Goal: Task Accomplishment & Management: Use online tool/utility

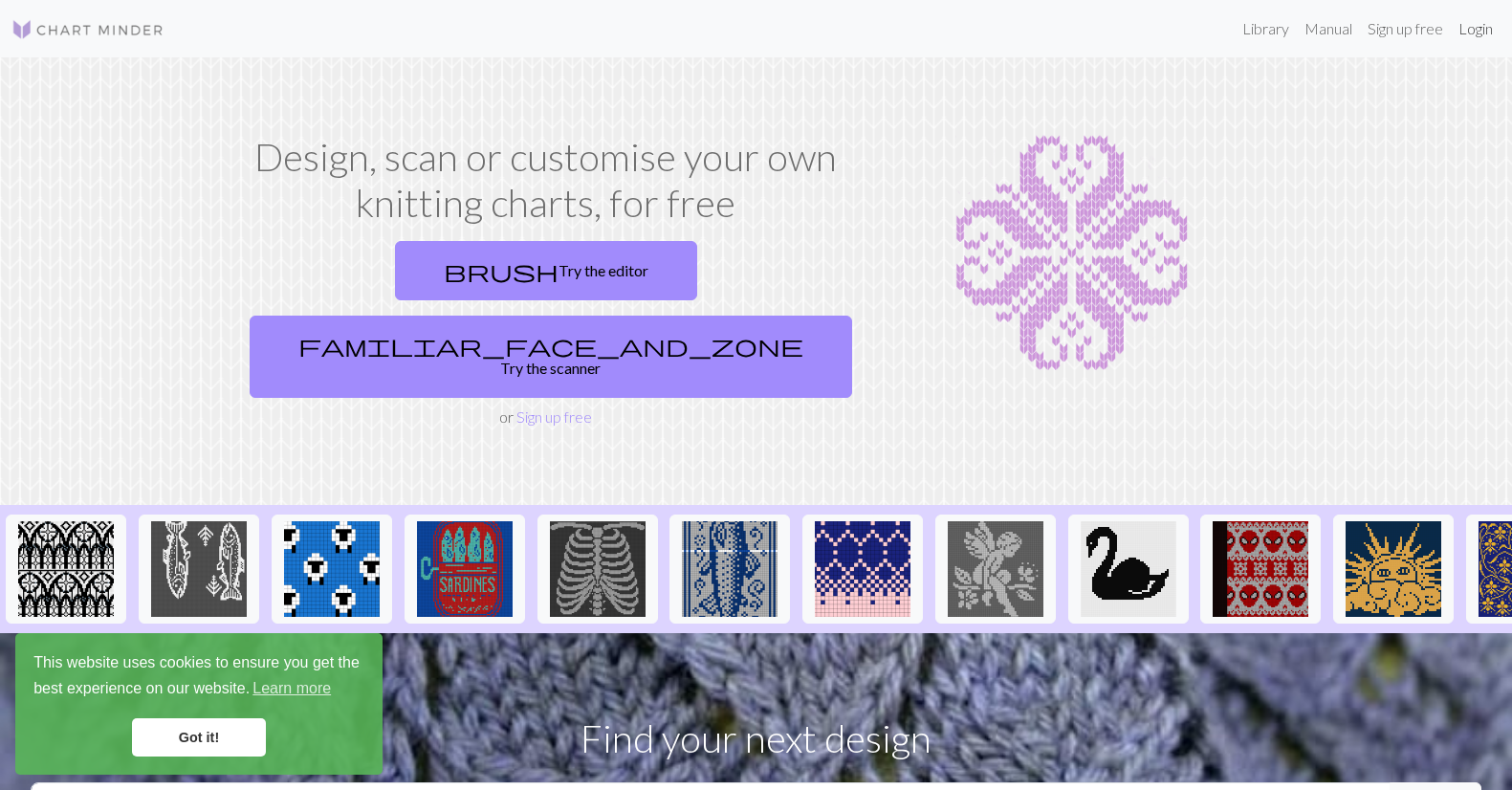
click at [1480, 31] on link "Login" at bounding box center [1475, 29] width 50 height 39
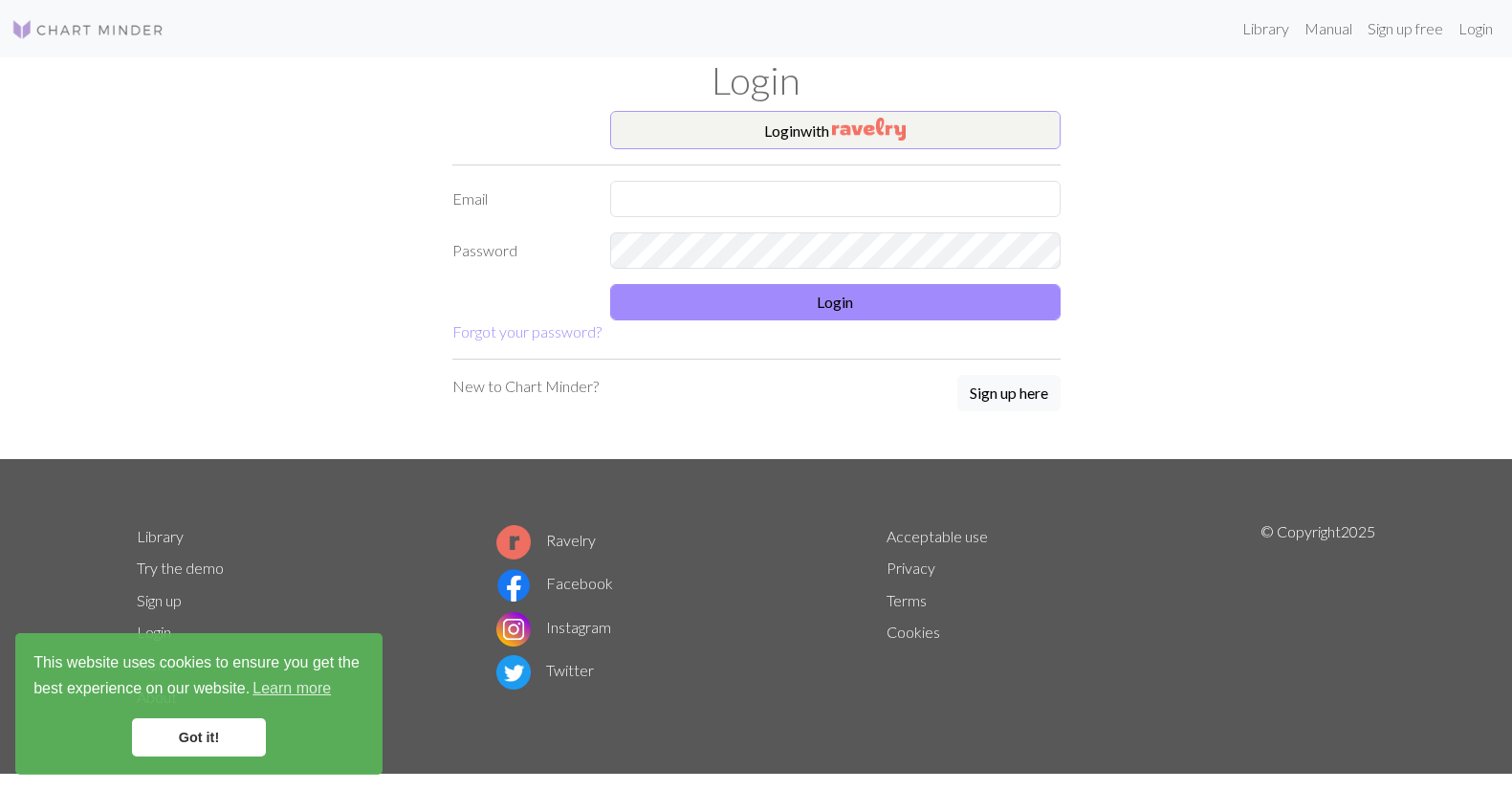
click at [784, 133] on button "Login with" at bounding box center [835, 130] width 451 height 39
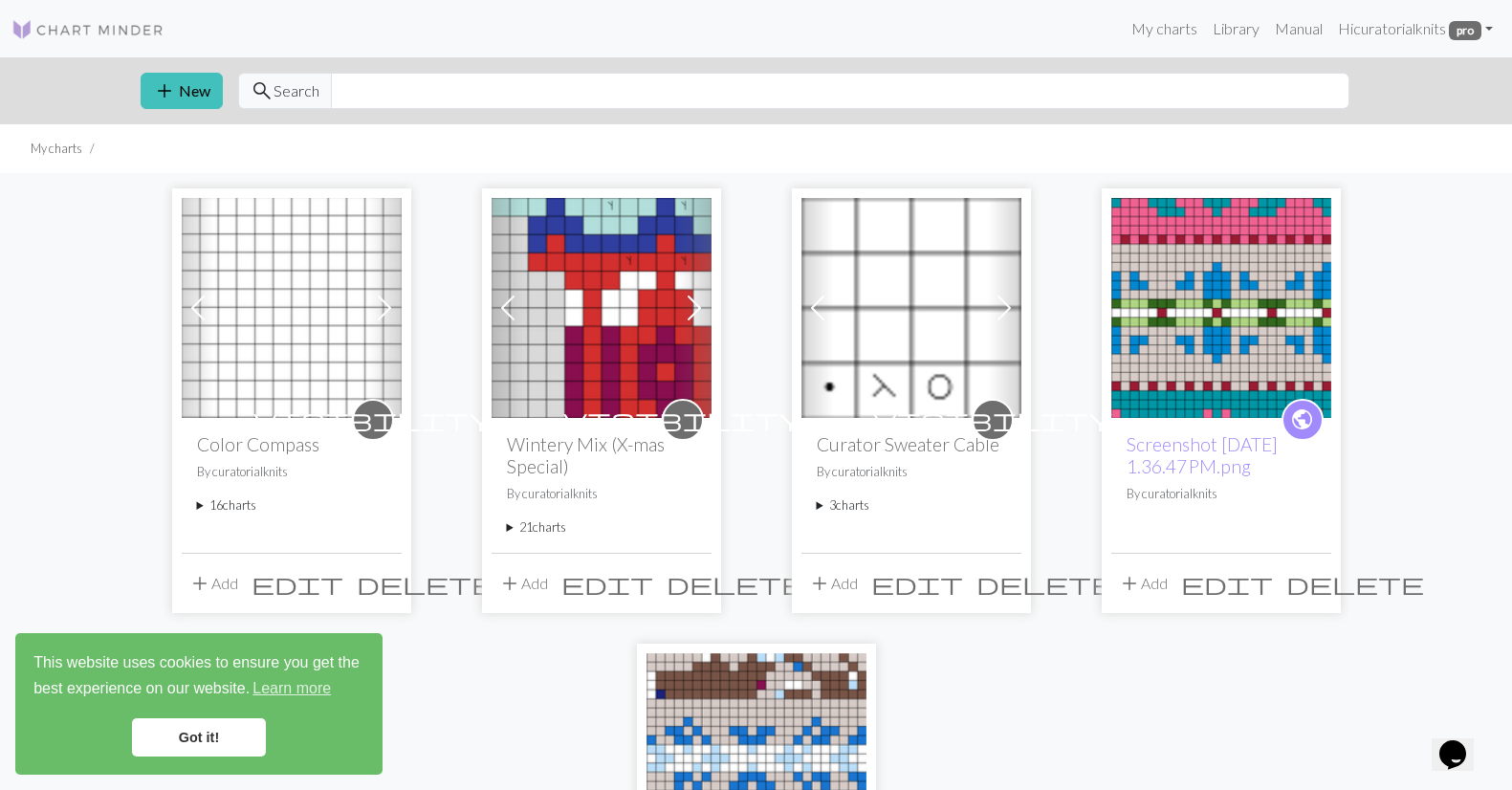
click at [226, 504] on summary "16 charts" at bounding box center [291, 506] width 189 height 18
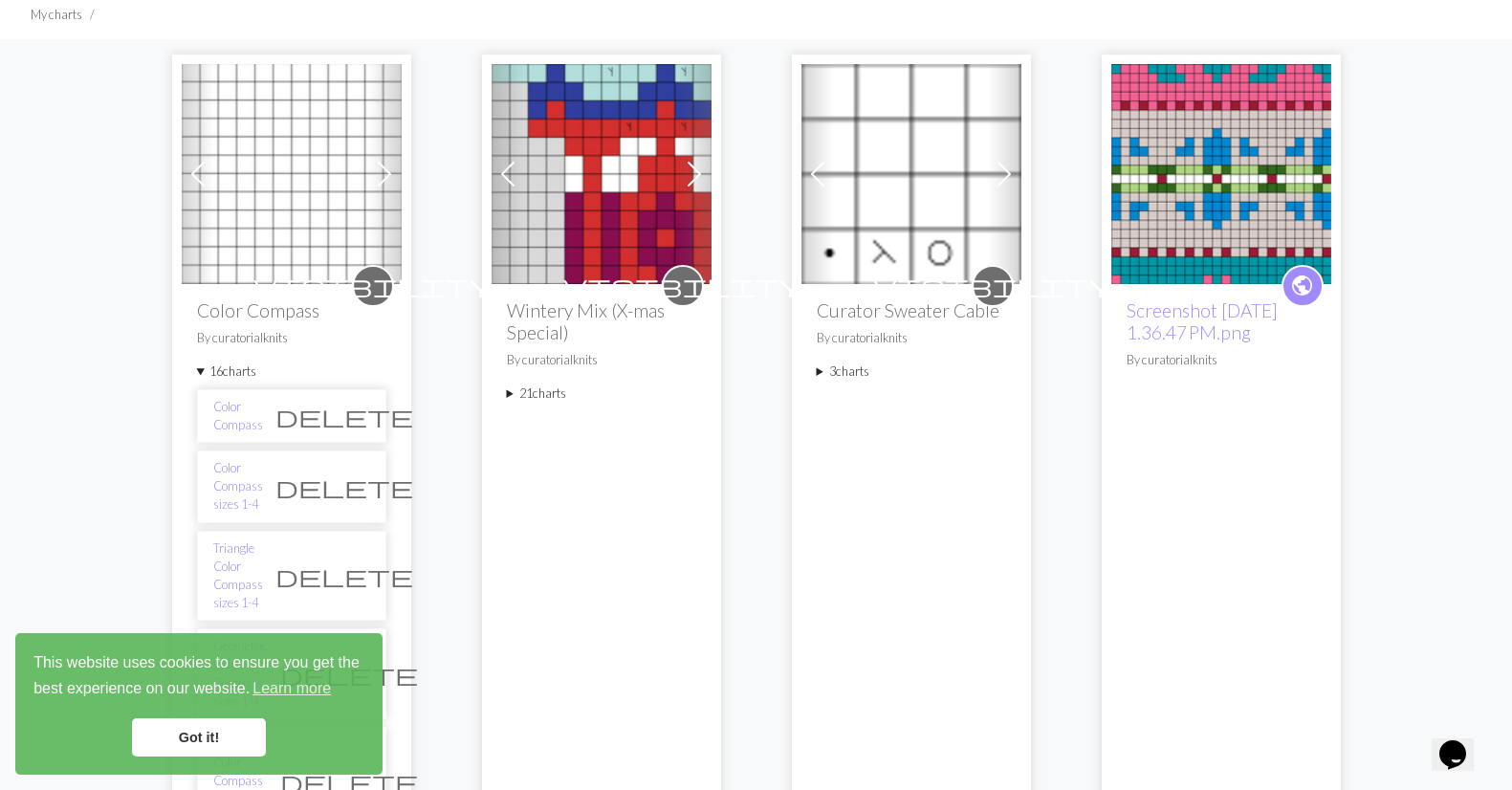
scroll to position [136, 0]
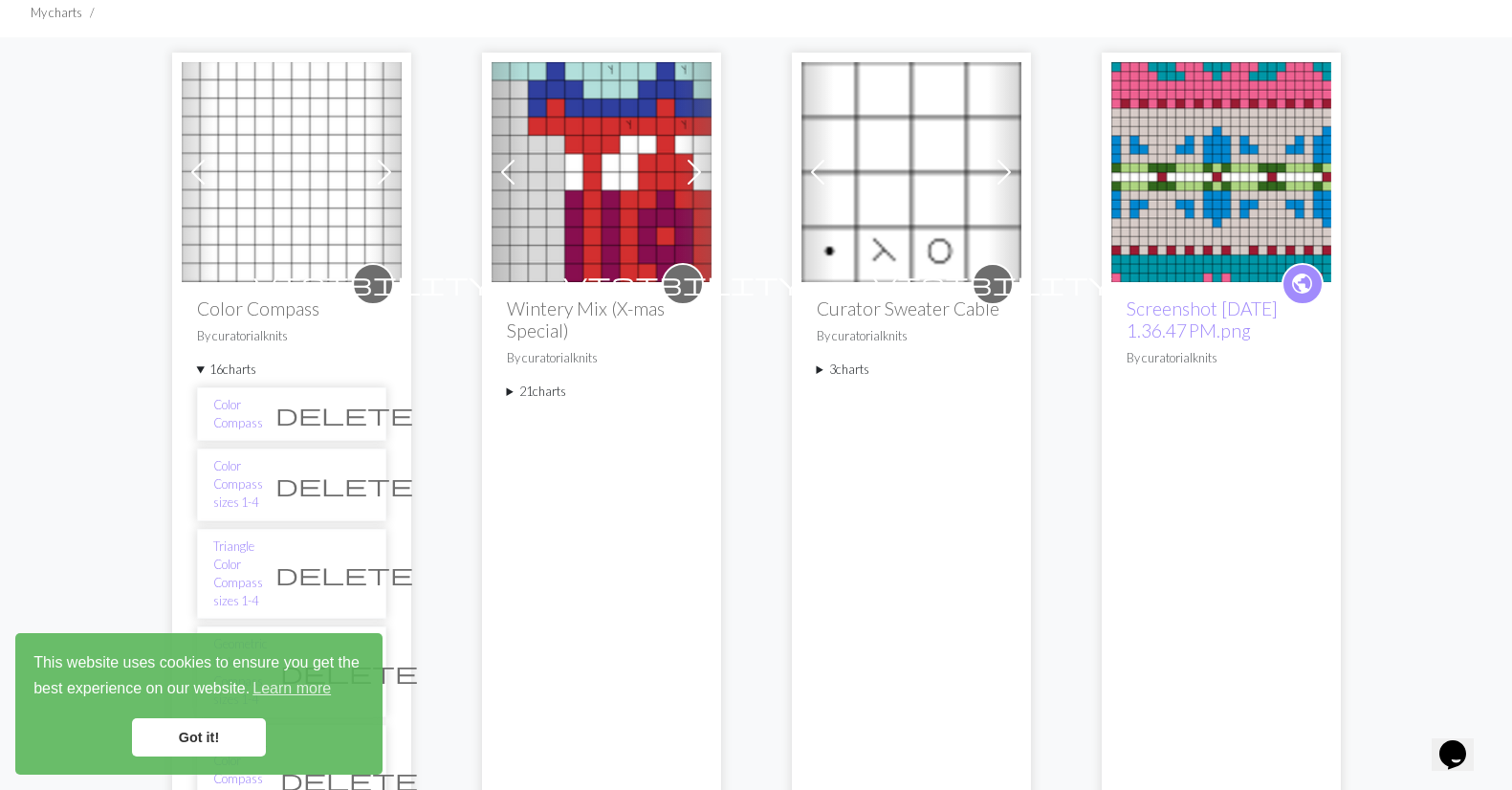
click at [194, 733] on link "Got it!" at bounding box center [198, 737] width 134 height 39
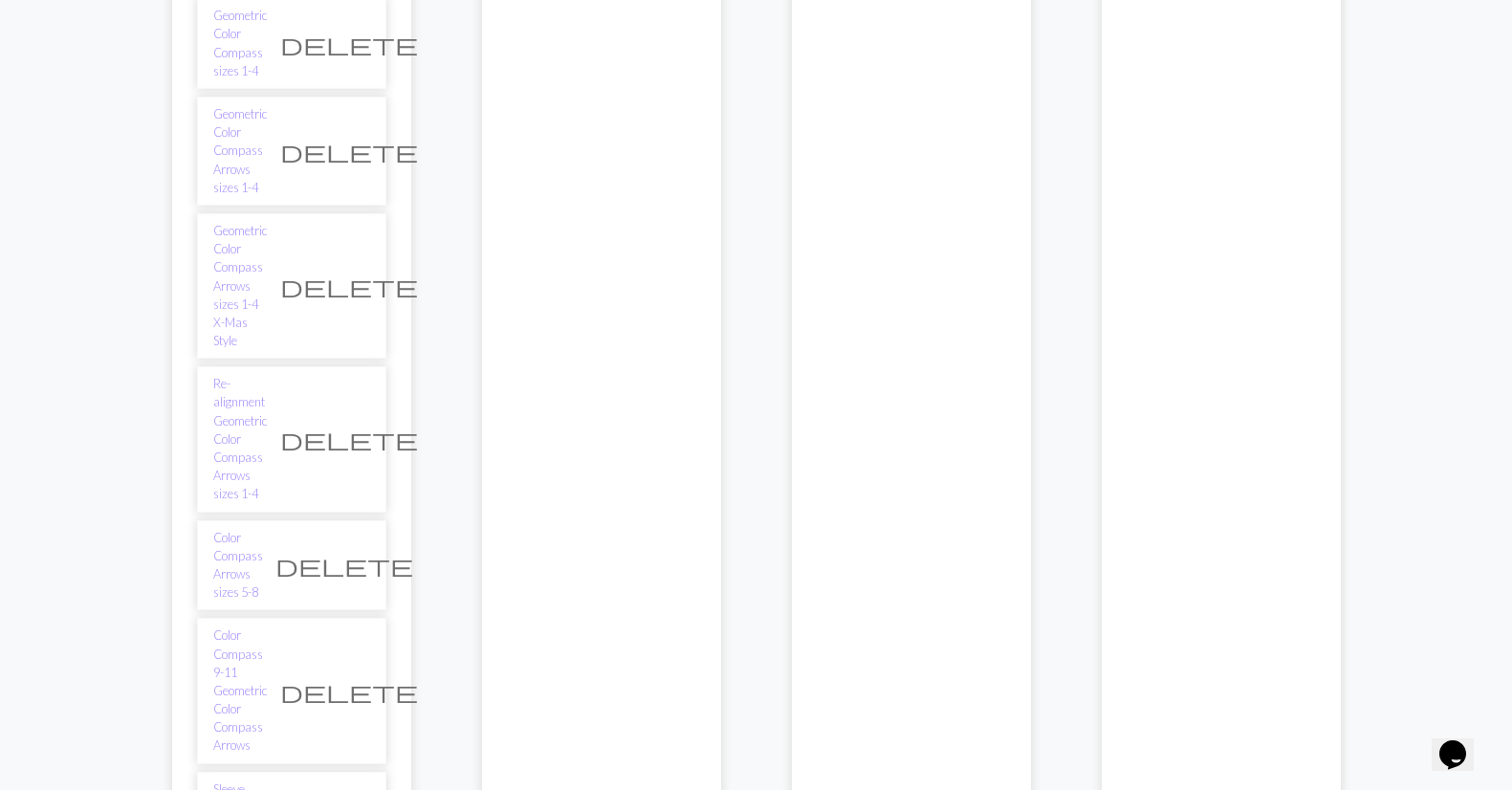
scroll to position [747, 0]
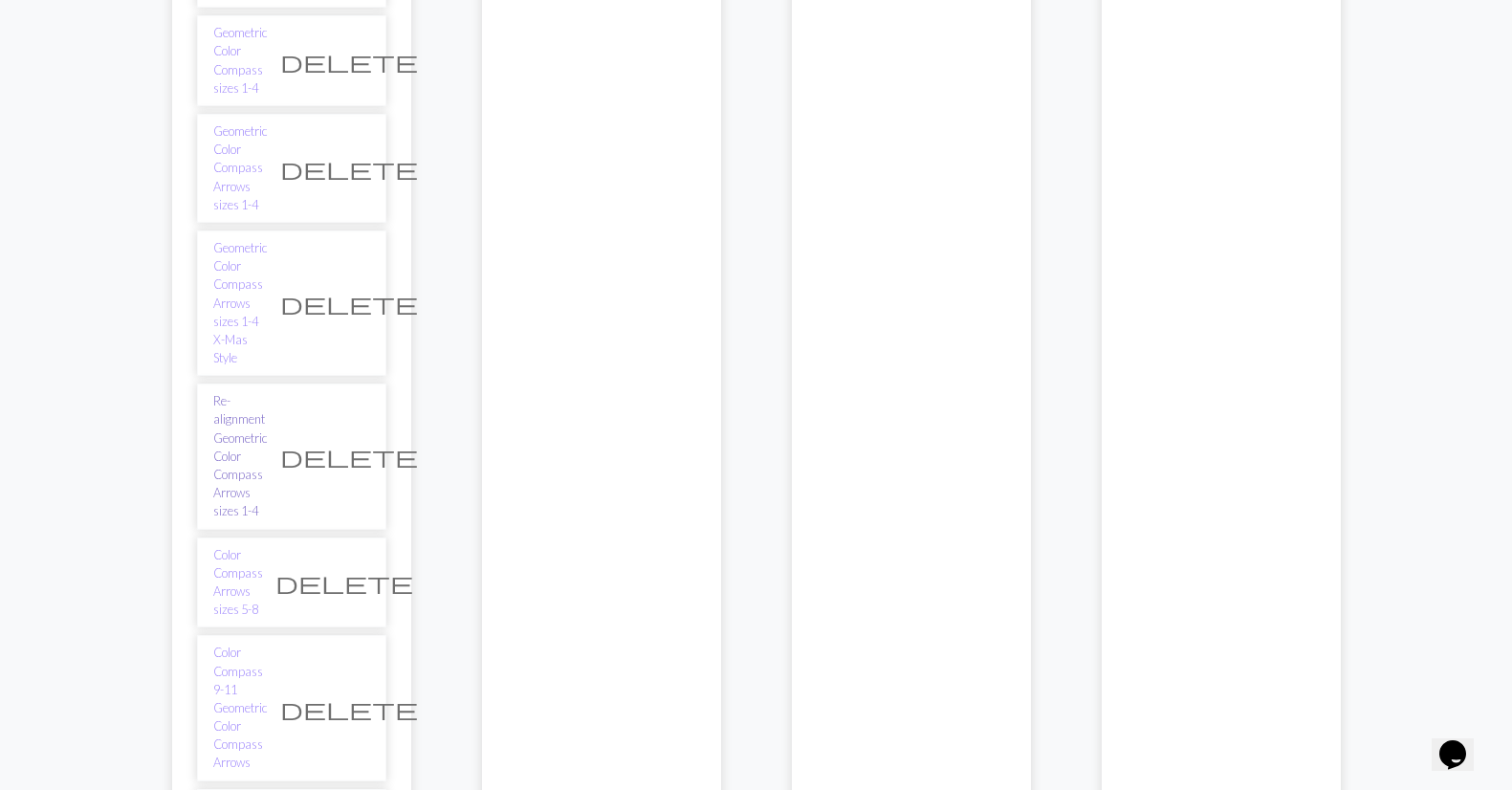
click at [240, 393] on link "Re-alignment Geometric Color Compass Arrows sizes 1-4" at bounding box center [240, 456] width 54 height 128
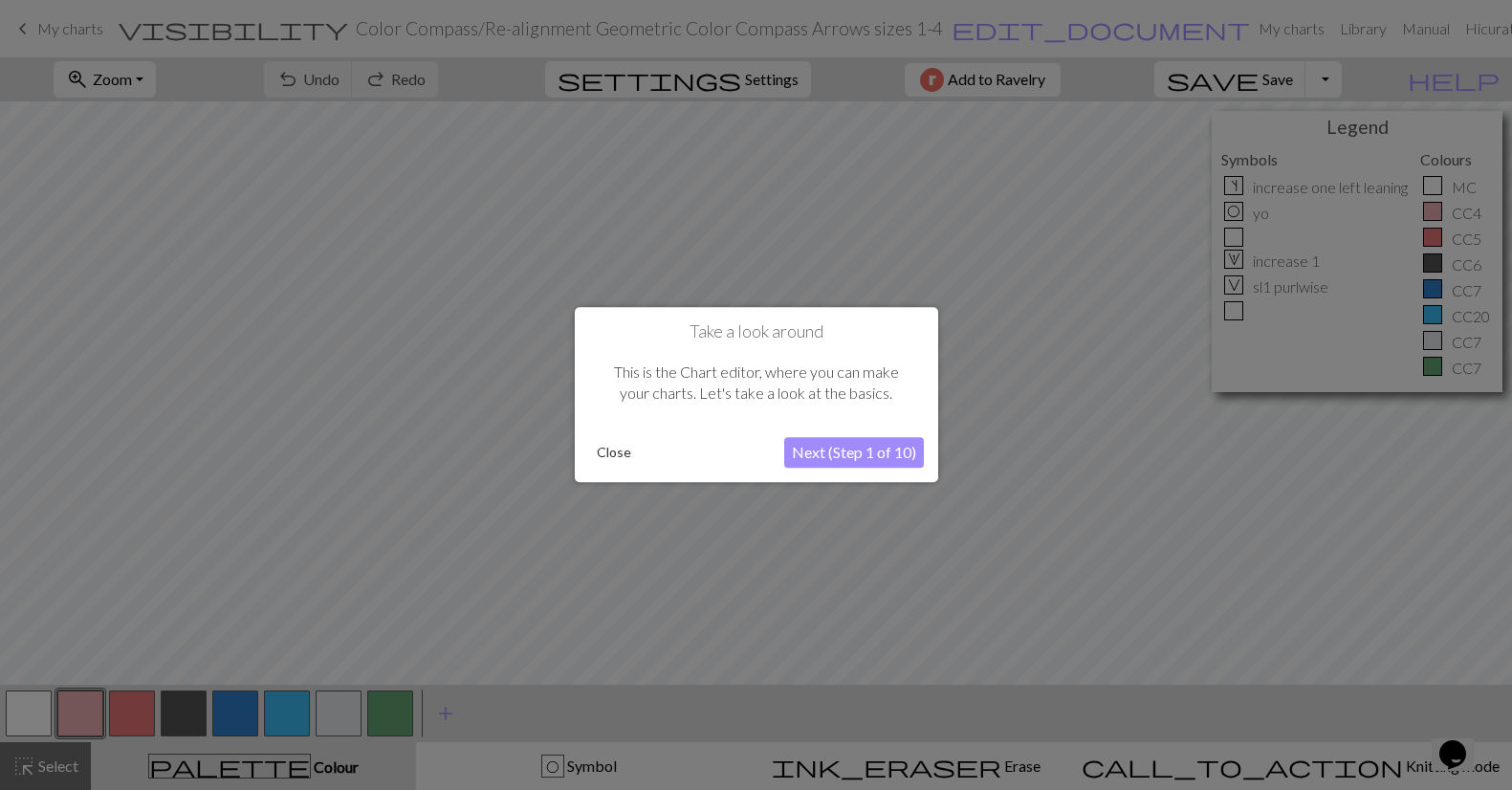
click at [614, 457] on button "Close" at bounding box center [613, 453] width 50 height 29
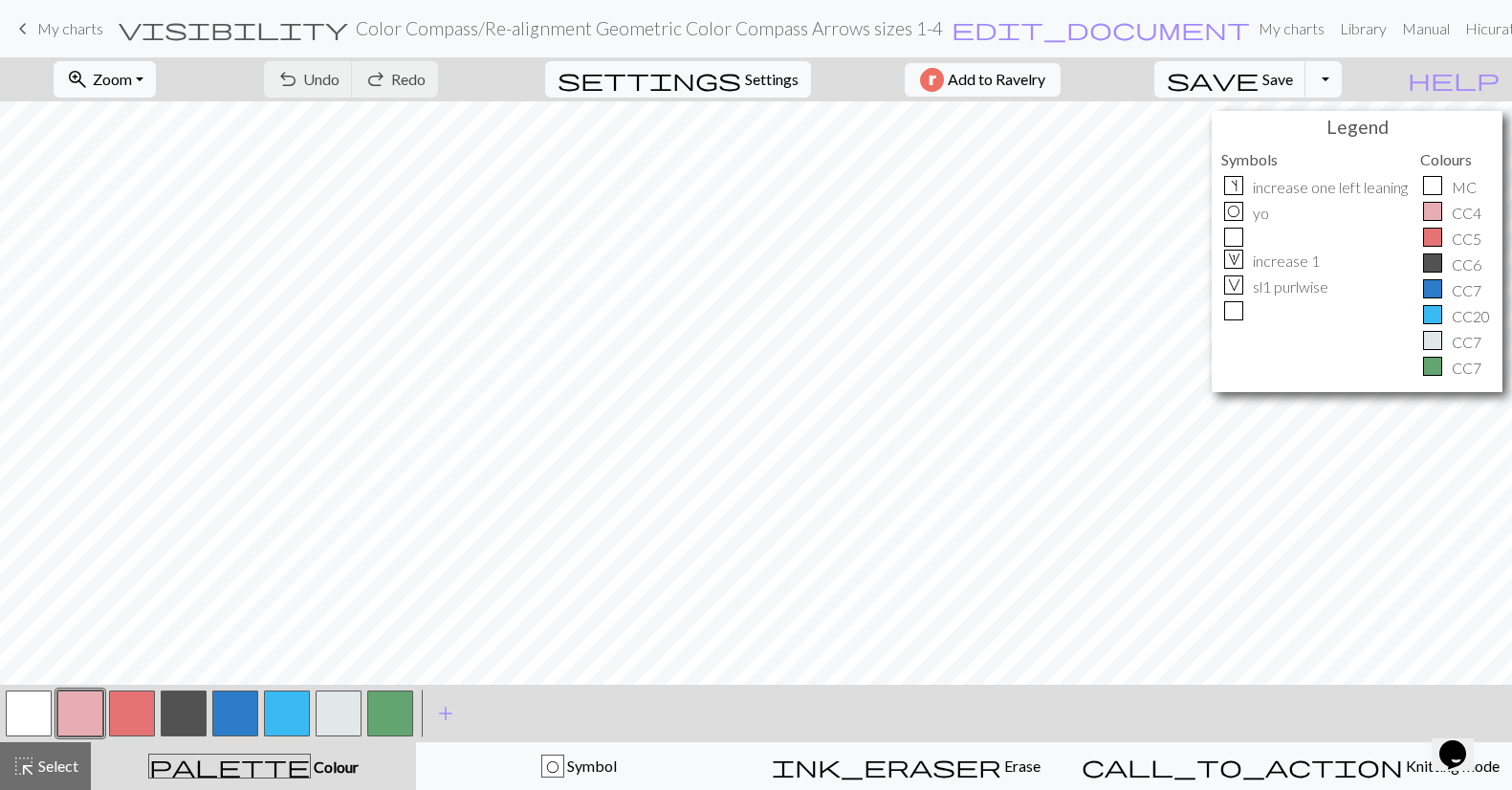
scroll to position [22, 0]
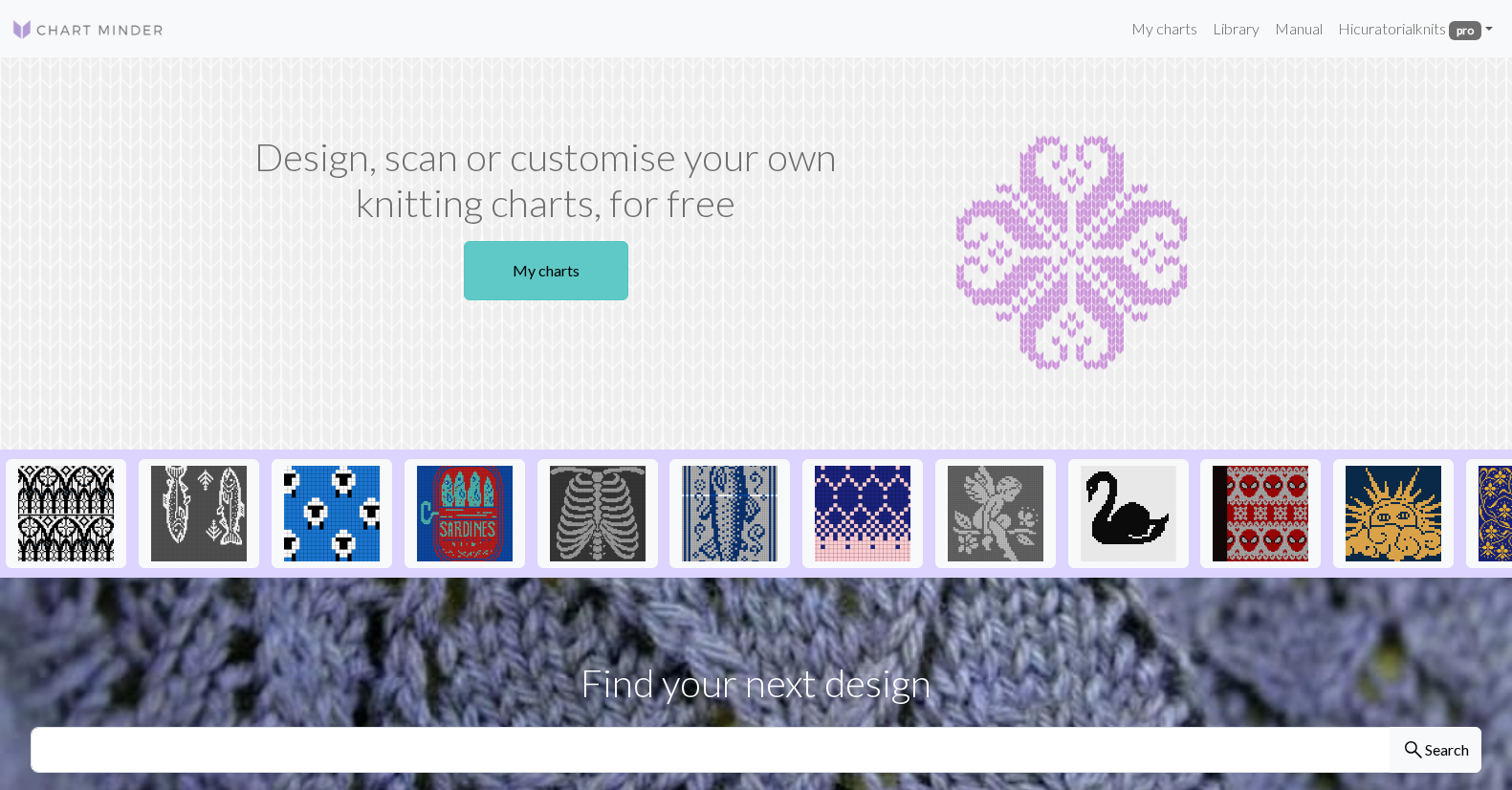
click at [539, 272] on link "My charts" at bounding box center [546, 271] width 164 height 59
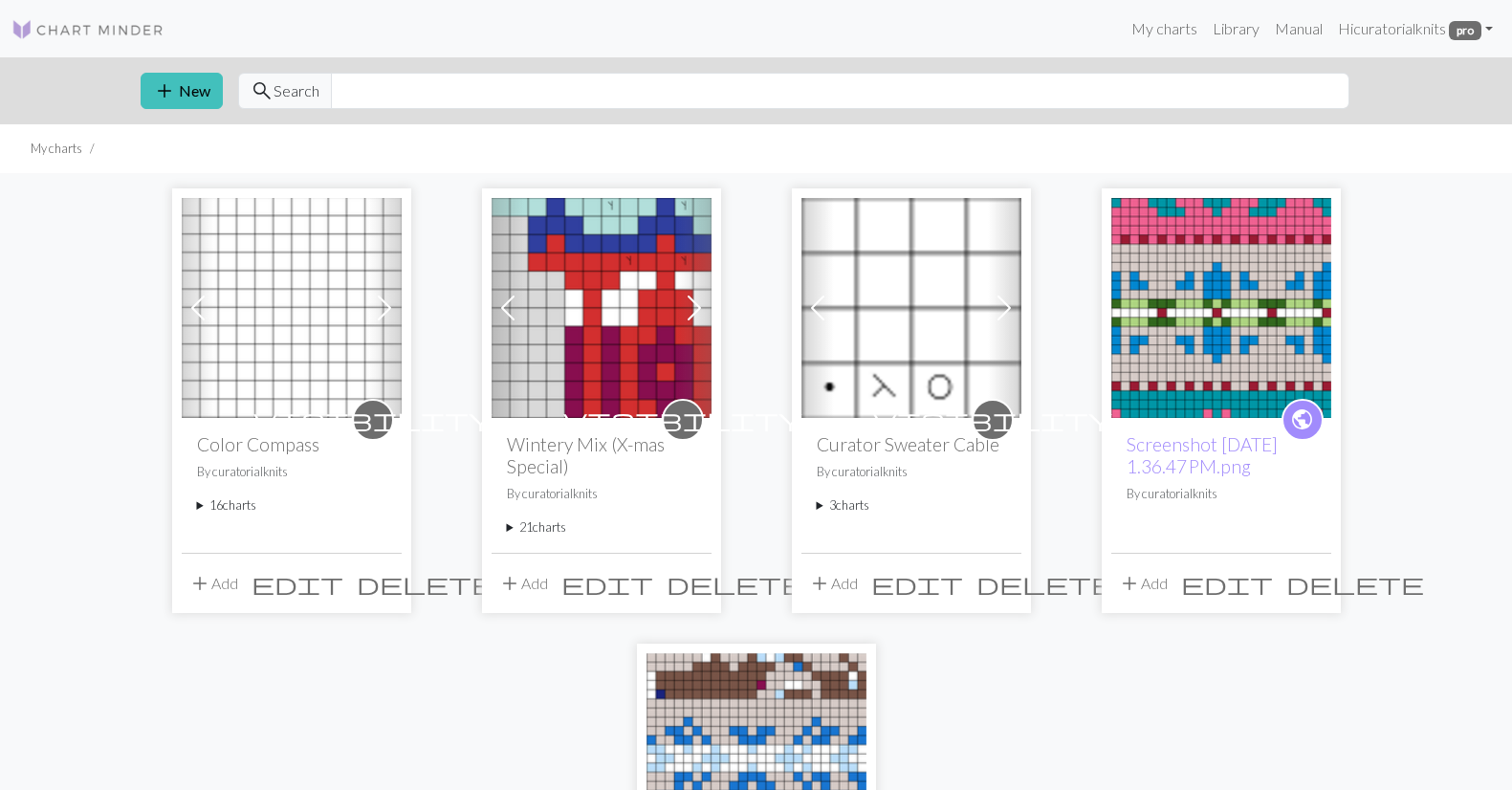
click at [212, 506] on summary "16 charts" at bounding box center [291, 506] width 189 height 18
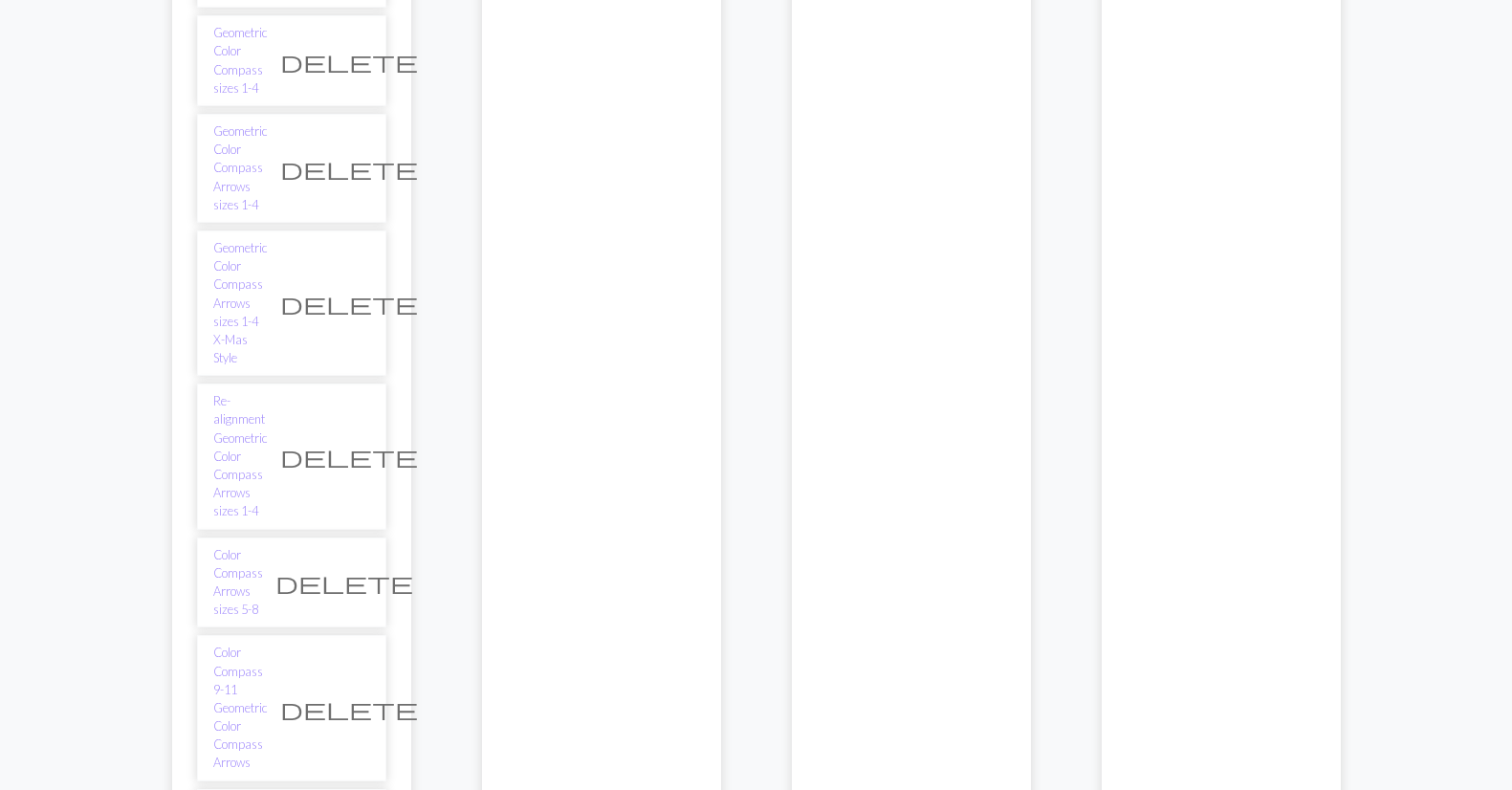
scroll to position [736, 0]
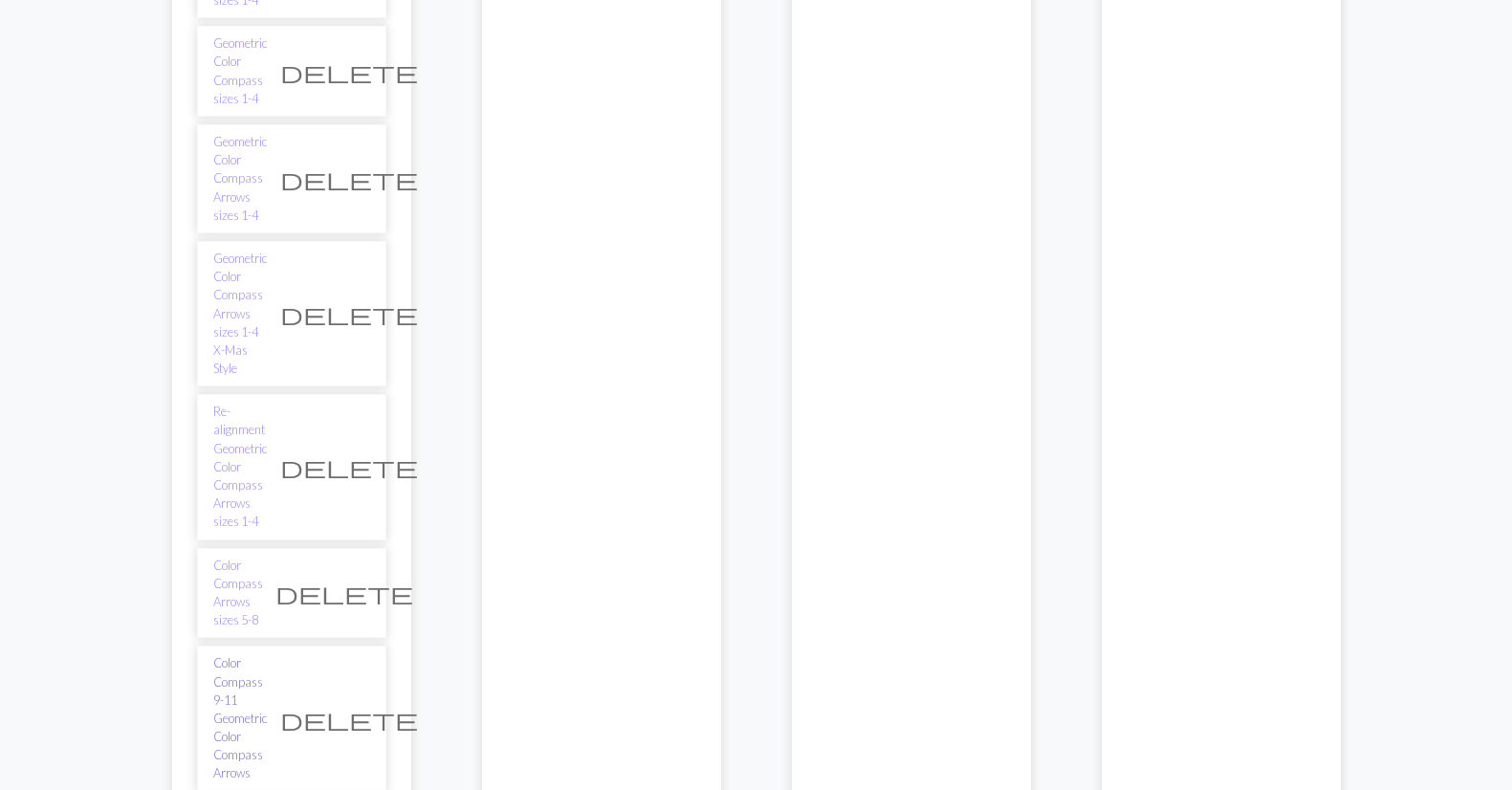
click at [264, 654] on link "Color Compass 9-11 Geometric Color Compass Arrows" at bounding box center [240, 718] width 54 height 128
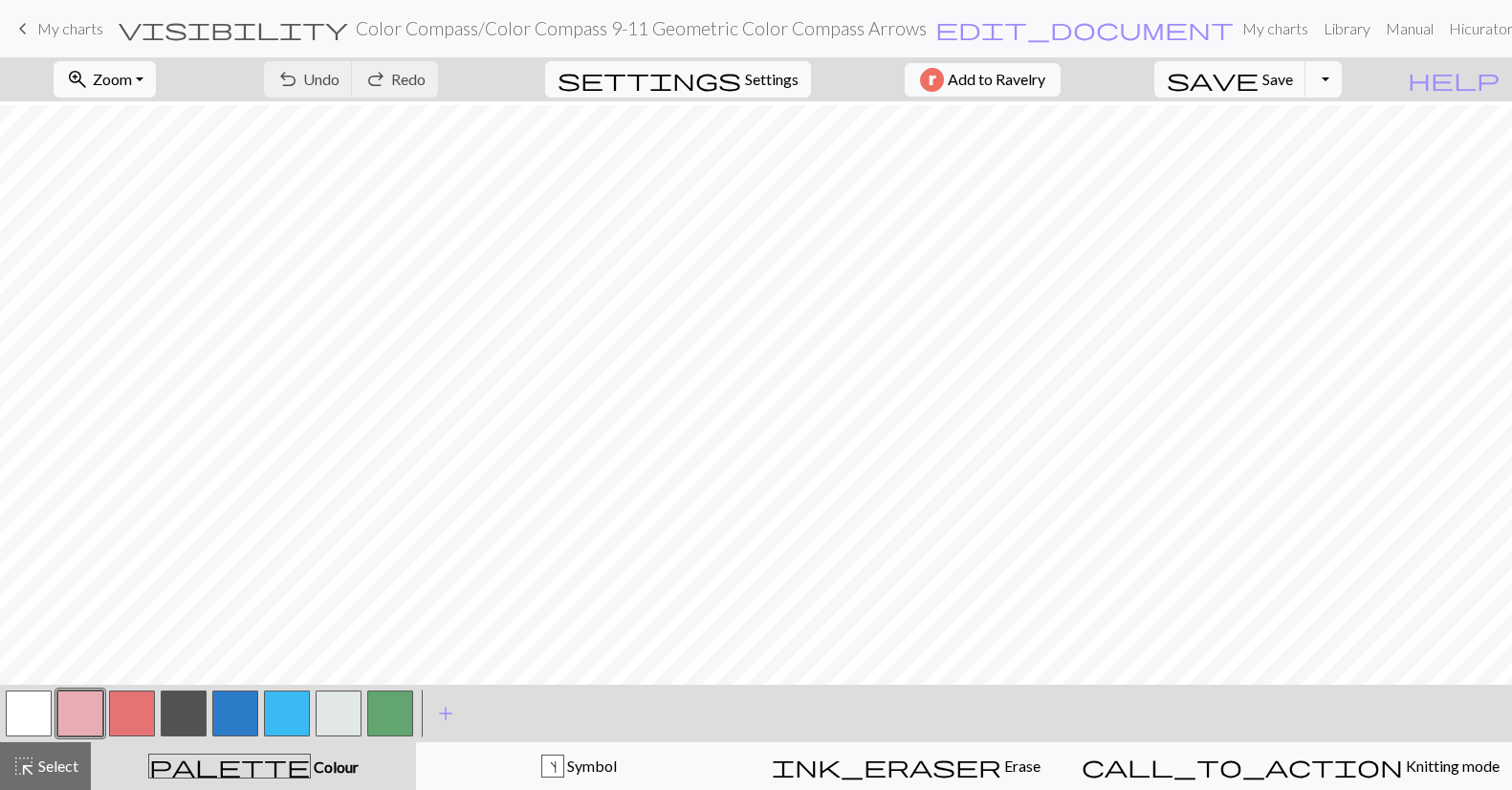
scroll to position [139, 0]
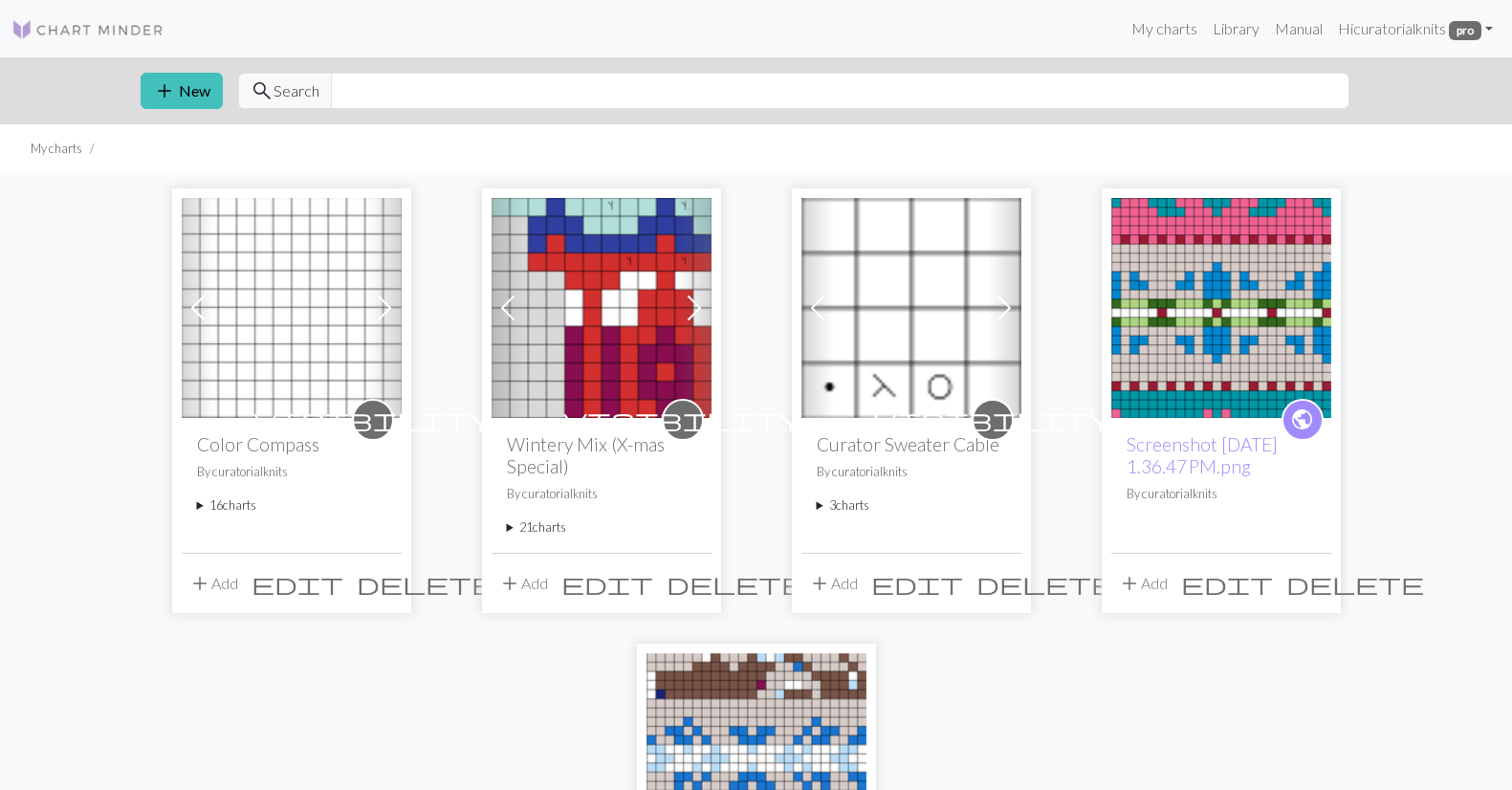
click at [216, 507] on summary "16 charts" at bounding box center [291, 506] width 189 height 18
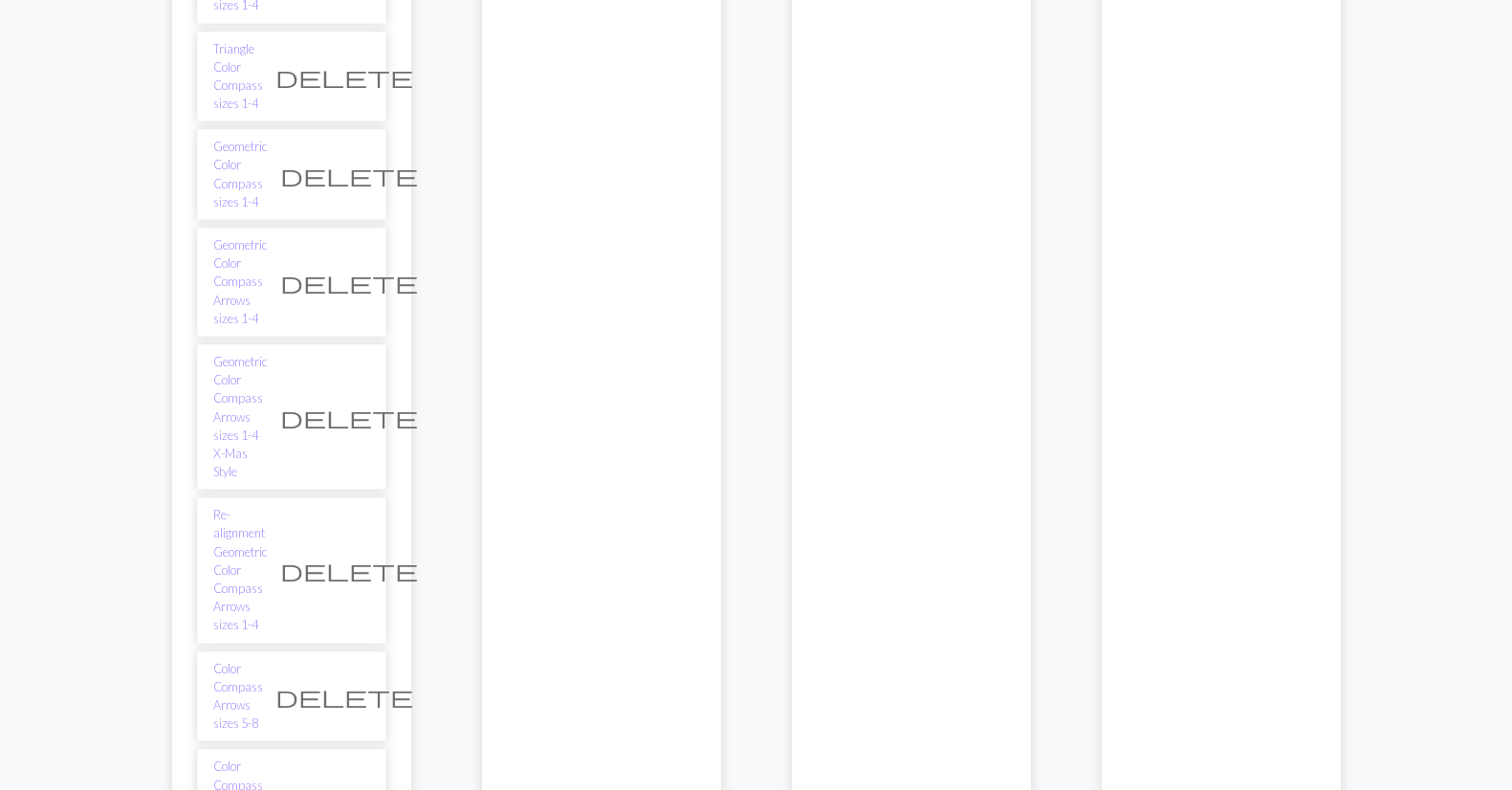
scroll to position [634, 0]
click at [246, 659] on link "Color Compass Arrows sizes 5-8" at bounding box center [238, 696] width 50 height 73
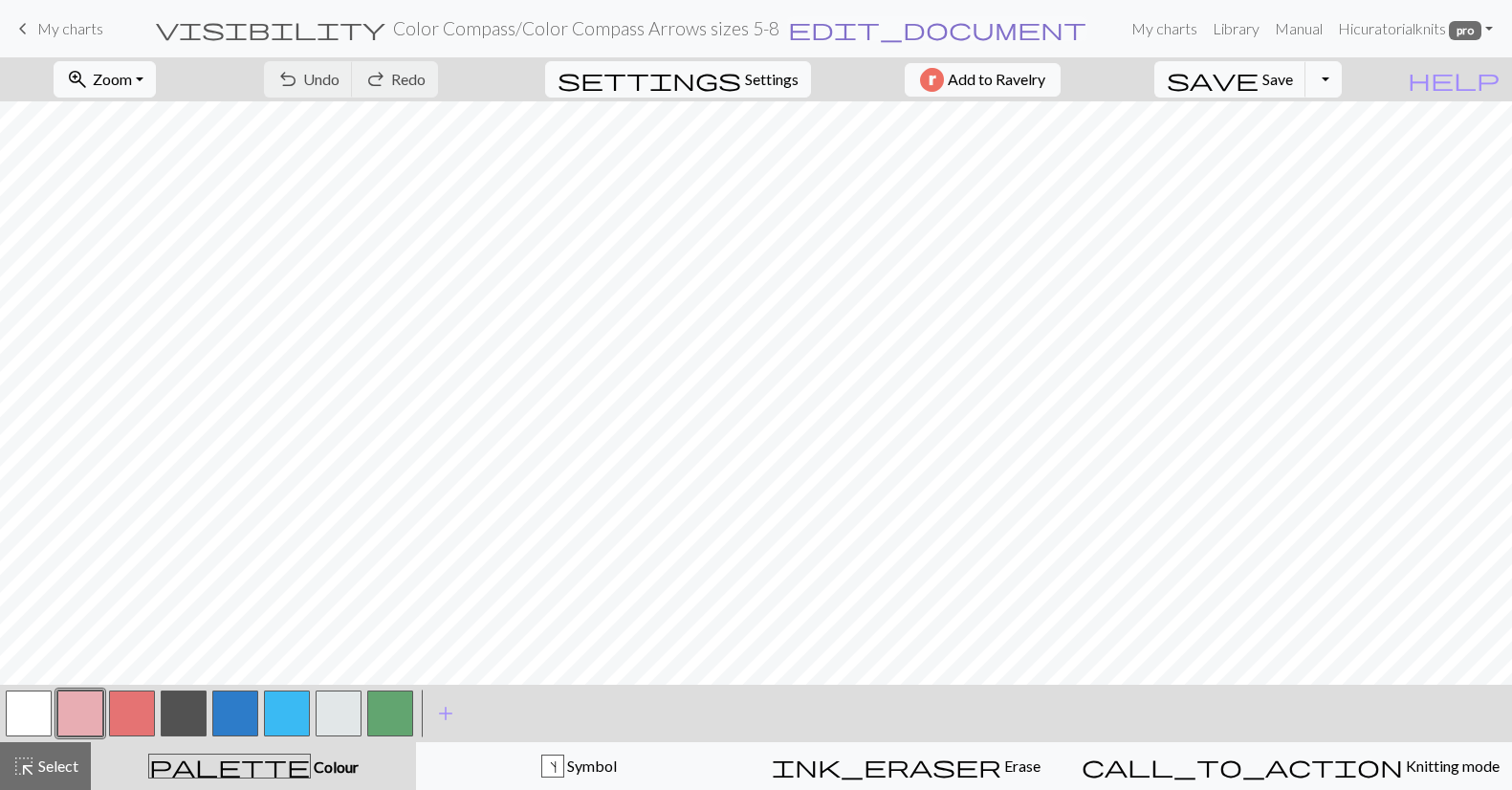
click at [828, 28] on span "edit_document" at bounding box center [936, 28] width 298 height 27
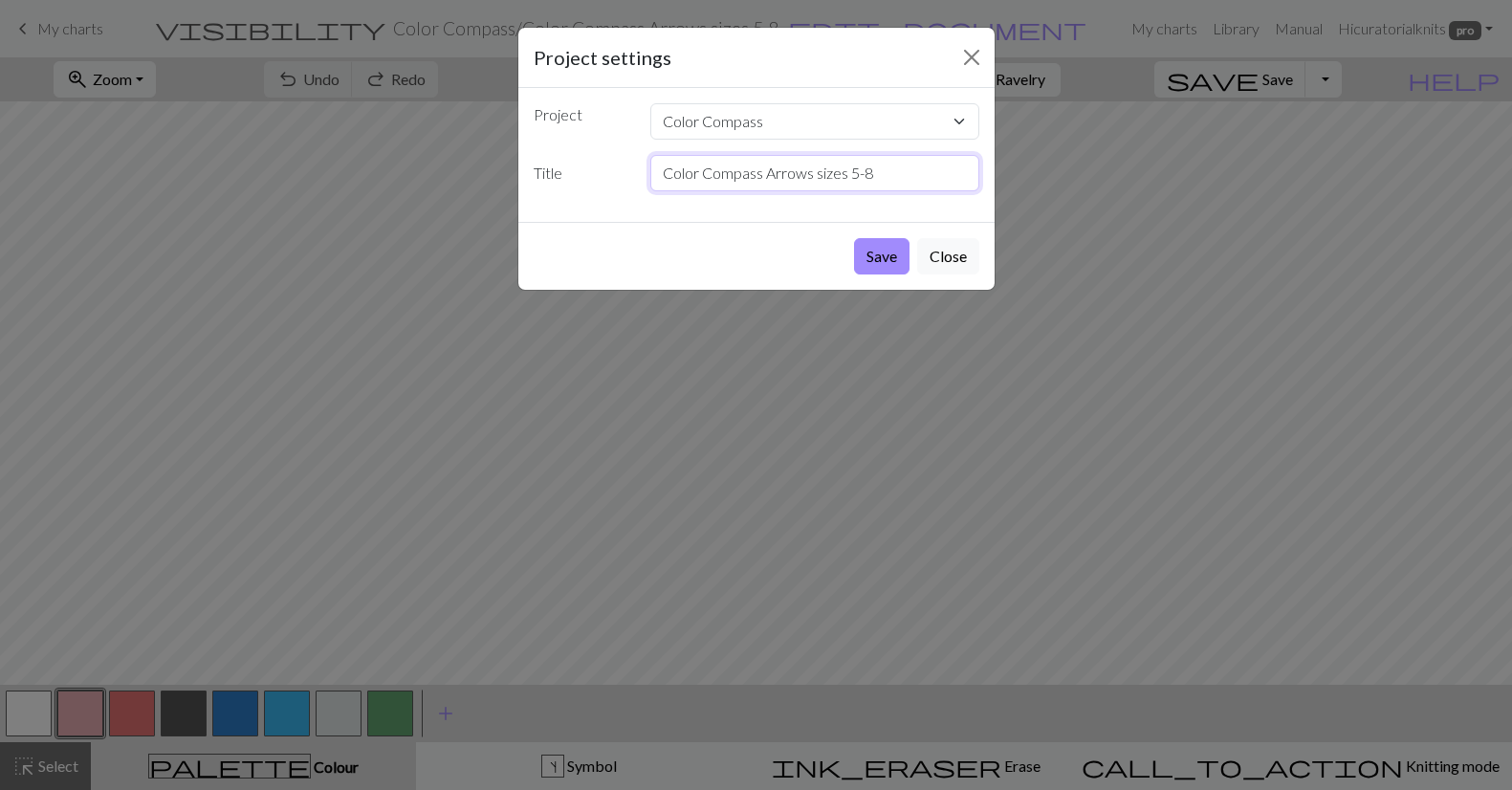
drag, startPoint x: 869, startPoint y: 176, endPoint x: 853, endPoint y: 179, distance: 16.3
click at [853, 179] on input "Color Compass Arrows sizes 5-8" at bounding box center [814, 172] width 329 height 37
click at [793, 175] on input "Color Compass Arrows sizes 6-11" at bounding box center [814, 172] width 329 height 37
click at [839, 172] on input "Color Compass Yoke Final sizes 6-11" at bounding box center [814, 172] width 329 height 37
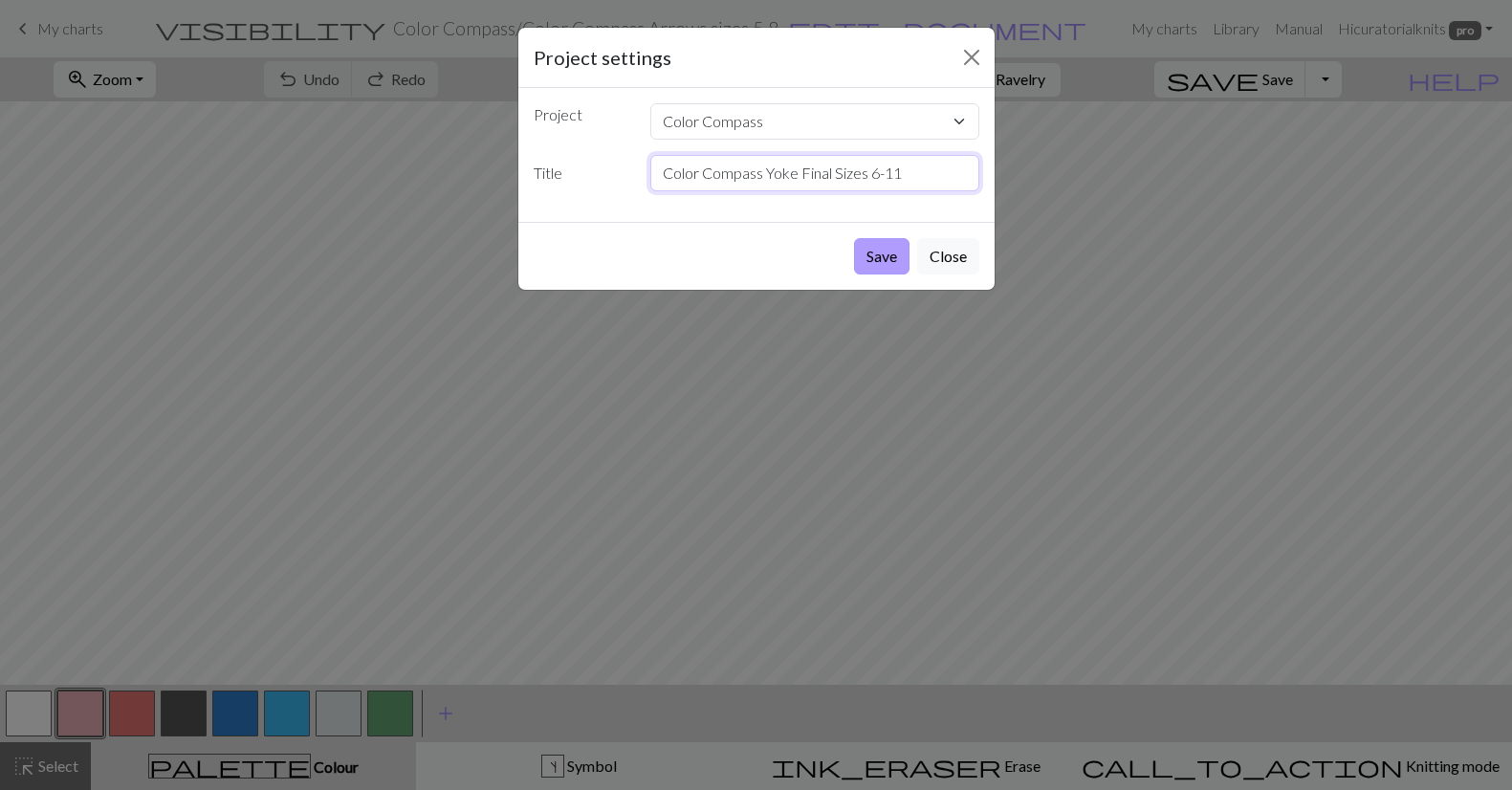
type input "Color Compass Yoke Final Sizes 6-11"
click at [881, 261] on button "Save" at bounding box center [882, 256] width 55 height 37
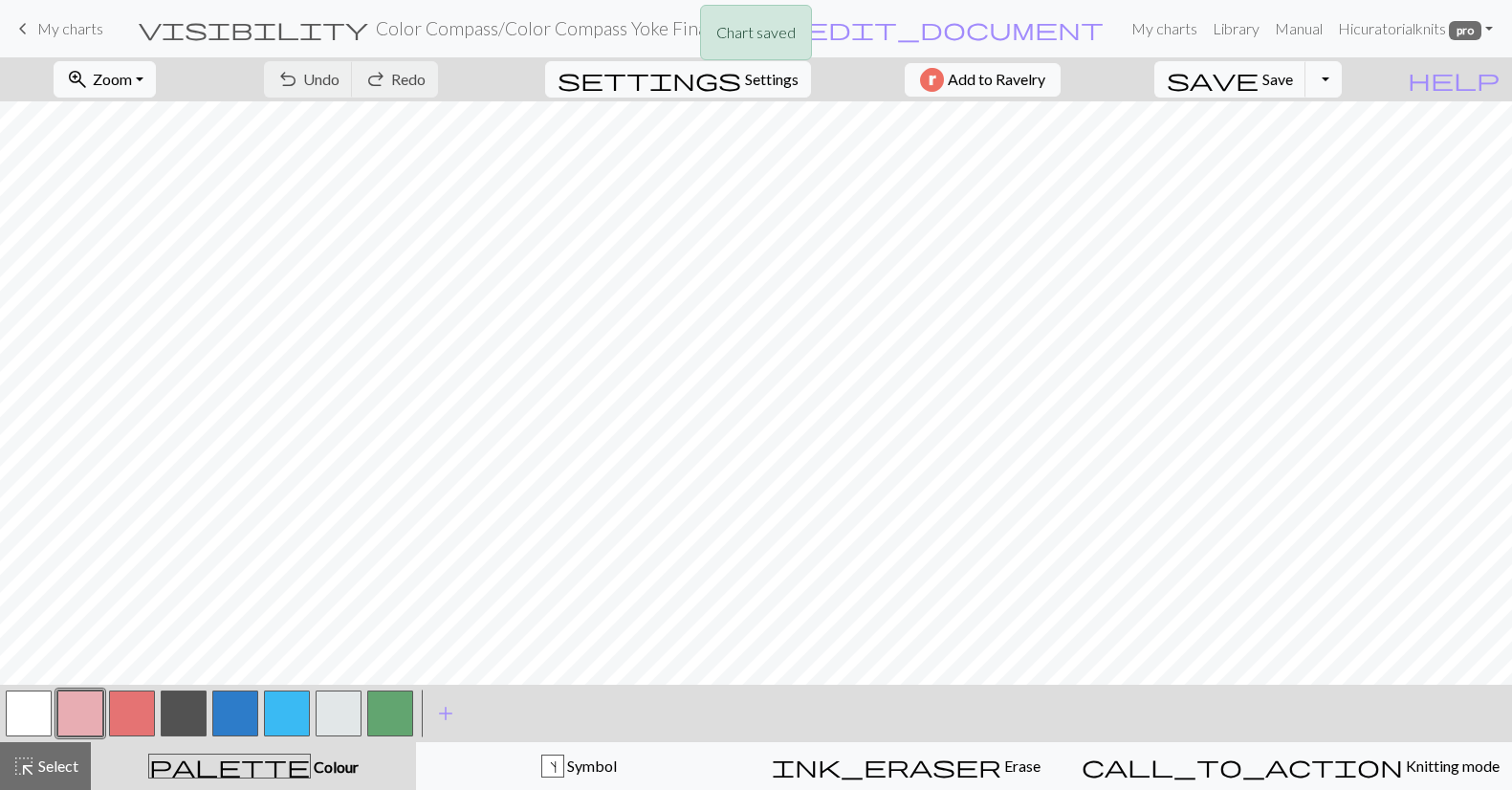
scroll to position [1, 0]
click at [60, 763] on span "Select" at bounding box center [56, 765] width 43 height 18
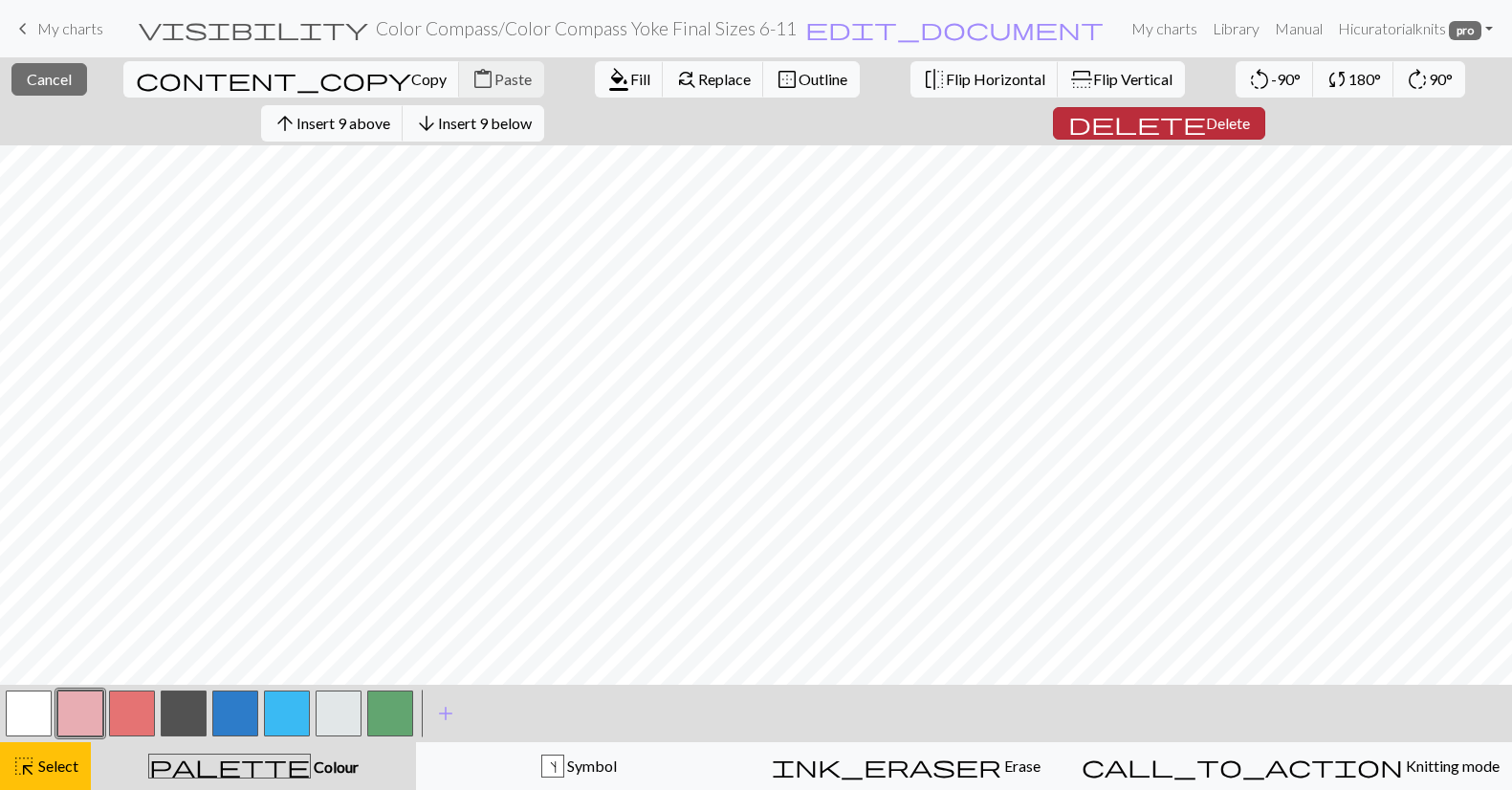
click at [1206, 116] on span "Delete" at bounding box center [1228, 123] width 44 height 18
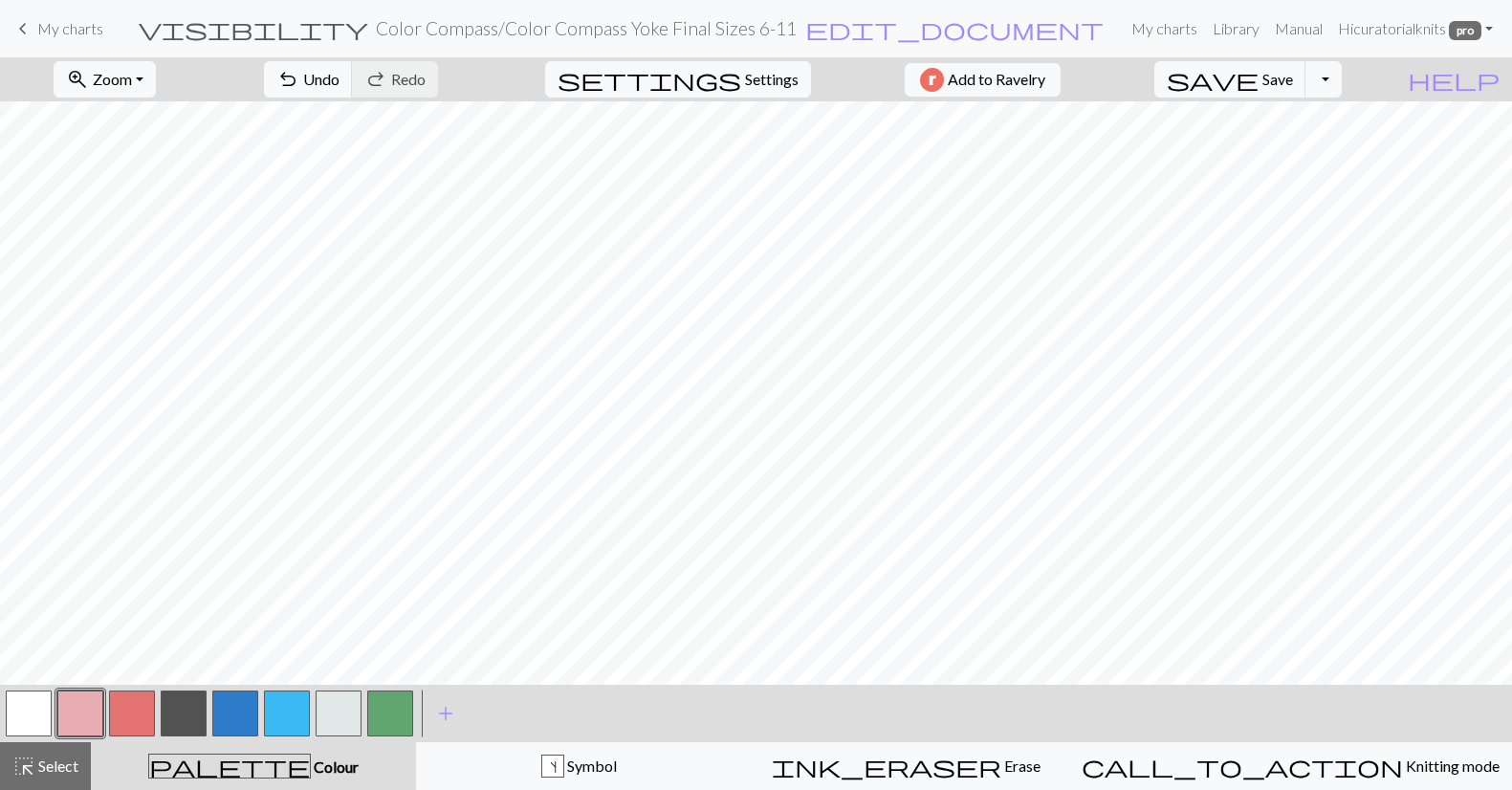
click at [176, 726] on button "button" at bounding box center [183, 714] width 46 height 46
click at [175, 726] on button "button" at bounding box center [183, 714] width 46 height 46
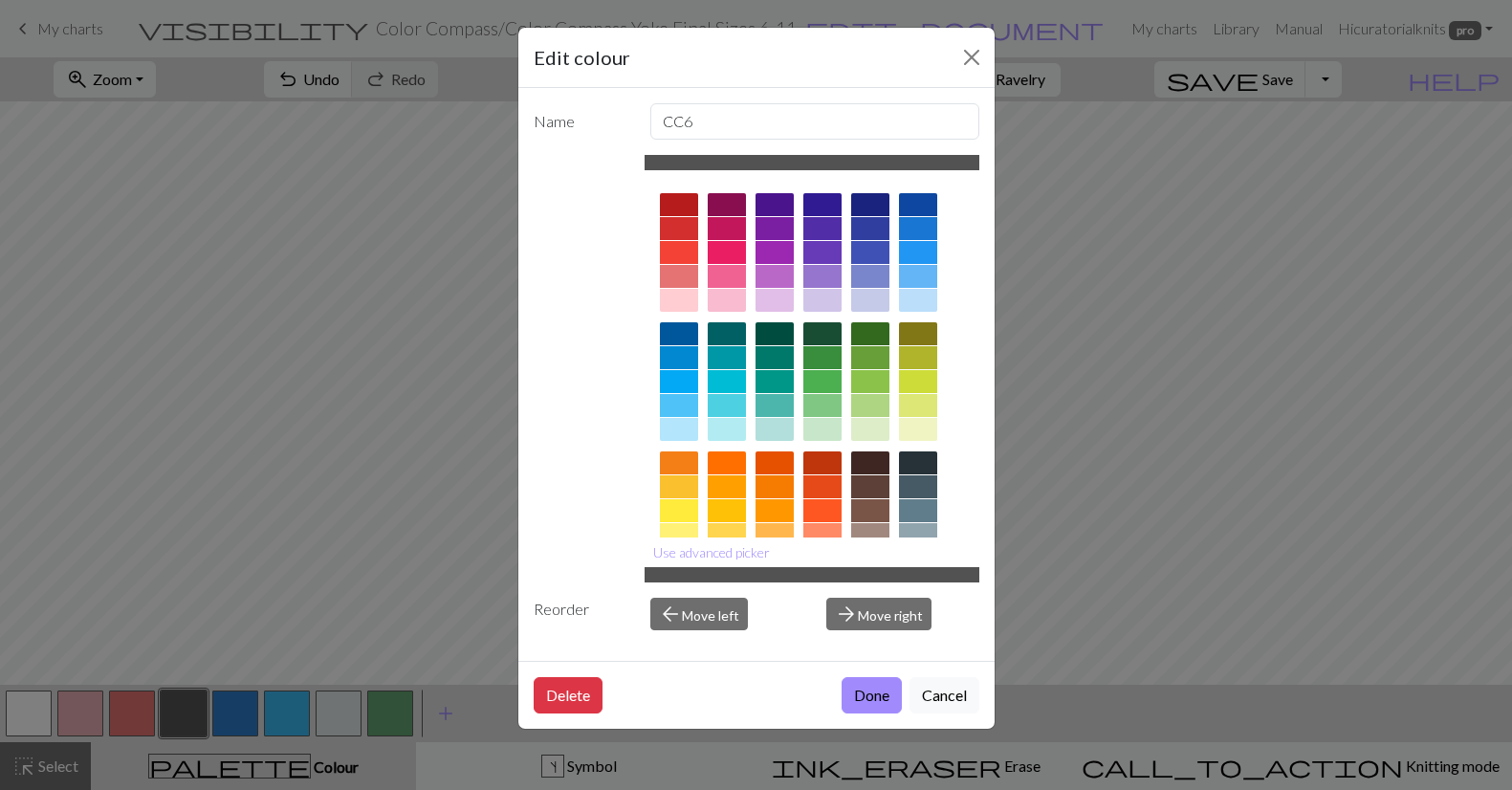
drag, startPoint x: 863, startPoint y: 689, endPoint x: 813, endPoint y: 687, distance: 50.0
click at [863, 689] on button "Done" at bounding box center [871, 695] width 60 height 37
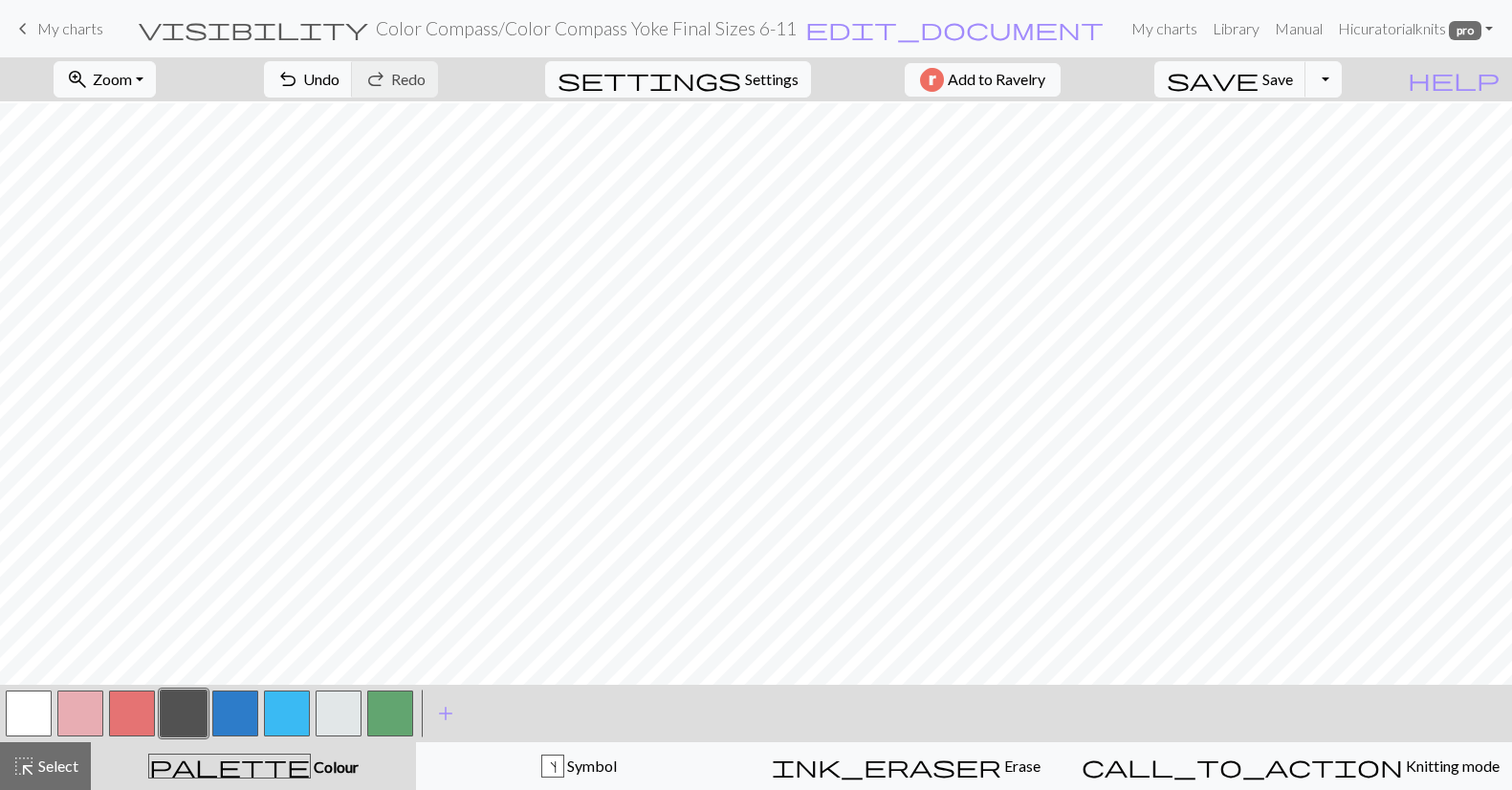
scroll to position [6, 0]
click at [616, 769] on span "Symbol" at bounding box center [590, 765] width 53 height 18
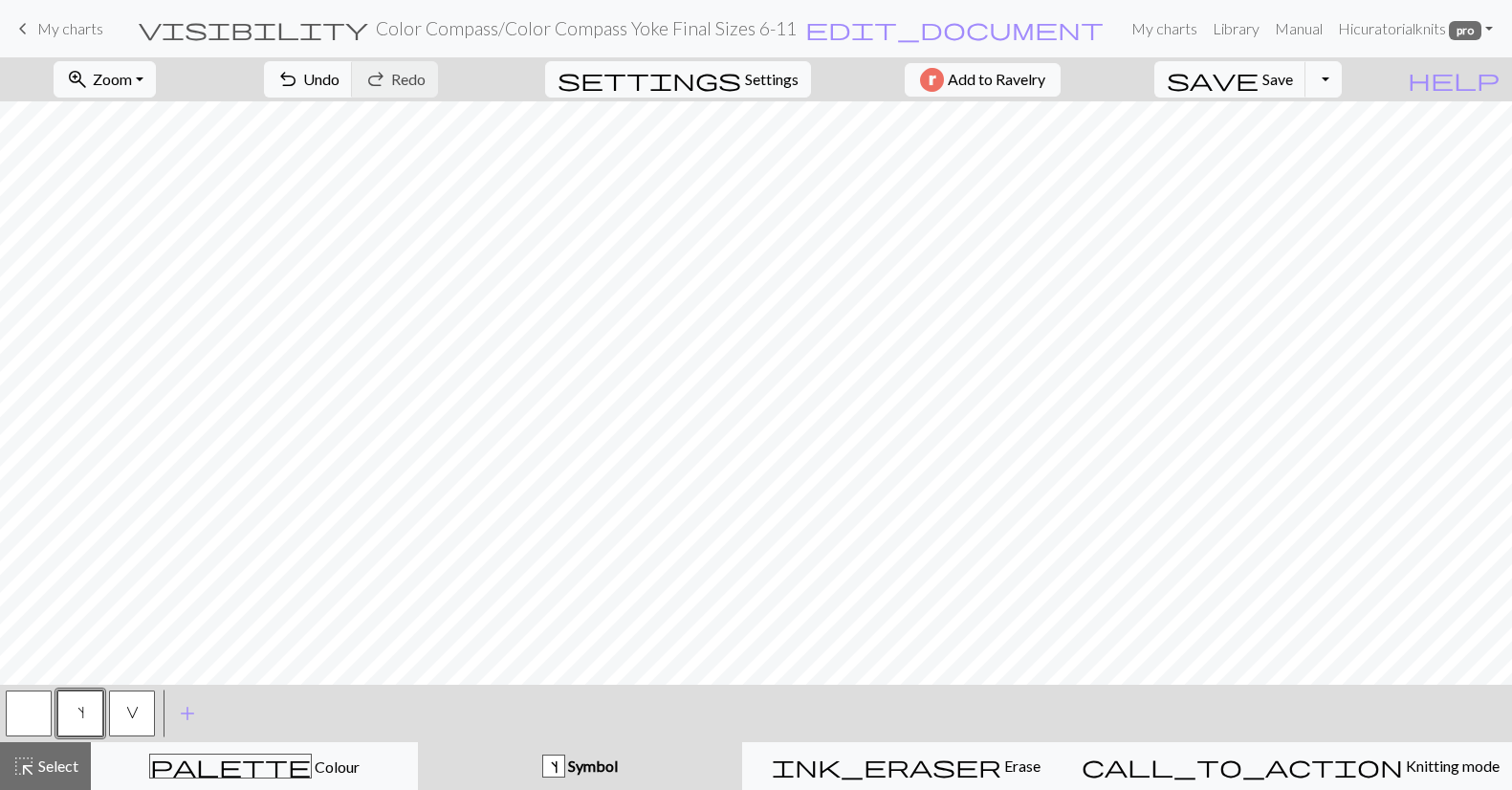
click at [41, 715] on button "button" at bounding box center [29, 714] width 46 height 46
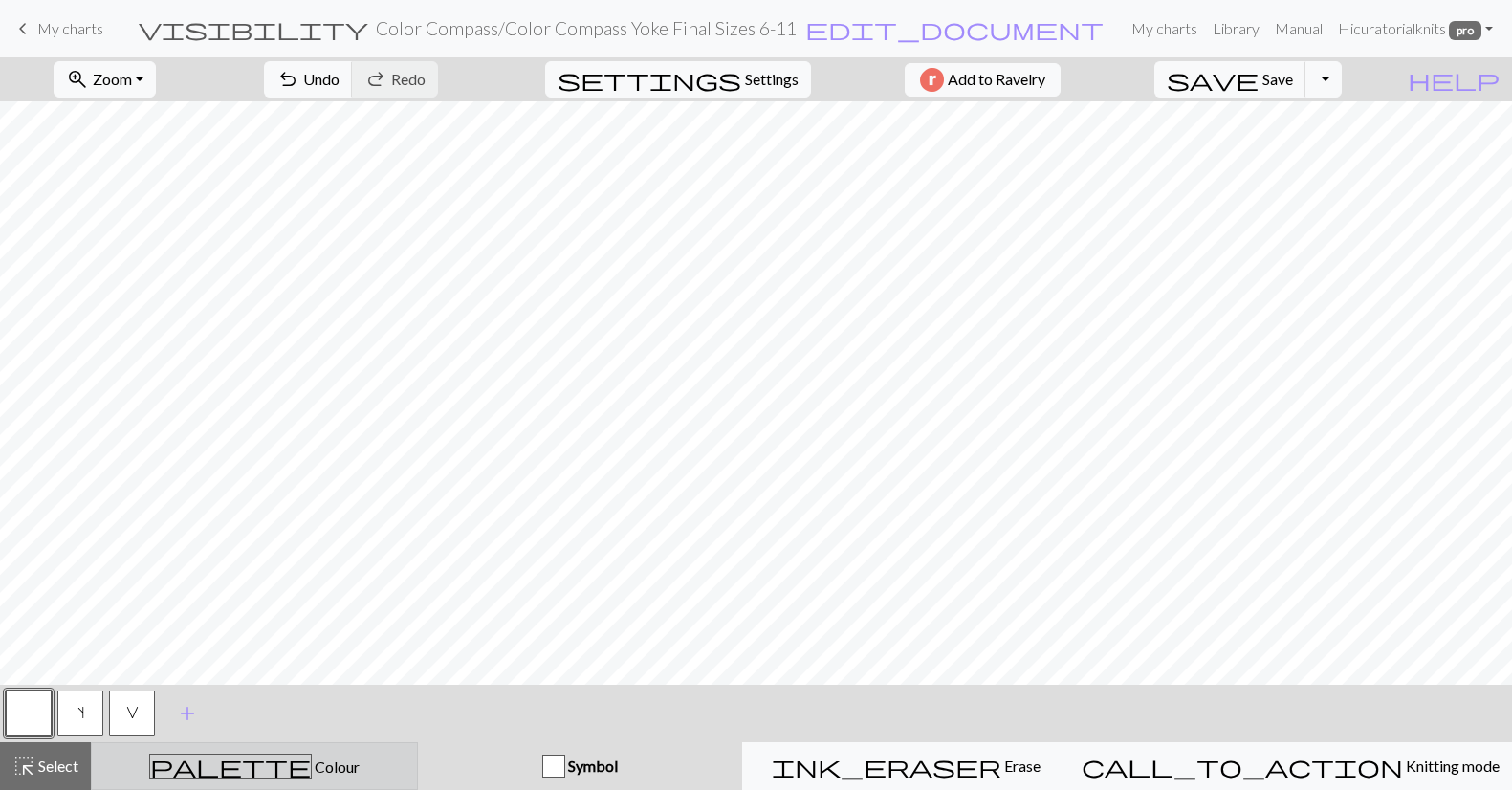
click at [158, 777] on div "palette Colour Colour" at bounding box center [254, 765] width 302 height 25
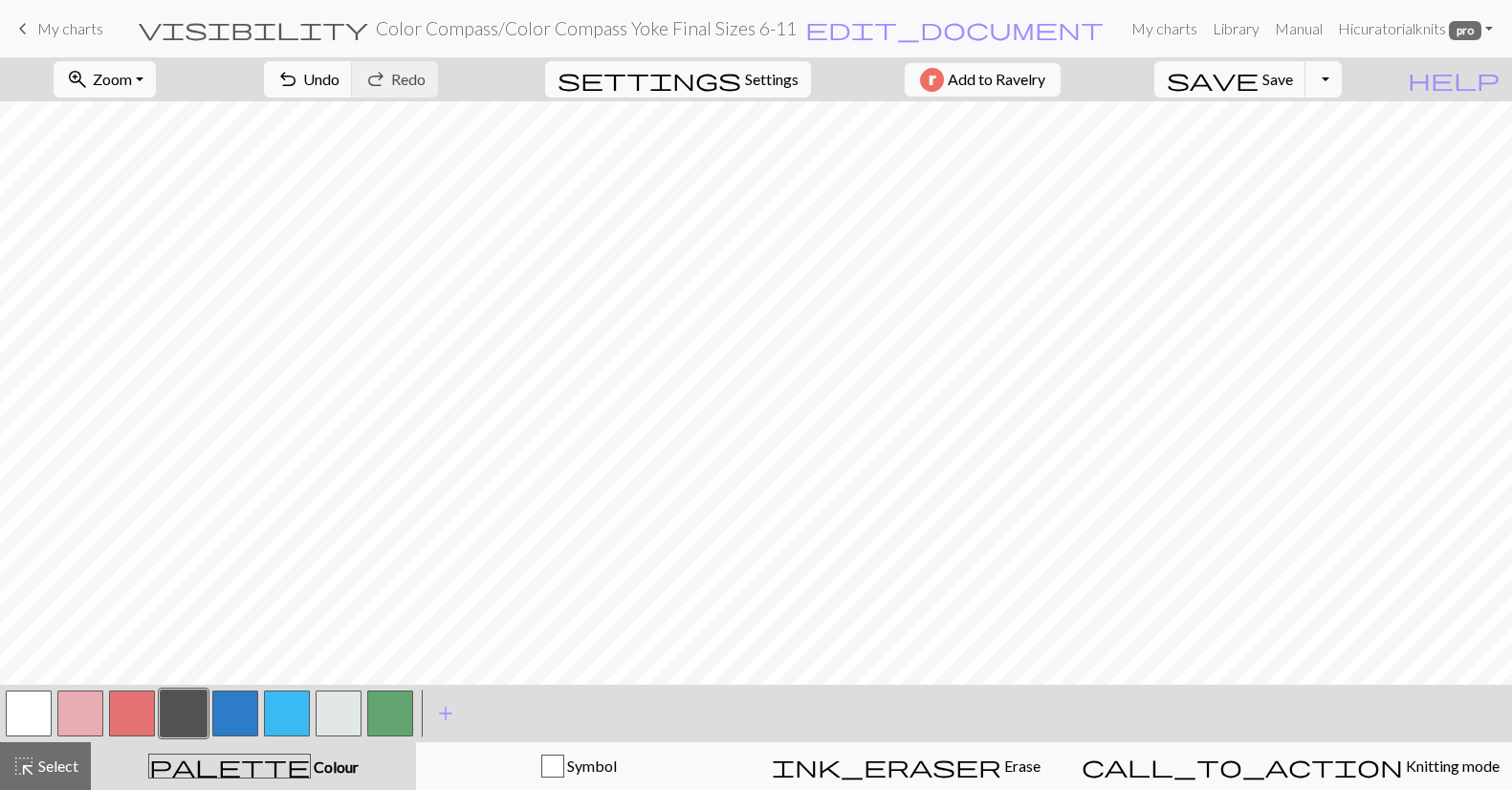
click at [235, 717] on button "button" at bounding box center [235, 714] width 46 height 46
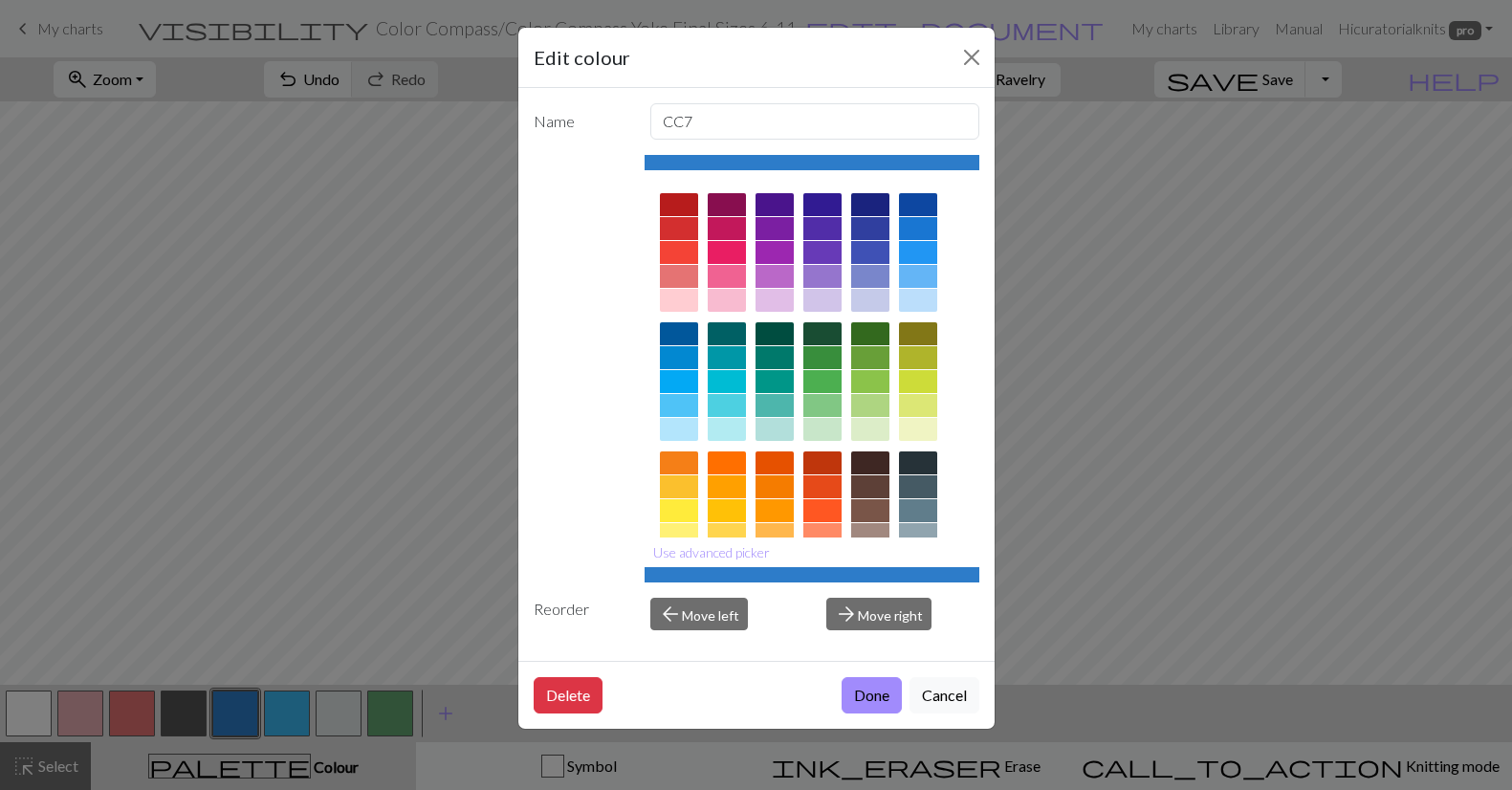
click at [884, 693] on button "Done" at bounding box center [871, 695] width 60 height 37
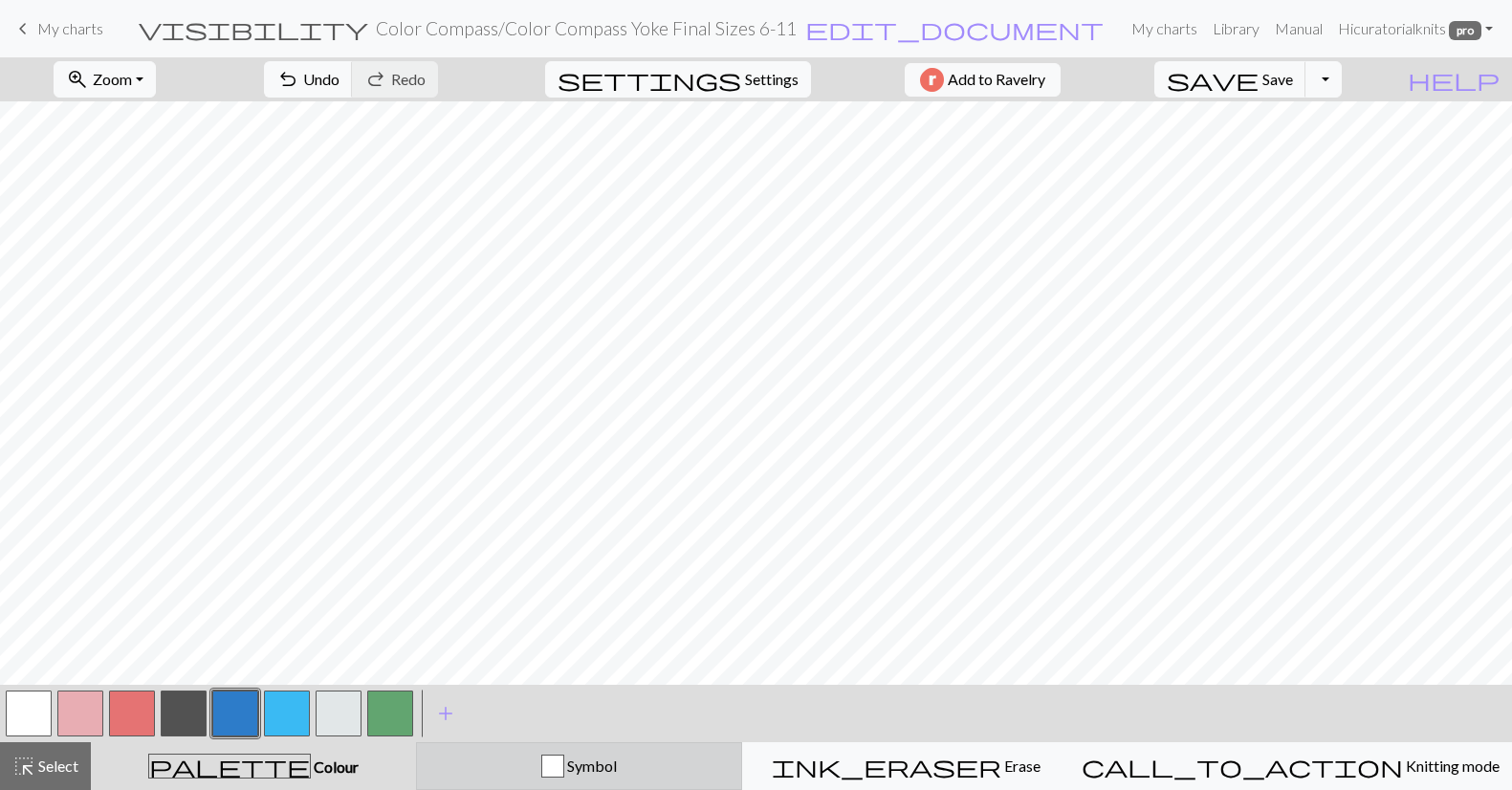
drag, startPoint x: 651, startPoint y: 760, endPoint x: 590, endPoint y: 752, distance: 61.5
click at [616, 760] on span "Symbol" at bounding box center [590, 765] width 53 height 18
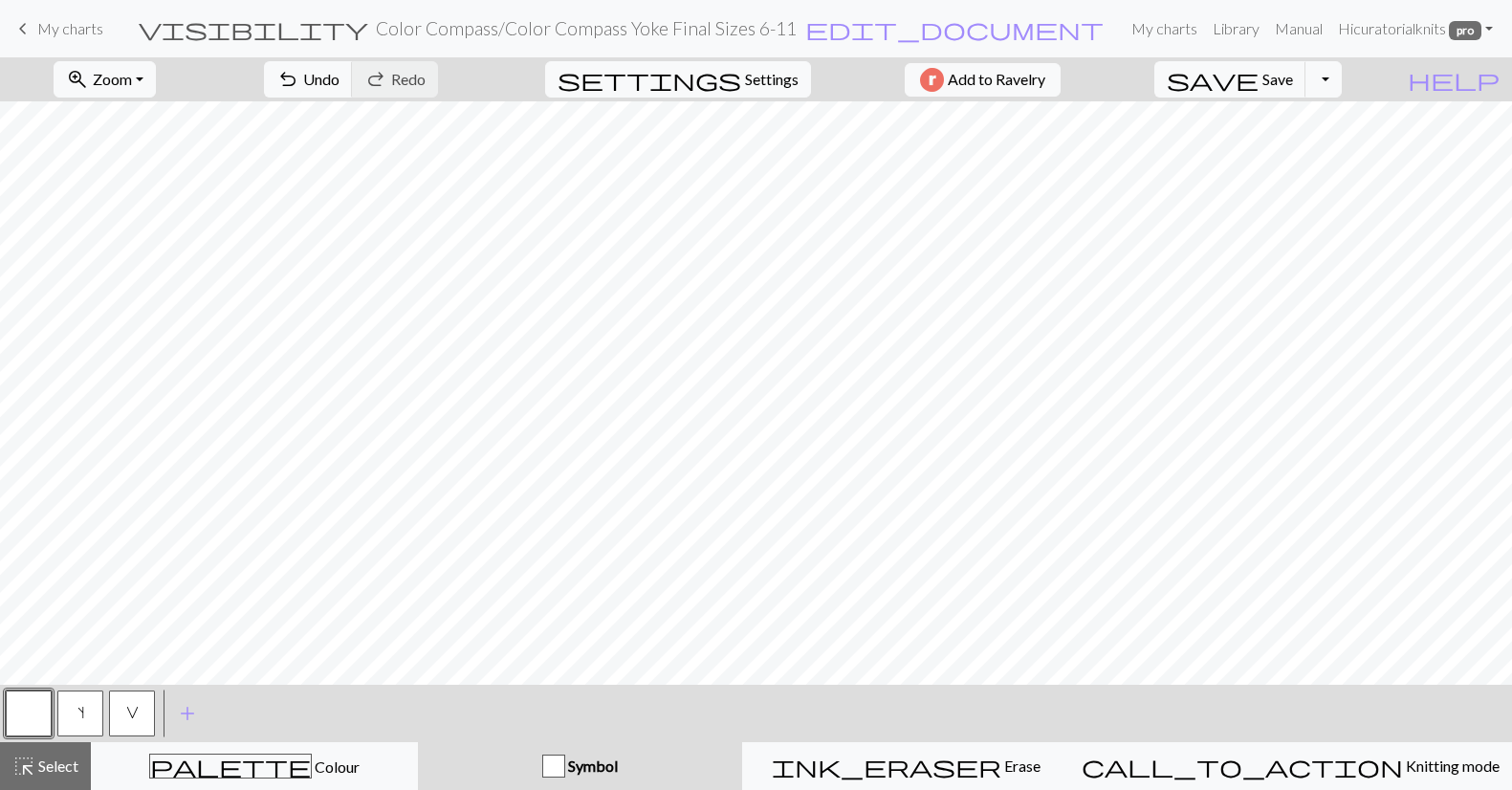
click at [28, 709] on button "button" at bounding box center [29, 714] width 46 height 46
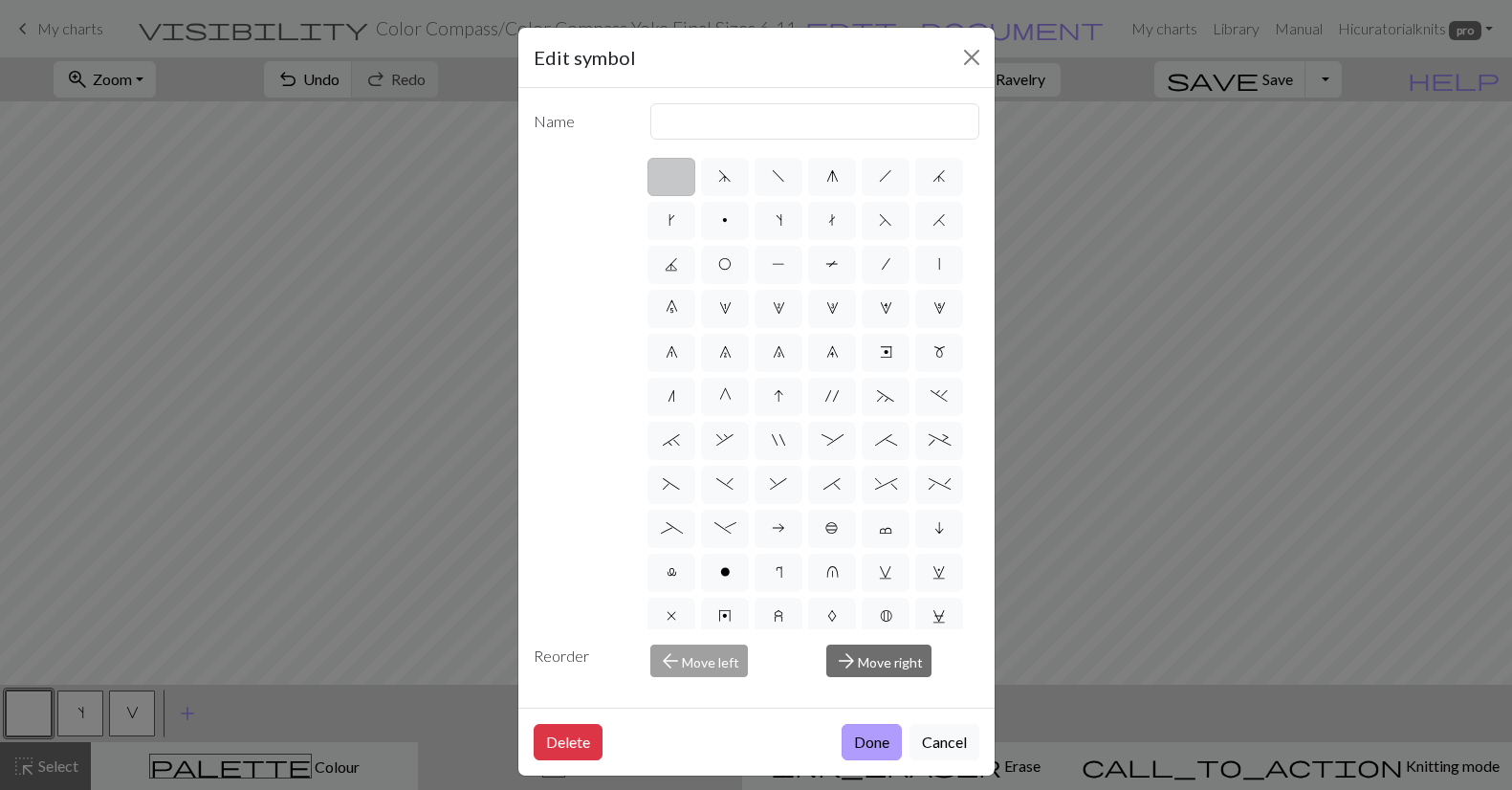
click at [876, 739] on button "Done" at bounding box center [871, 742] width 60 height 37
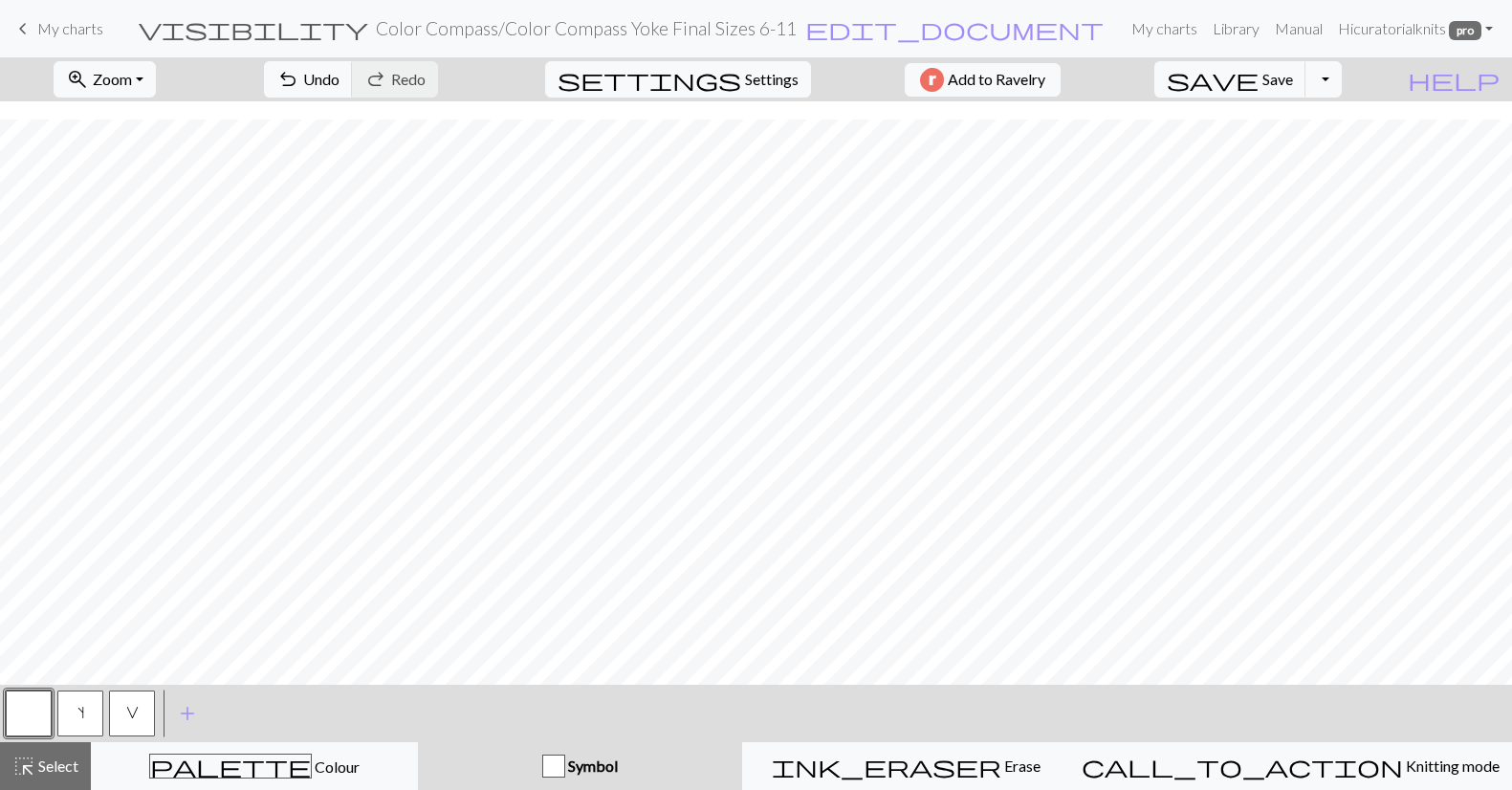
scroll to position [0, 0]
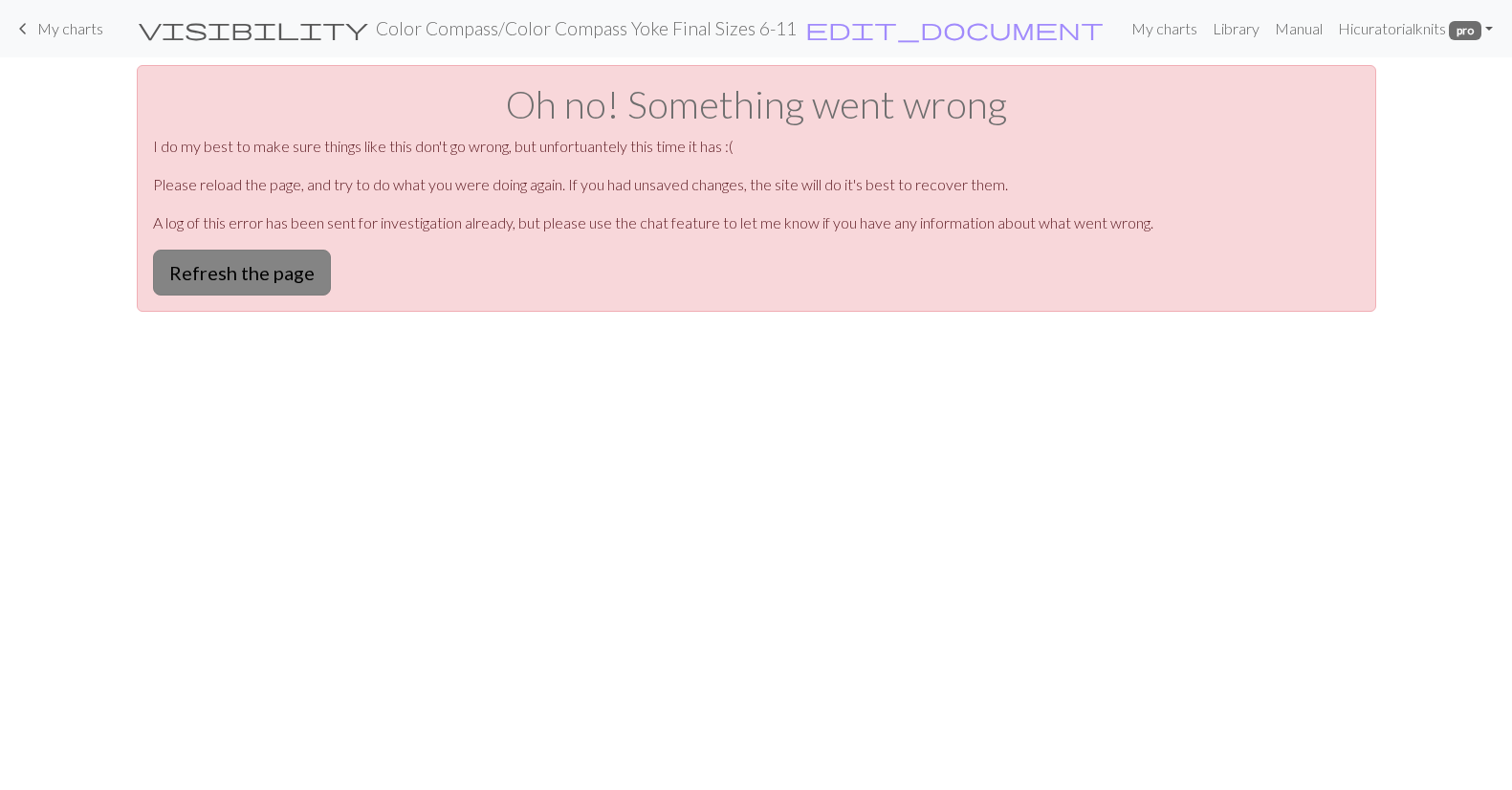
click at [238, 266] on button "Refresh the page" at bounding box center [242, 273] width 178 height 46
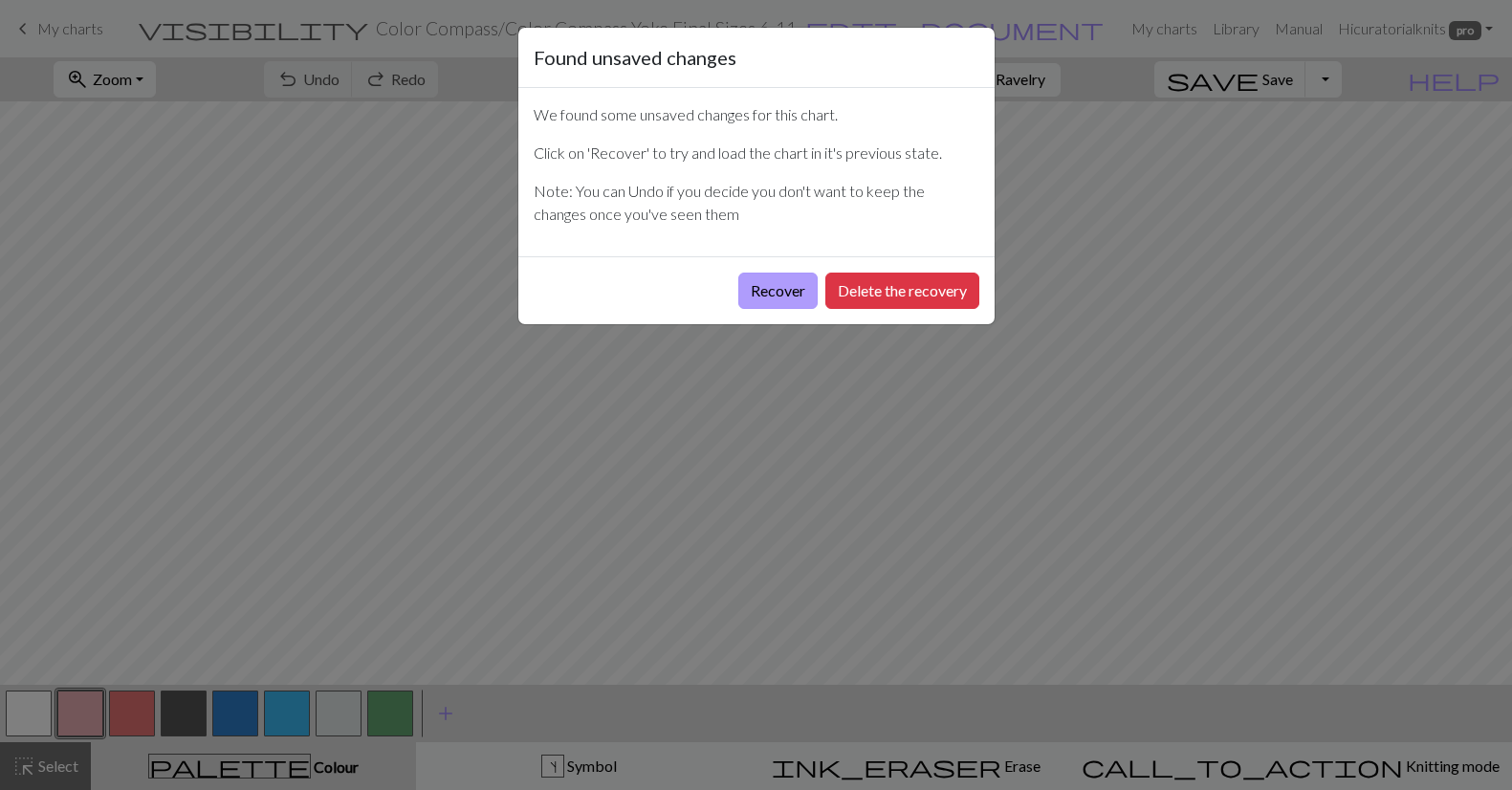
click at [764, 289] on button "Recover" at bounding box center [778, 290] width 79 height 37
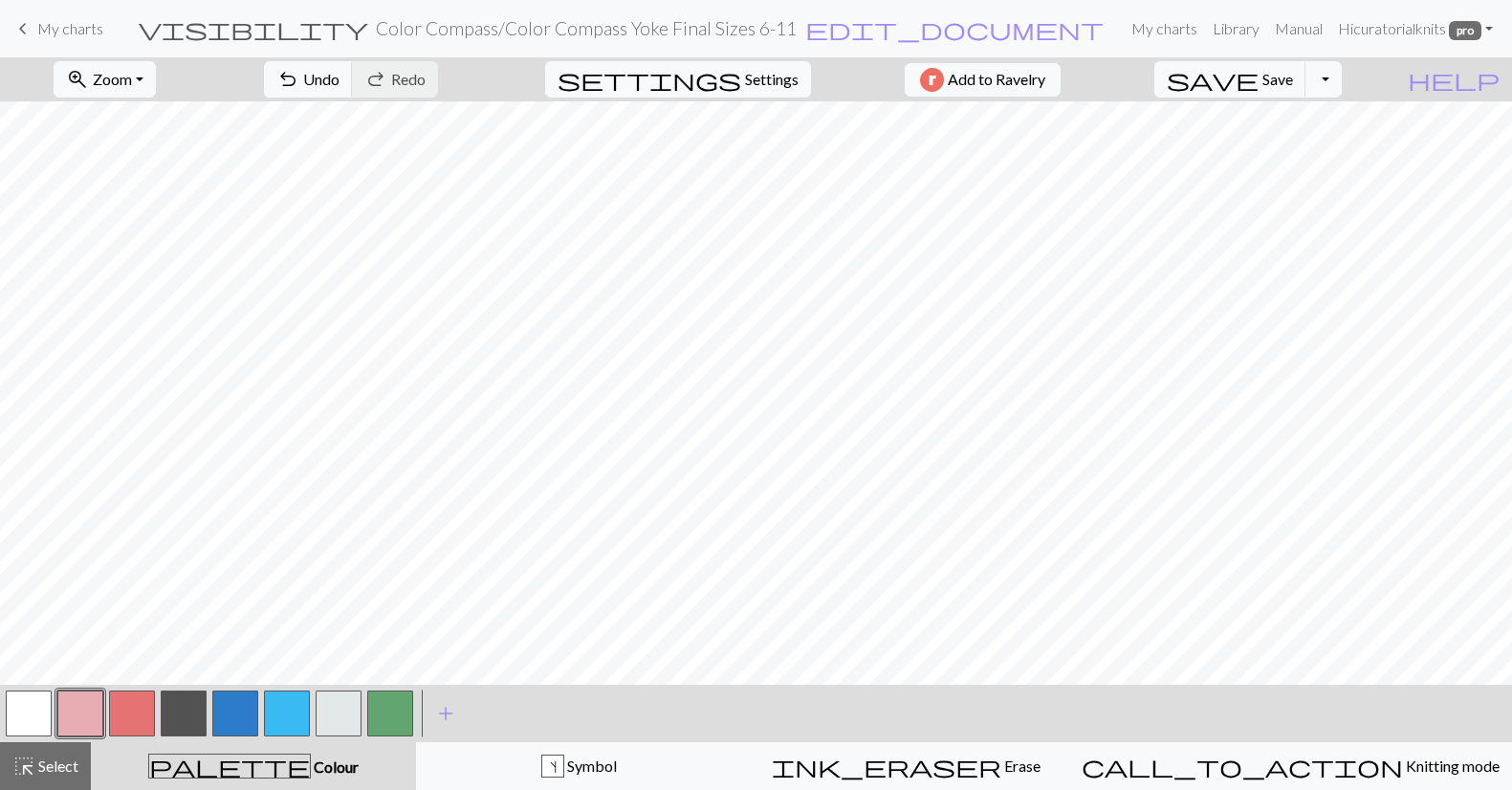
click at [918, 131] on div "zoom_in Zoom Zoom Fit all Fit width Fit height 50% 100% 150% 200% undo Undo Und…" at bounding box center [756, 423] width 1512 height 733
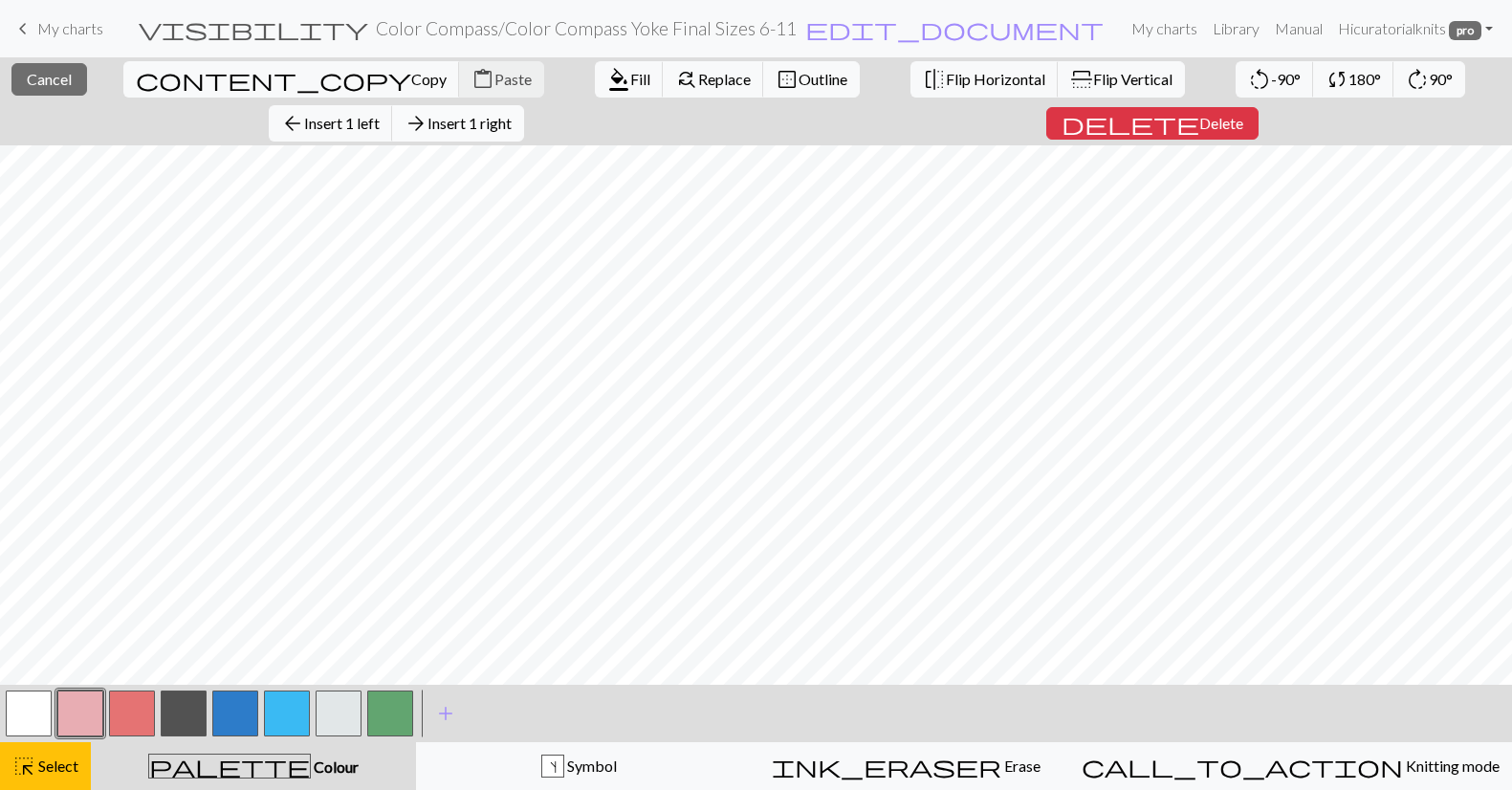
click at [511, 114] on span "Insert 1 right" at bounding box center [469, 123] width 84 height 18
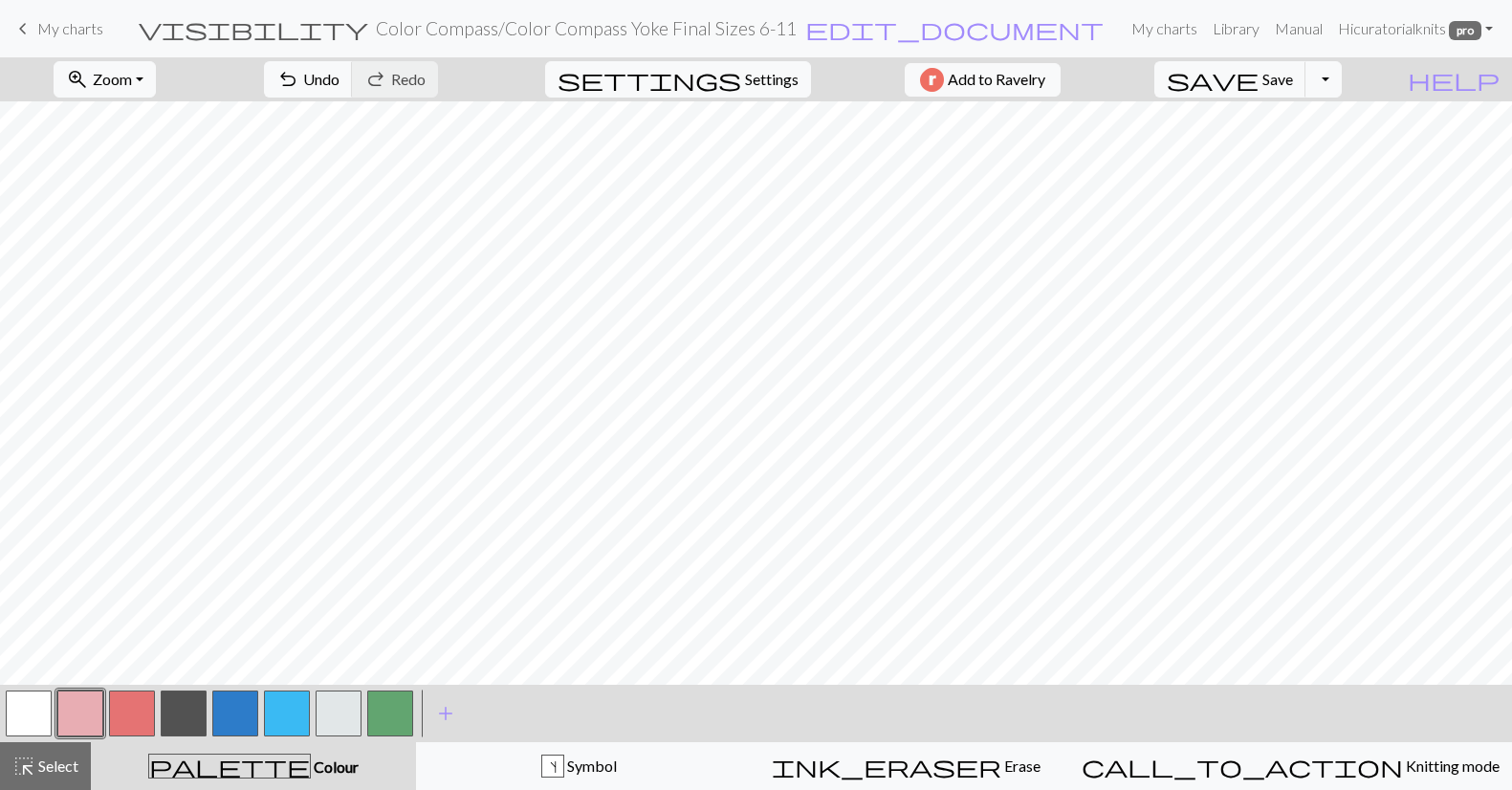
click at [928, 131] on div "zoom_in Zoom Zoom Fit all Fit width Fit height 50% 100% 150% 200% undo Undo Und…" at bounding box center [756, 423] width 1512 height 733
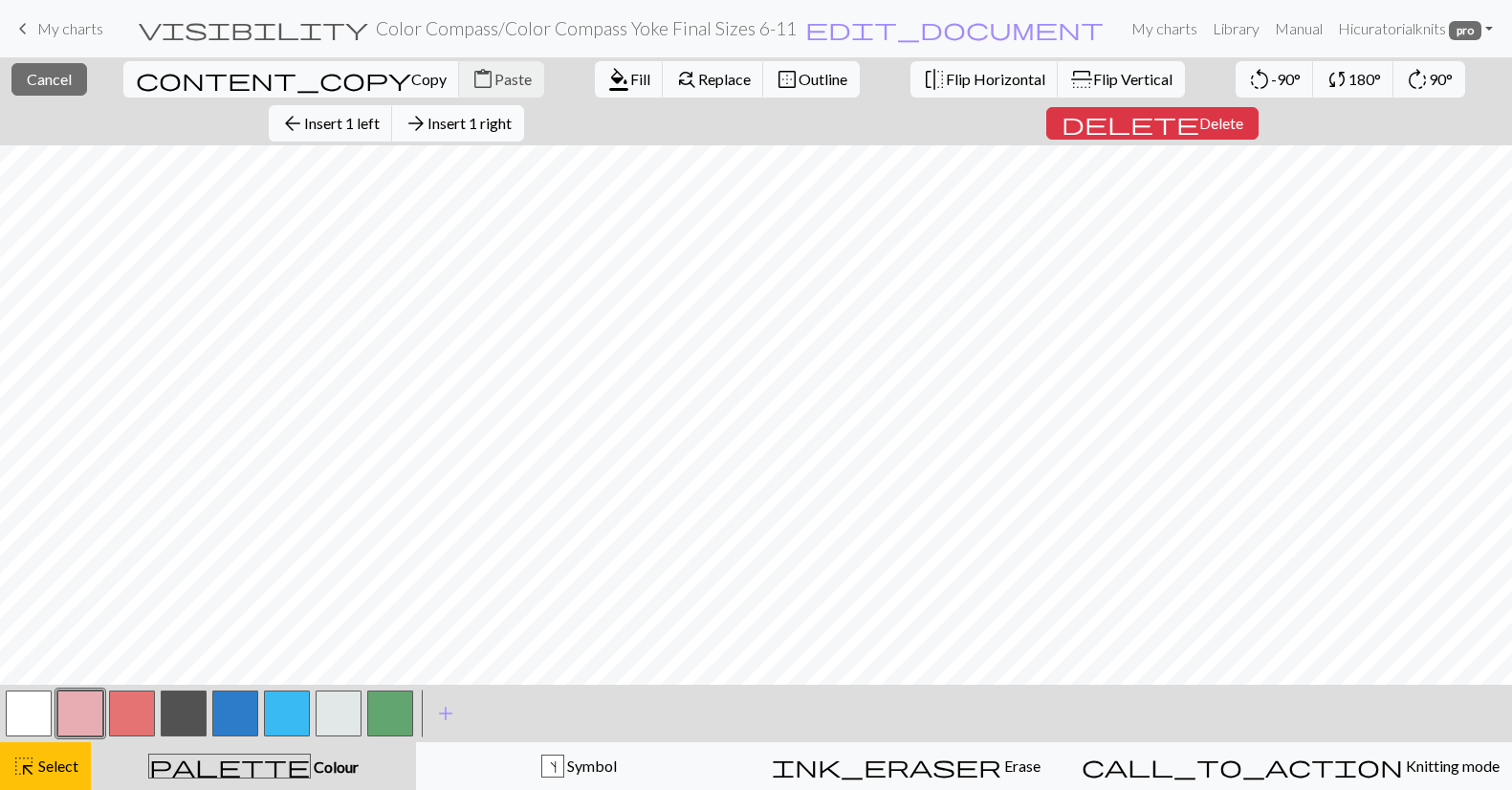
click at [511, 114] on span "Insert 1 right" at bounding box center [469, 123] width 84 height 18
click at [944, 131] on div "close Cancel content_copy Copy content_paste Paste format_color_fill Fill find_…" at bounding box center [756, 423] width 1512 height 733
click at [524, 105] on button "arrow_forward Insert 1 right" at bounding box center [458, 123] width 132 height 37
click at [953, 131] on div "close Cancel content_copy Copy content_paste Paste format_color_fill Fill find_…" at bounding box center [756, 423] width 1512 height 733
click at [511, 114] on span "Insert 1 right" at bounding box center [469, 123] width 84 height 18
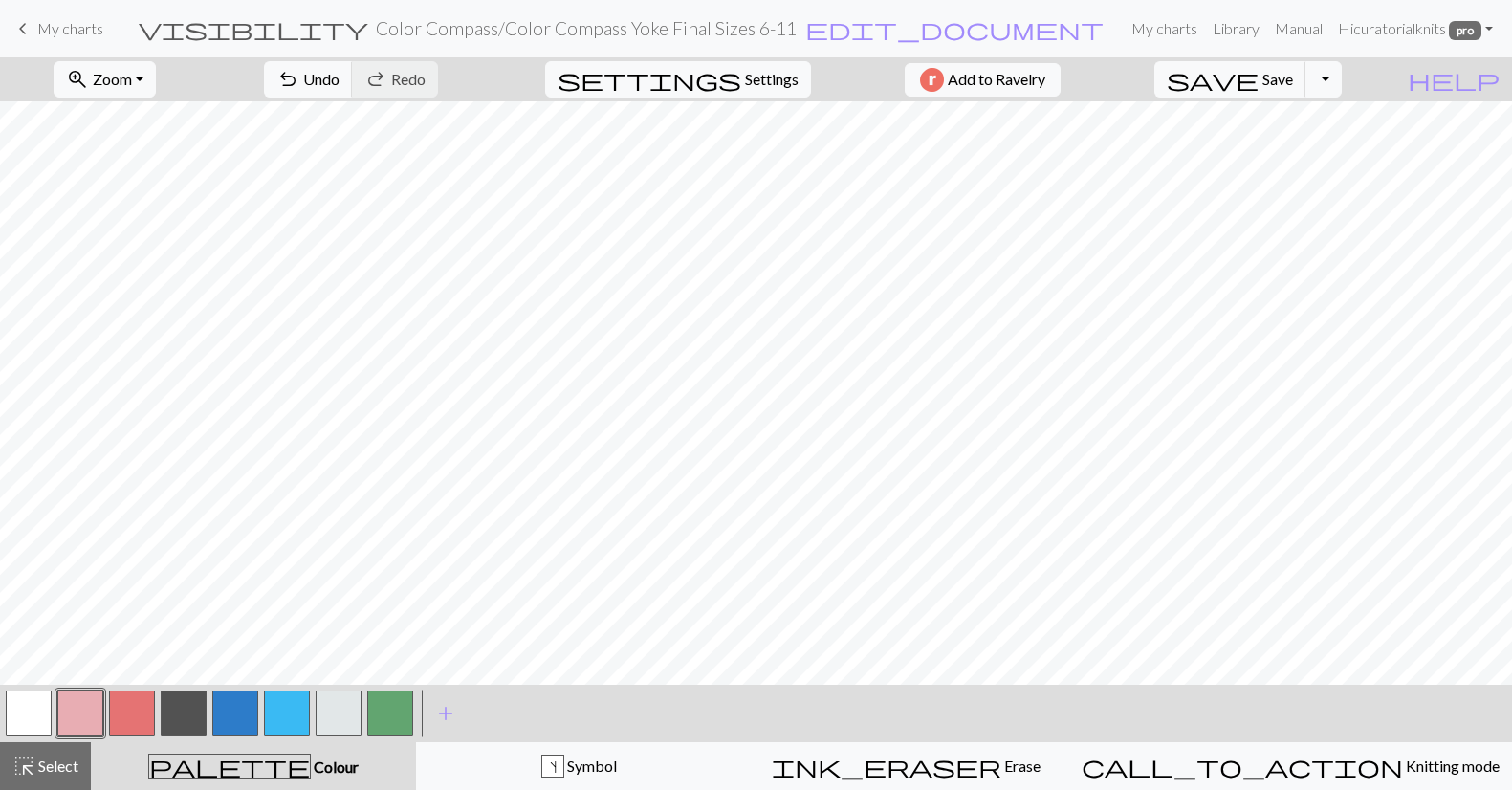
click at [971, 132] on div "zoom_in Zoom Zoom Fit all Fit width Fit height 50% 100% 150% 200% undo Undo Und…" at bounding box center [756, 423] width 1512 height 733
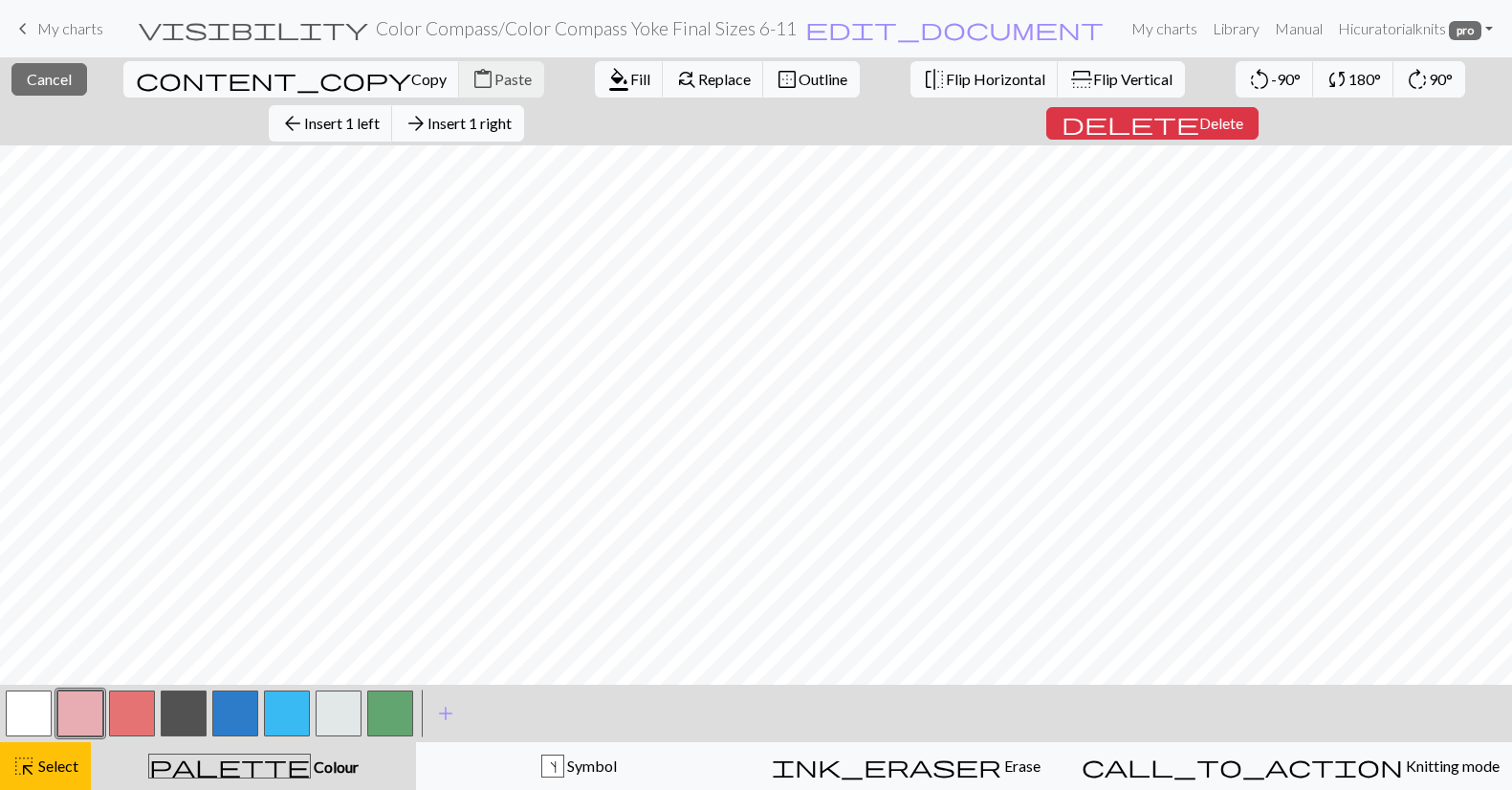
click at [511, 114] on span "Insert 1 right" at bounding box center [469, 123] width 84 height 18
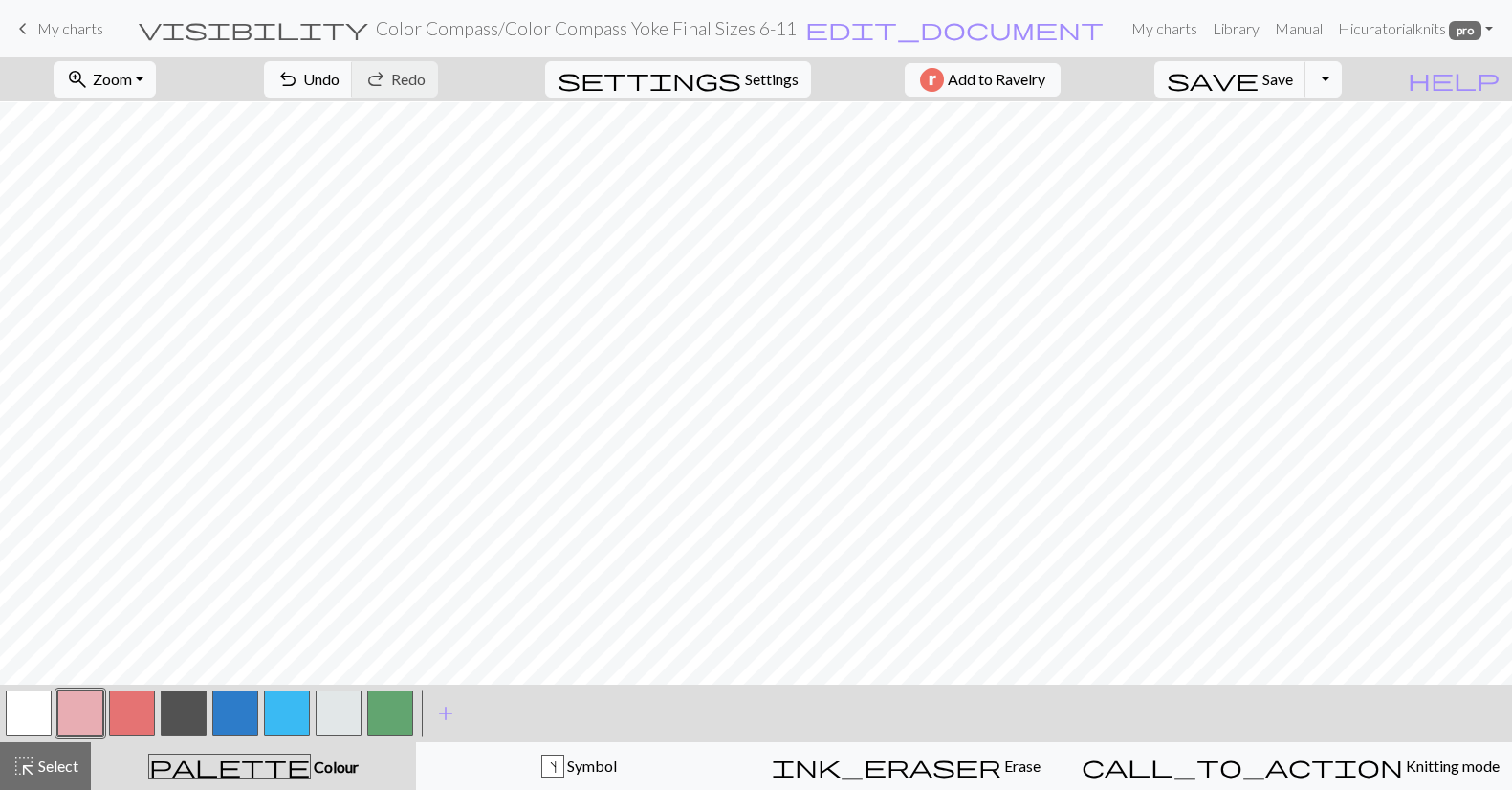
scroll to position [479, 0]
click at [59, 762] on span "Select" at bounding box center [56, 765] width 43 height 18
click at [39, 766] on span "Select" at bounding box center [56, 765] width 43 height 18
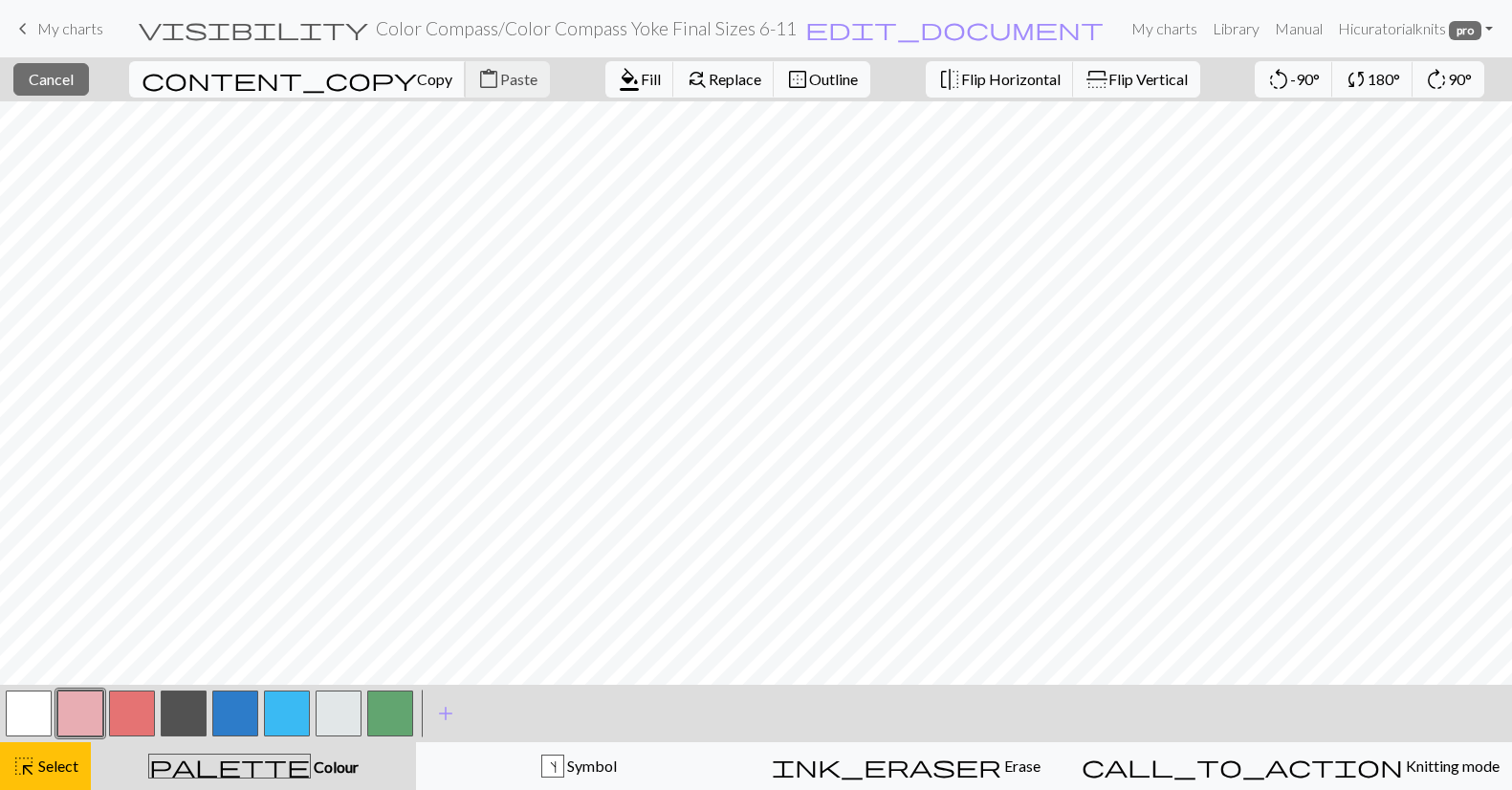
click at [417, 73] on span "Copy" at bounding box center [435, 78] width 36 height 18
click at [478, 75] on span "content_paste" at bounding box center [488, 79] width 23 height 27
click at [73, 79] on span "Cancel" at bounding box center [51, 78] width 45 height 18
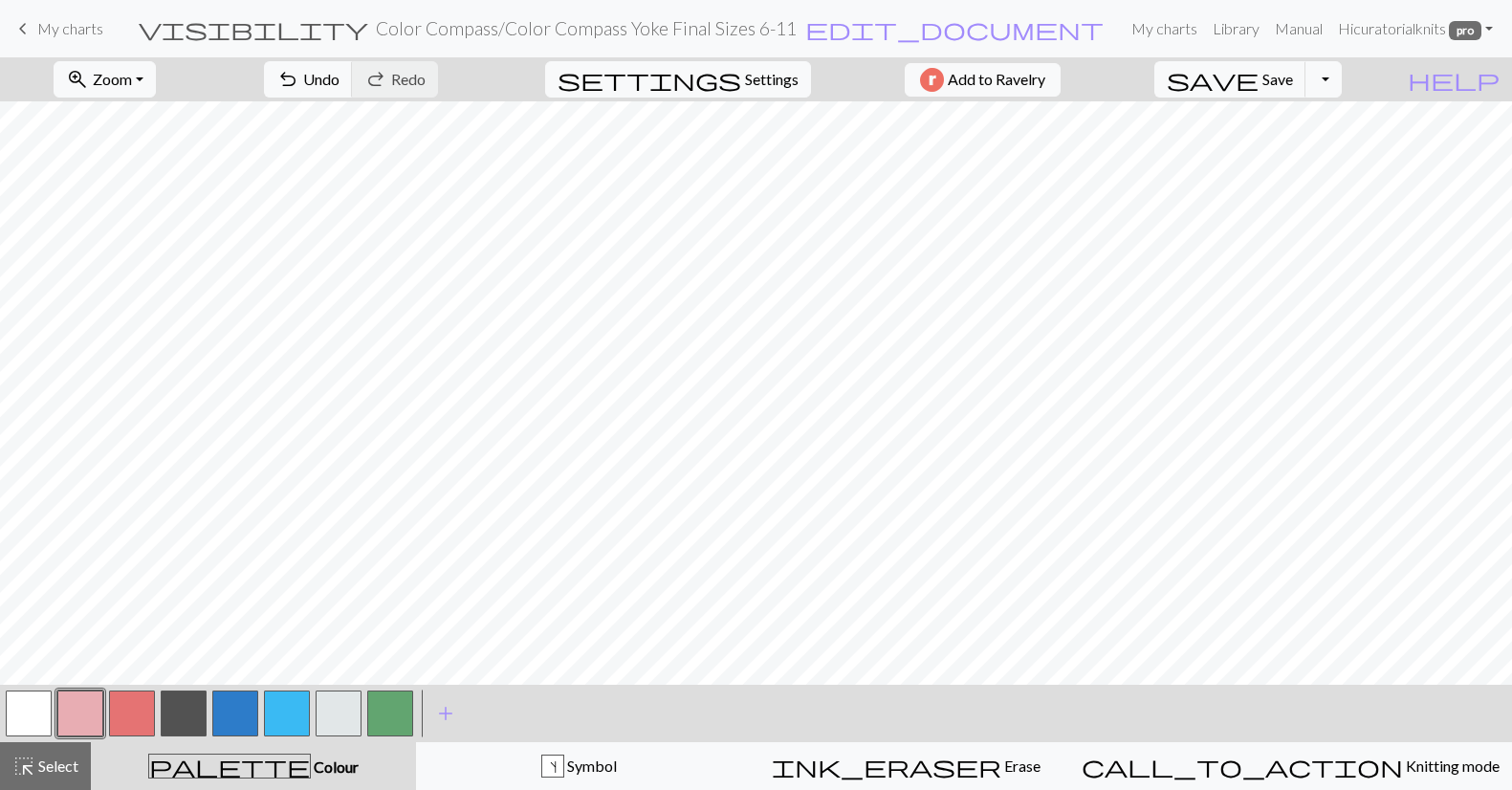
click at [197, 711] on button "button" at bounding box center [183, 714] width 46 height 46
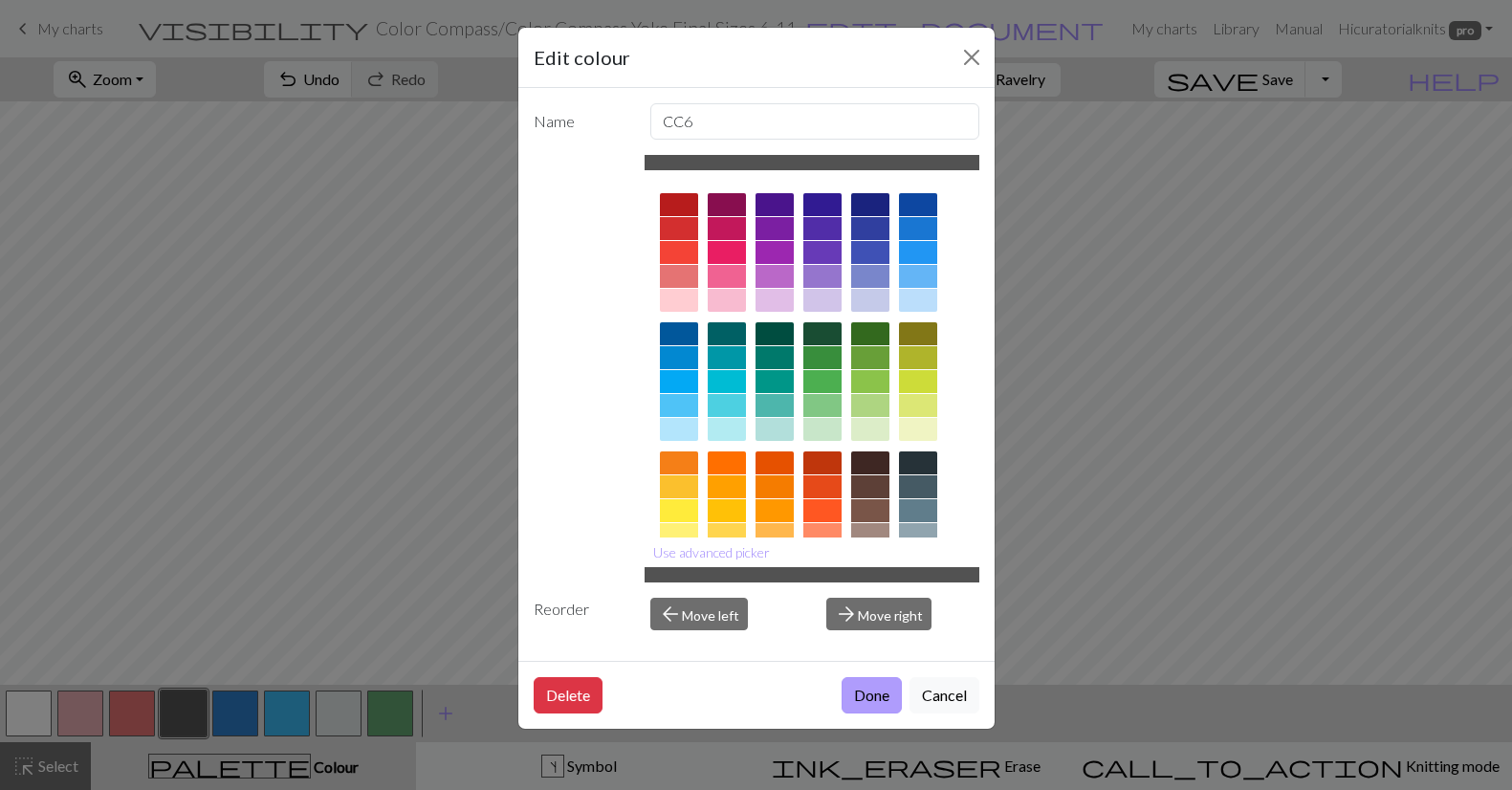
click at [859, 696] on button "Done" at bounding box center [871, 695] width 60 height 37
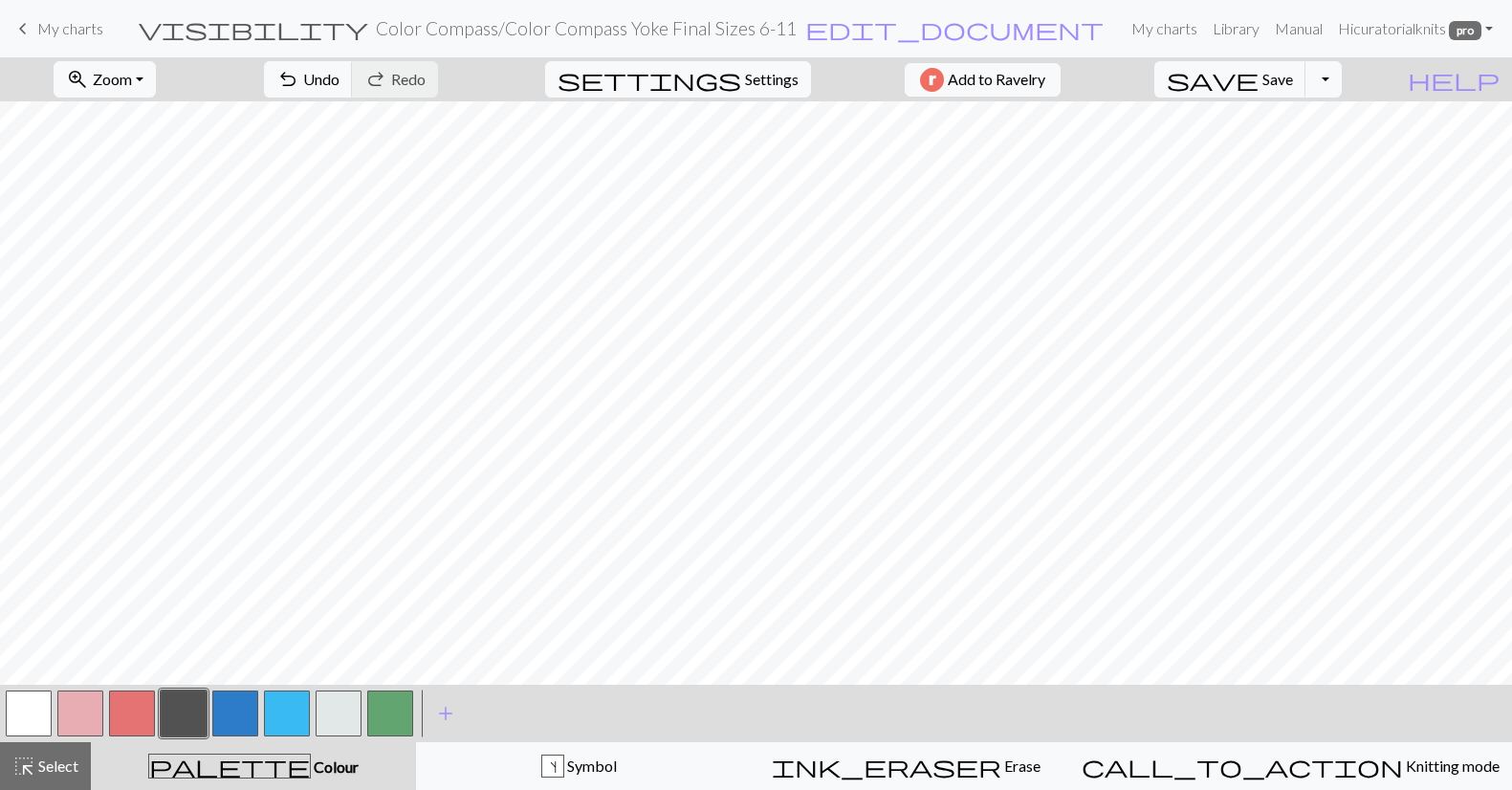
scroll to position [0, 0]
click at [33, 774] on span "highlight_alt" at bounding box center [24, 766] width 23 height 27
click at [27, 762] on span "highlight_alt" at bounding box center [24, 766] width 23 height 27
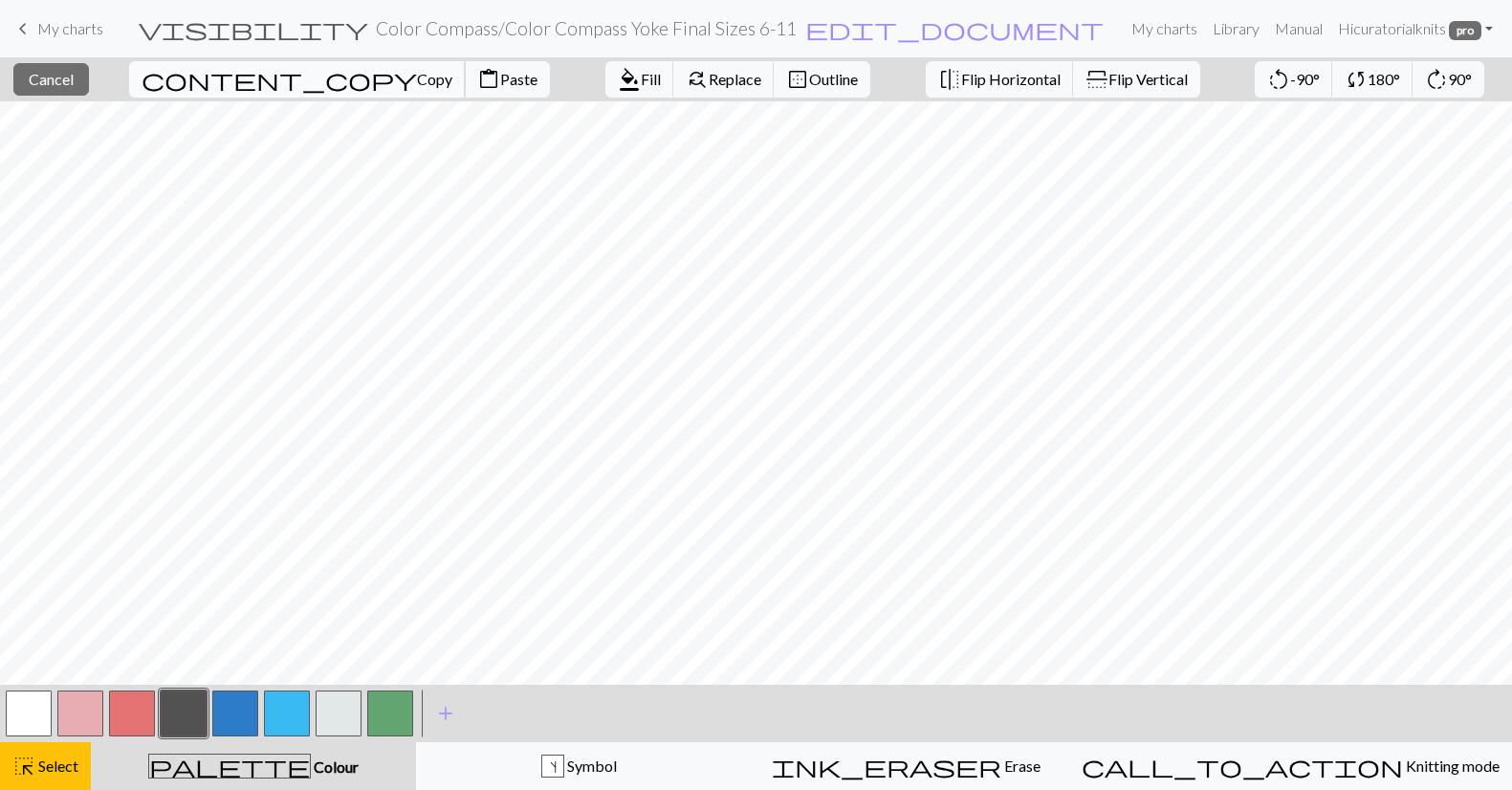
click at [417, 76] on span "Copy" at bounding box center [435, 78] width 36 height 18
click at [500, 74] on span "Paste" at bounding box center [519, 78] width 38 height 18
click at [195, 705] on button "button" at bounding box center [183, 714] width 46 height 46
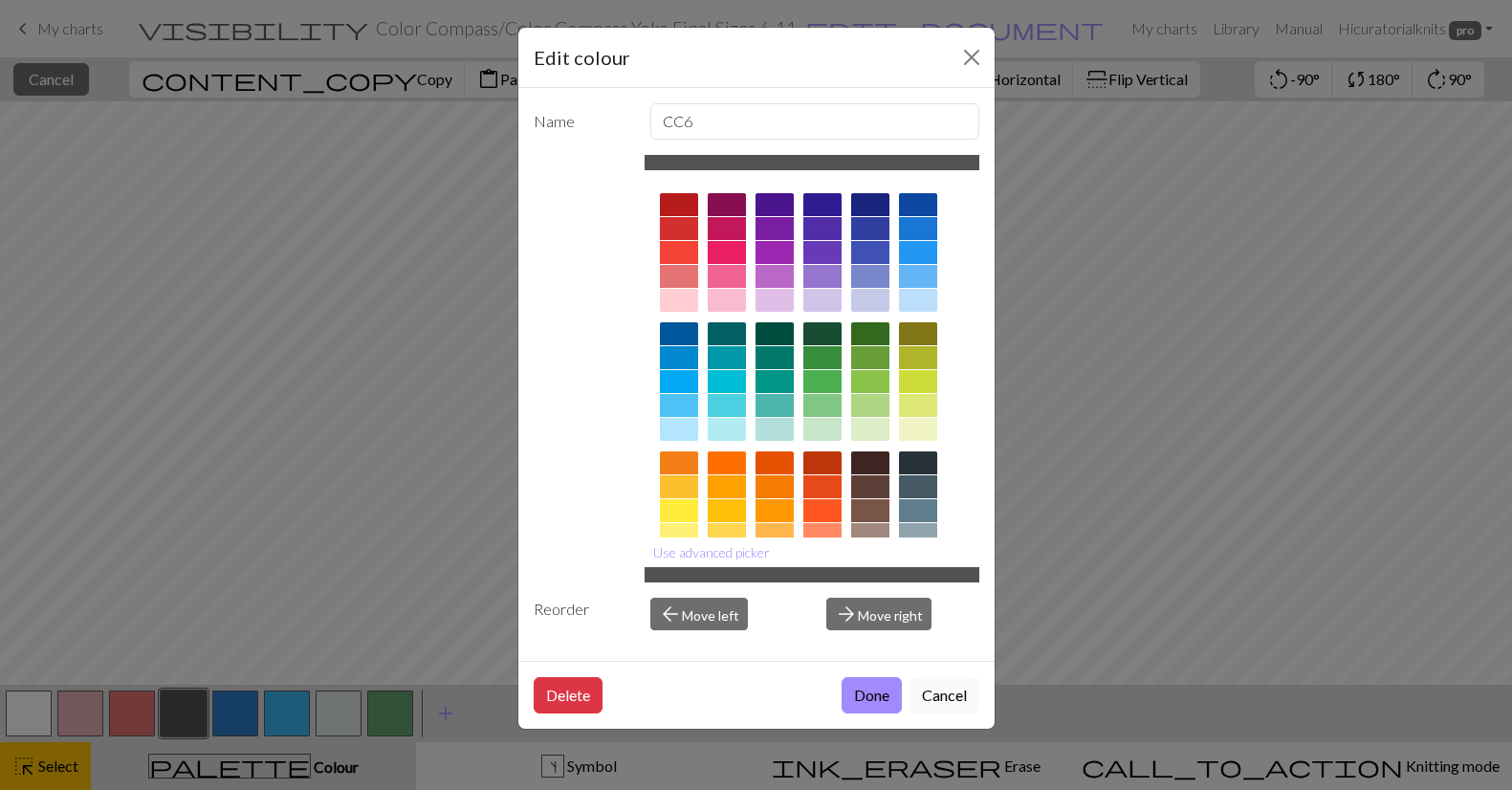
click at [890, 699] on button "Done" at bounding box center [871, 695] width 60 height 37
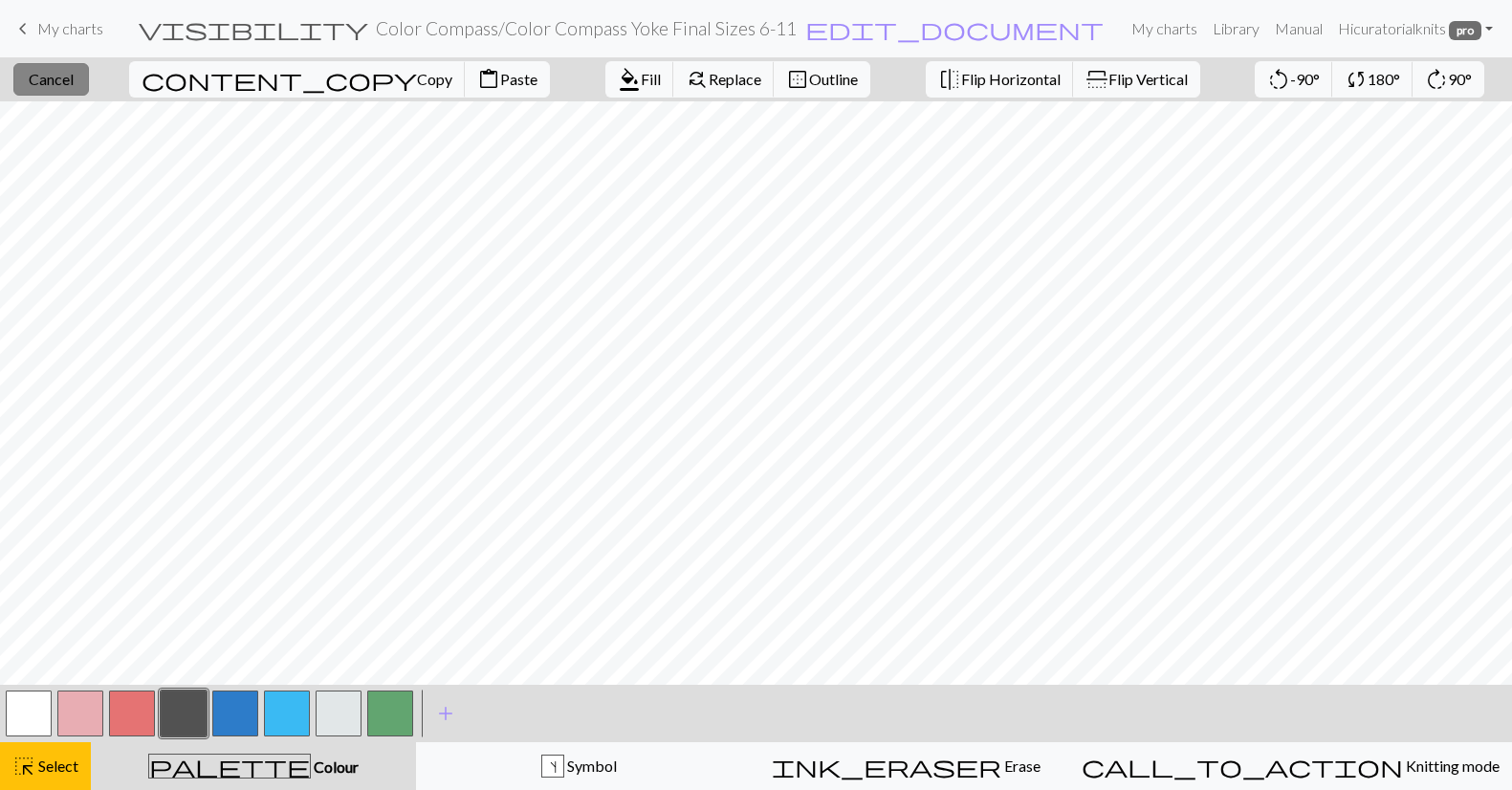
click at [73, 78] on span "Cancel" at bounding box center [51, 78] width 45 height 18
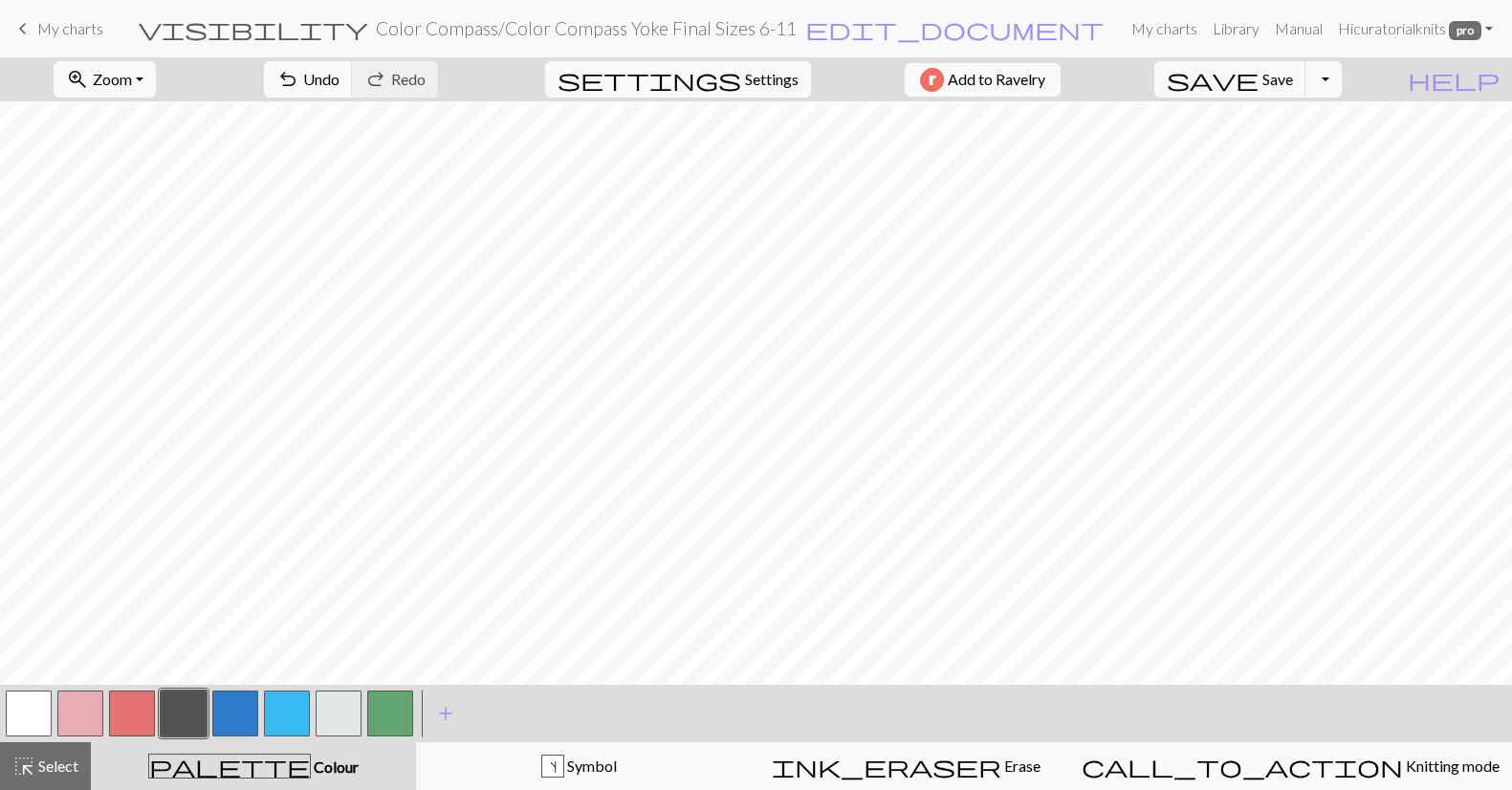
click at [185, 704] on button "button" at bounding box center [183, 714] width 46 height 46
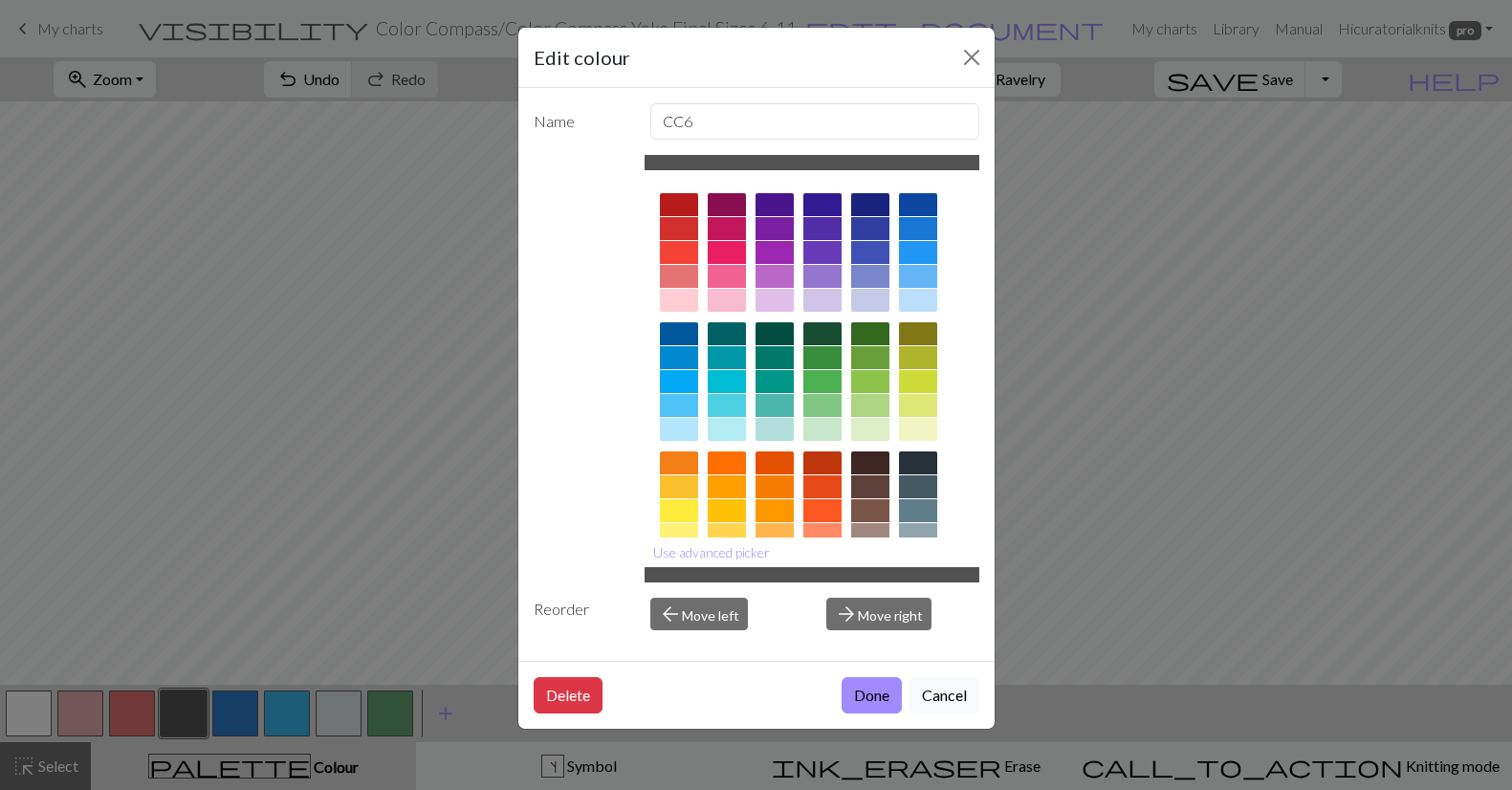
click at [866, 691] on button "Done" at bounding box center [871, 695] width 60 height 37
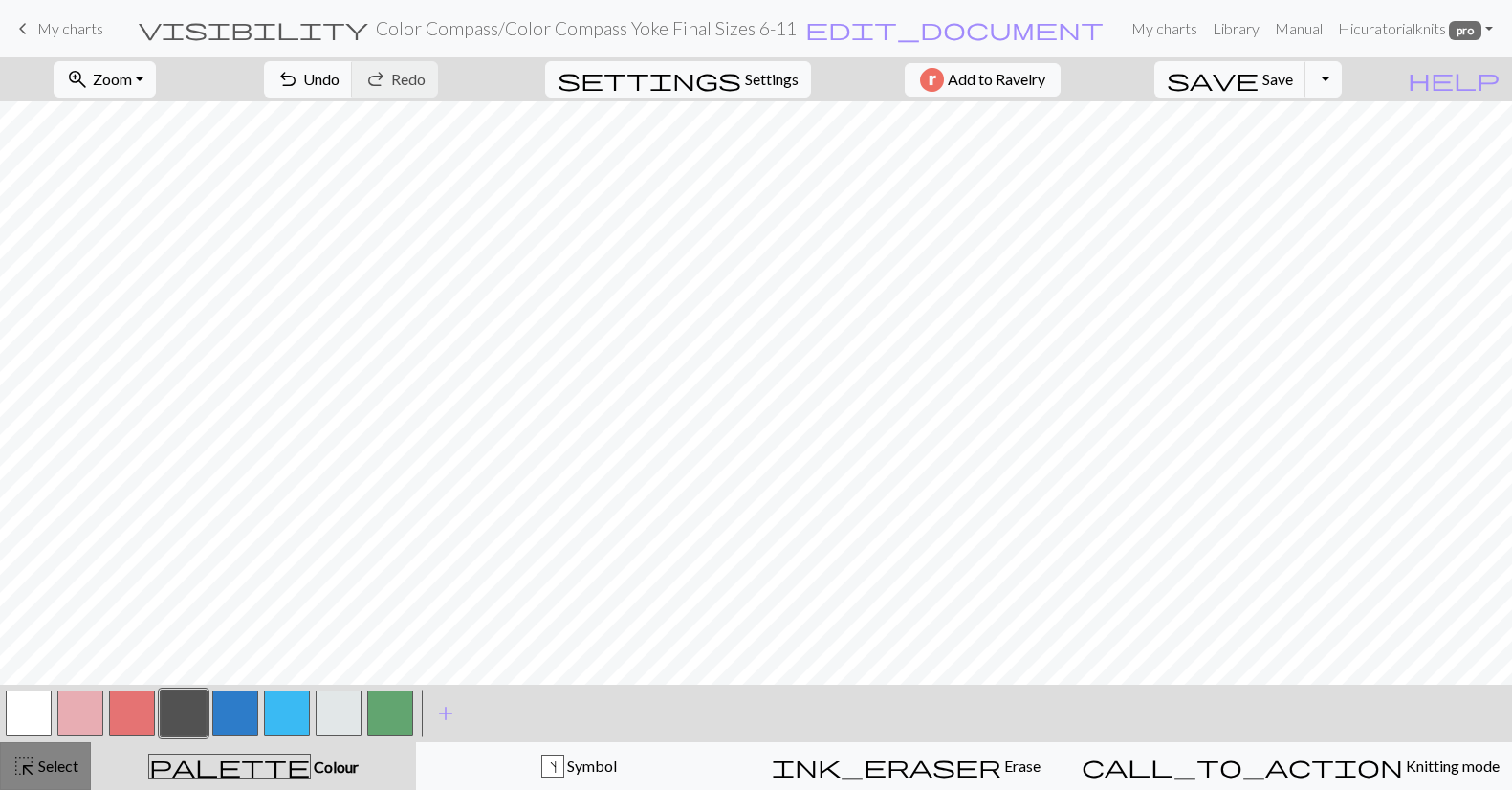
click at [41, 762] on span "Select" at bounding box center [56, 765] width 43 height 18
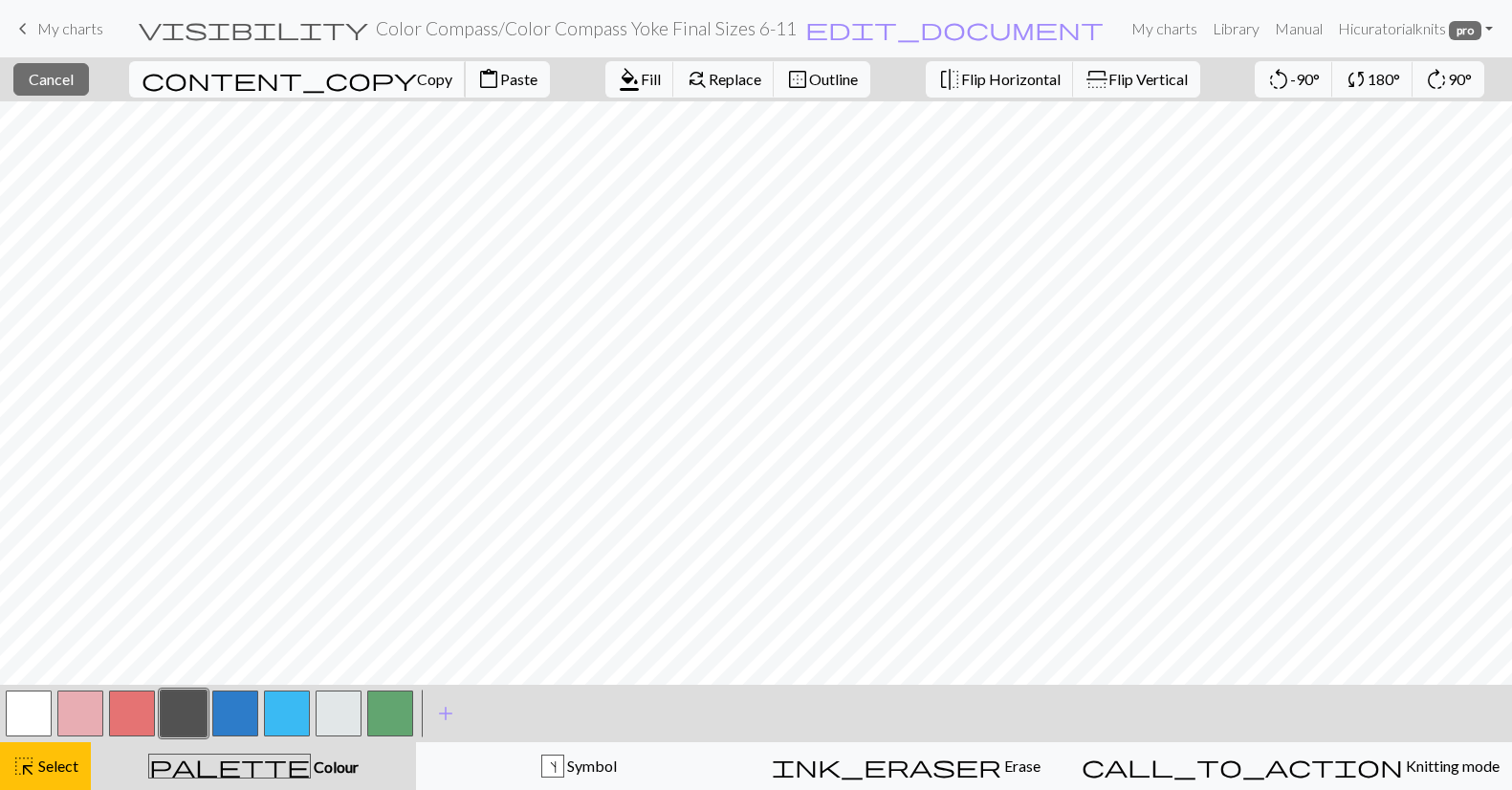
click at [417, 82] on span "Copy" at bounding box center [435, 78] width 36 height 18
click at [500, 70] on span "Paste" at bounding box center [519, 78] width 38 height 18
click at [87, 88] on button "close Cancel" at bounding box center [52, 79] width 75 height 33
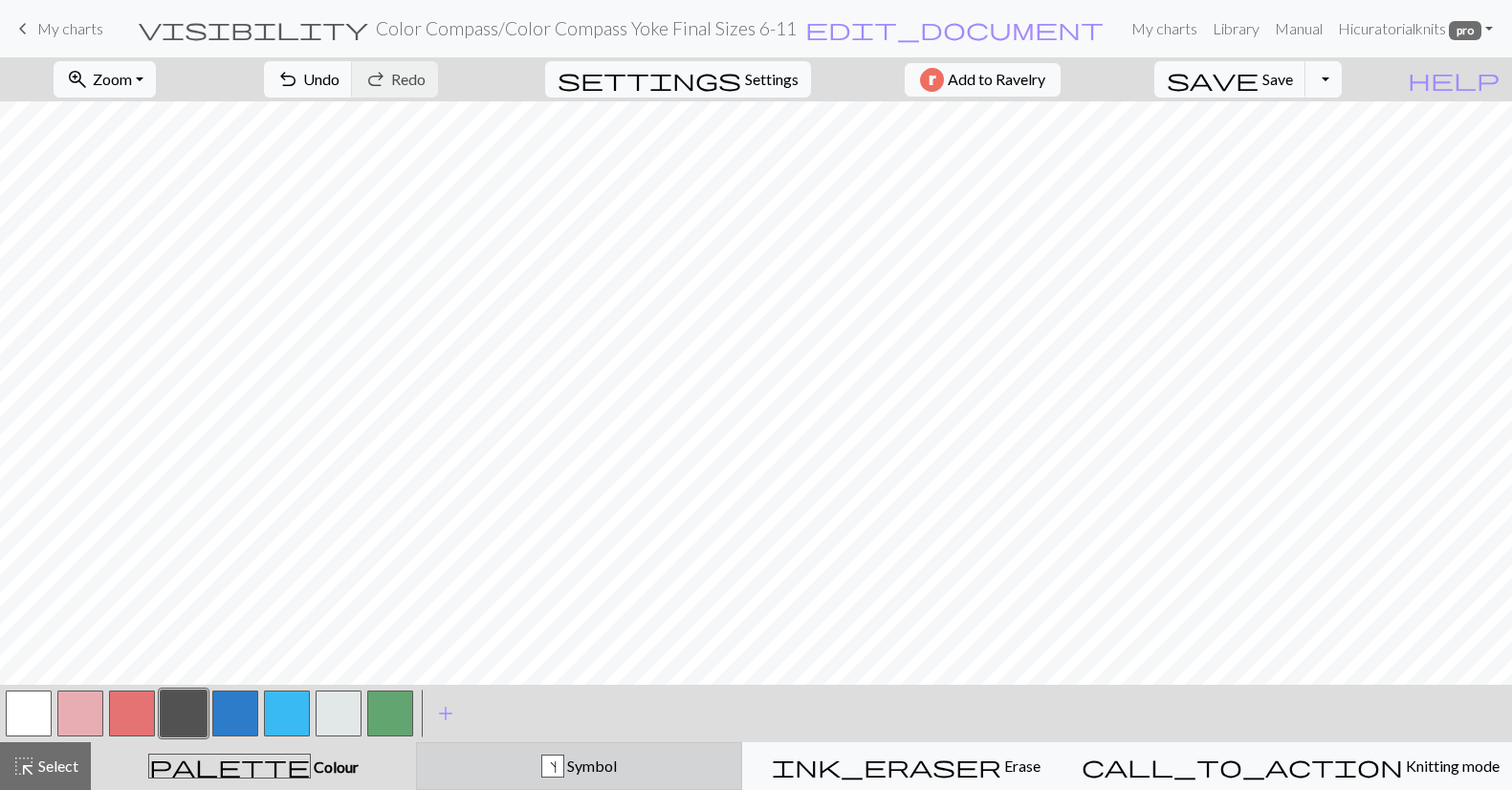
click at [613, 777] on div "s Symbol" at bounding box center [579, 765] width 302 height 23
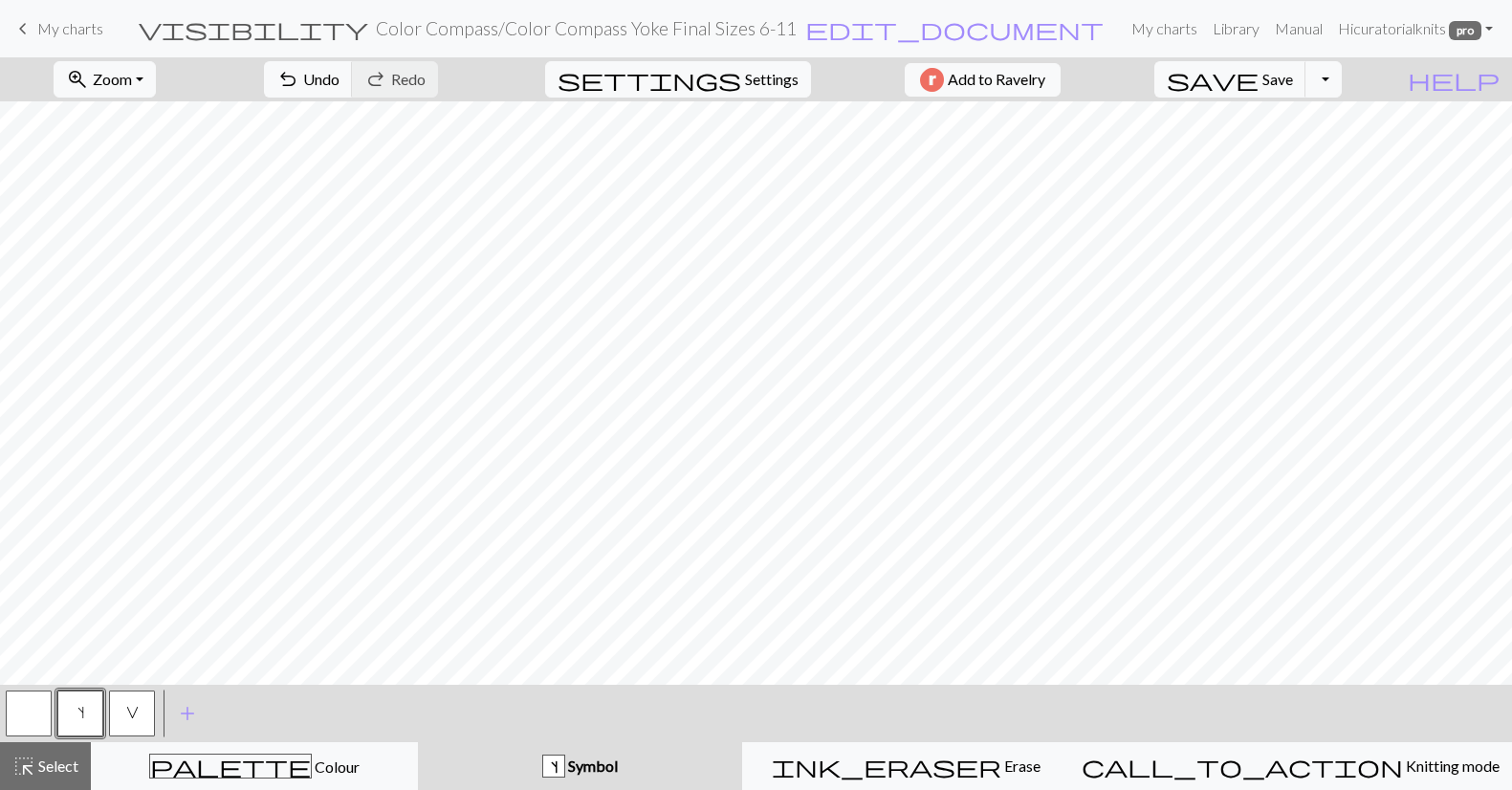
click at [48, 715] on button "button" at bounding box center [29, 714] width 46 height 46
click at [34, 713] on button "button" at bounding box center [29, 714] width 46 height 46
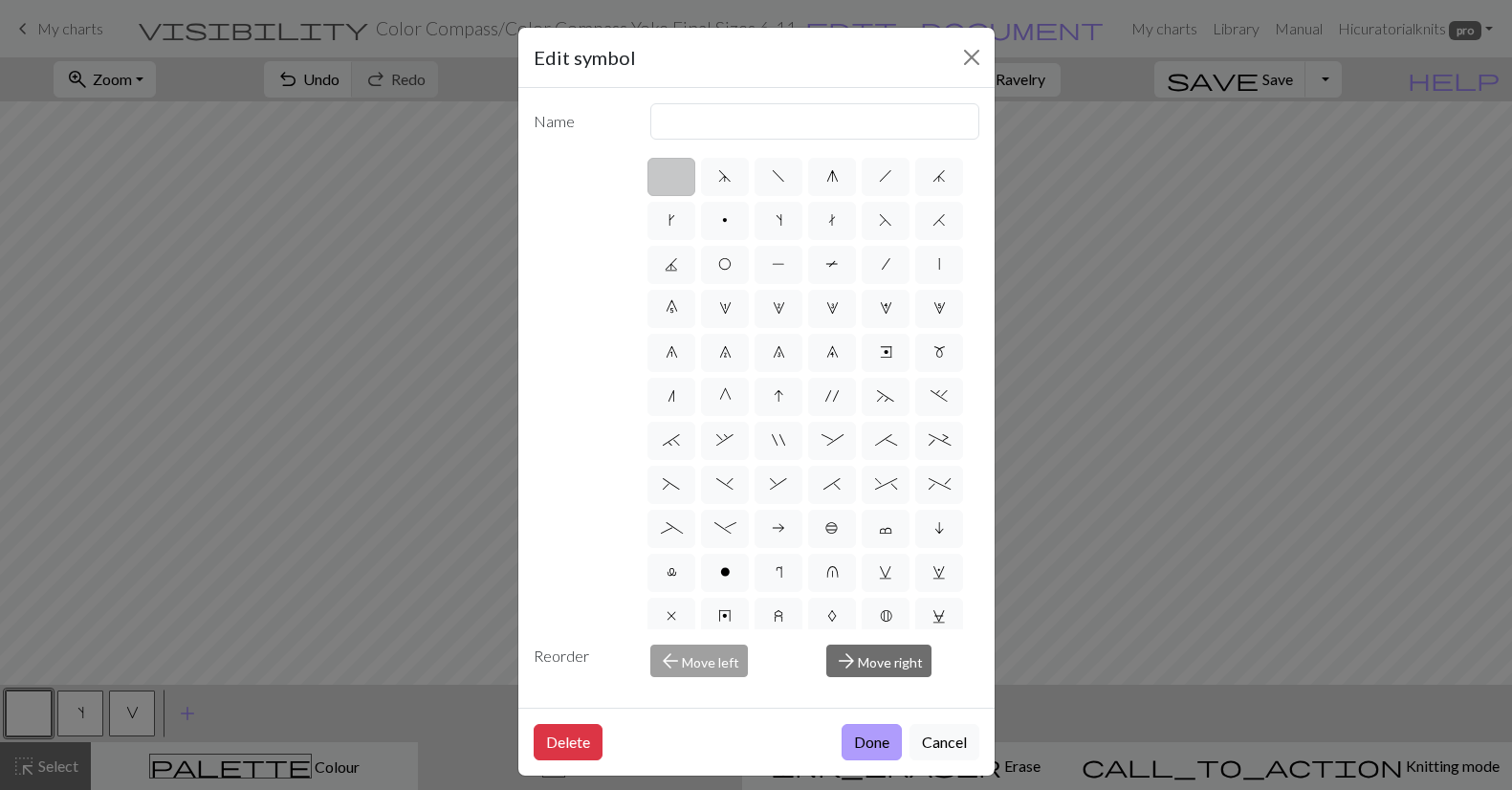
click at [871, 744] on button "Done" at bounding box center [871, 742] width 60 height 37
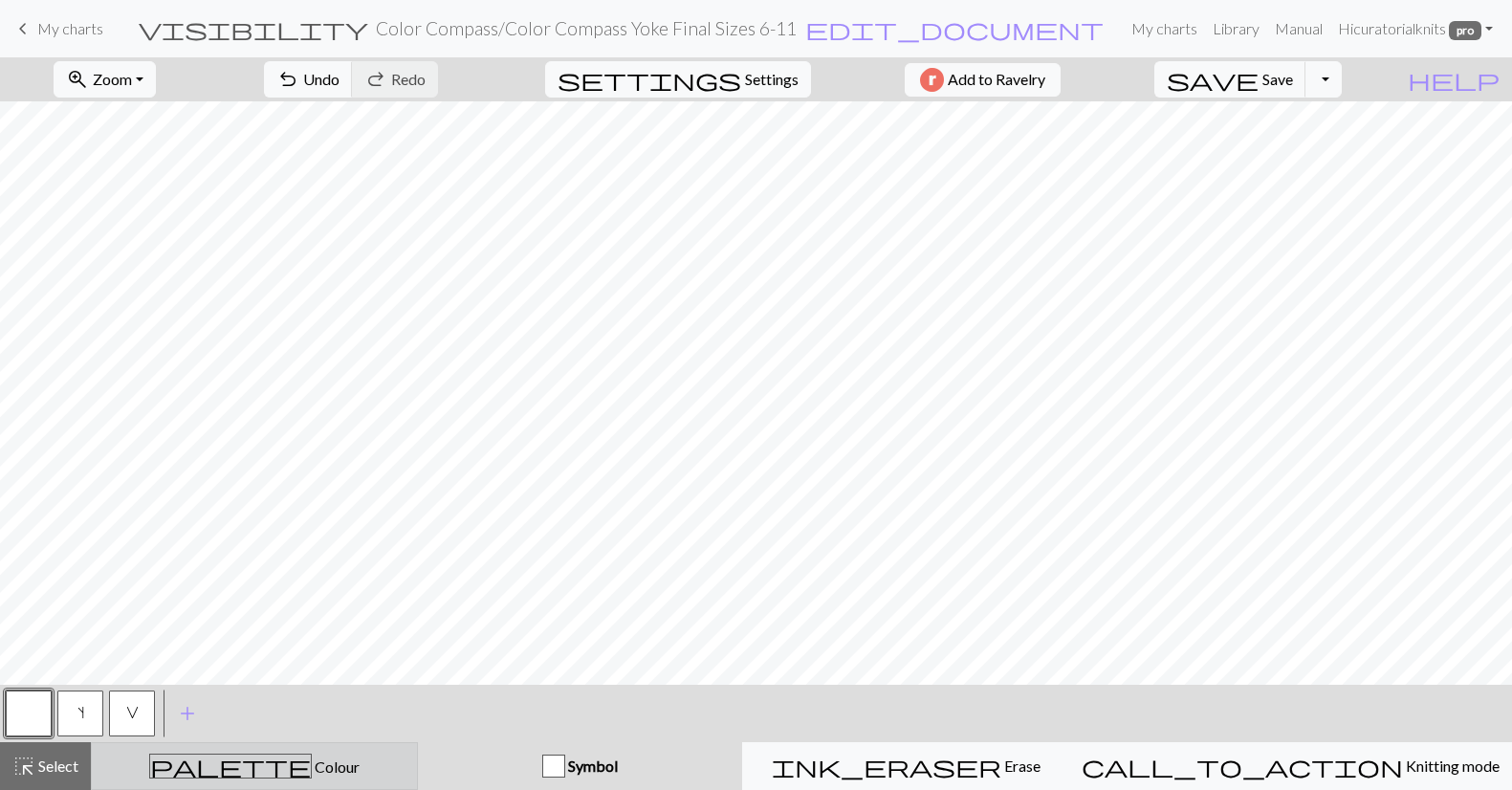
click at [236, 763] on span "palette" at bounding box center [231, 766] width 161 height 27
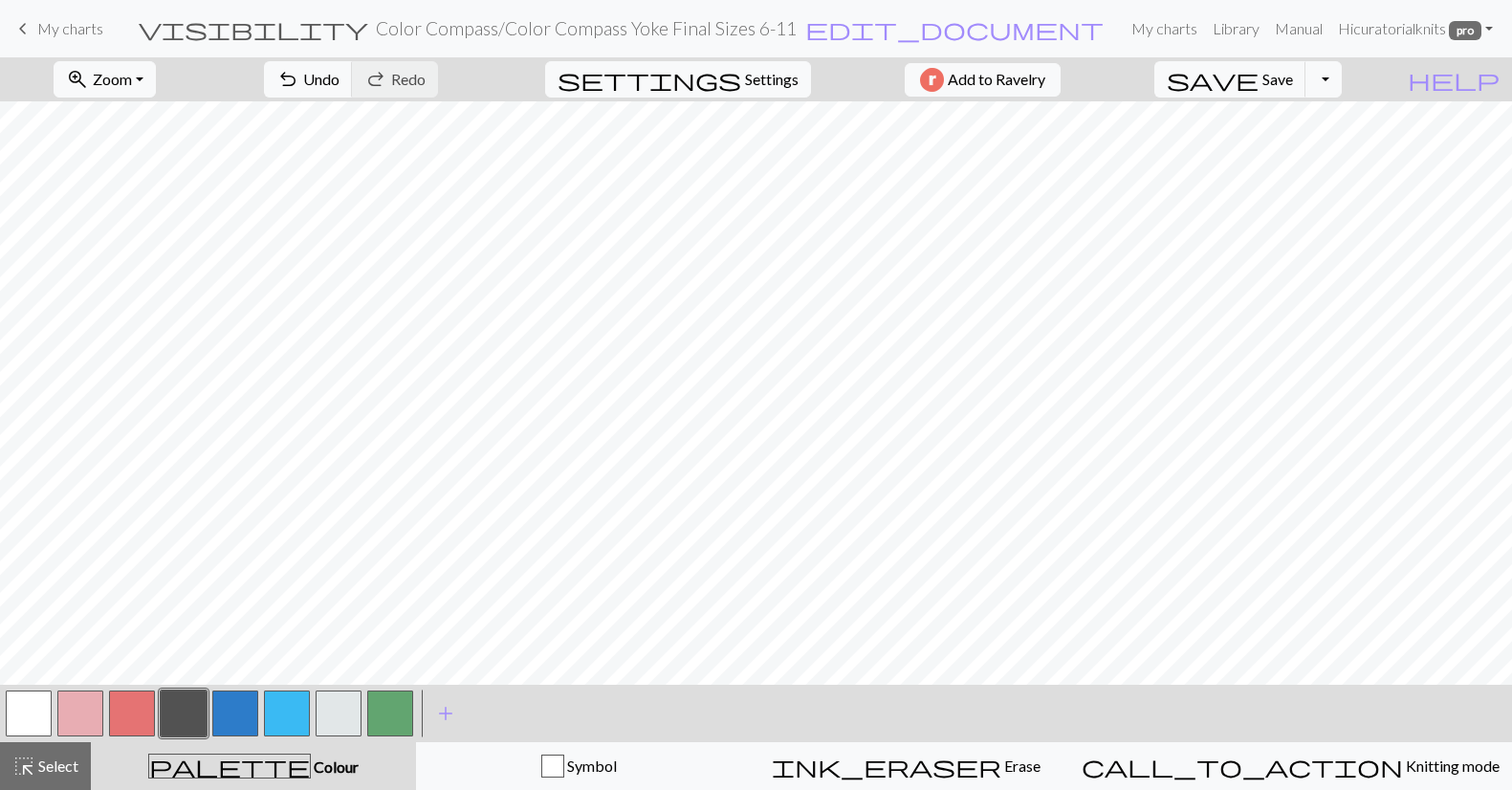
click at [178, 699] on button "button" at bounding box center [183, 714] width 46 height 46
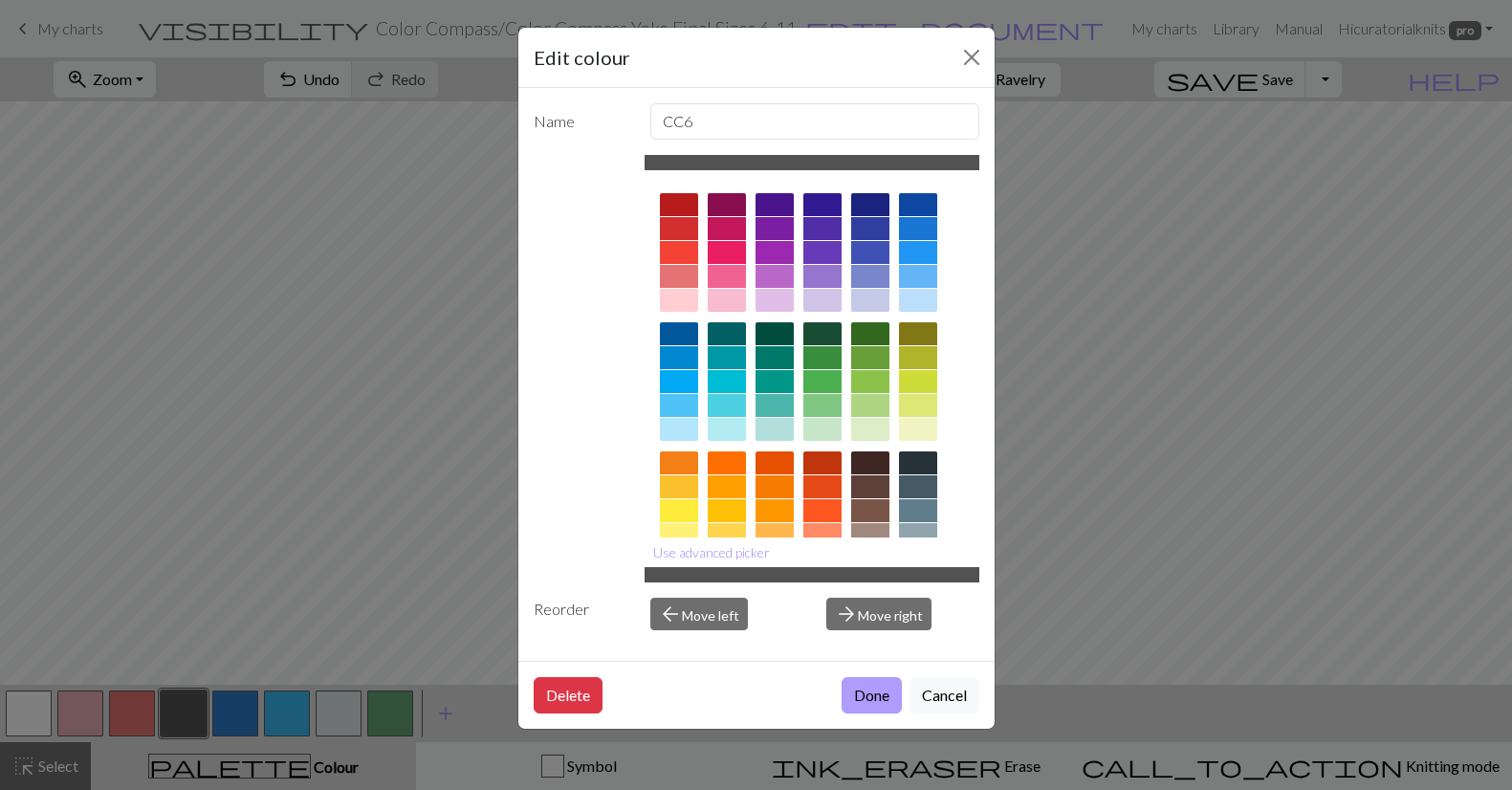
click at [872, 695] on button "Done" at bounding box center [871, 695] width 60 height 37
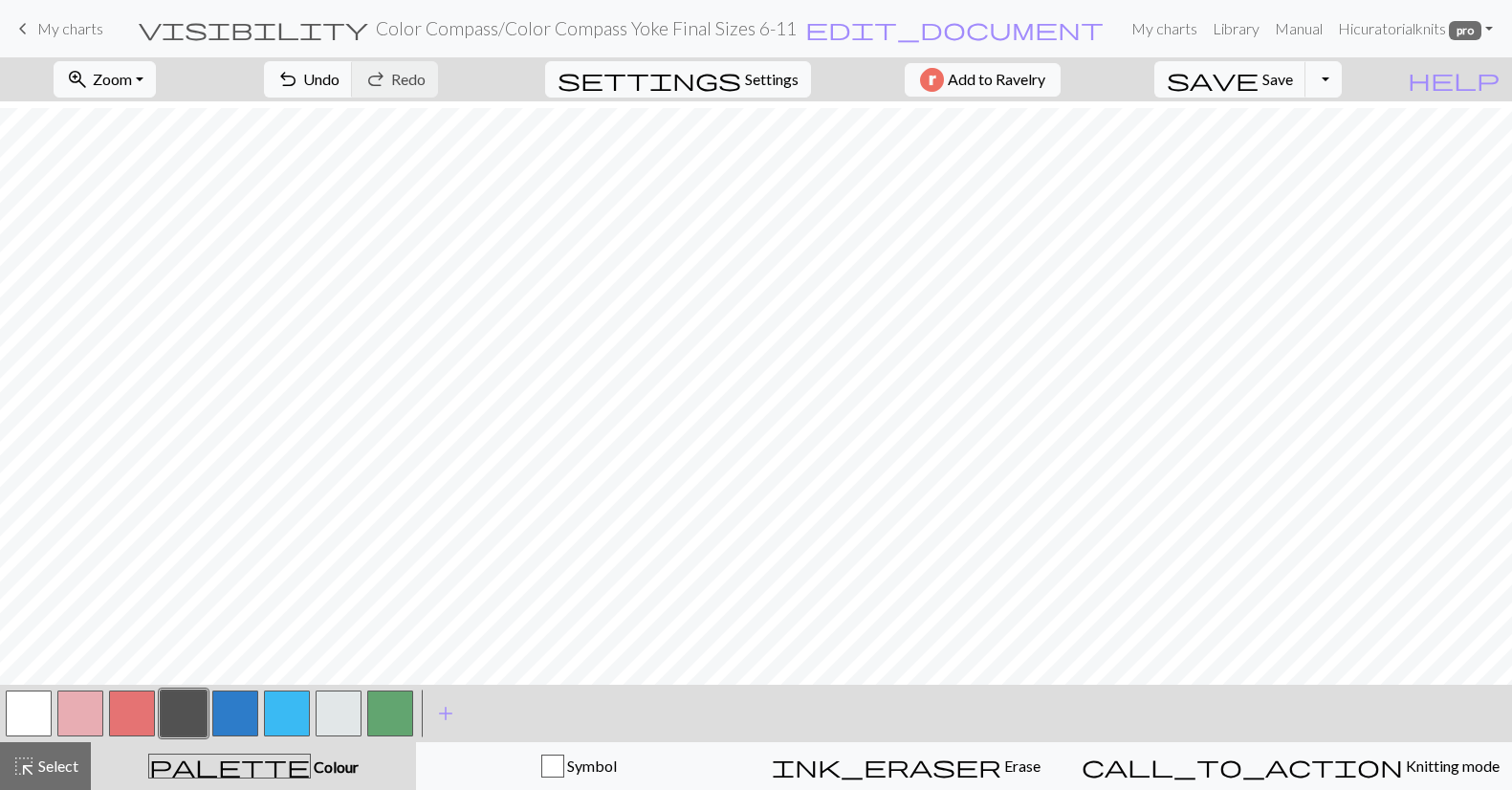
scroll to position [318, 0]
click at [32, 767] on span "highlight_alt" at bounding box center [24, 766] width 23 height 27
click at [36, 764] on span "Select" at bounding box center [56, 765] width 43 height 18
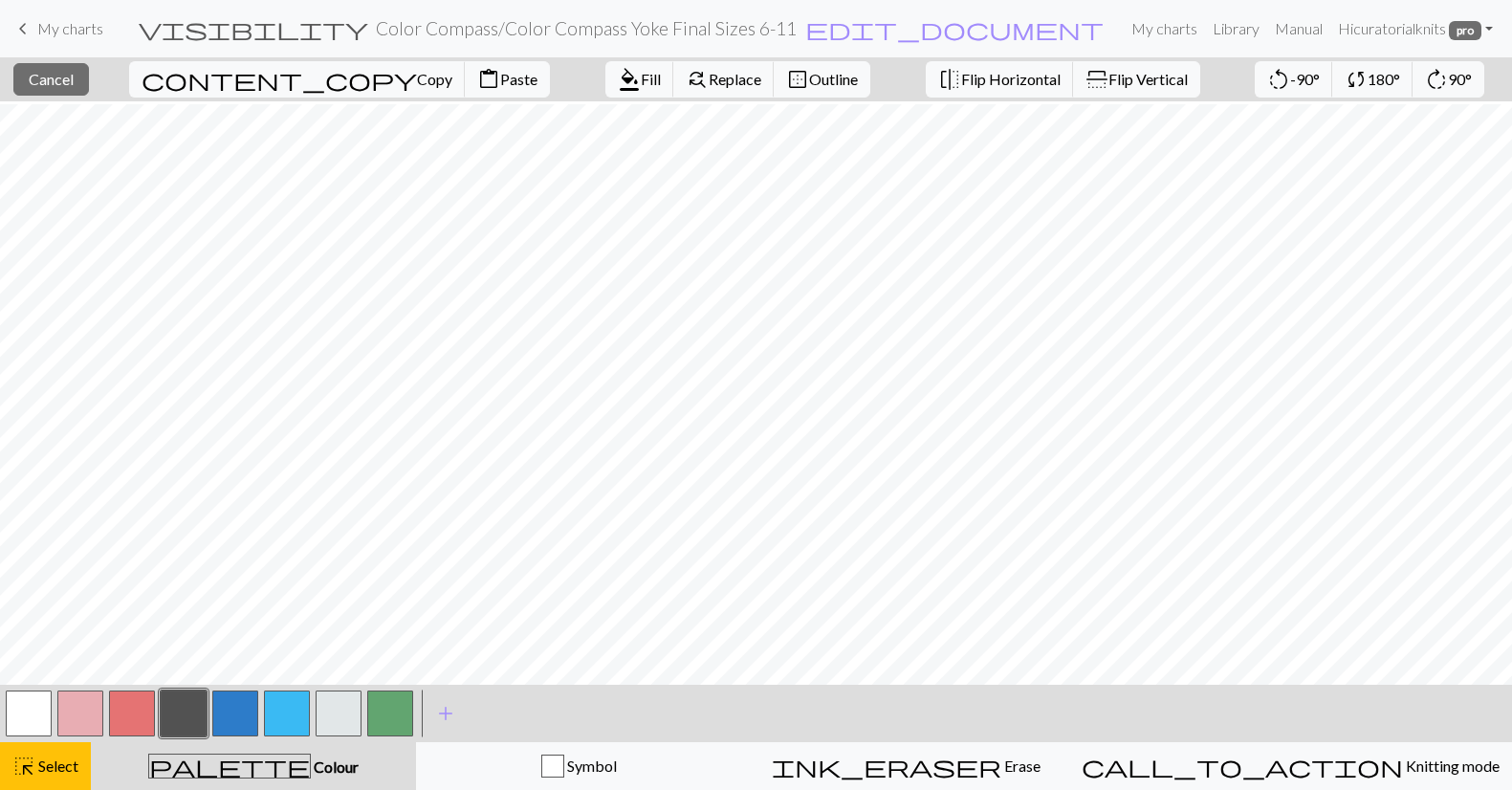
scroll to position [438, 0]
click at [84, 92] on button "close Cancel" at bounding box center [52, 79] width 75 height 33
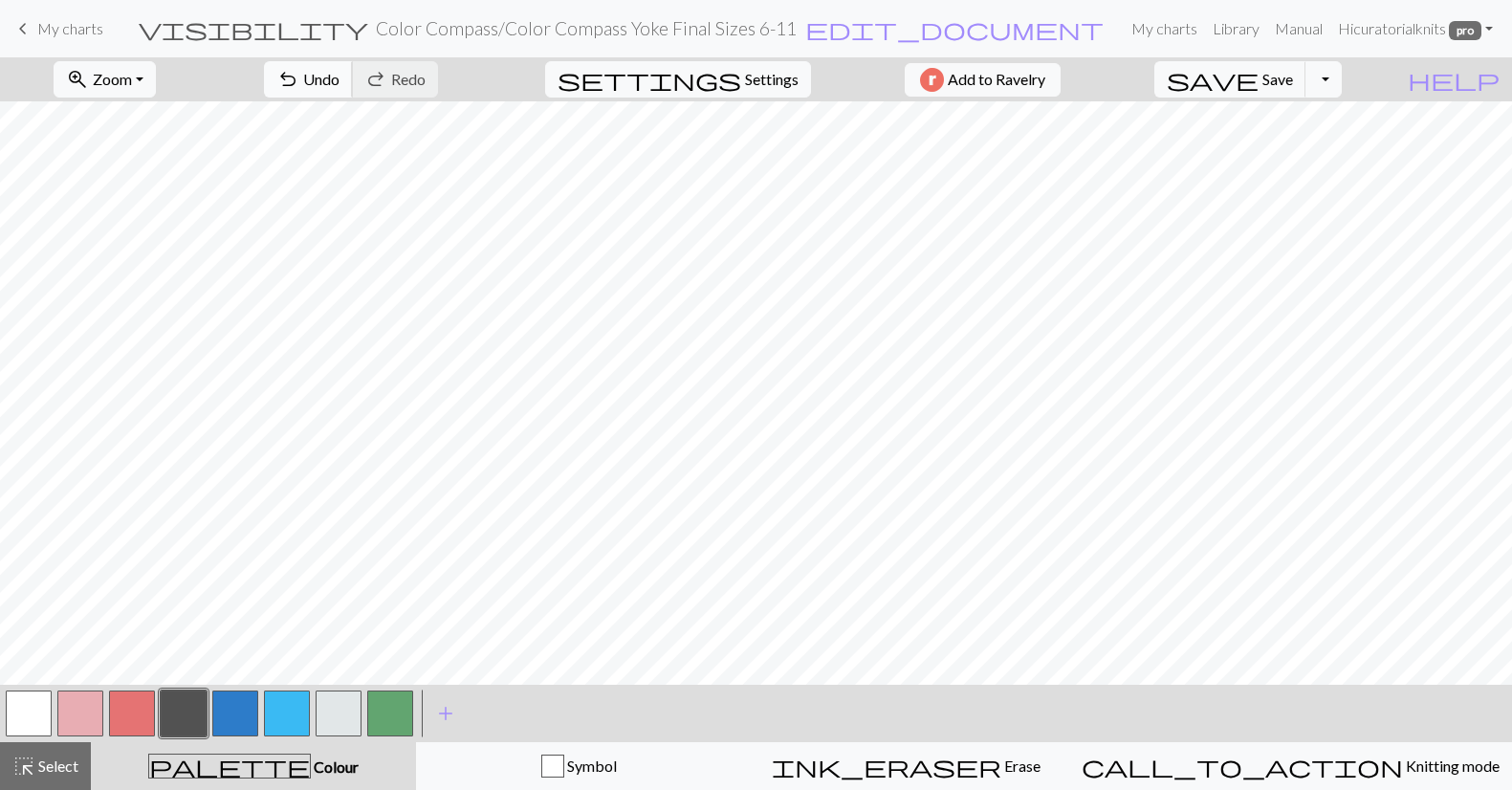
click at [340, 73] on span "Undo" at bounding box center [321, 78] width 37 height 18
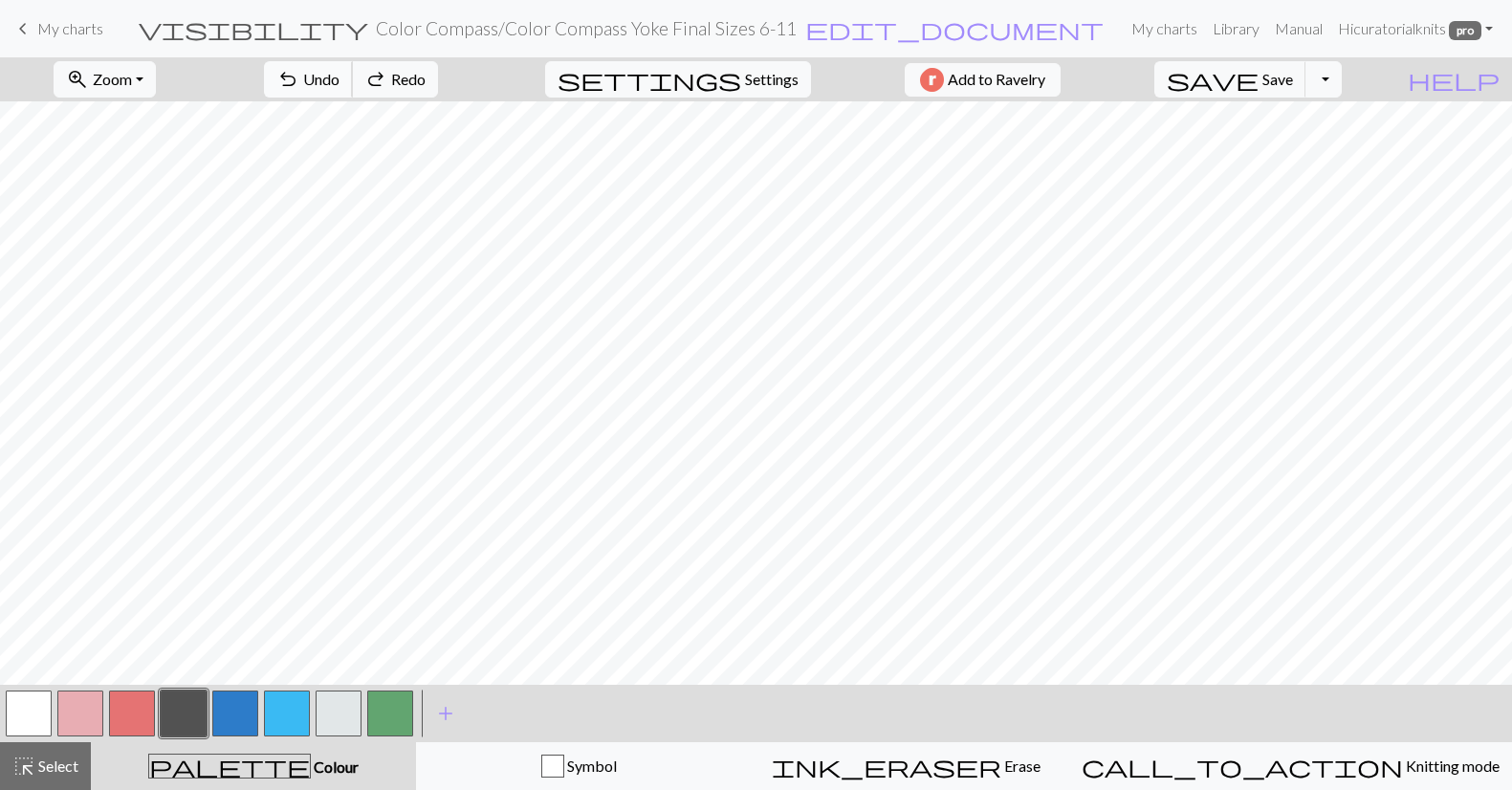
click at [340, 73] on span "Undo" at bounding box center [321, 78] width 37 height 18
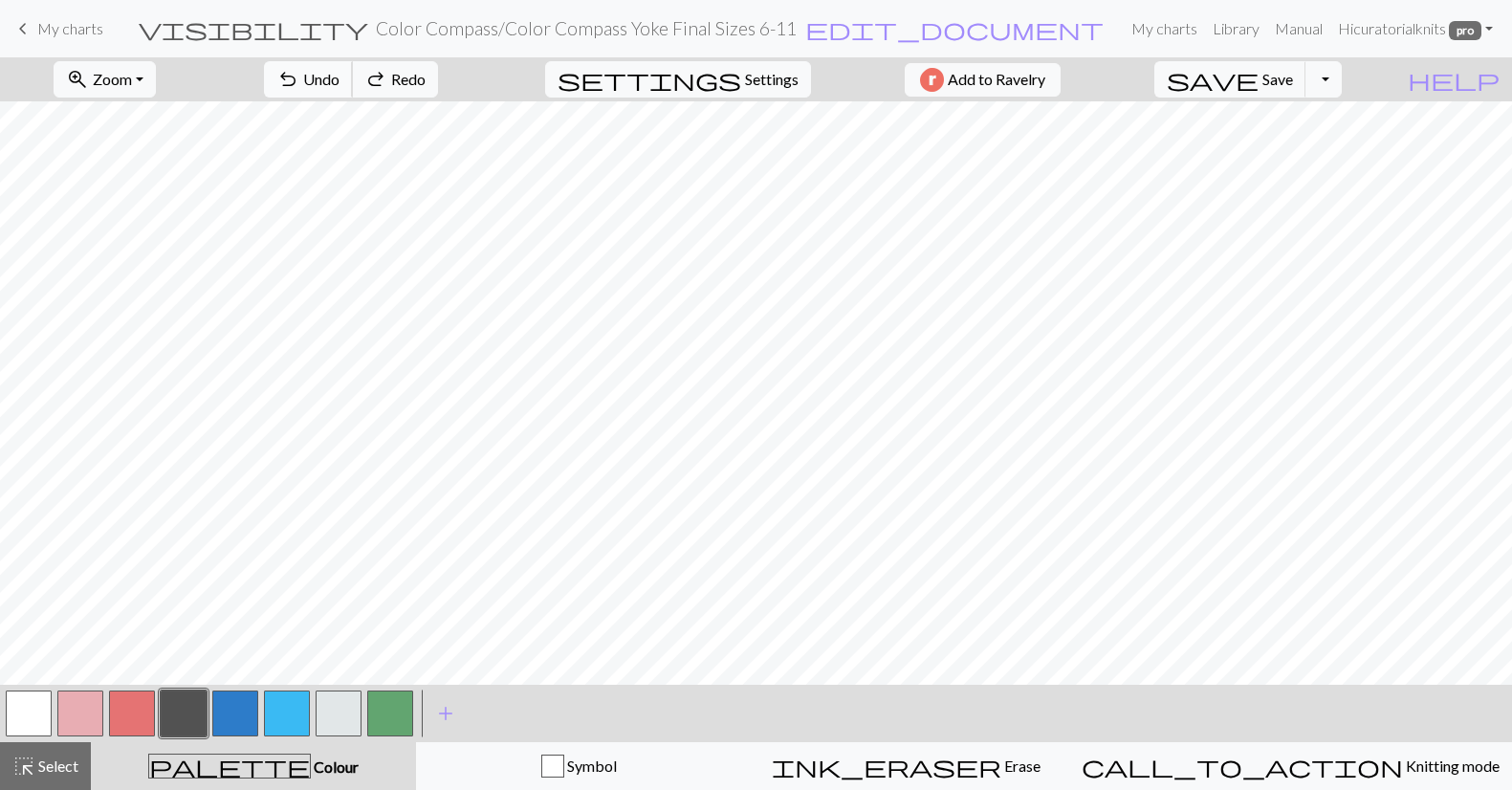
click at [340, 73] on span "Undo" at bounding box center [321, 78] width 37 height 18
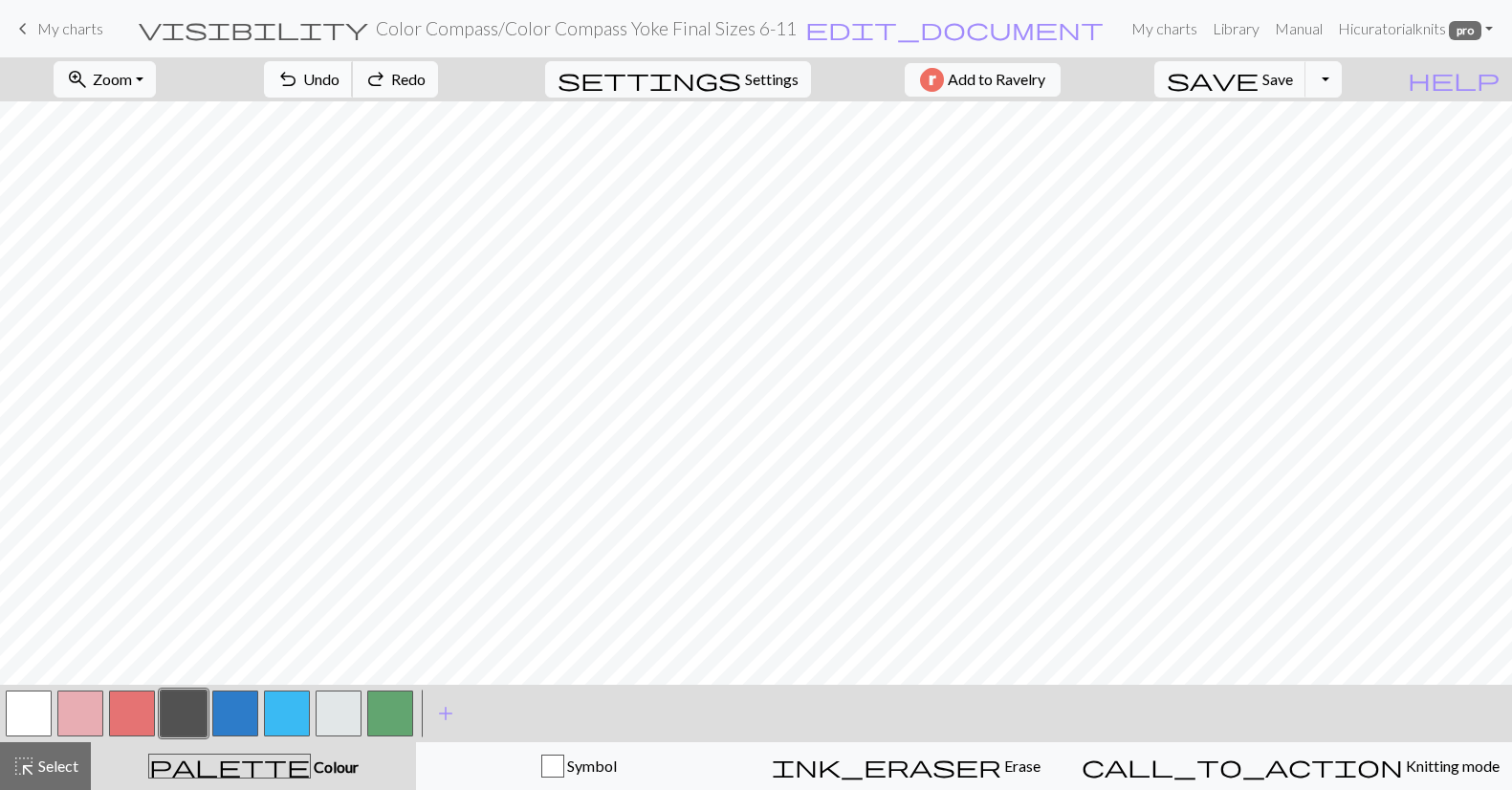
click at [340, 73] on span "Undo" at bounding box center [321, 78] width 37 height 18
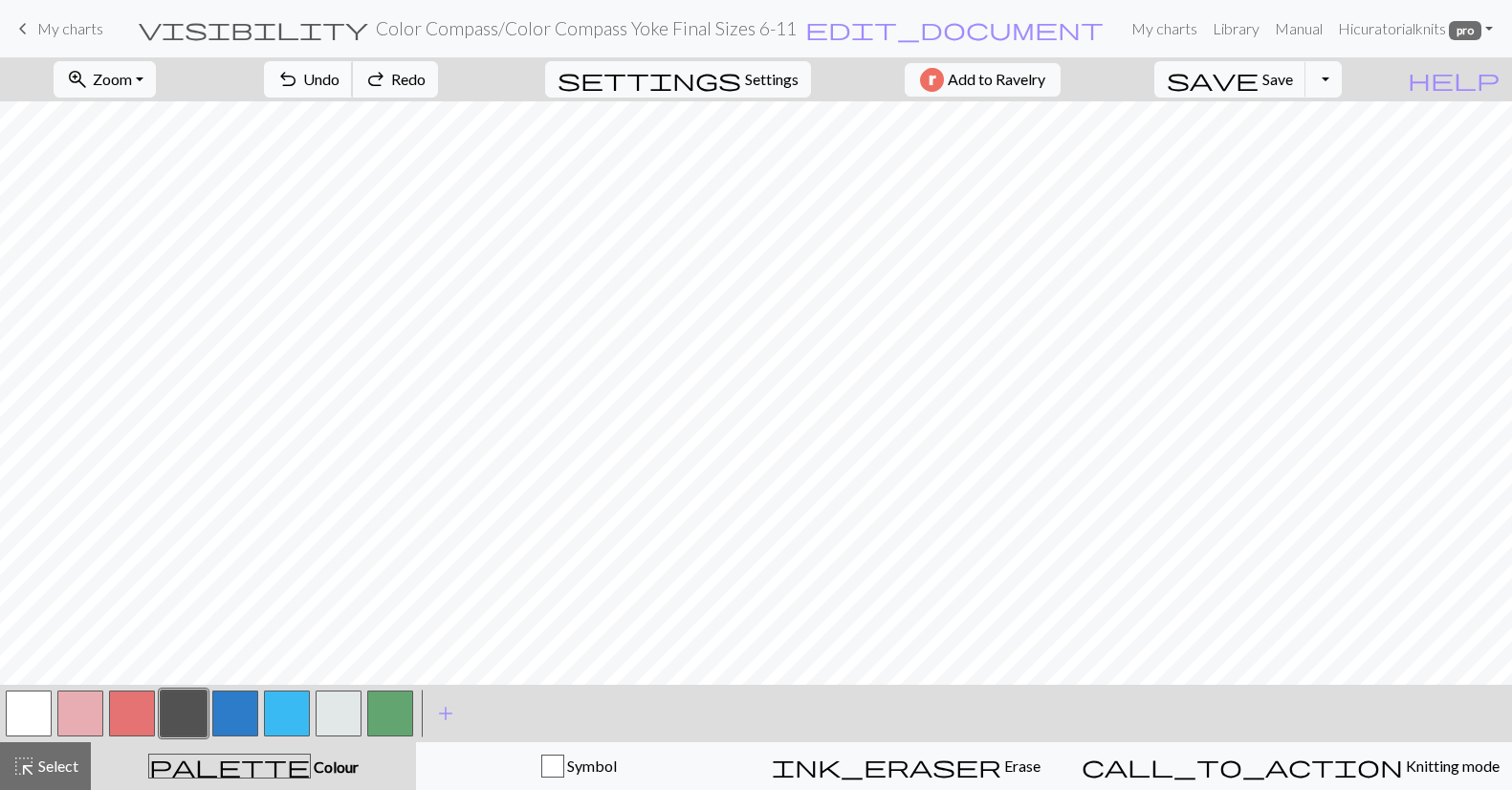
click at [340, 73] on span "Undo" at bounding box center [321, 78] width 37 height 18
click at [344, 719] on button "button" at bounding box center [338, 714] width 46 height 46
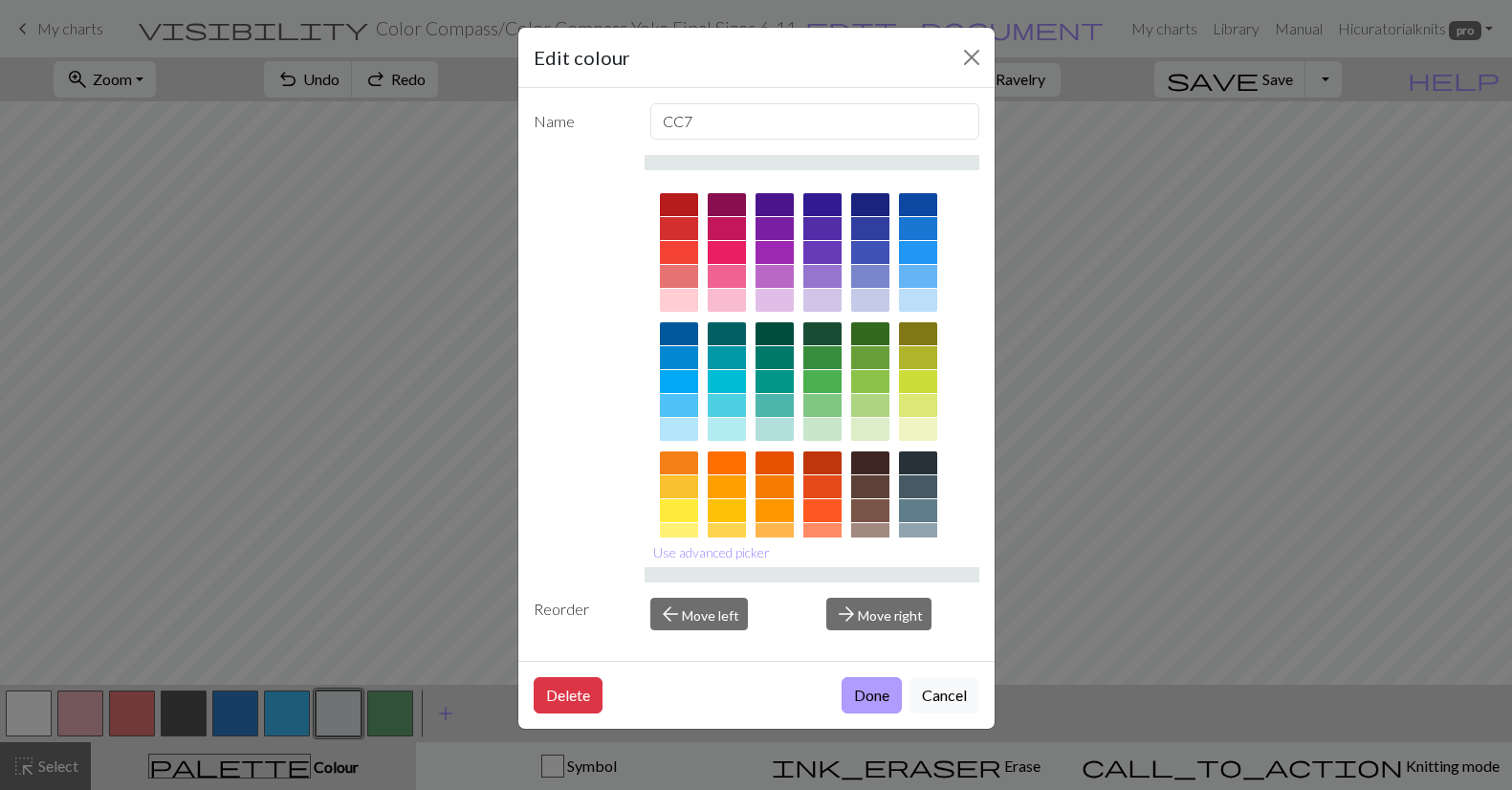
click at [865, 696] on button "Done" at bounding box center [871, 695] width 60 height 37
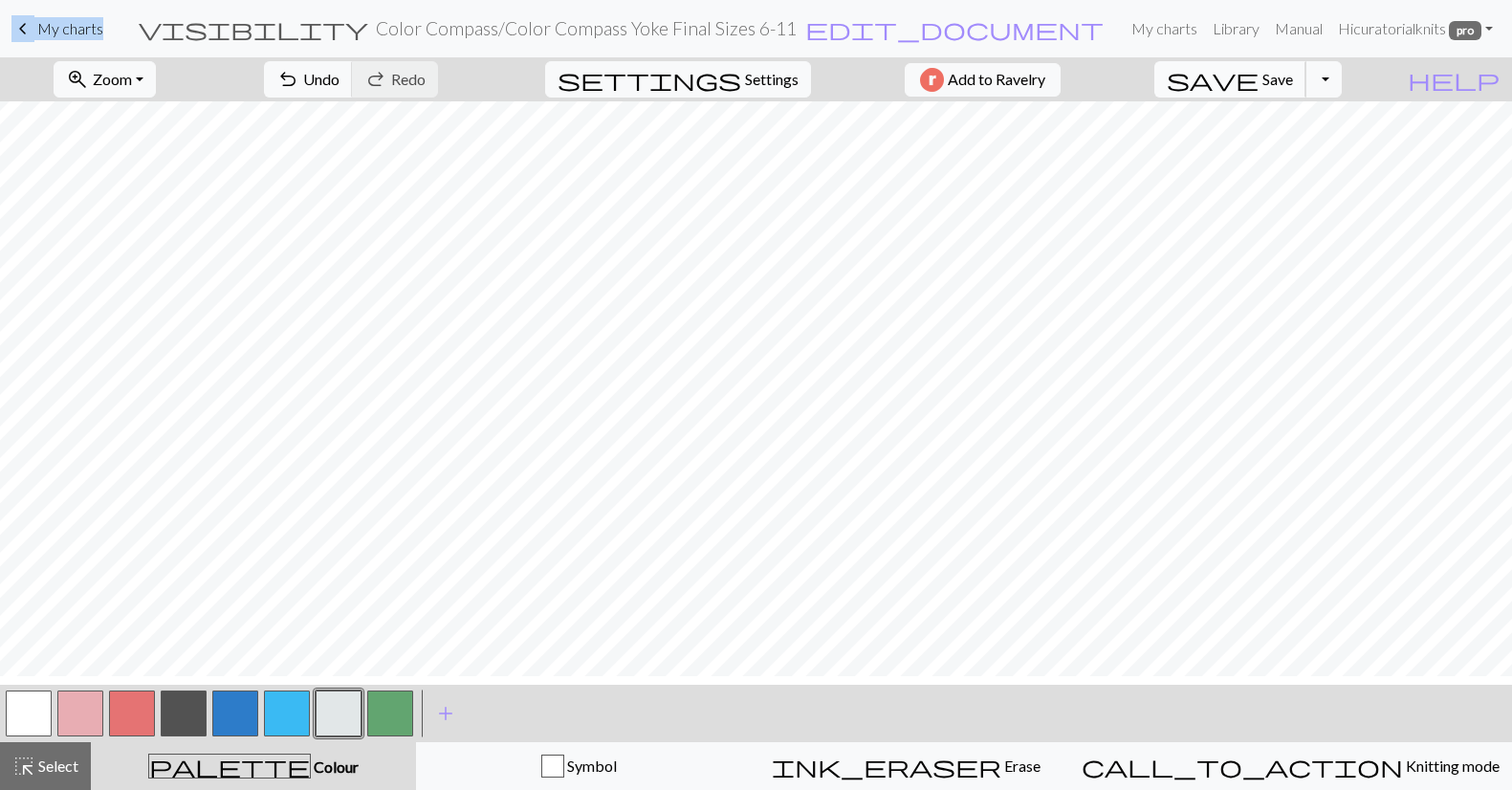
scroll to position [452, 0]
click at [342, 715] on button "button" at bounding box center [338, 714] width 46 height 46
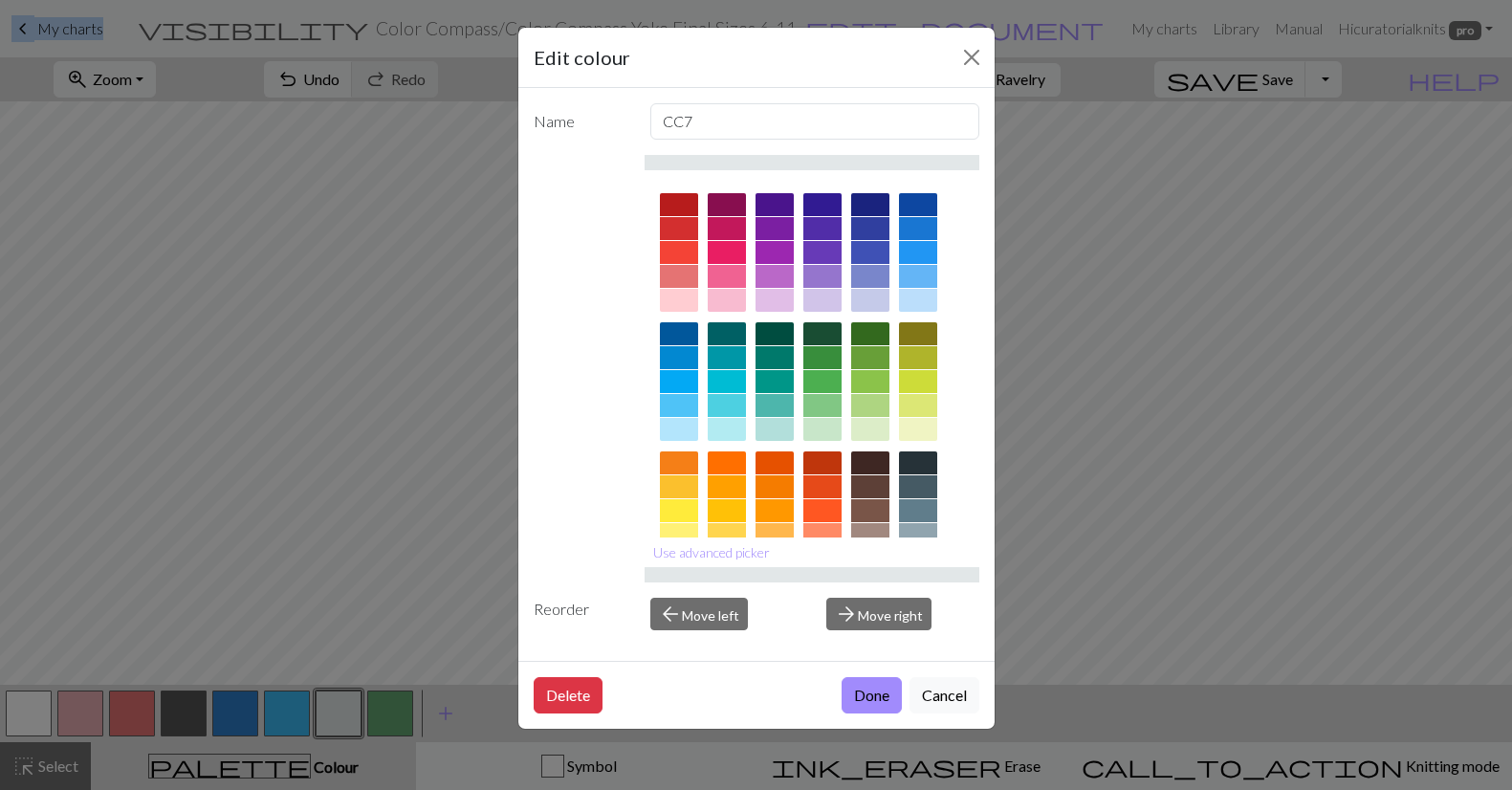
click at [873, 688] on button "Done" at bounding box center [871, 695] width 60 height 37
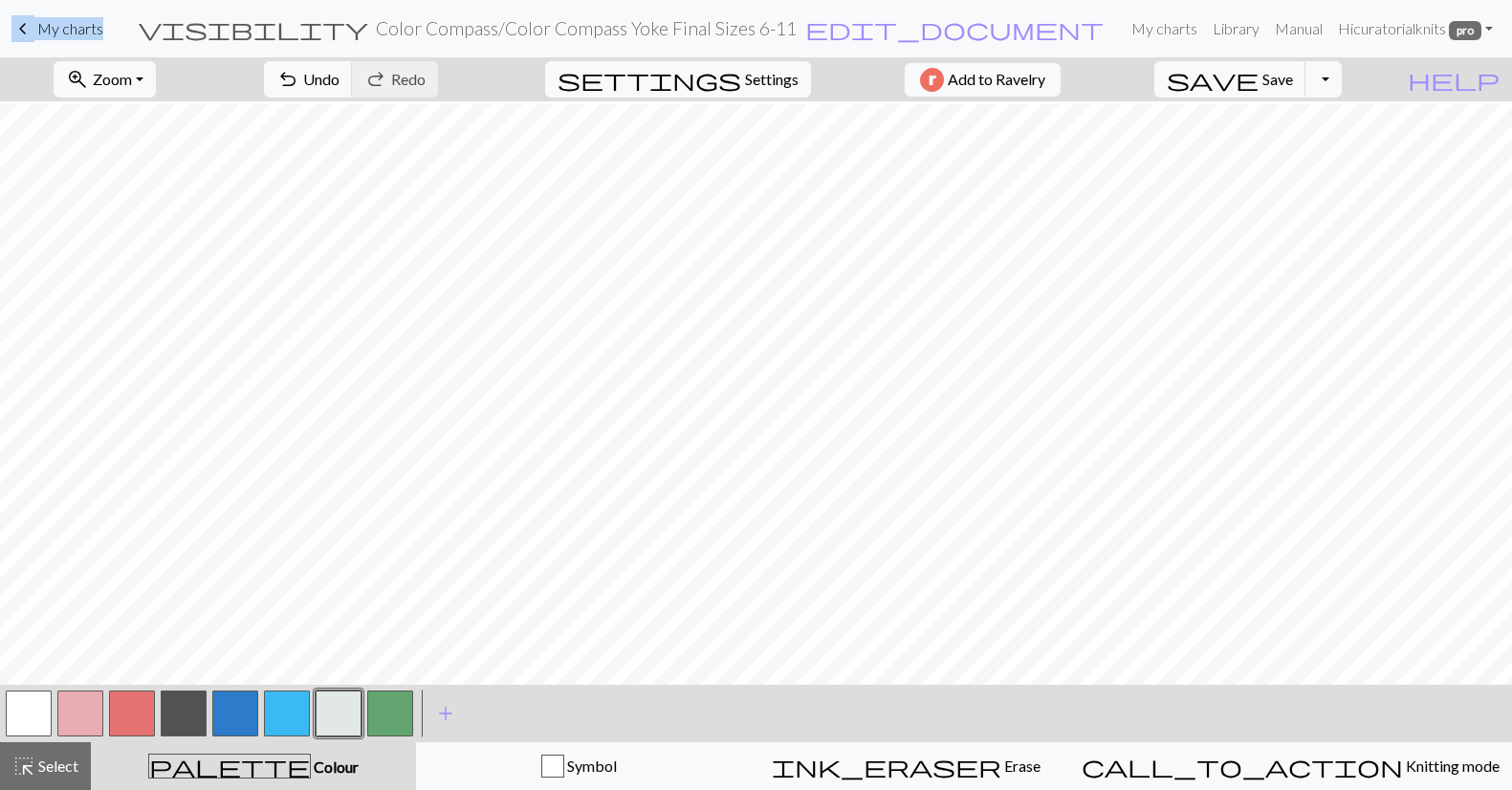
scroll to position [209, 0]
click at [83, 704] on button "button" at bounding box center [80, 714] width 46 height 46
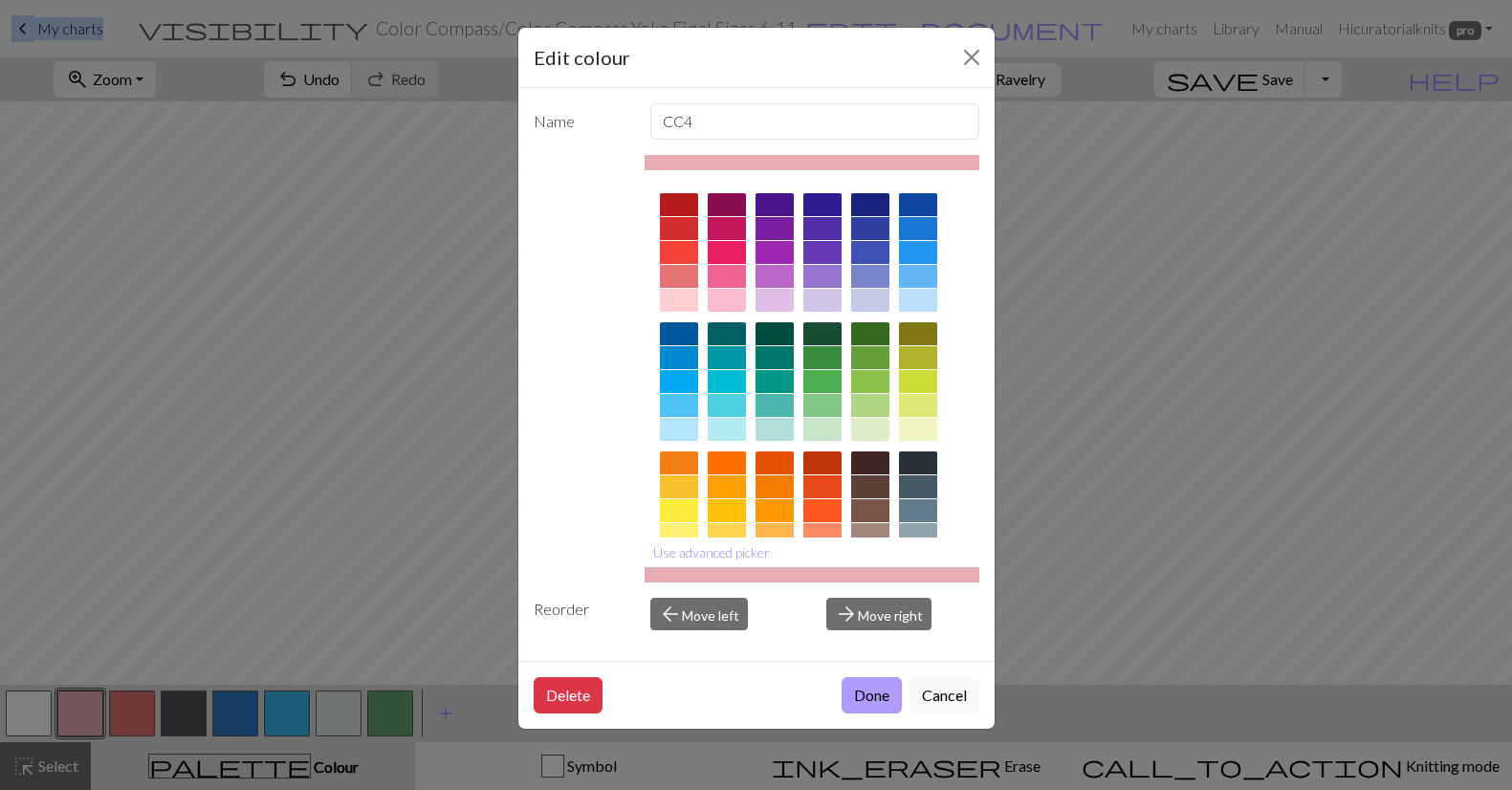
click at [863, 704] on button "Done" at bounding box center [871, 695] width 60 height 37
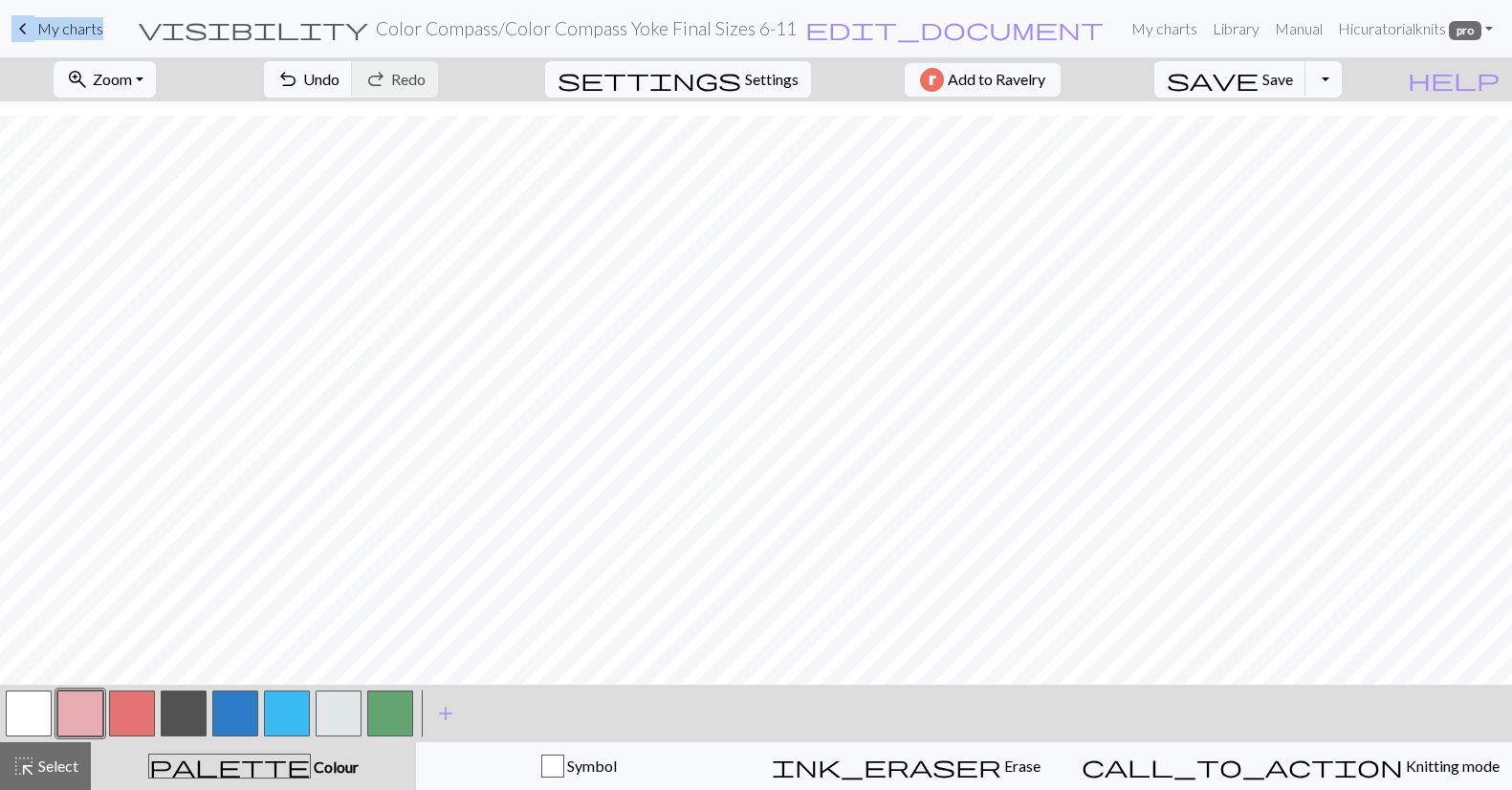
scroll to position [284, 0]
click at [297, 719] on button "button" at bounding box center [286, 714] width 46 height 46
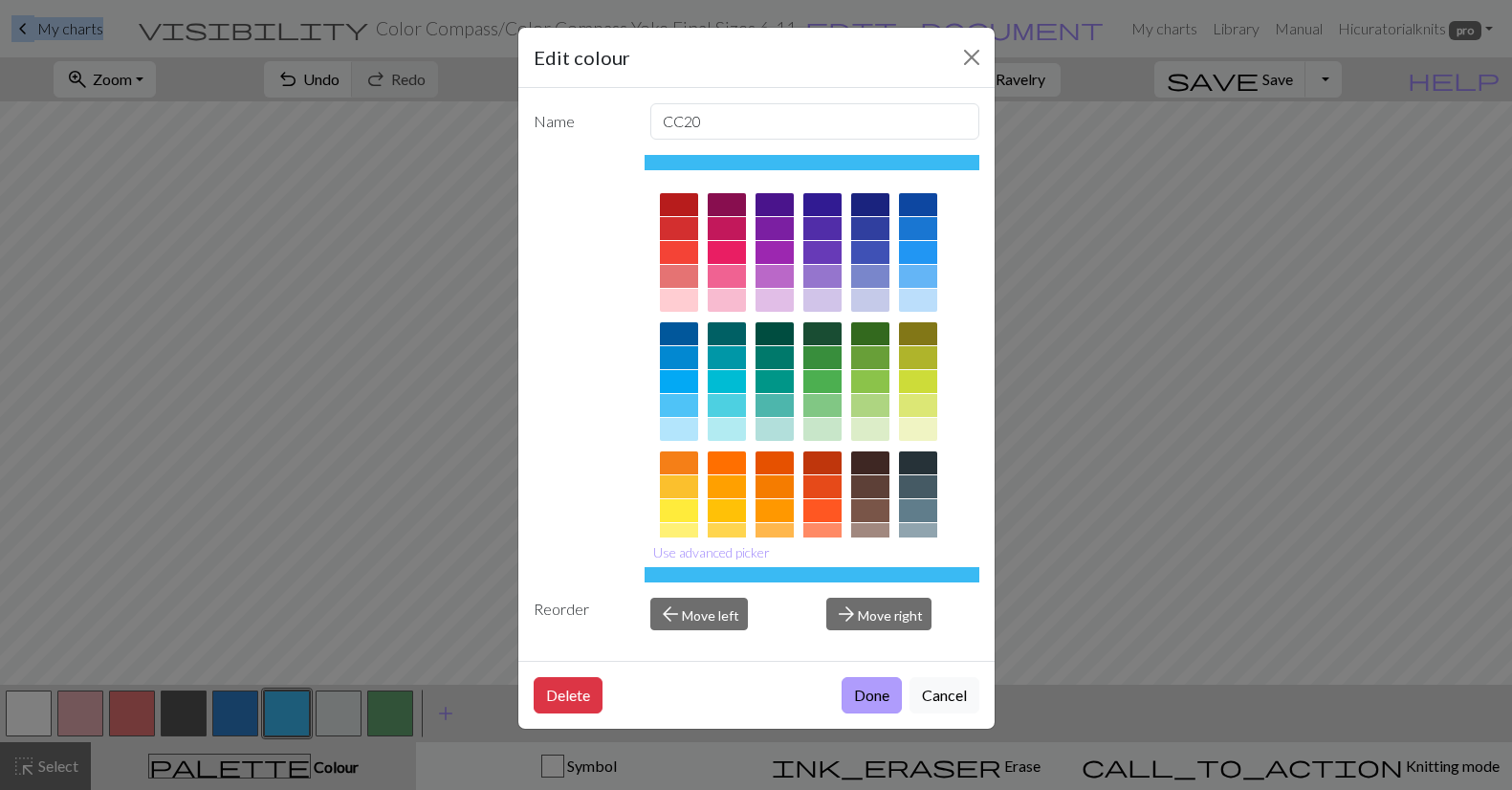
click at [888, 698] on button "Done" at bounding box center [871, 695] width 60 height 37
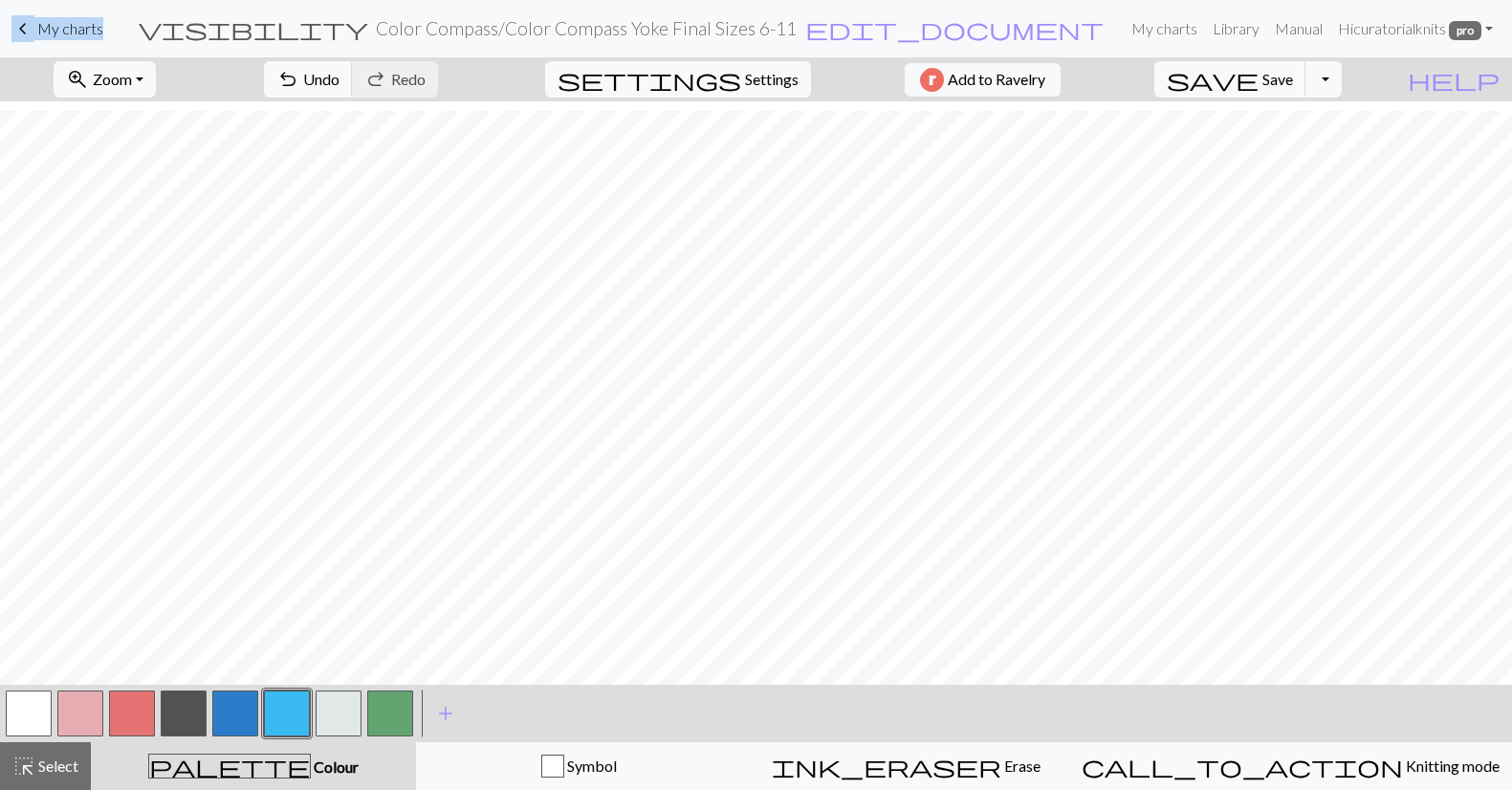
scroll to position [0, 0]
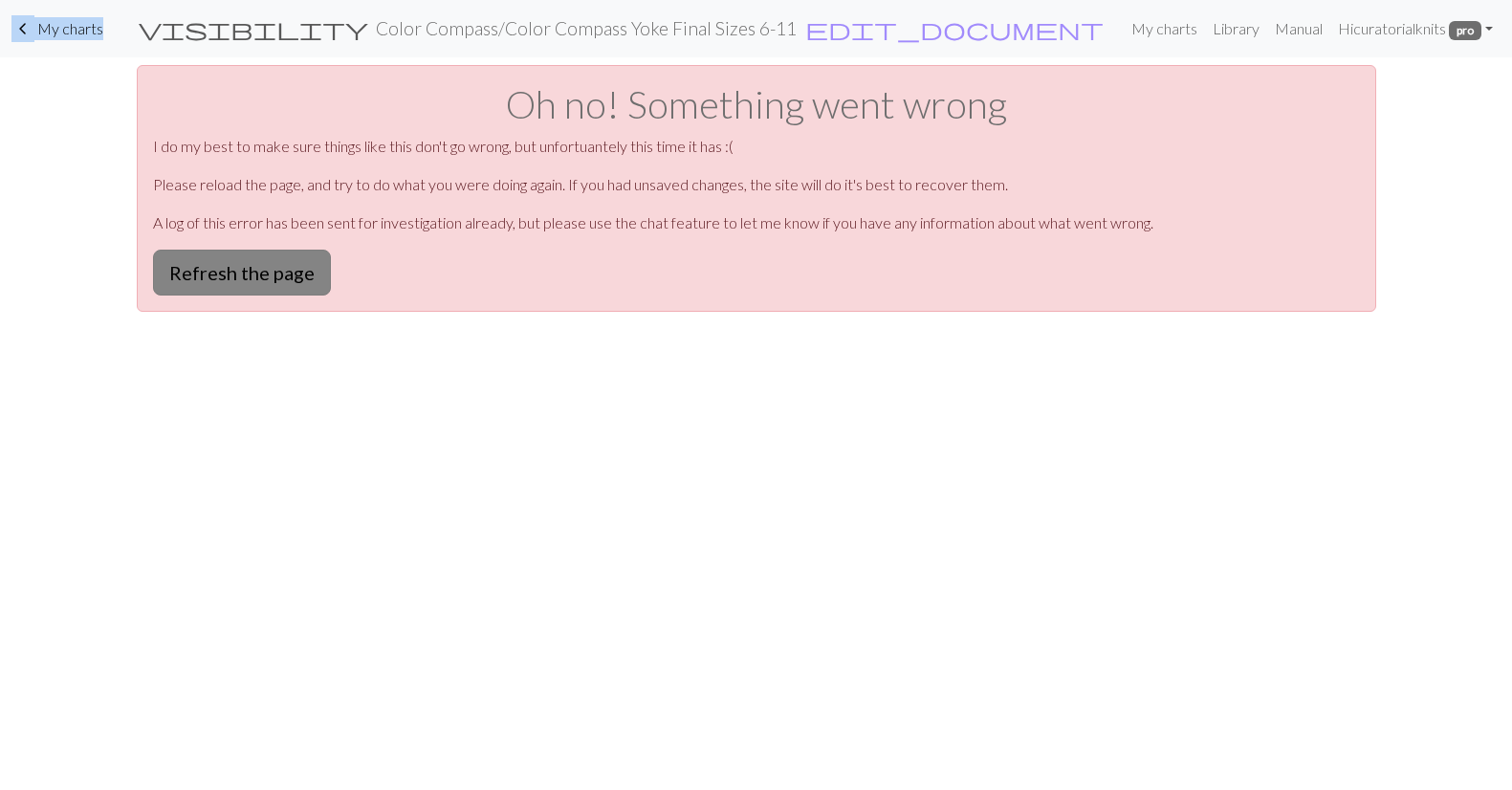
click at [265, 266] on button "Refresh the page" at bounding box center [242, 273] width 178 height 46
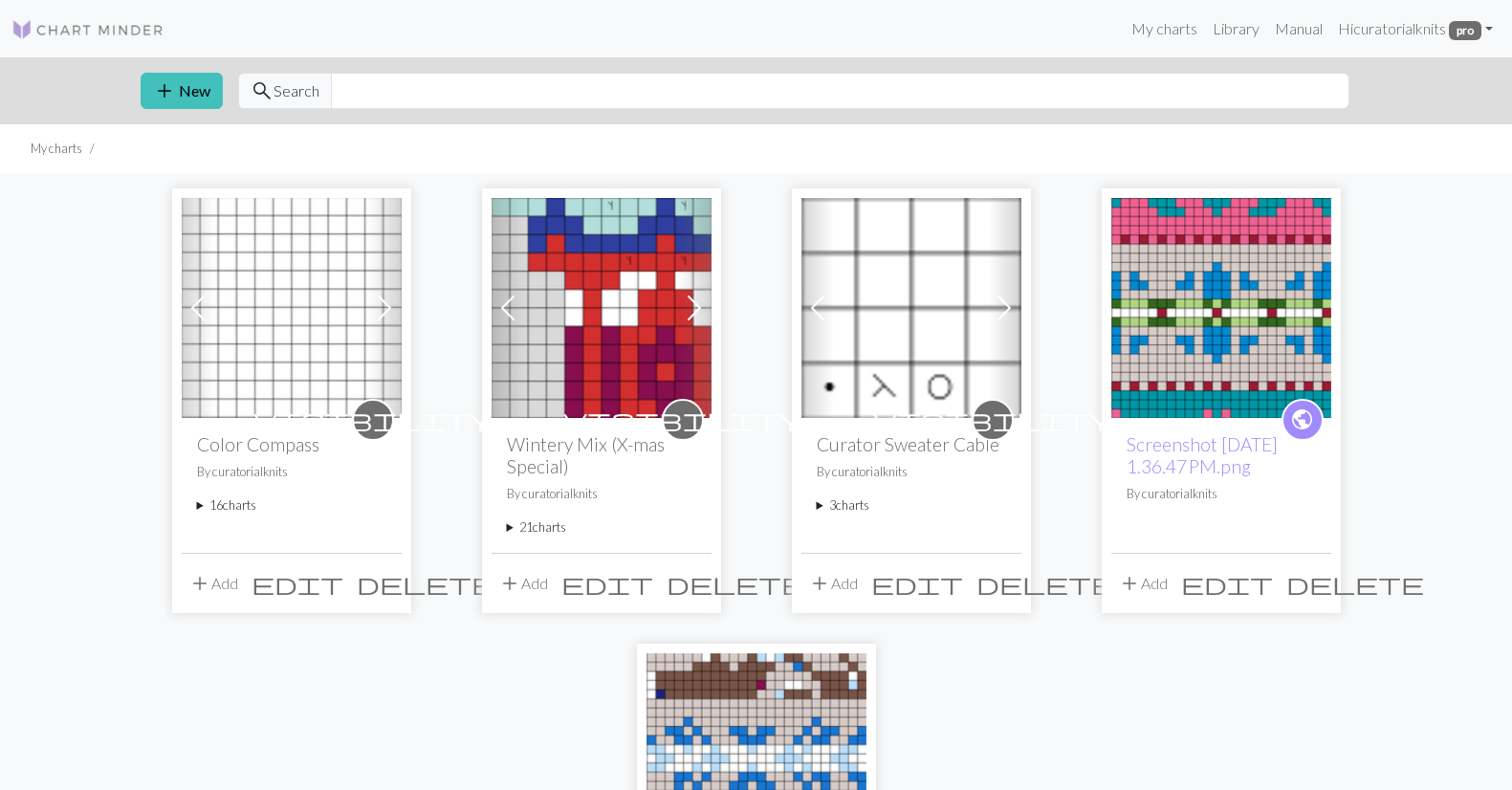
click at [212, 505] on summary "16 charts" at bounding box center [291, 506] width 189 height 18
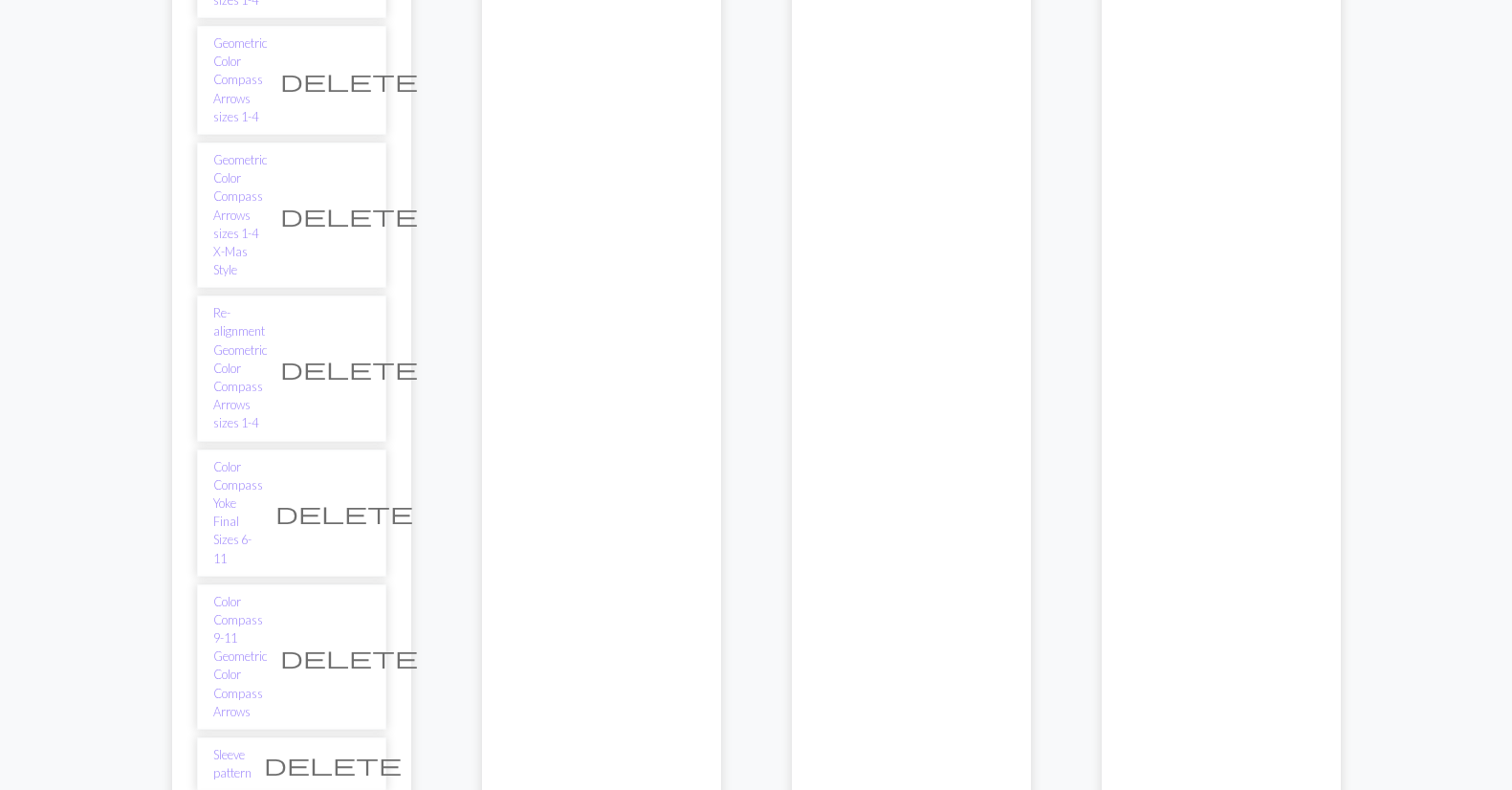
scroll to position [862, 0]
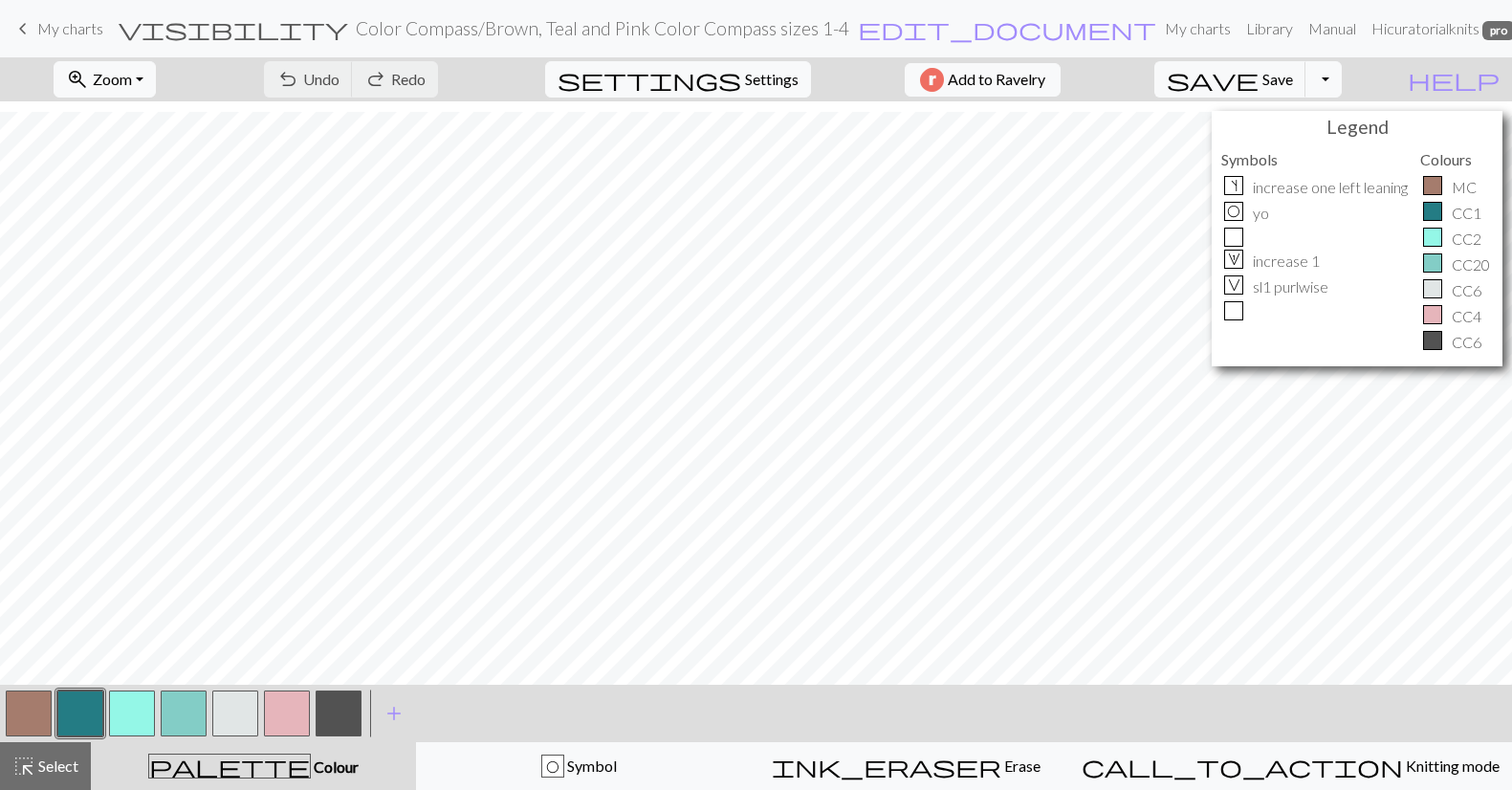
scroll to position [221, 0]
click at [194, 708] on button "button" at bounding box center [183, 714] width 46 height 46
click at [188, 709] on button "button" at bounding box center [183, 714] width 46 height 46
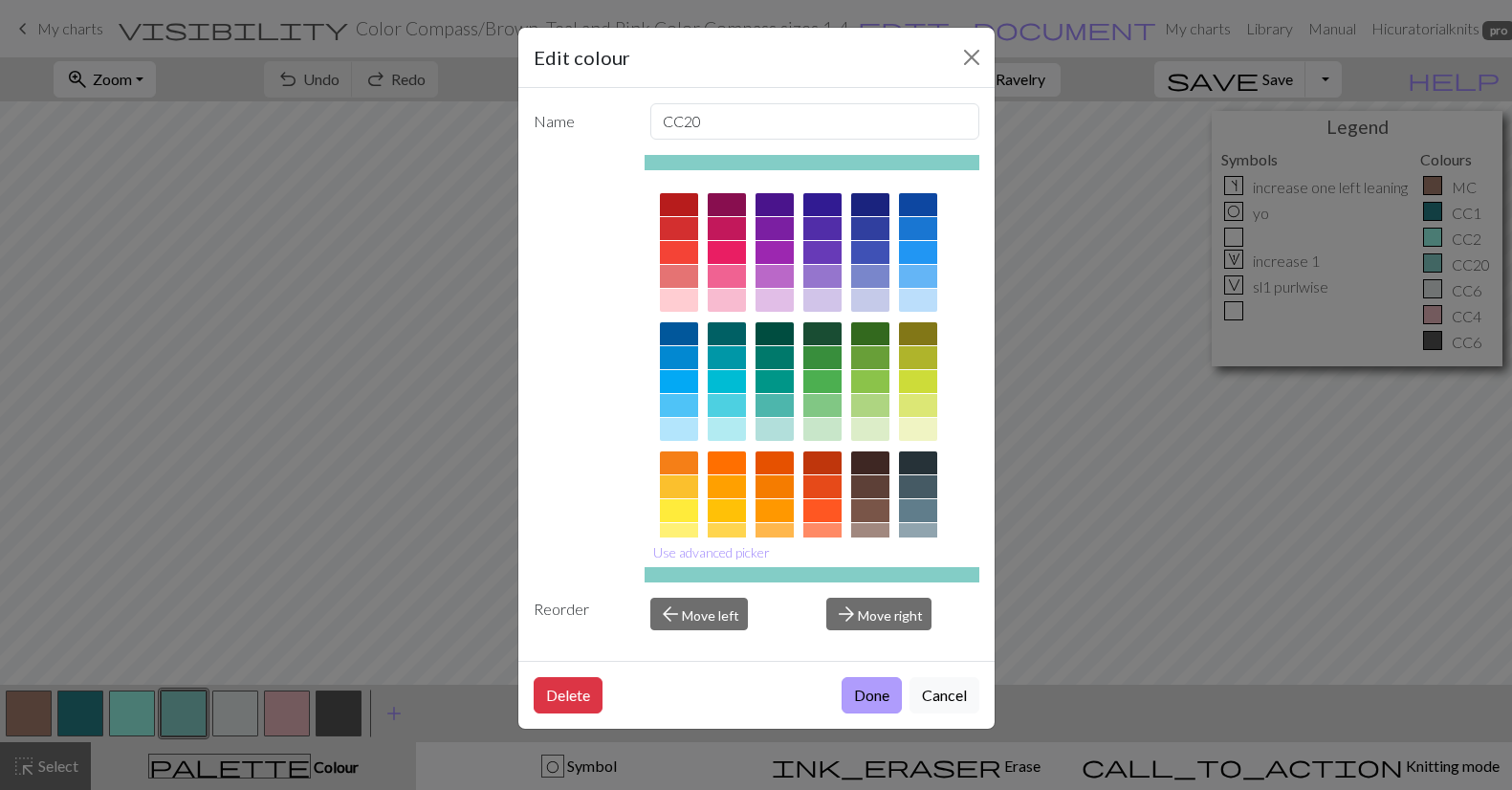
click at [881, 688] on button "Done" at bounding box center [871, 695] width 60 height 37
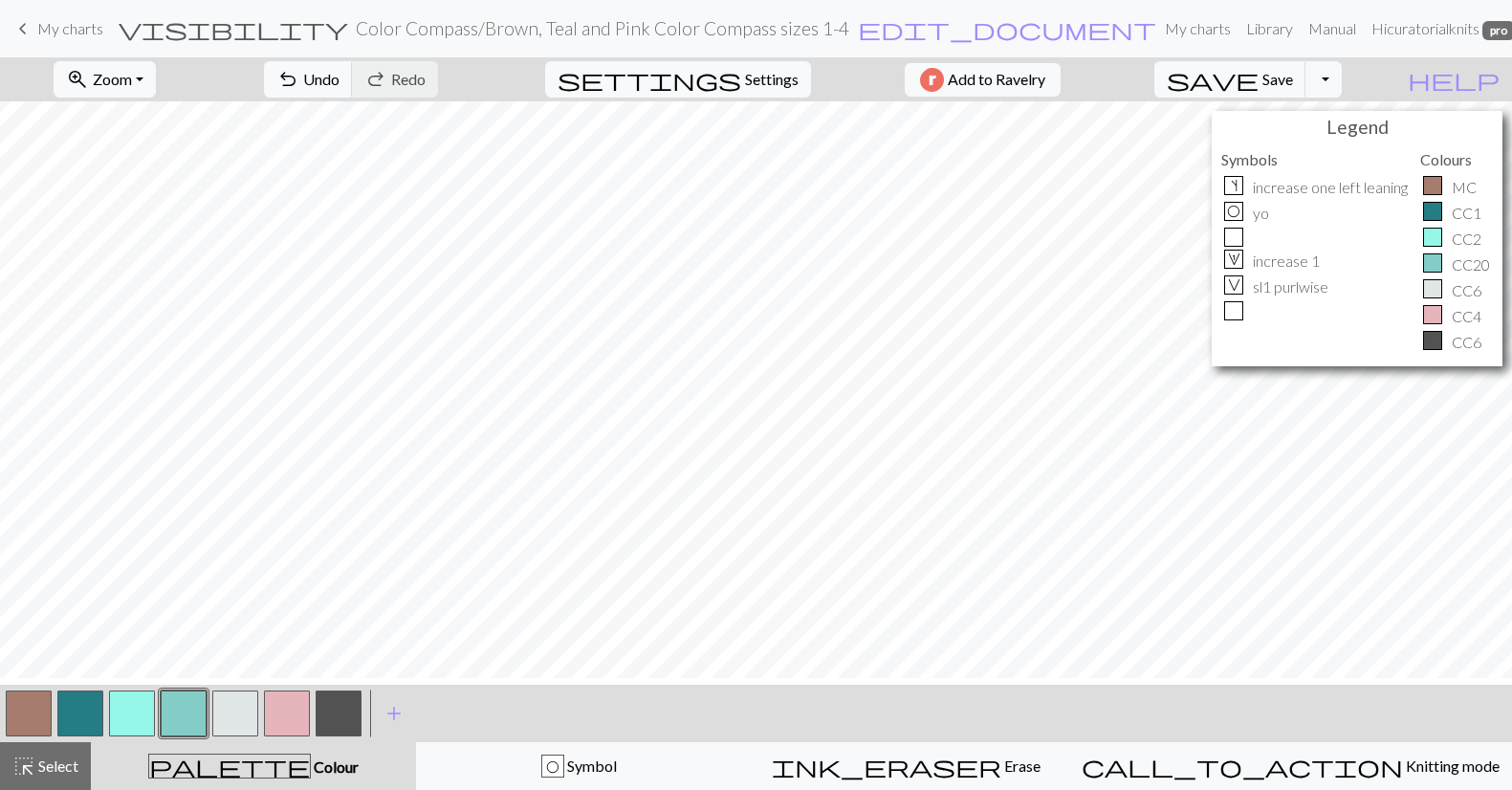
scroll to position [129, 0]
click at [277, 716] on button "button" at bounding box center [286, 714] width 46 height 46
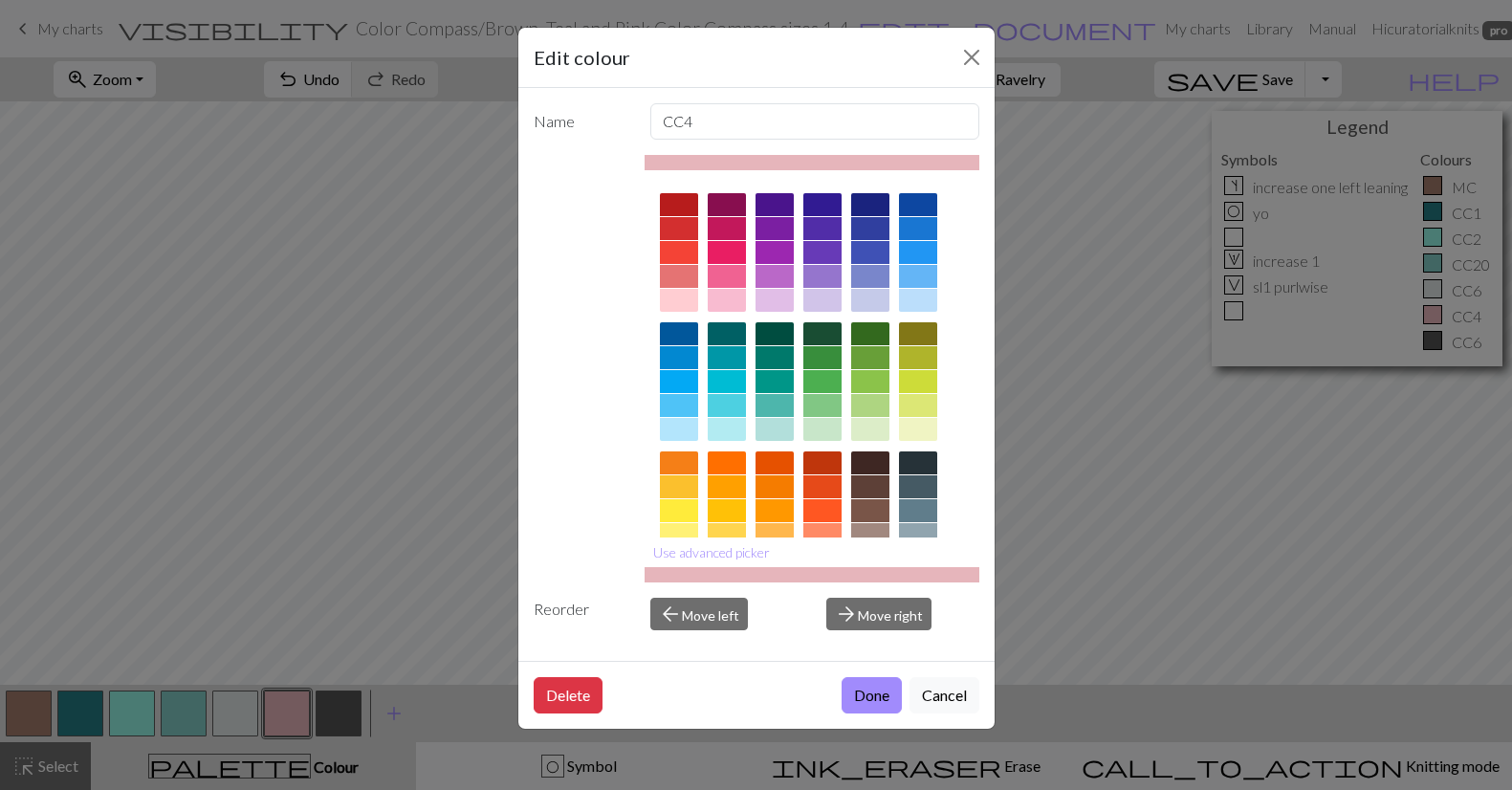
drag, startPoint x: 872, startPoint y: 699, endPoint x: 860, endPoint y: 687, distance: 17.0
click at [872, 699] on button "Done" at bounding box center [871, 695] width 60 height 37
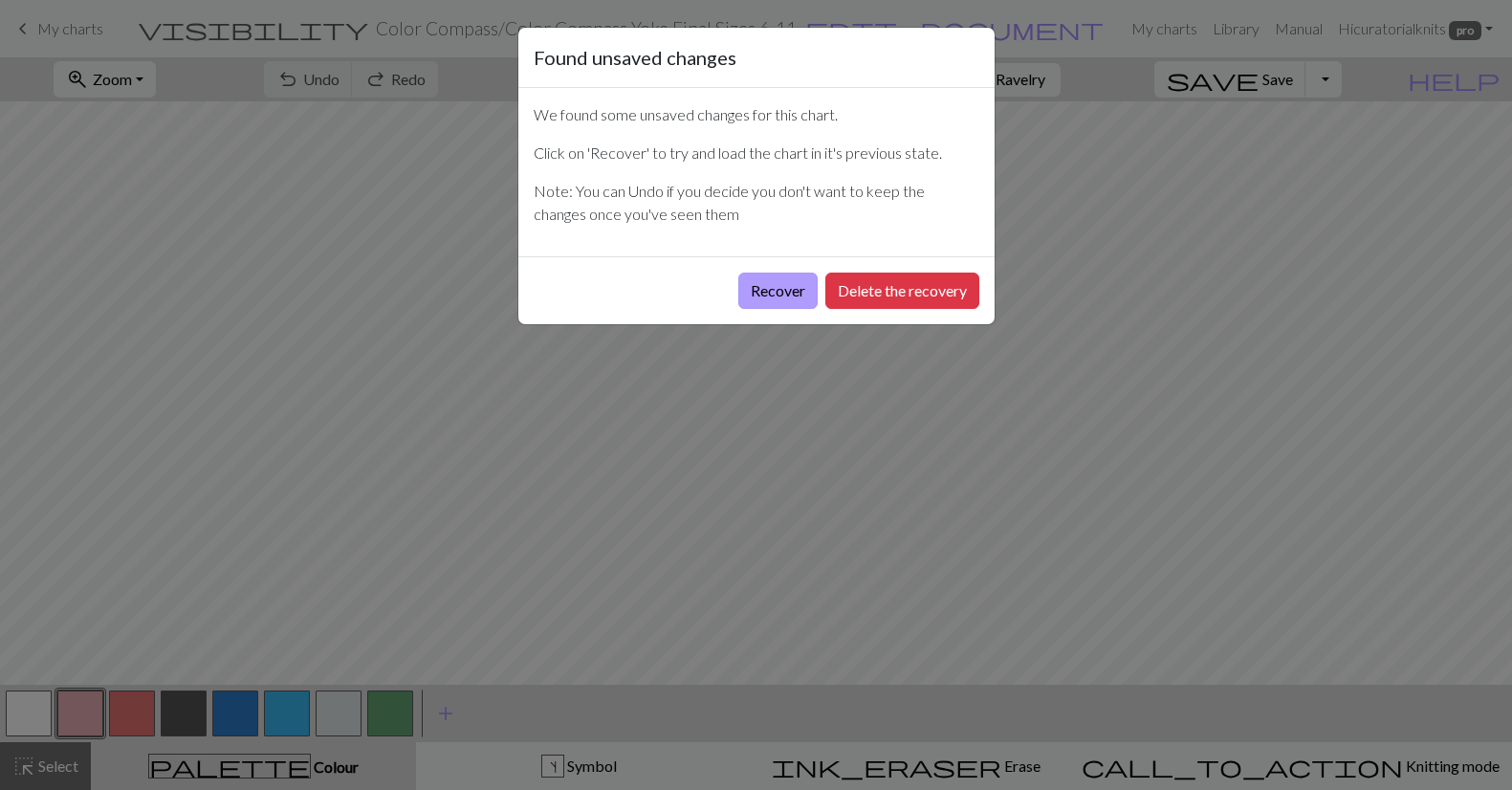
click at [782, 287] on button "Recover" at bounding box center [778, 290] width 79 height 37
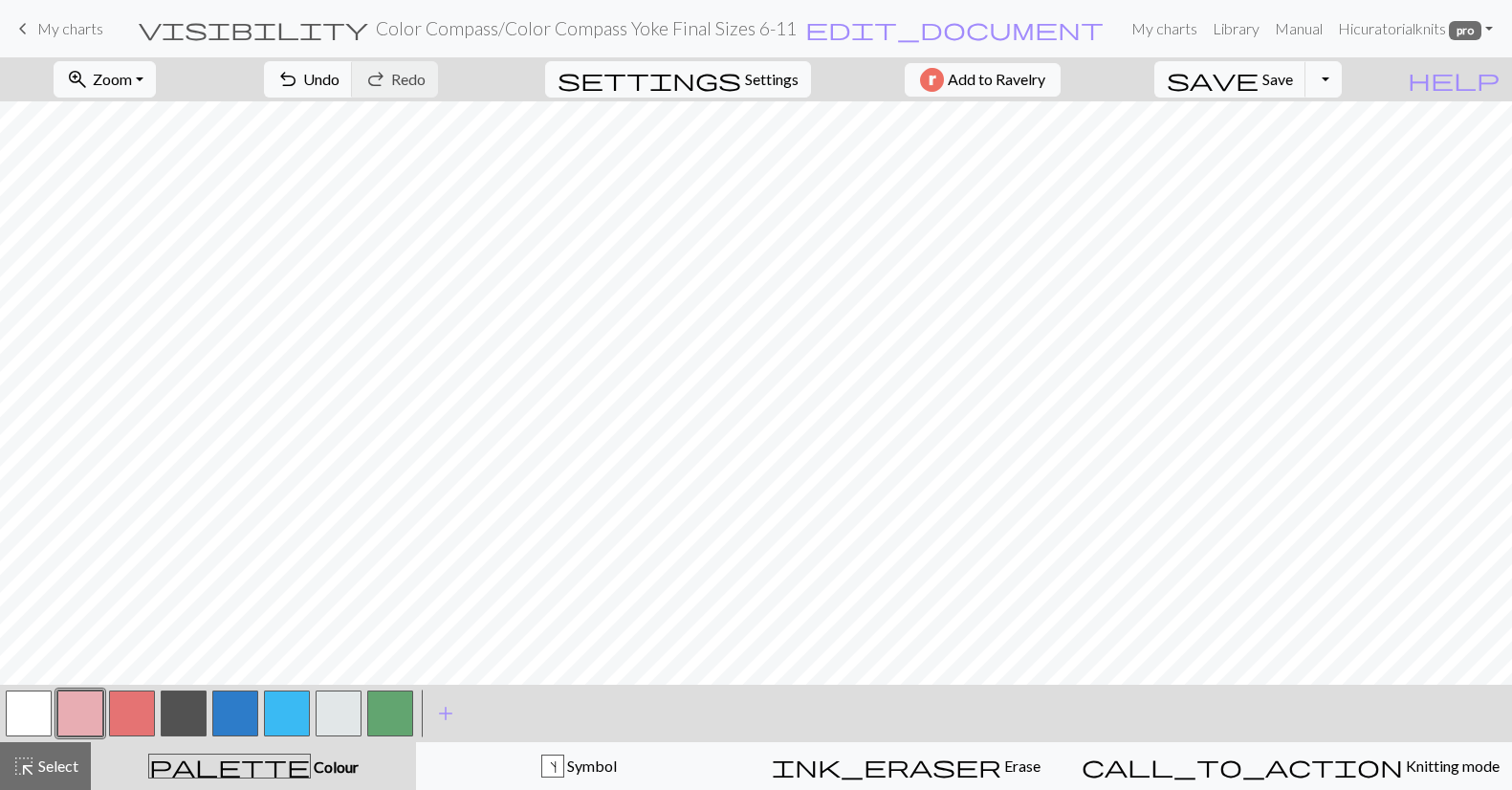
click at [286, 712] on button "button" at bounding box center [286, 714] width 46 height 46
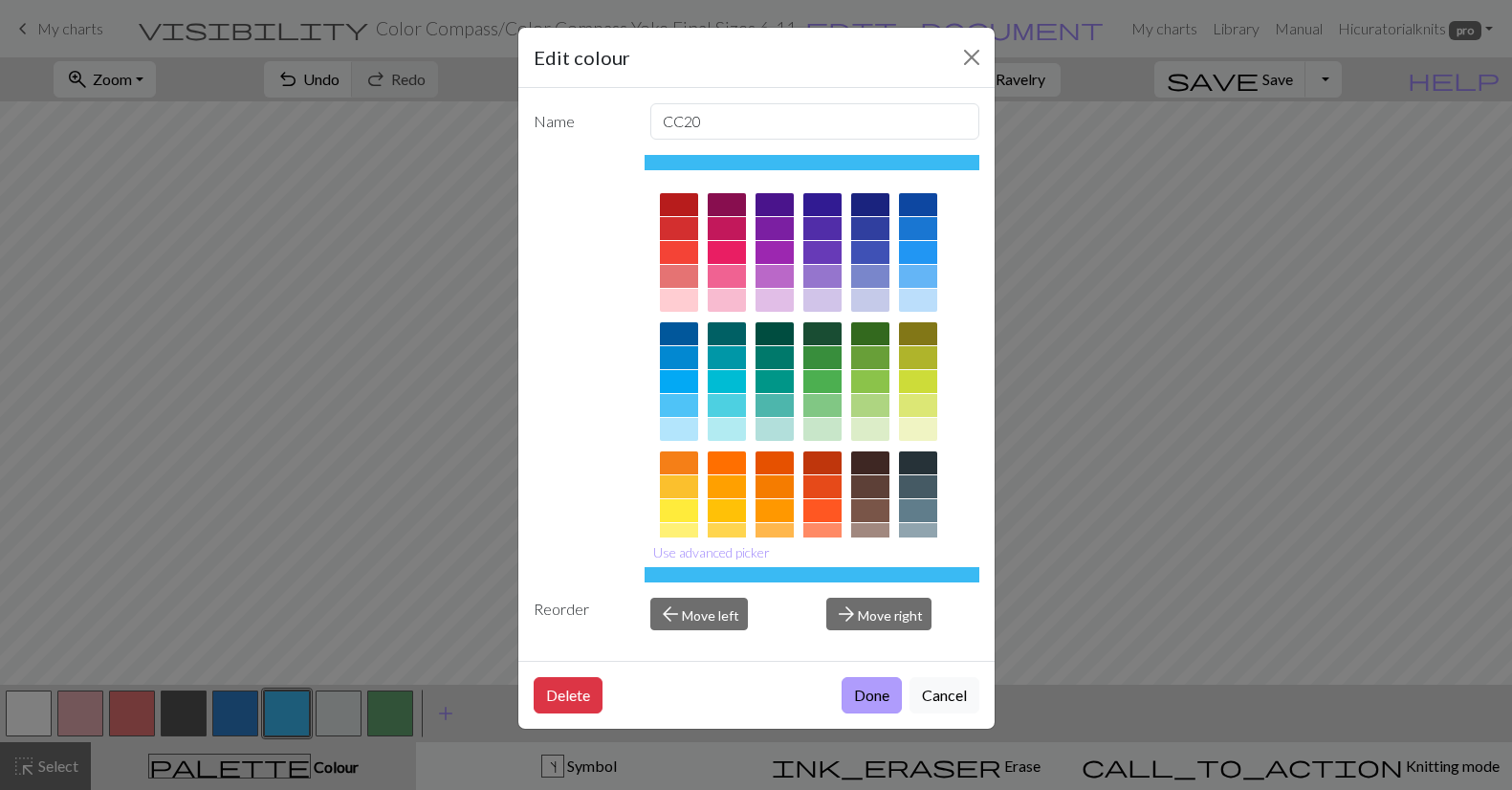
click at [864, 698] on button "Done" at bounding box center [871, 695] width 60 height 37
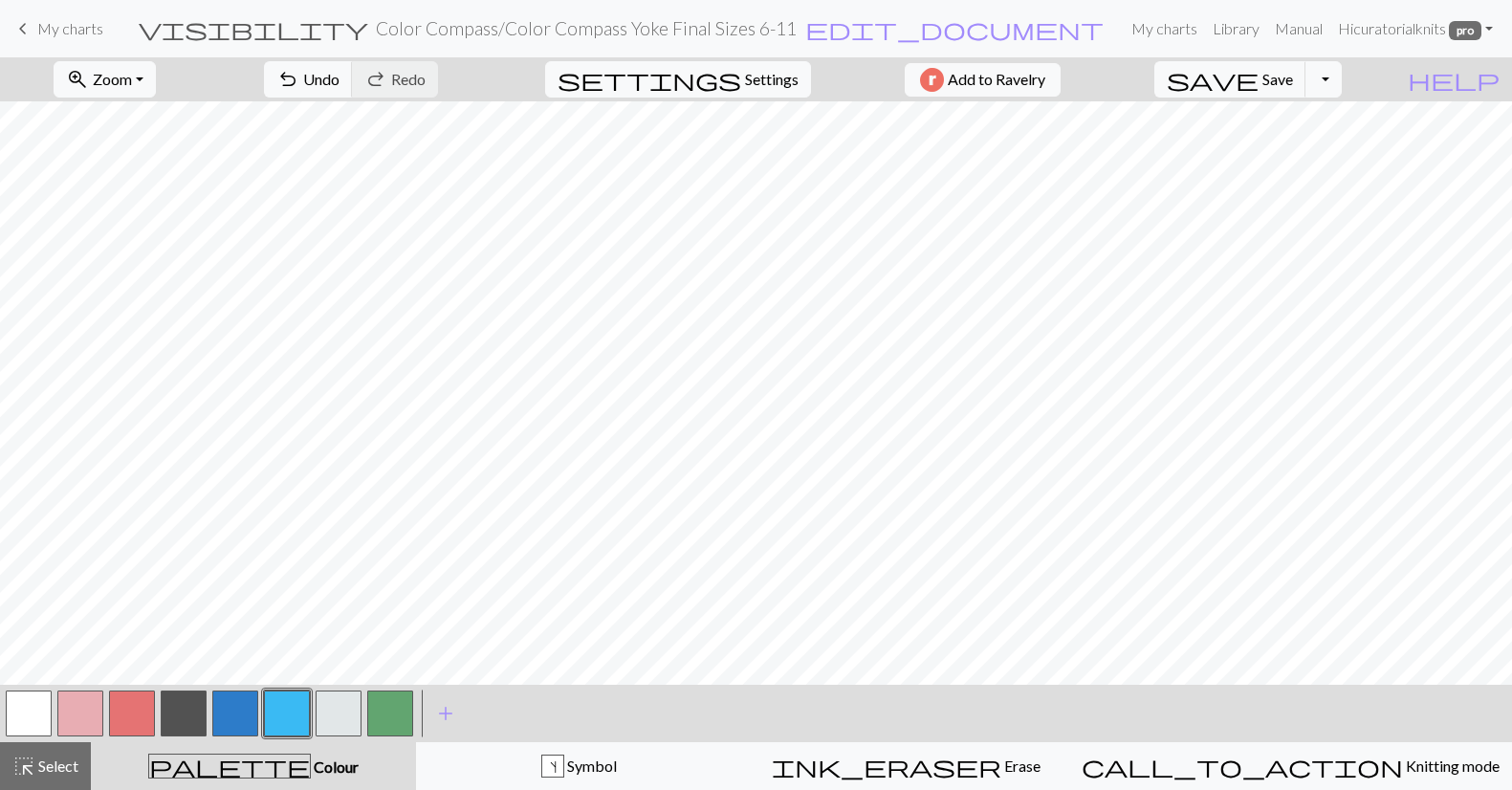
click at [280, 705] on button "button" at bounding box center [286, 714] width 46 height 46
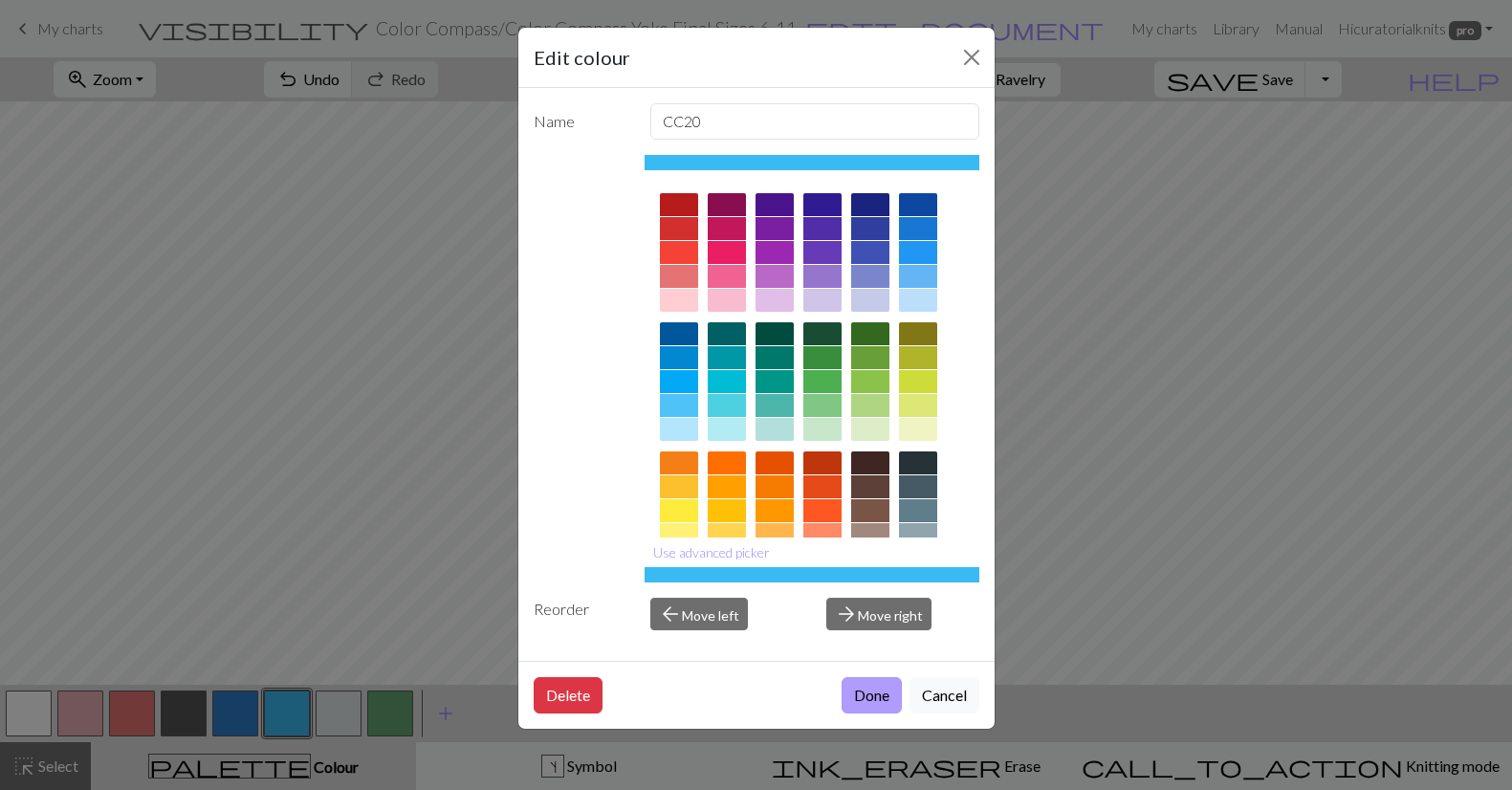
click at [845, 698] on button "Done" at bounding box center [871, 695] width 60 height 37
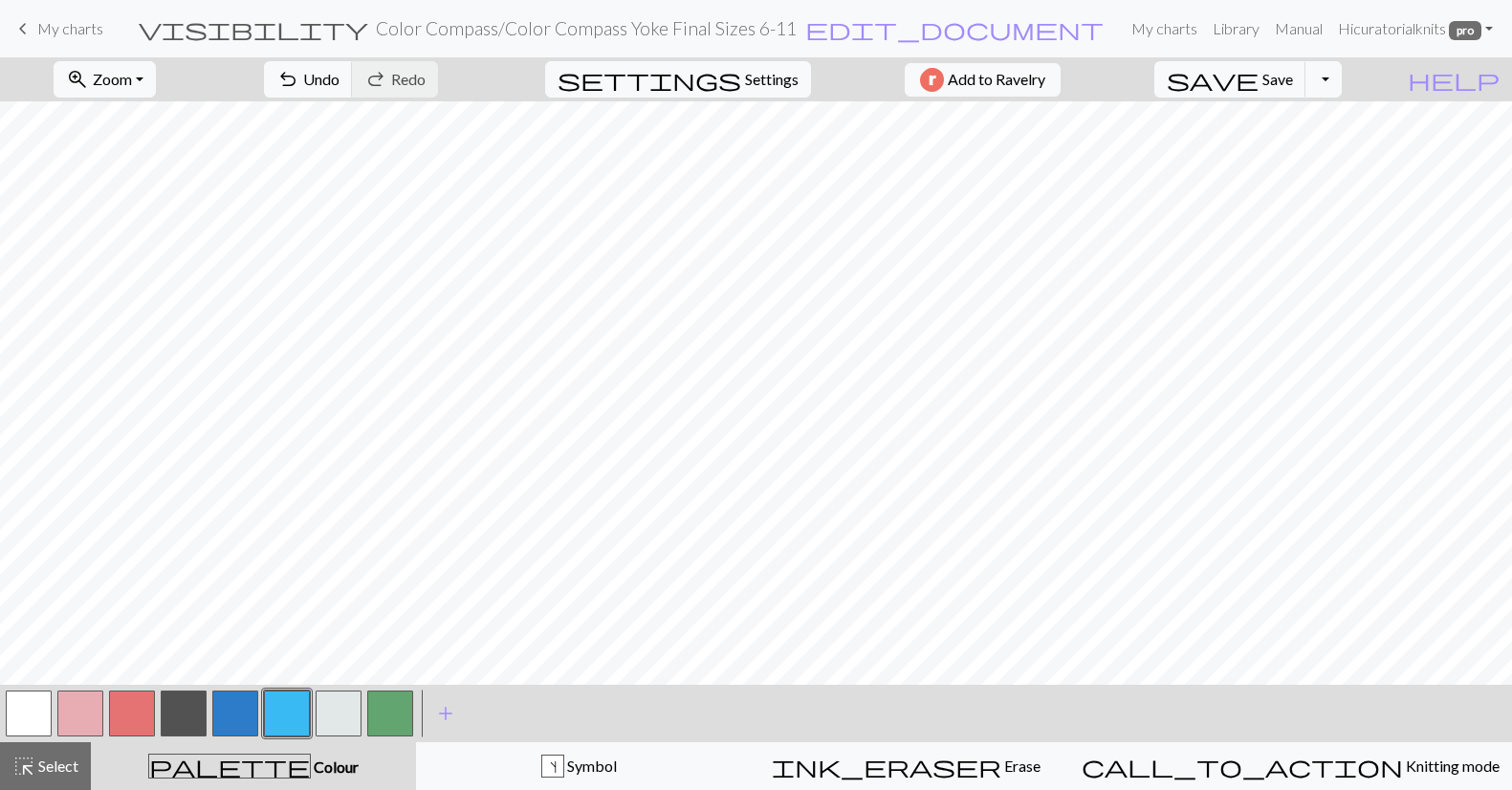
click at [130, 700] on button "button" at bounding box center [132, 714] width 46 height 46
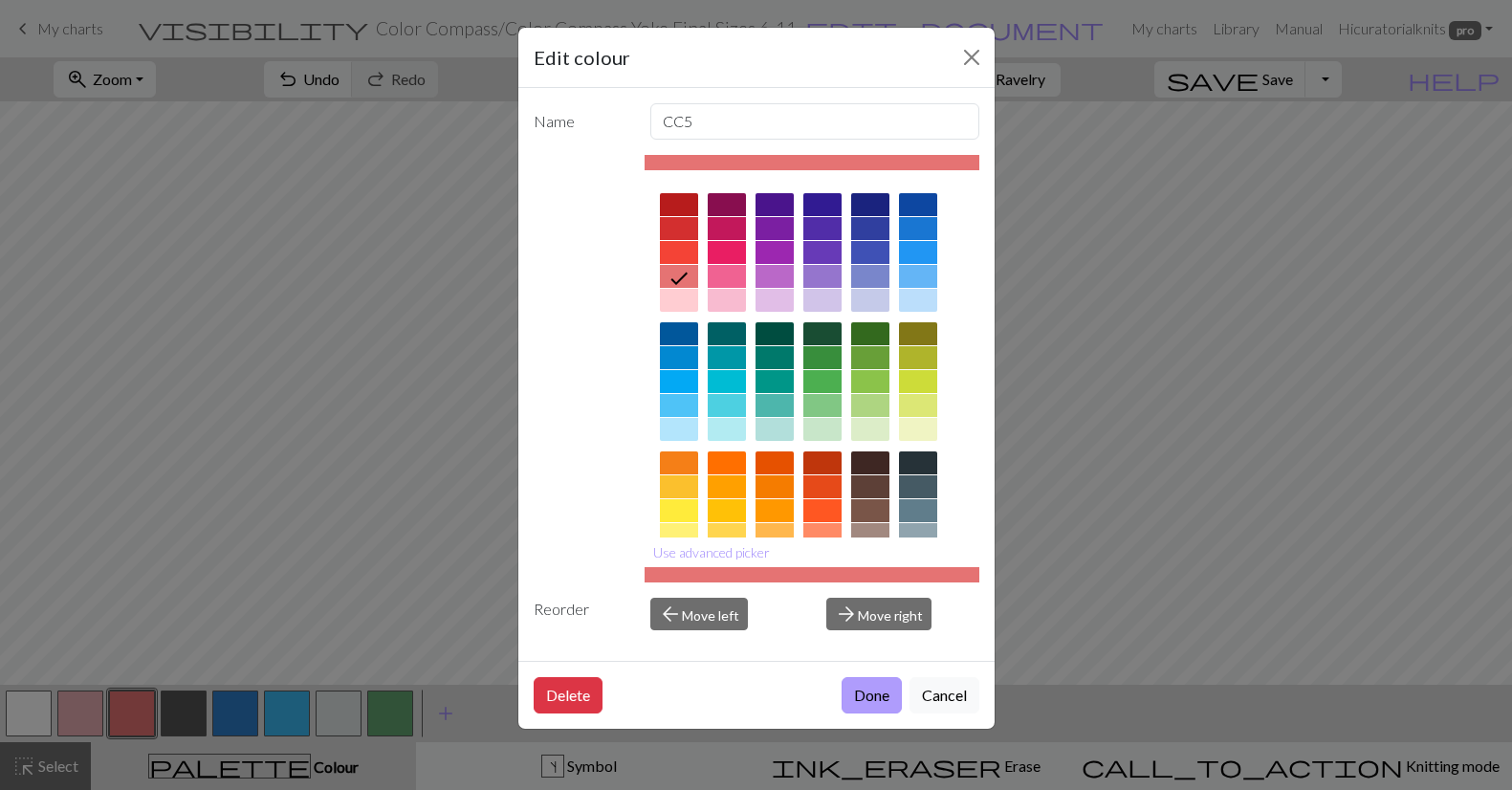
click at [859, 699] on button "Done" at bounding box center [871, 695] width 60 height 37
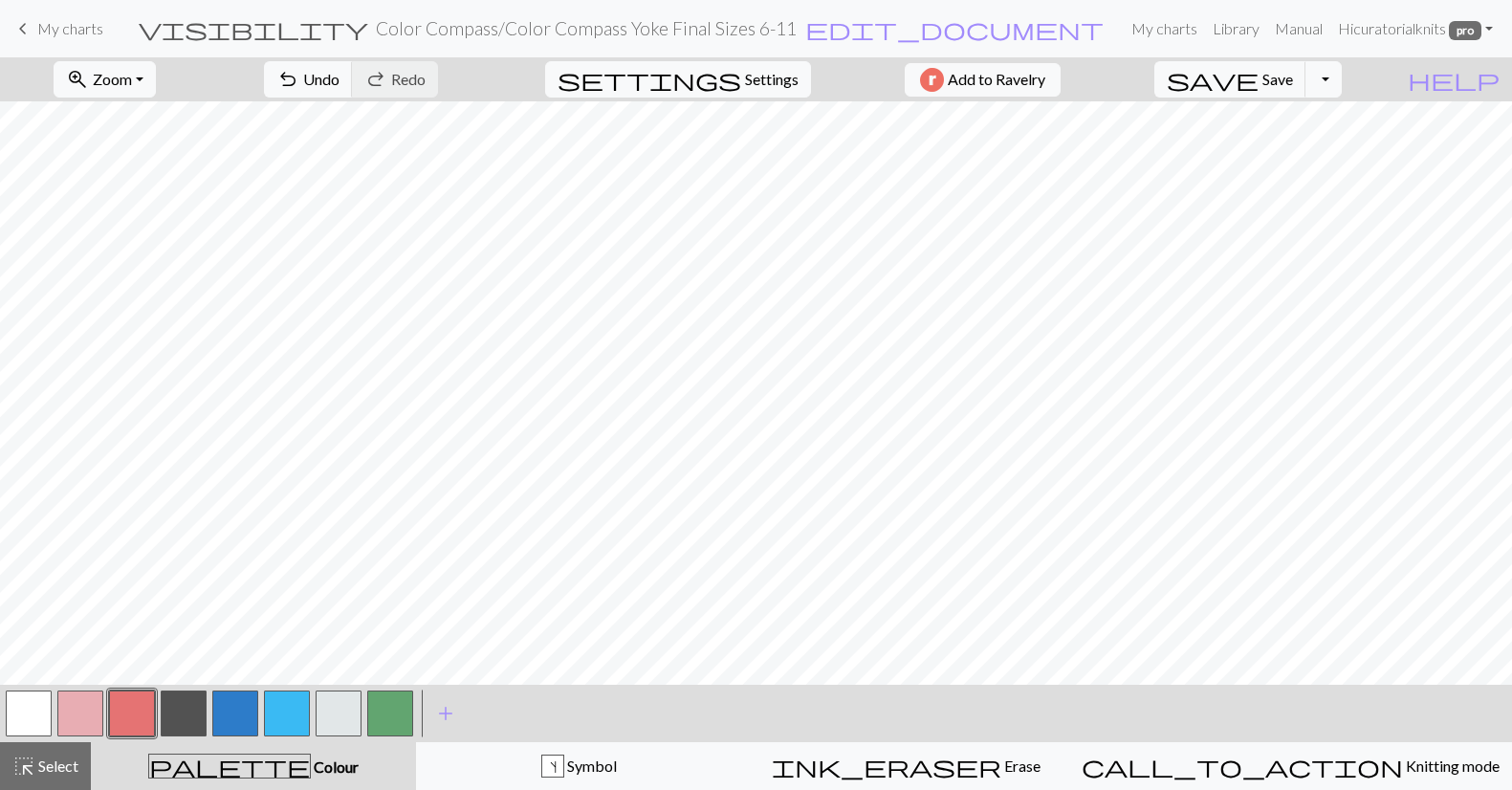
click at [134, 713] on button "button" at bounding box center [132, 714] width 46 height 46
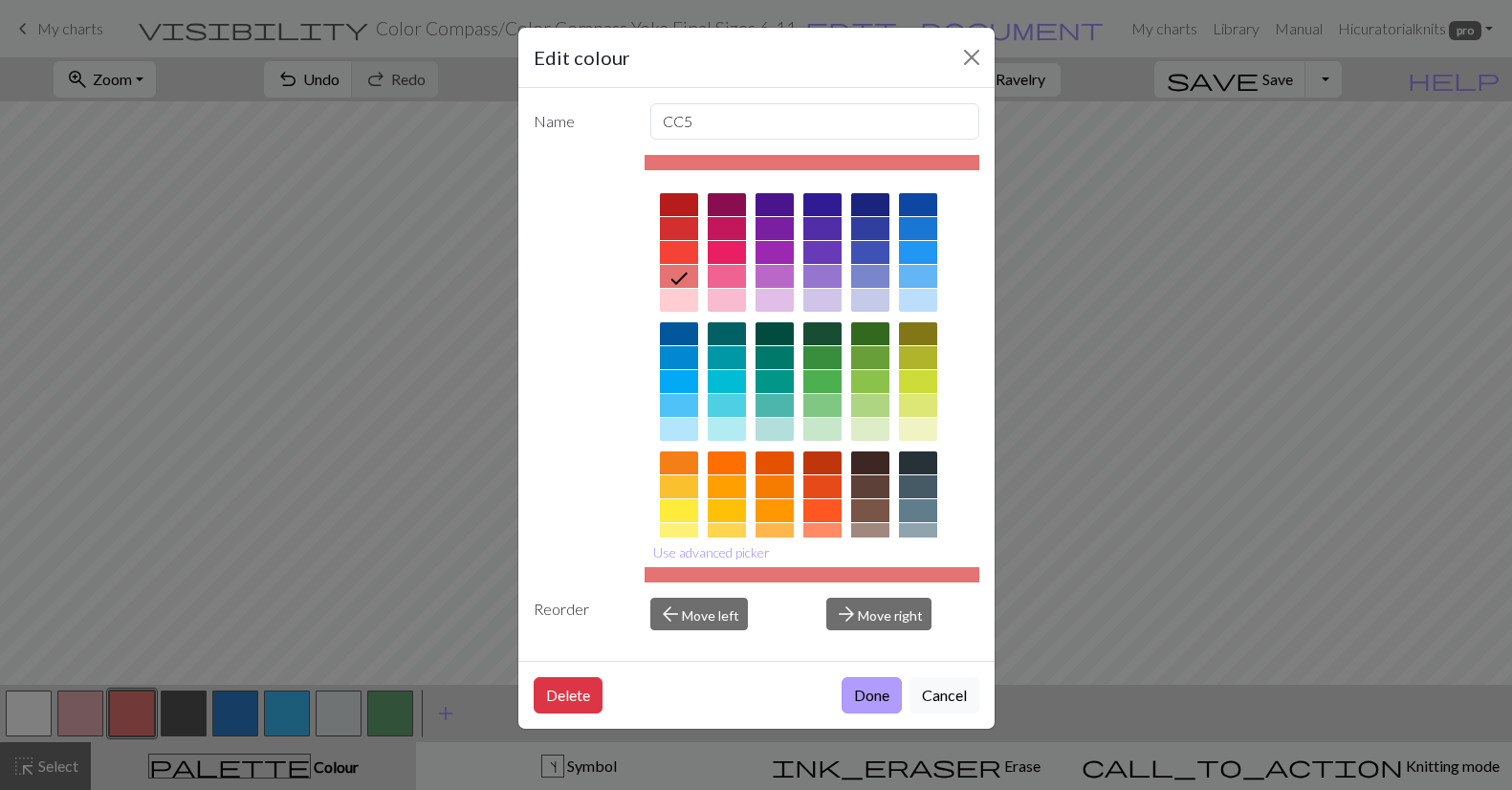
click at [868, 695] on button "Done" at bounding box center [871, 695] width 60 height 37
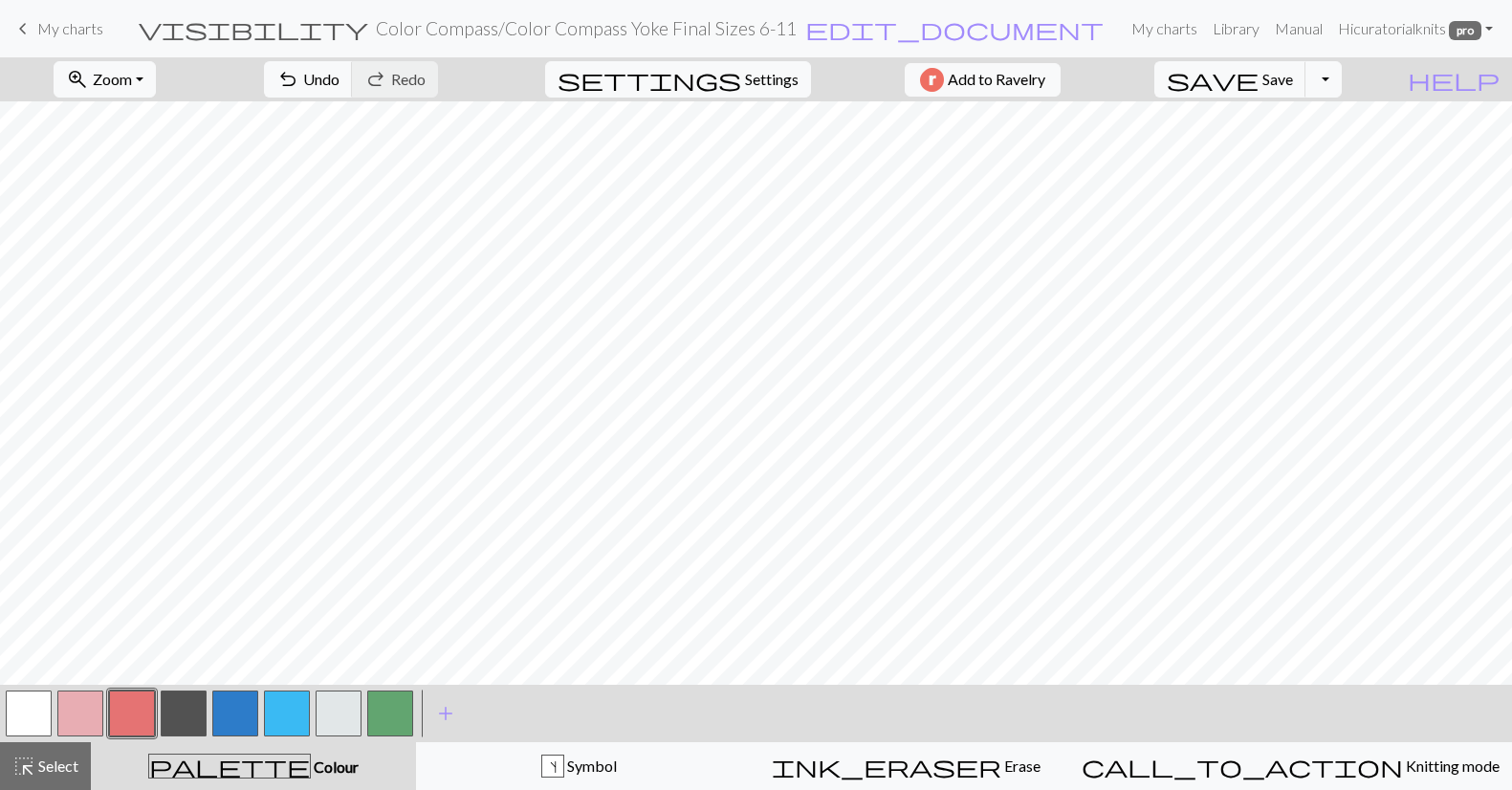
click at [68, 703] on button "button" at bounding box center [80, 714] width 46 height 46
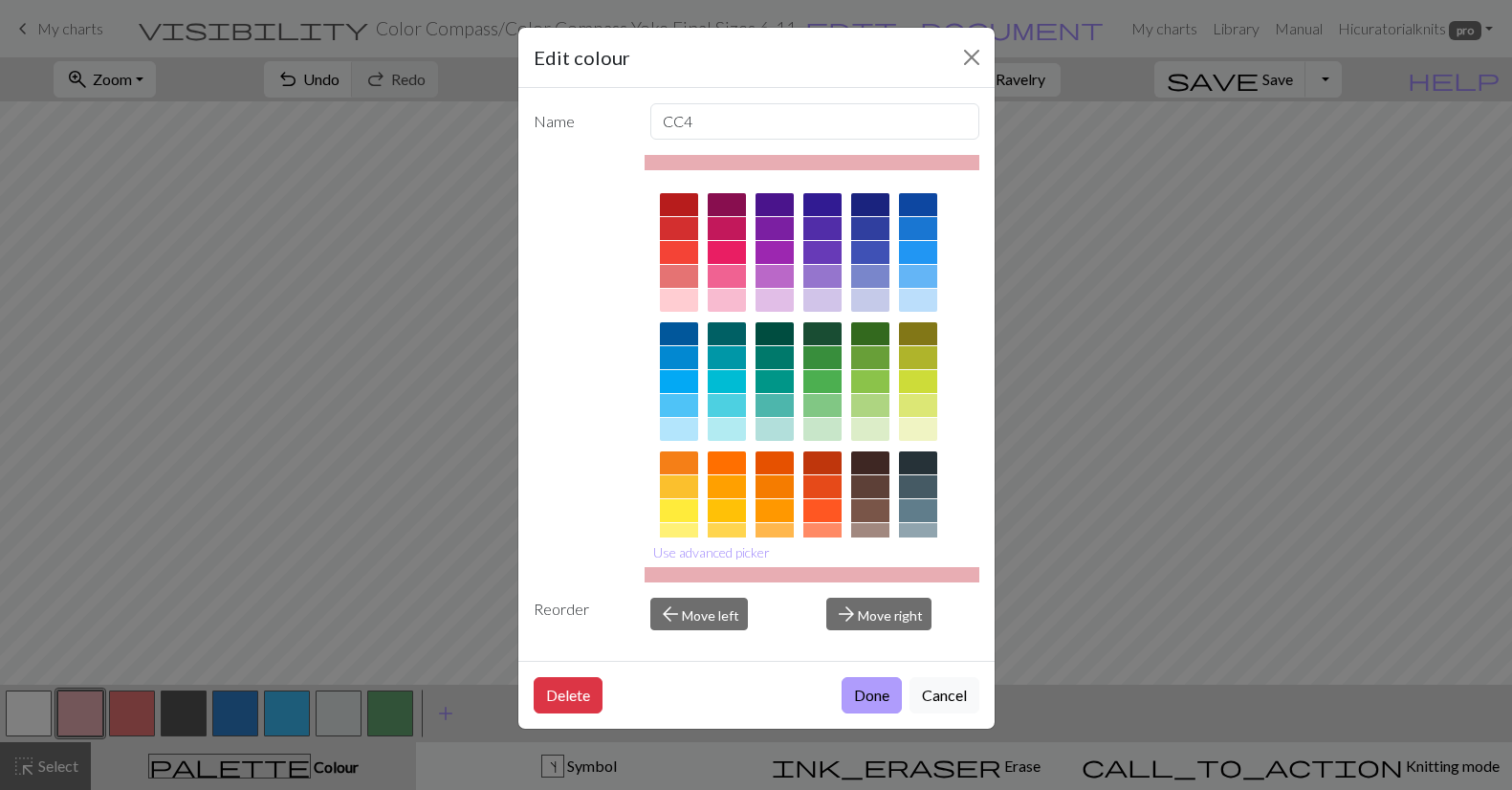
click at [860, 691] on button "Done" at bounding box center [871, 695] width 60 height 37
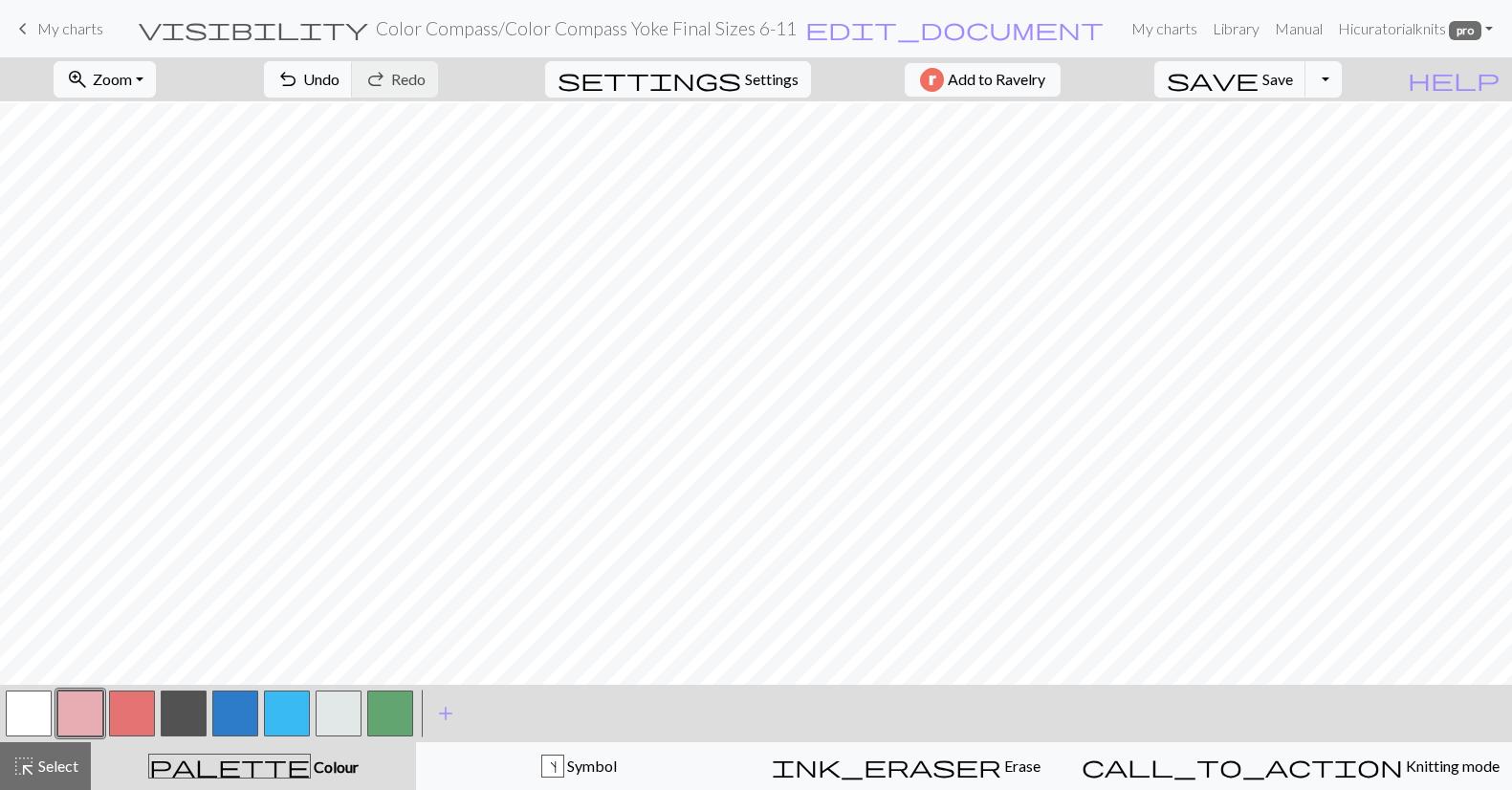
scroll to position [374, 0]
click at [281, 720] on button "button" at bounding box center [286, 714] width 46 height 46
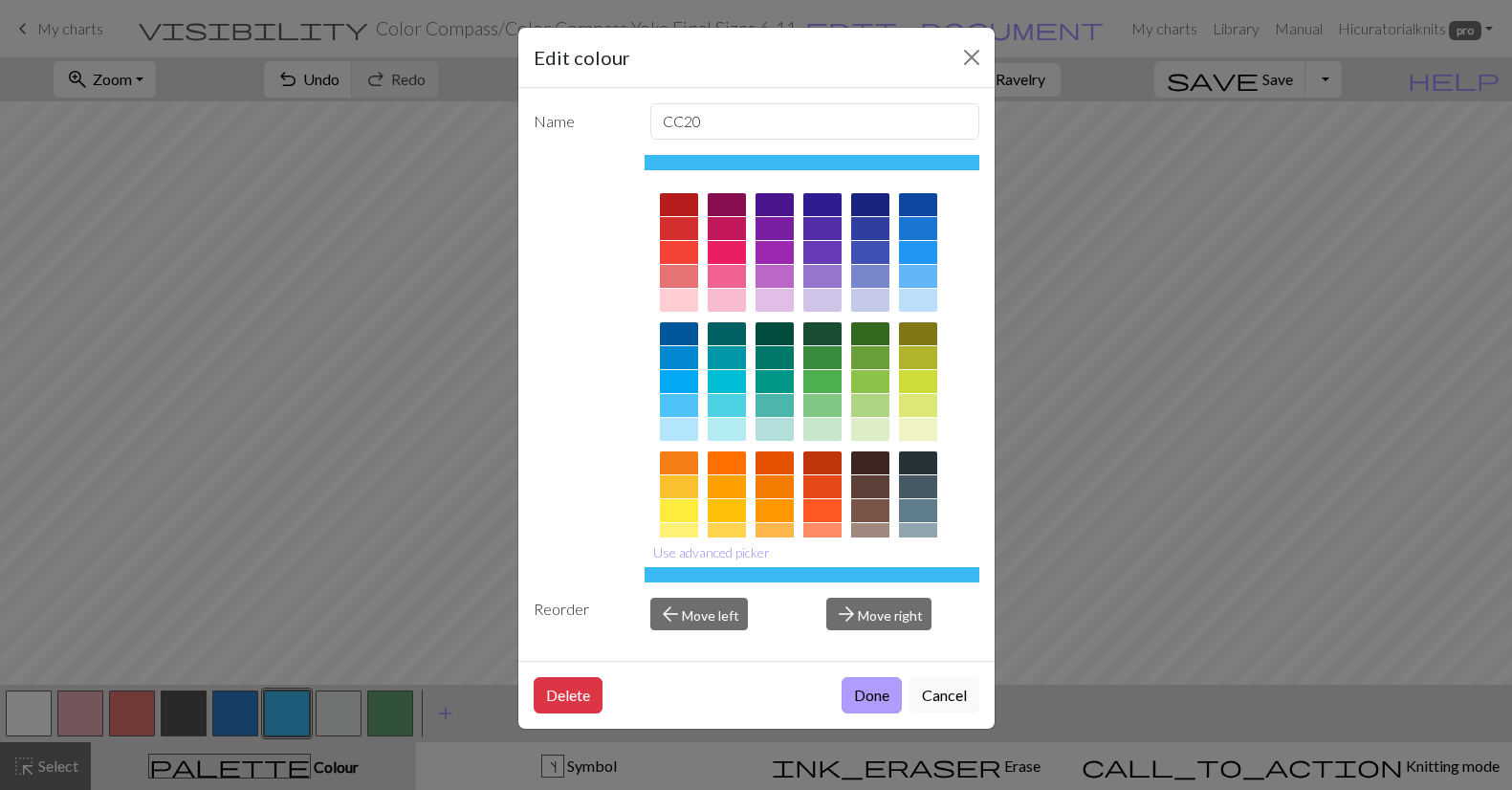
click at [893, 704] on button "Done" at bounding box center [871, 695] width 60 height 37
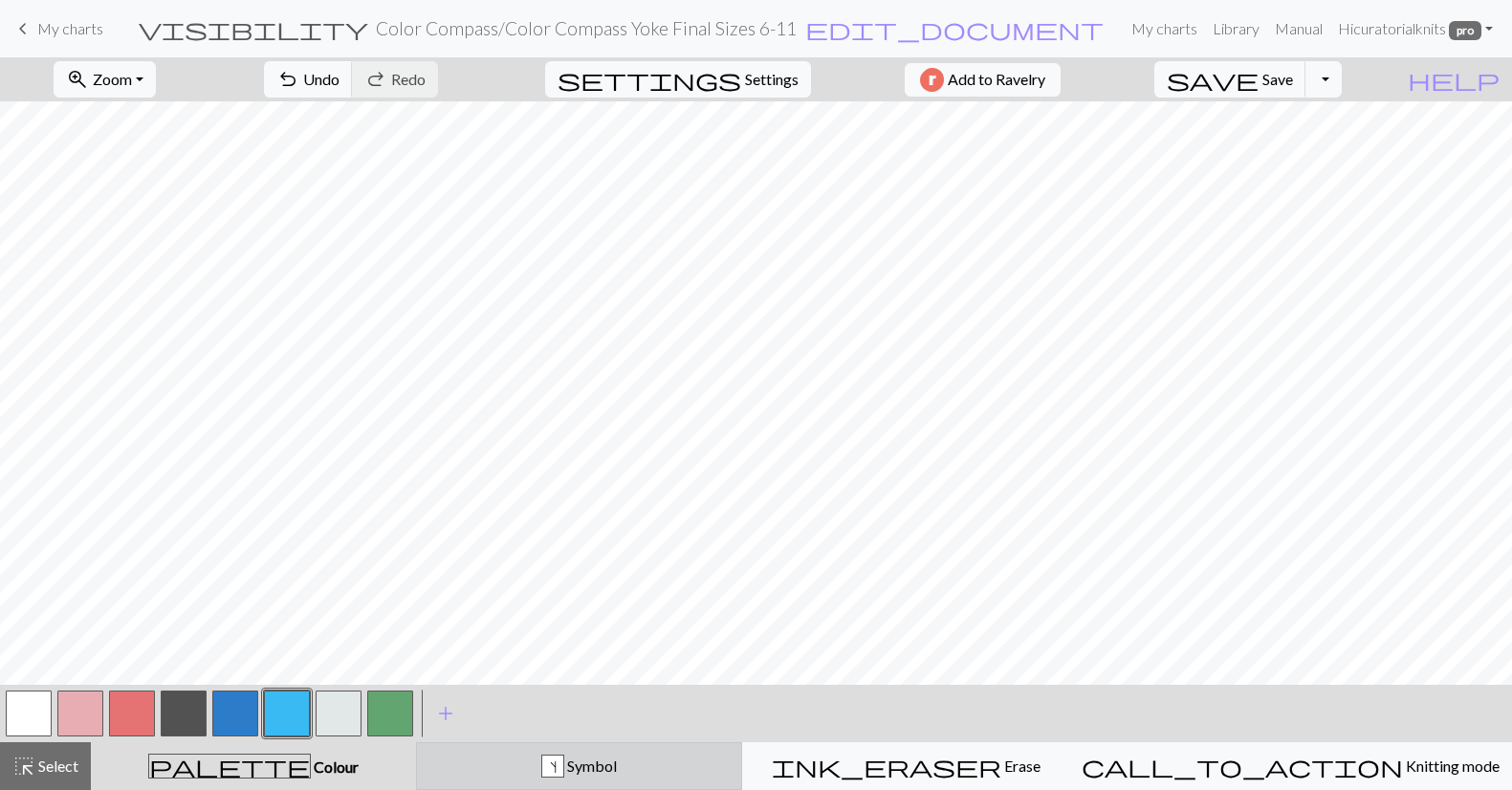
click at [616, 774] on span "Symbol" at bounding box center [590, 765] width 53 height 18
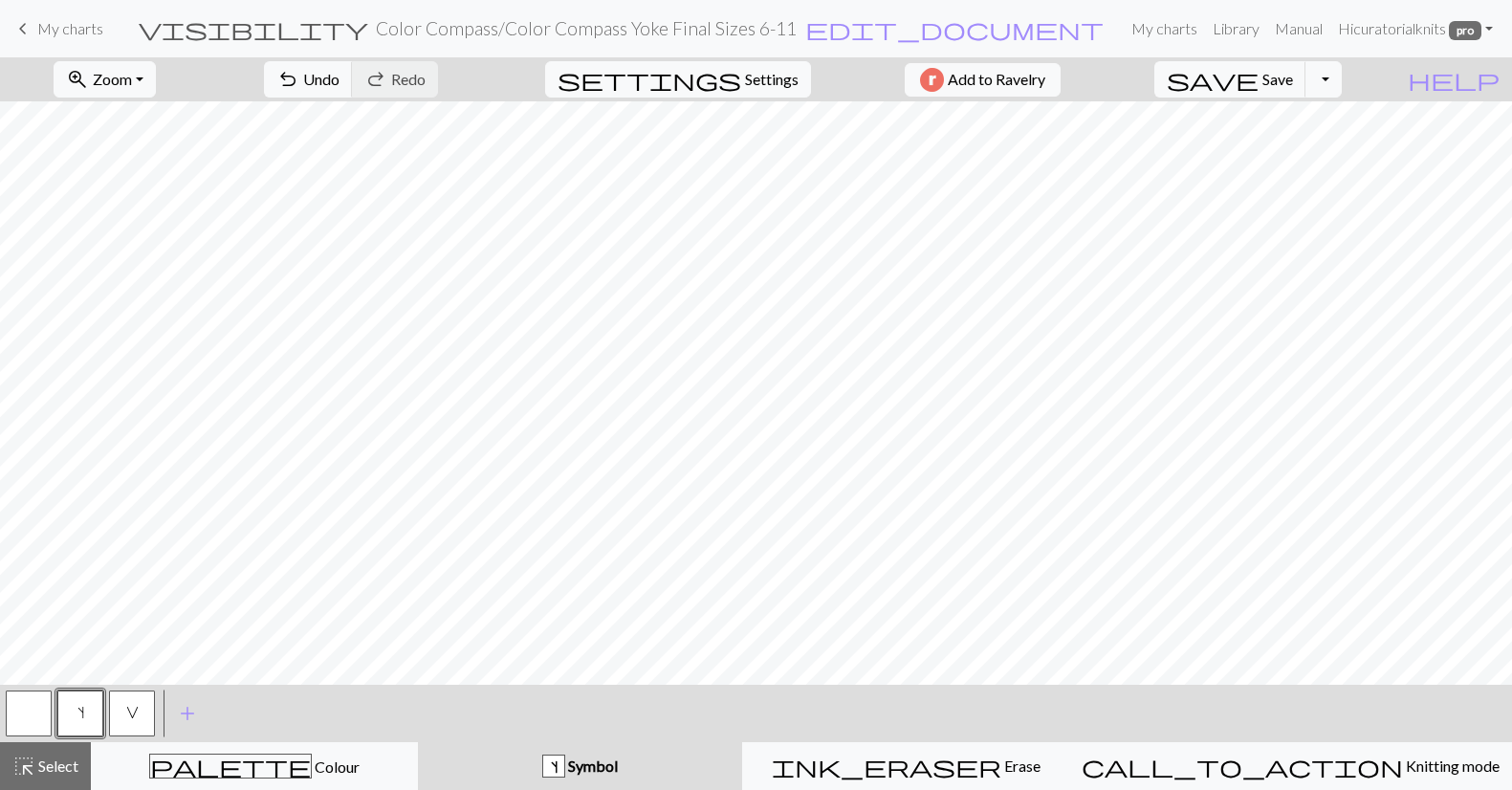
click at [41, 709] on button "button" at bounding box center [29, 714] width 46 height 46
click at [24, 702] on button "button" at bounding box center [29, 714] width 46 height 46
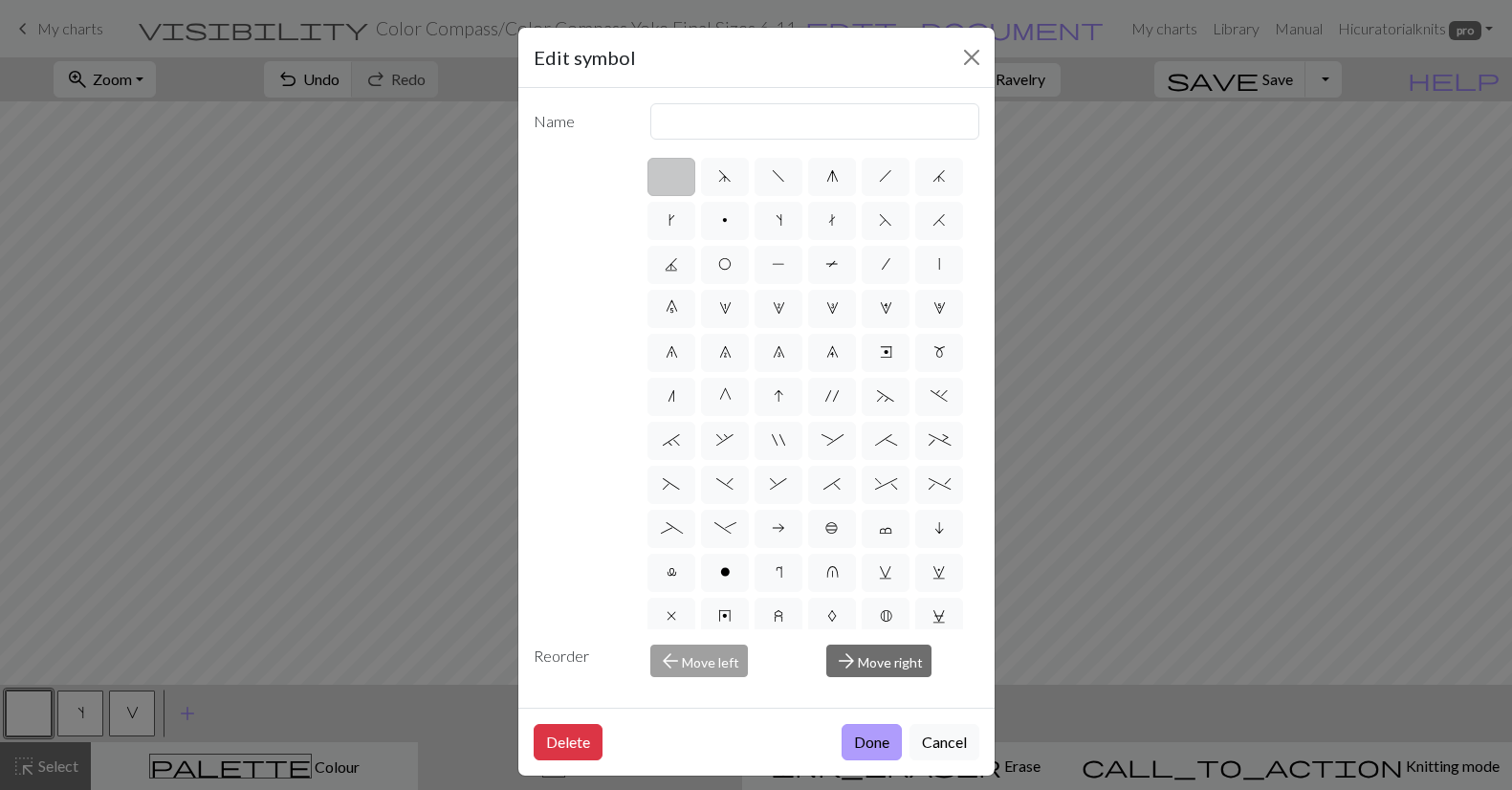
click at [859, 741] on button "Done" at bounding box center [871, 742] width 60 height 37
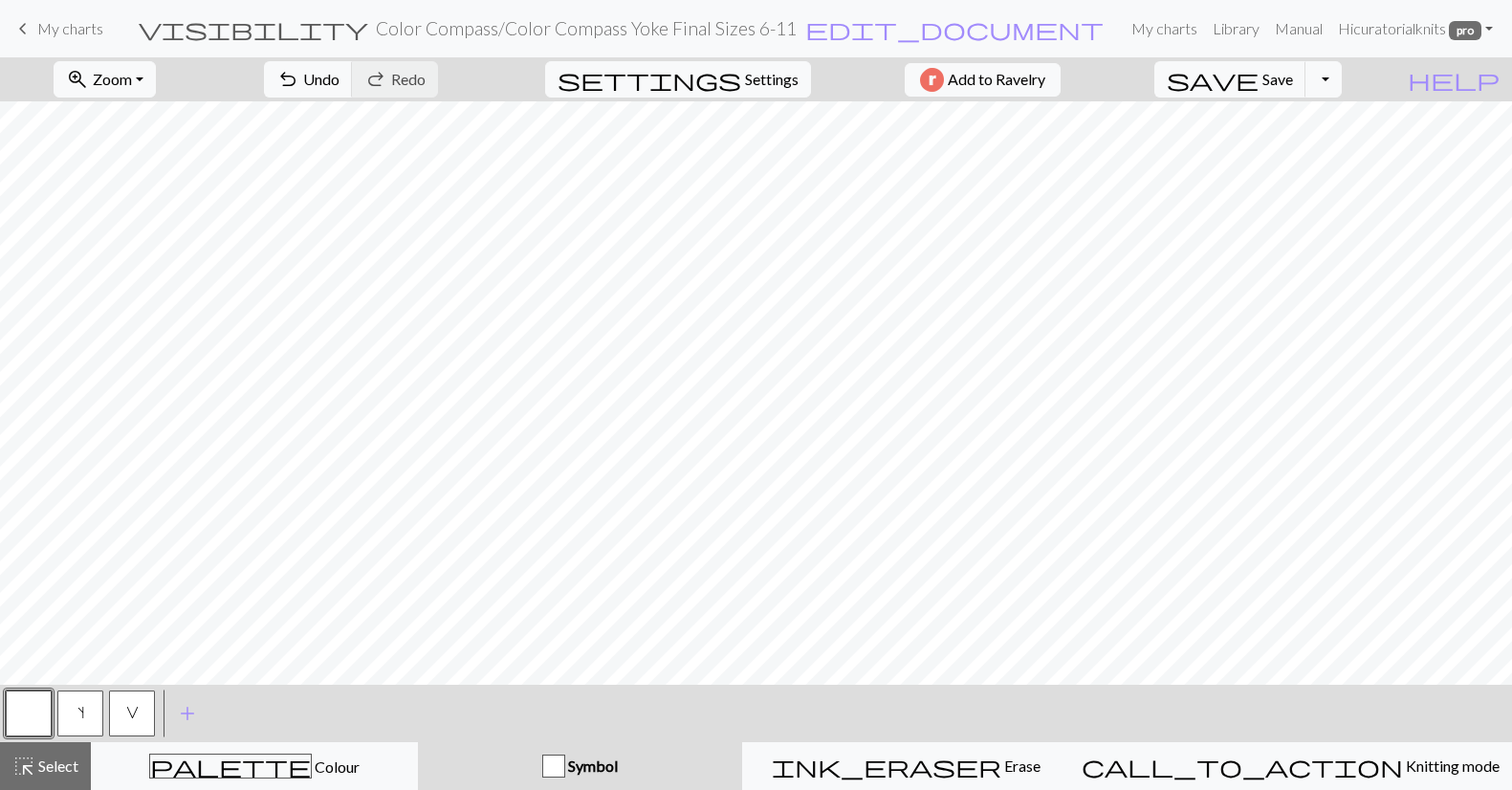
click at [131, 710] on span "V" at bounding box center [132, 712] width 13 height 15
click at [135, 711] on span "V" at bounding box center [132, 712] width 13 height 15
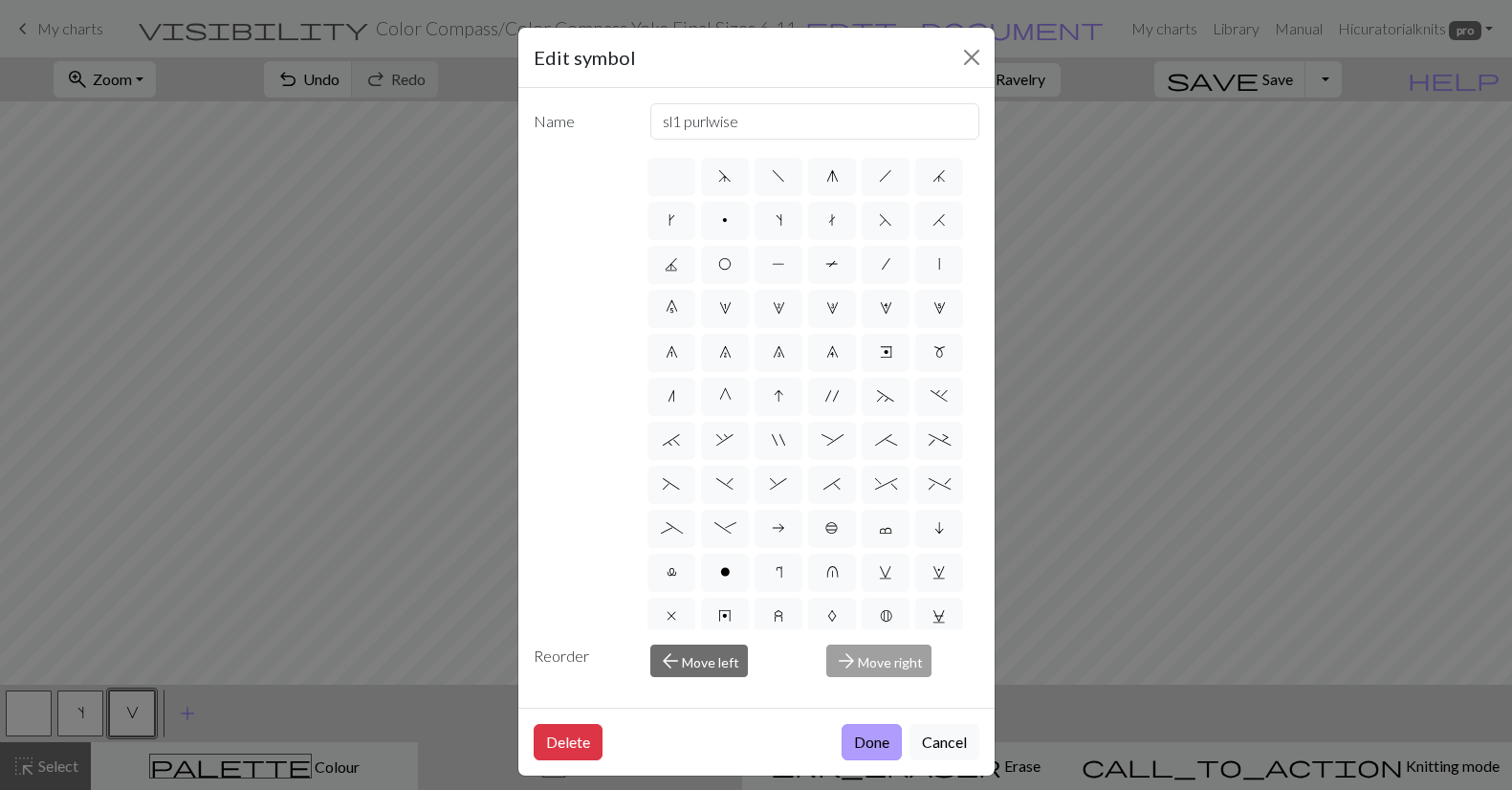
click at [871, 740] on button "Done" at bounding box center [871, 742] width 60 height 37
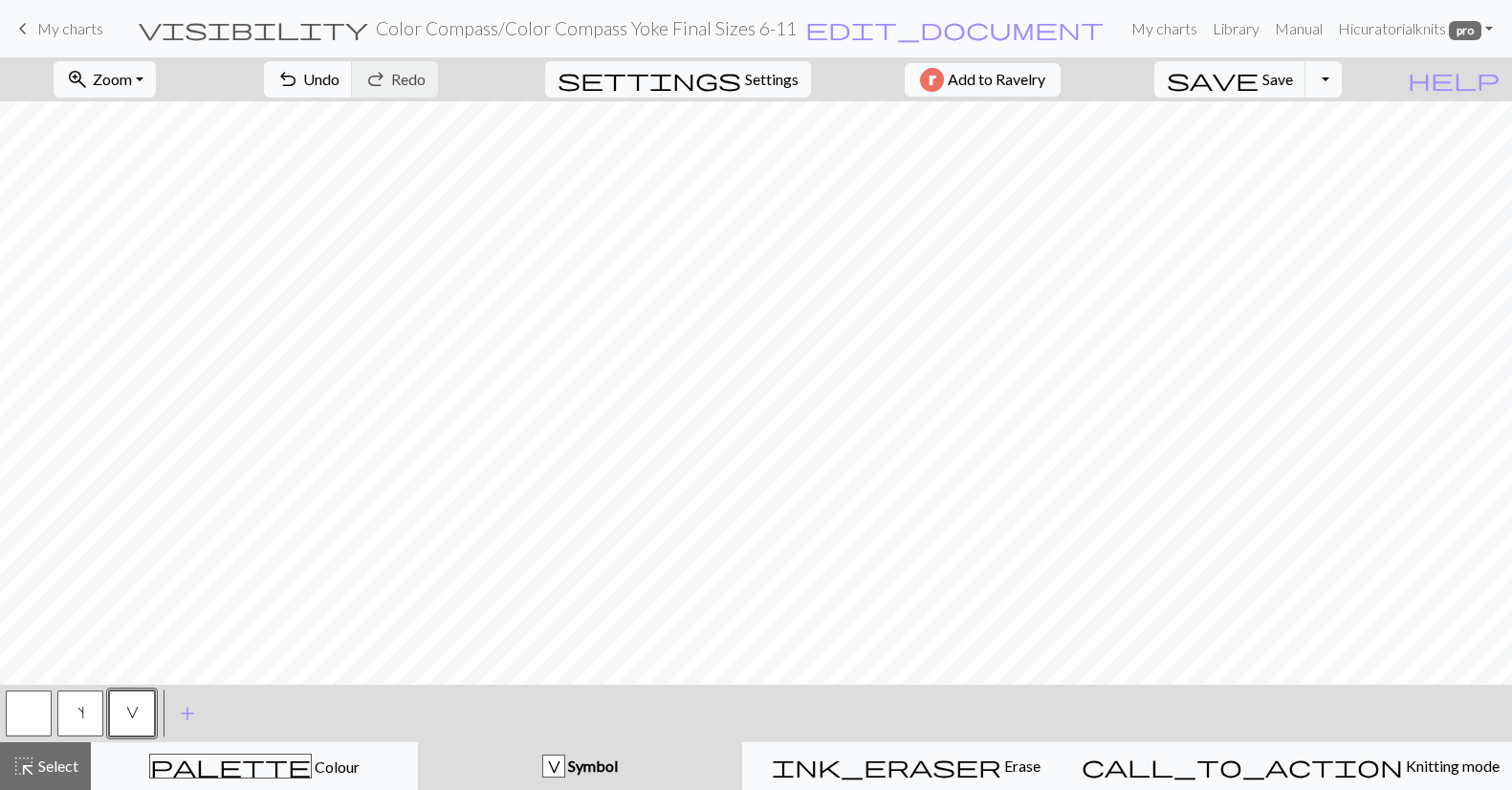
click at [80, 711] on span "s" at bounding box center [80, 712] width 7 height 15
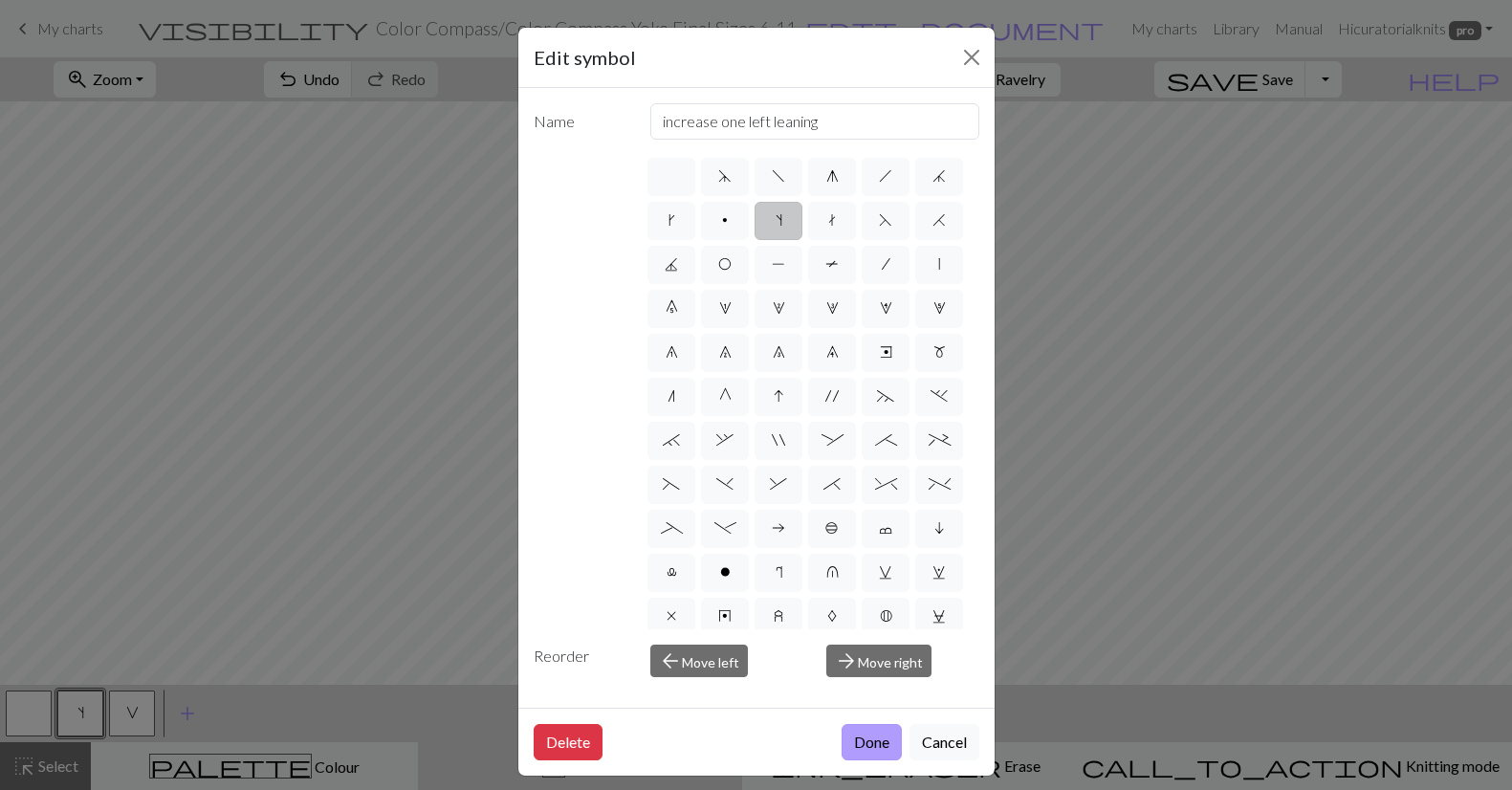
click at [874, 741] on button "Done" at bounding box center [871, 742] width 60 height 37
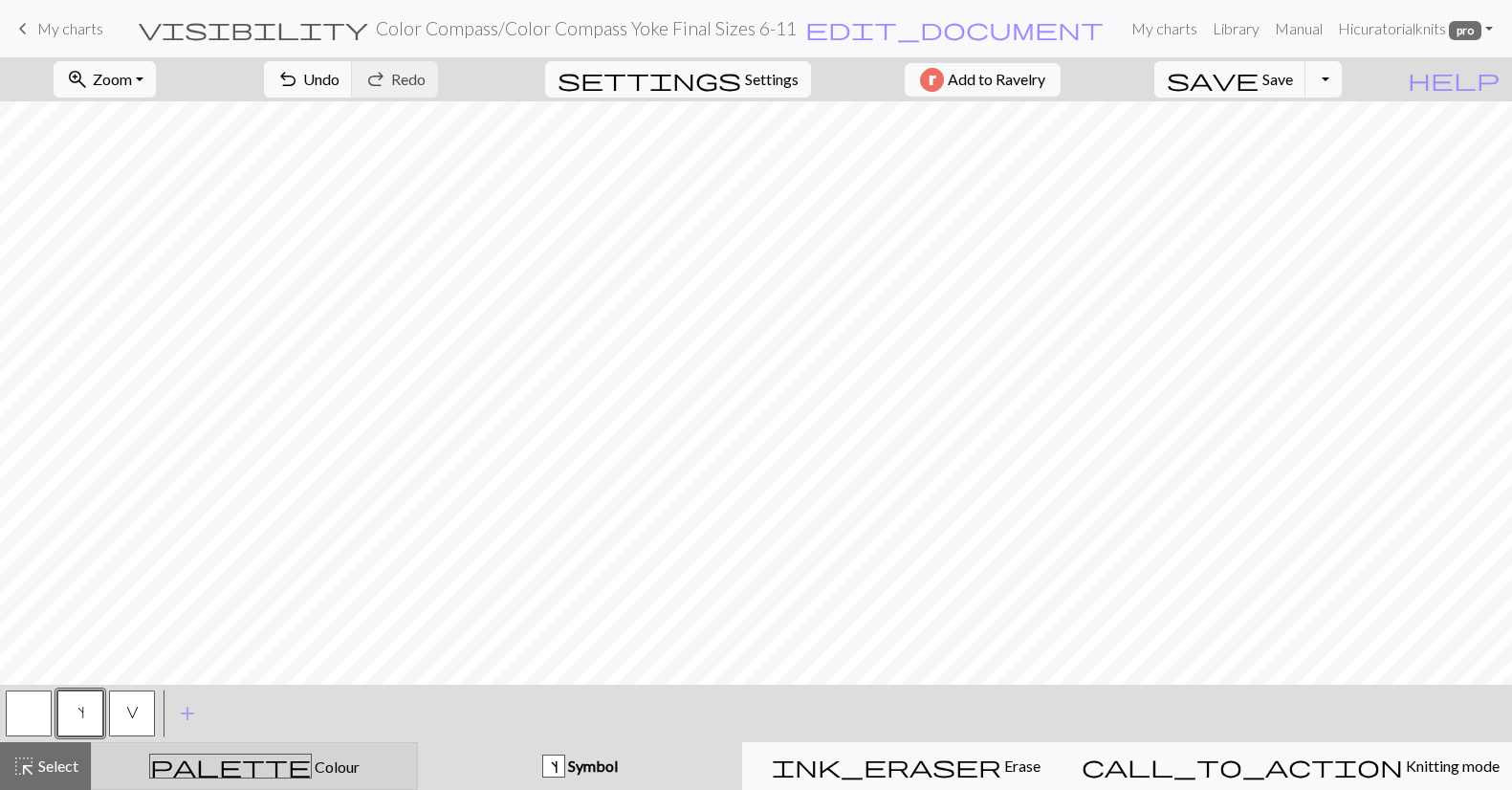
click at [222, 770] on div "palette Colour Colour" at bounding box center [254, 765] width 302 height 25
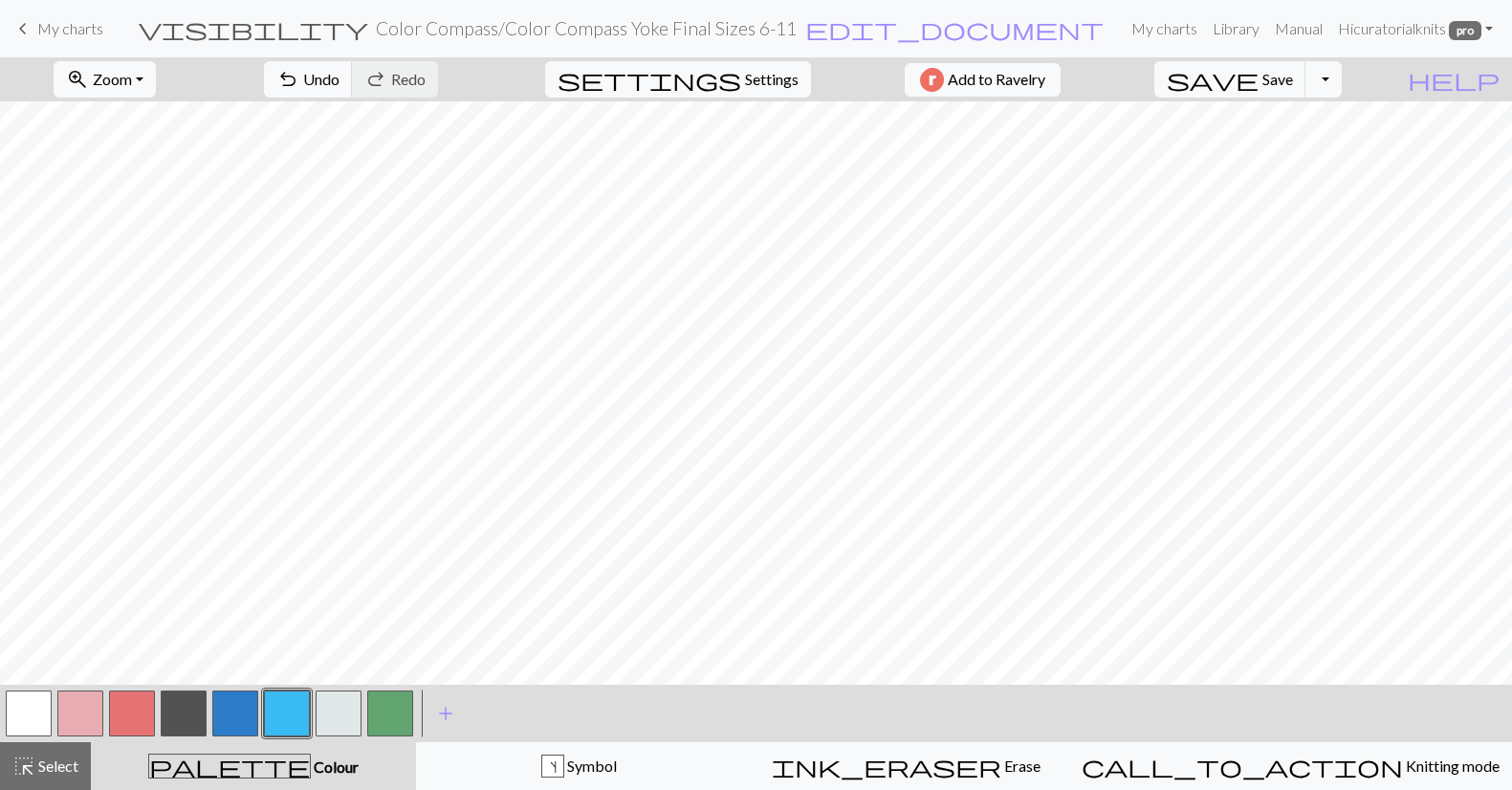
click at [345, 704] on button "button" at bounding box center [338, 714] width 46 height 46
click at [344, 704] on button "button" at bounding box center [338, 714] width 46 height 46
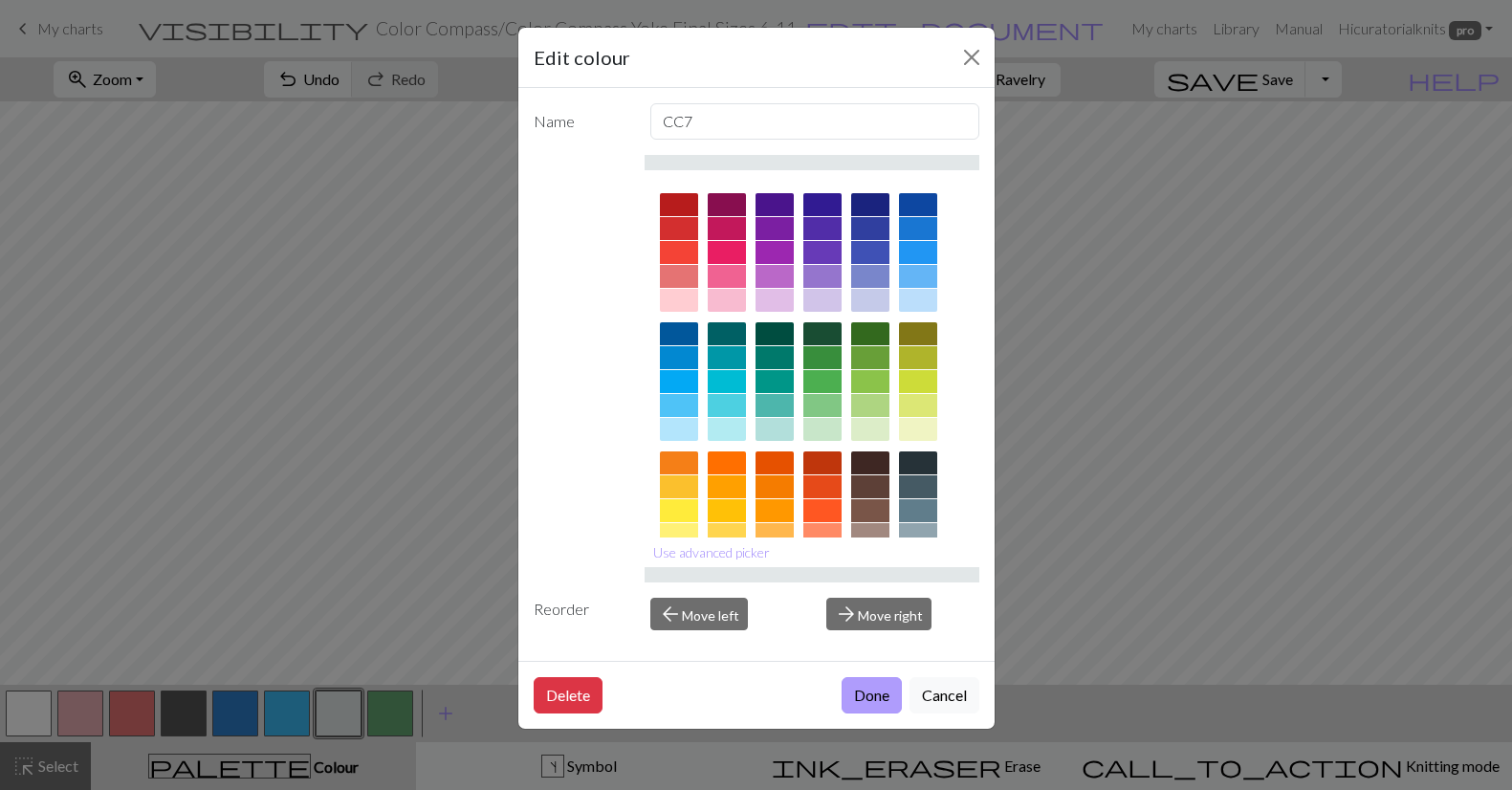
click at [860, 690] on button "Done" at bounding box center [871, 695] width 60 height 37
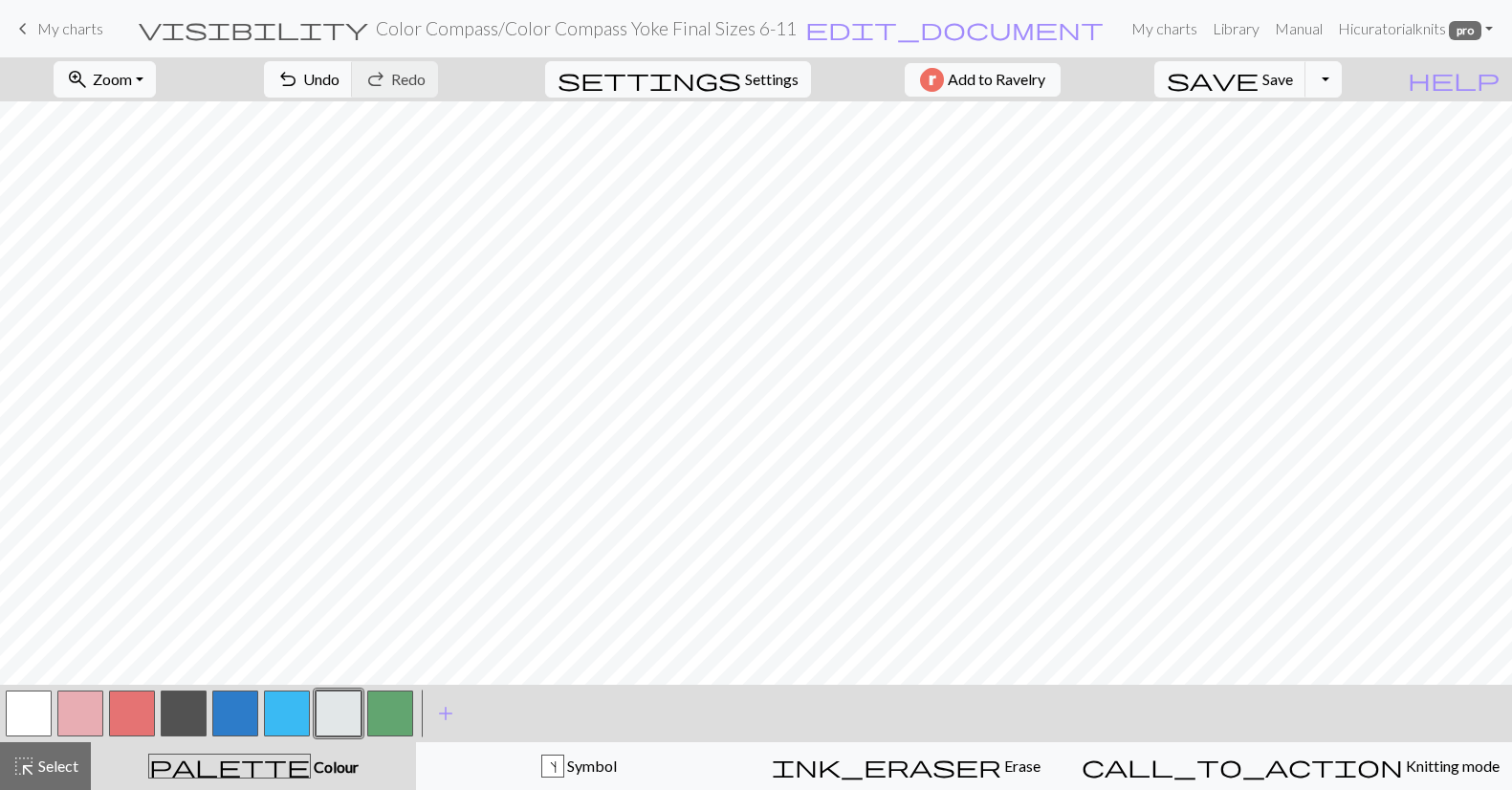
click at [234, 710] on button "button" at bounding box center [235, 714] width 46 height 46
click at [273, 712] on button "button" at bounding box center [286, 714] width 46 height 46
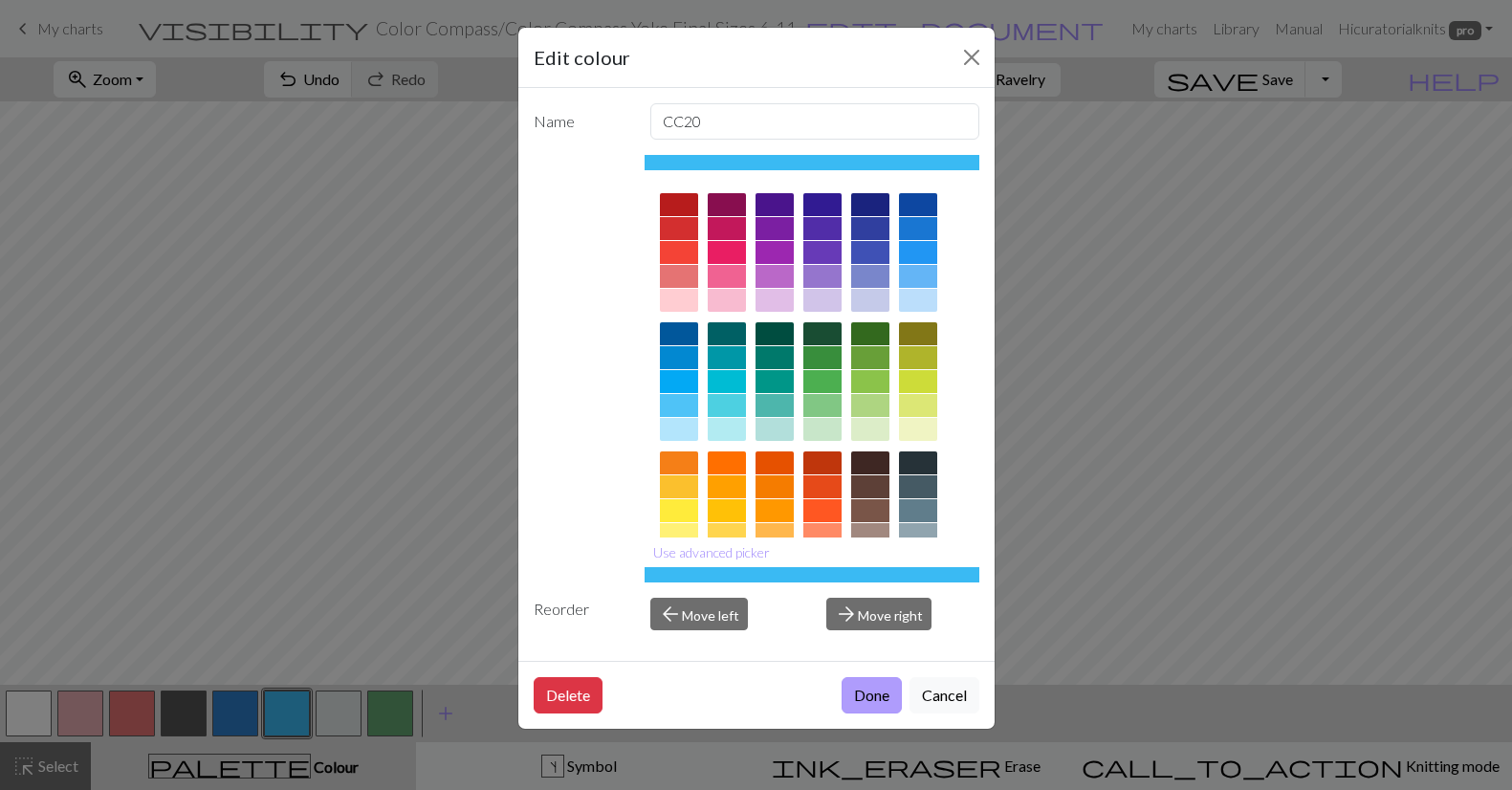
click at [863, 690] on button "Done" at bounding box center [871, 695] width 60 height 37
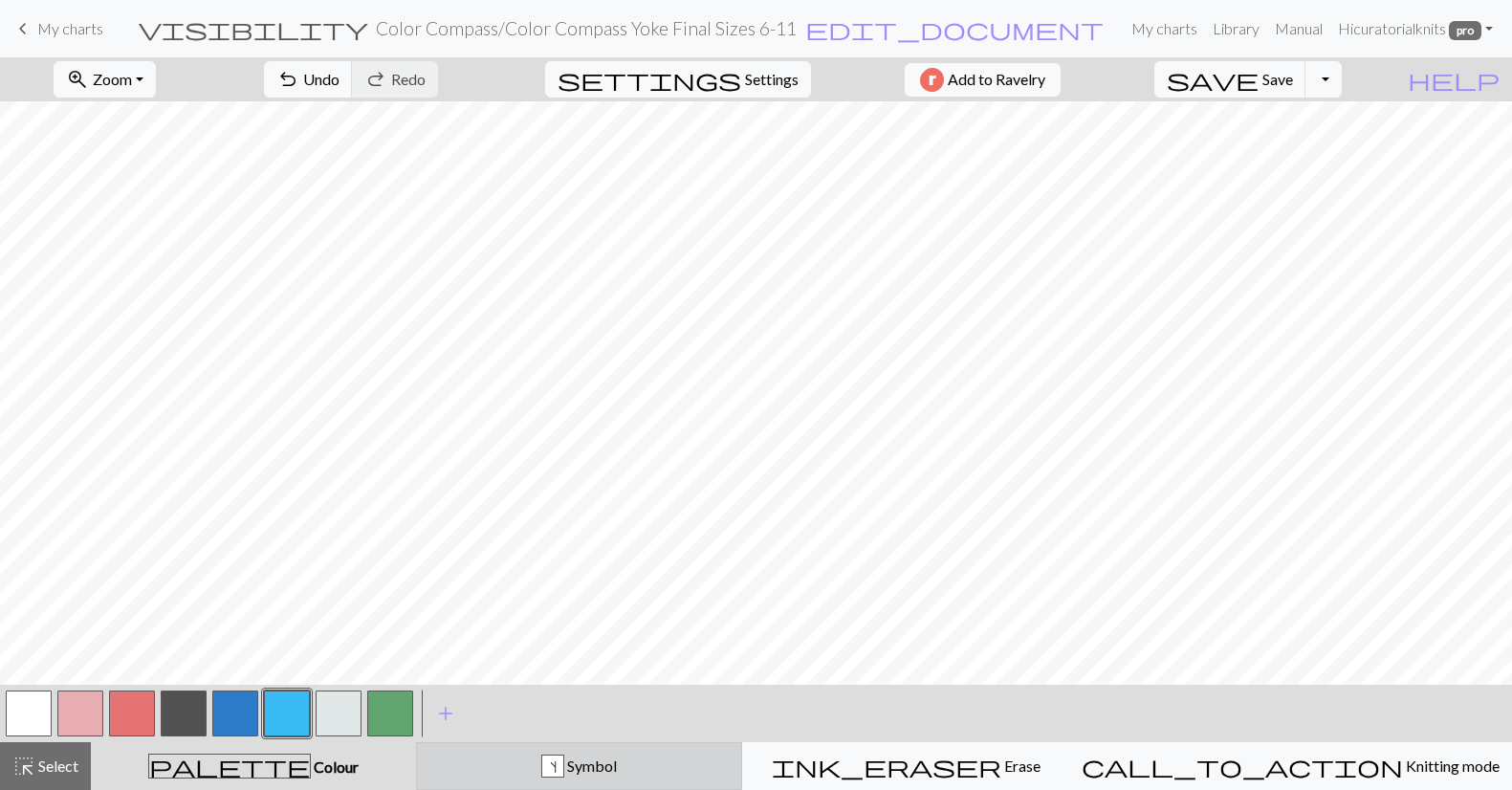
click at [616, 762] on span "Symbol" at bounding box center [590, 765] width 53 height 18
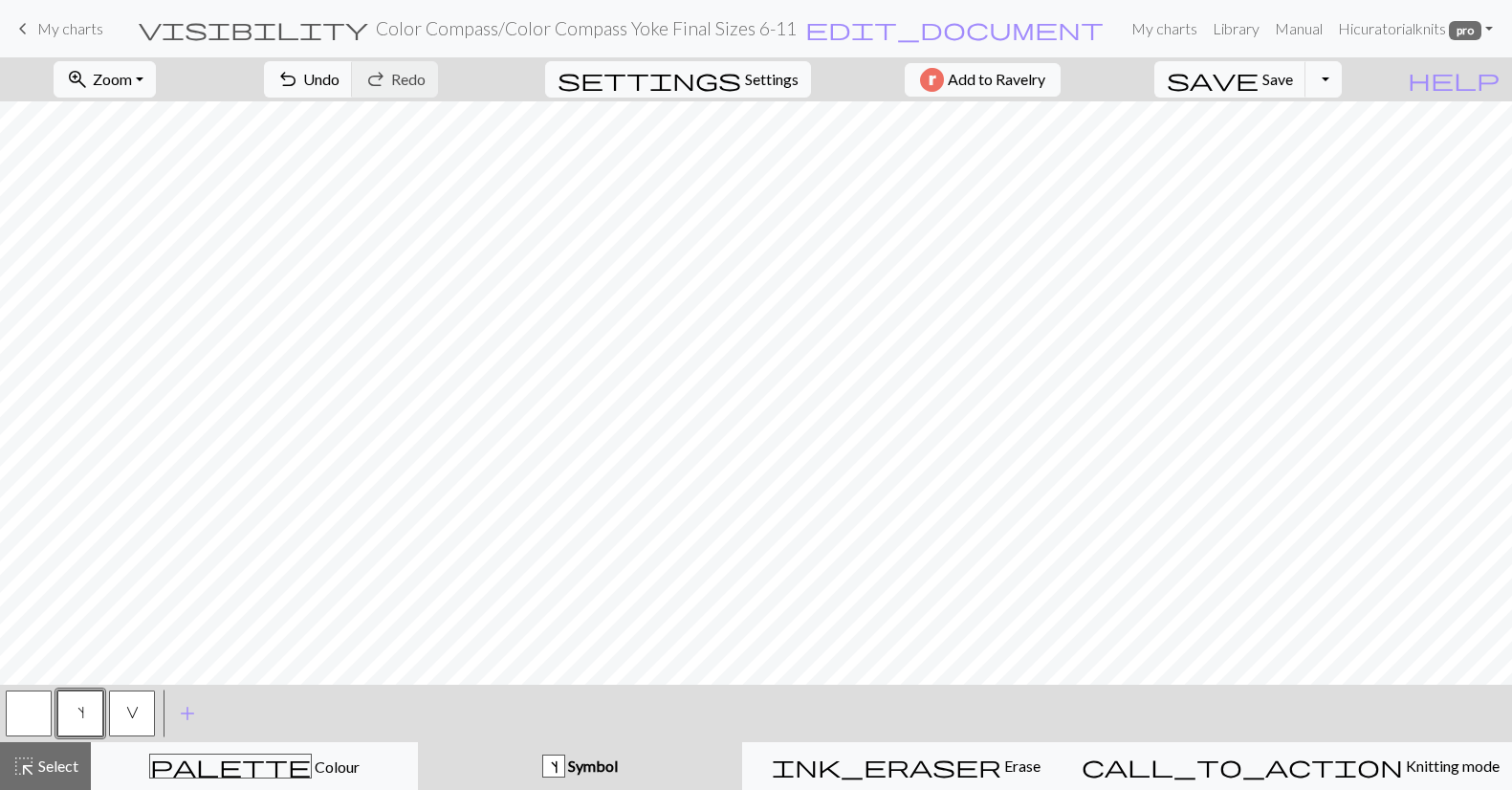
click at [32, 713] on button "button" at bounding box center [29, 714] width 46 height 46
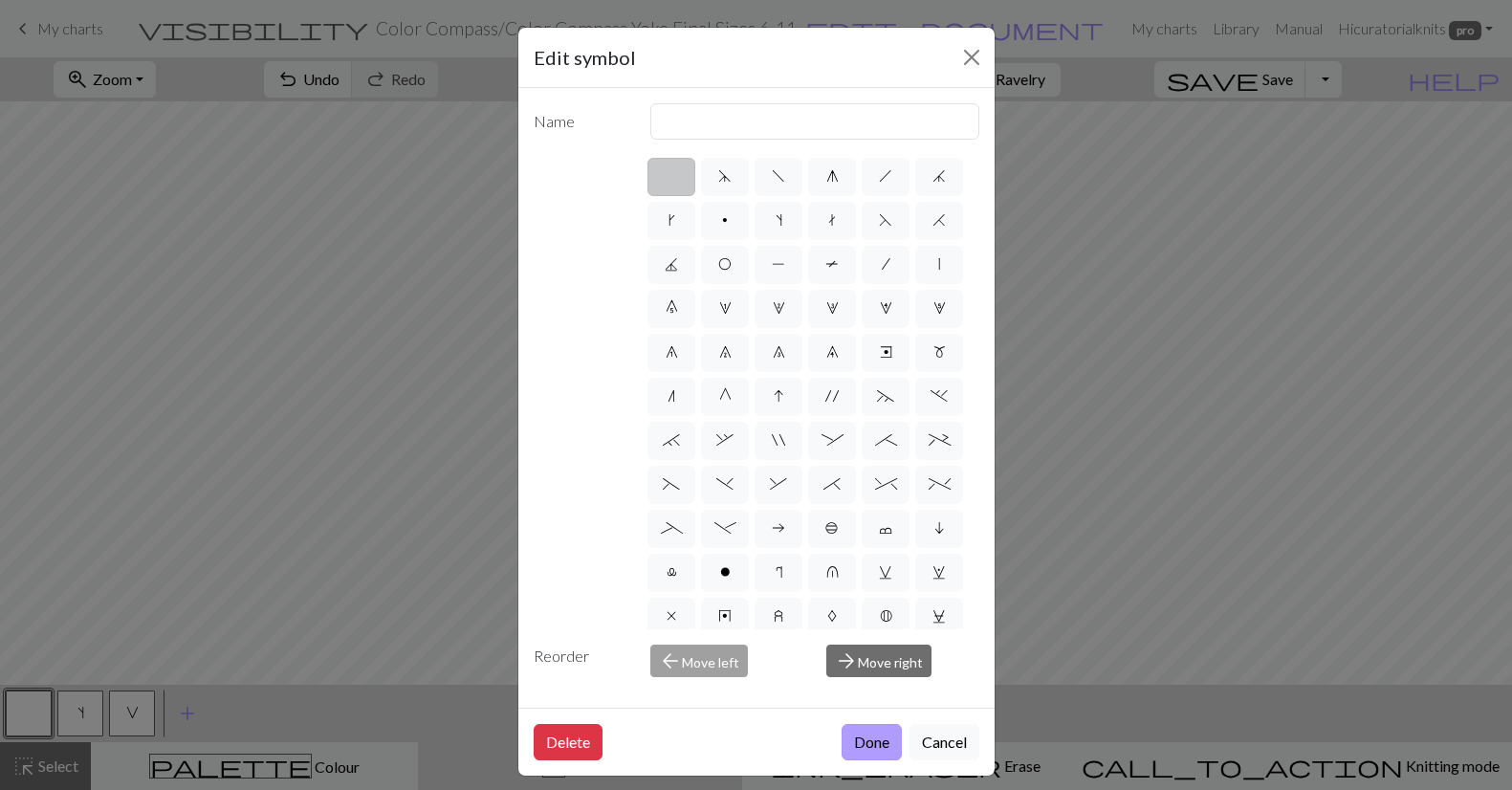
click at [867, 740] on button "Done" at bounding box center [871, 742] width 60 height 37
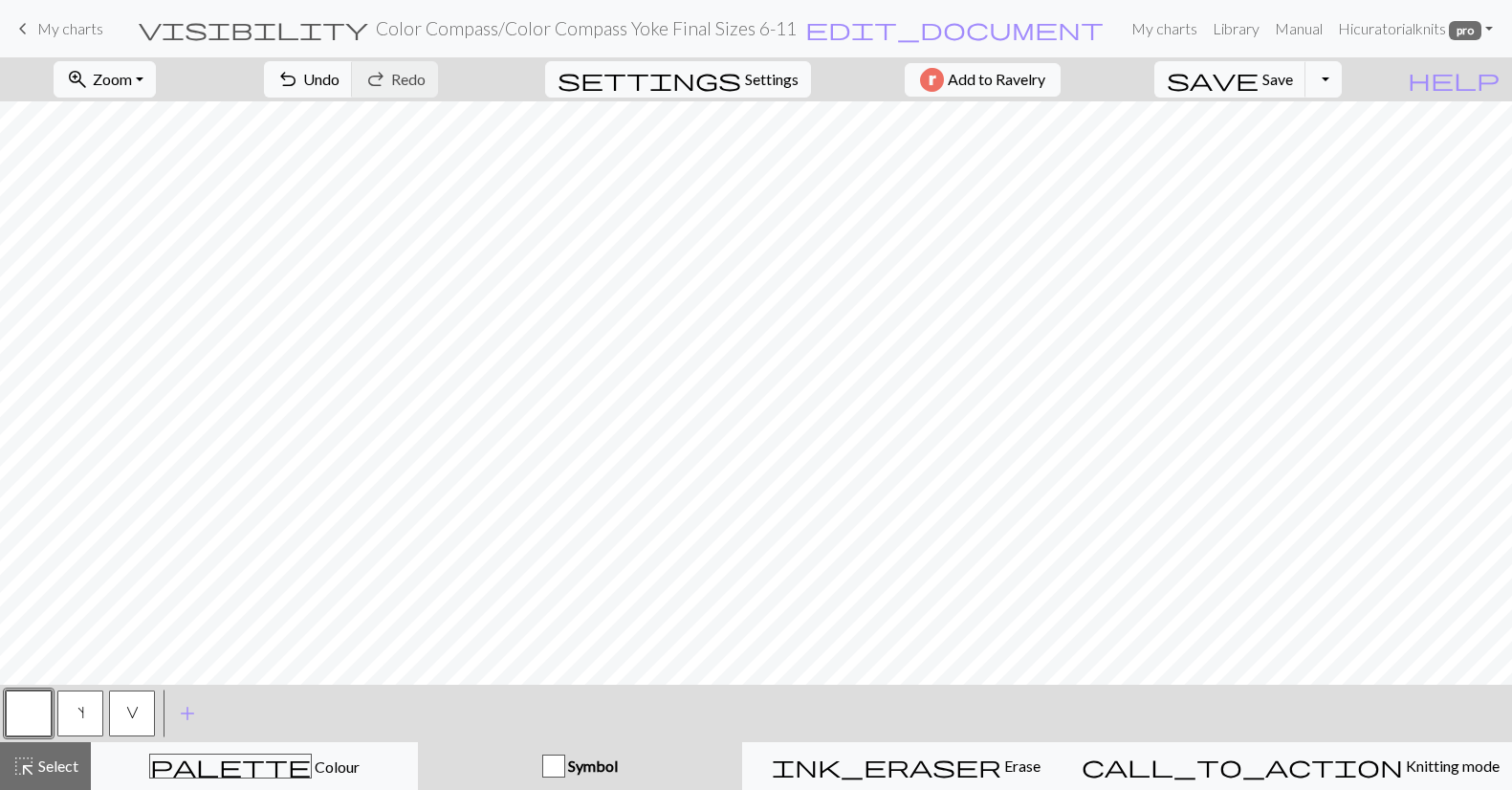
click at [133, 717] on span "V" at bounding box center [132, 712] width 13 height 15
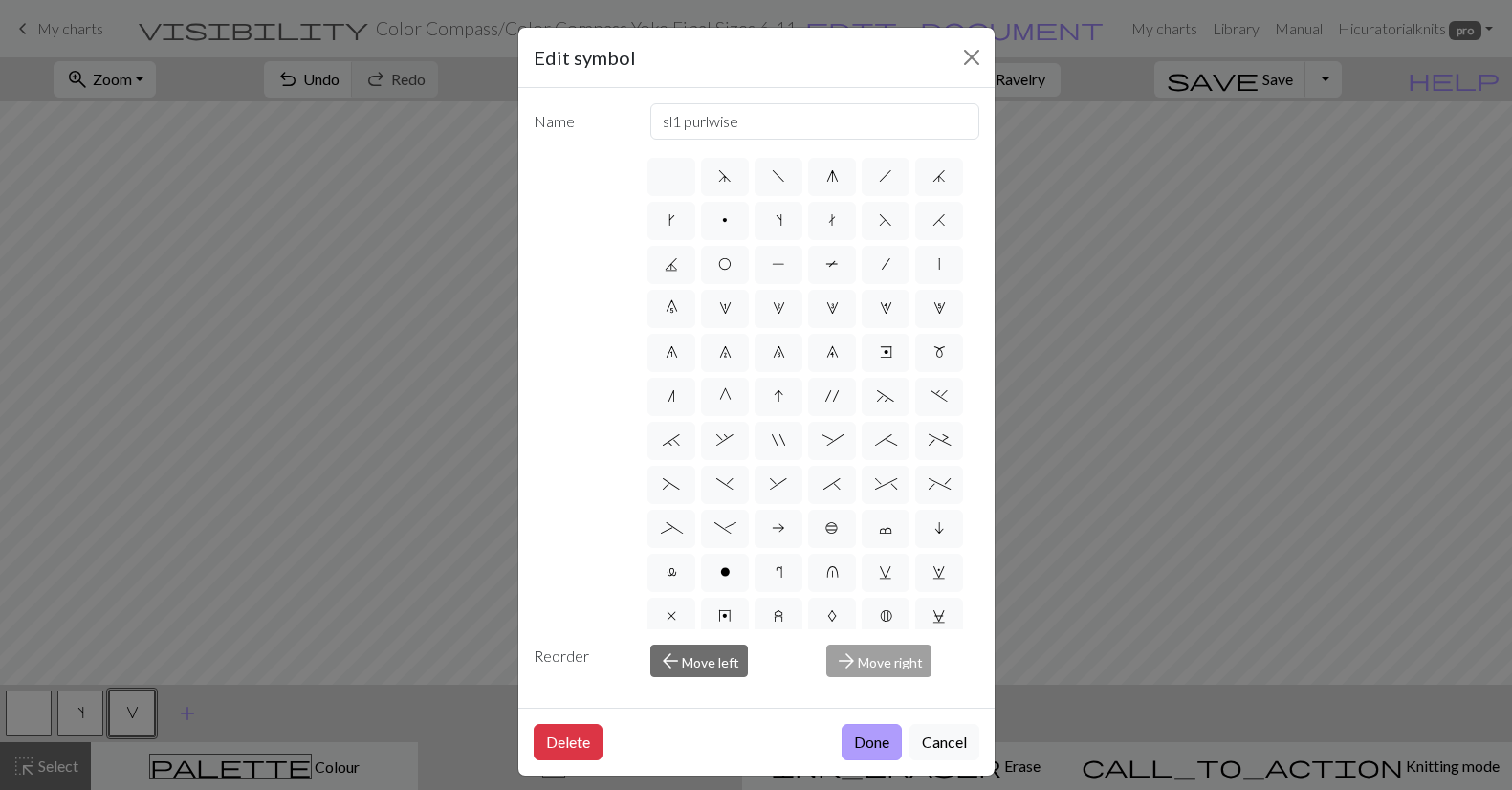
click at [878, 742] on button "Done" at bounding box center [871, 742] width 60 height 37
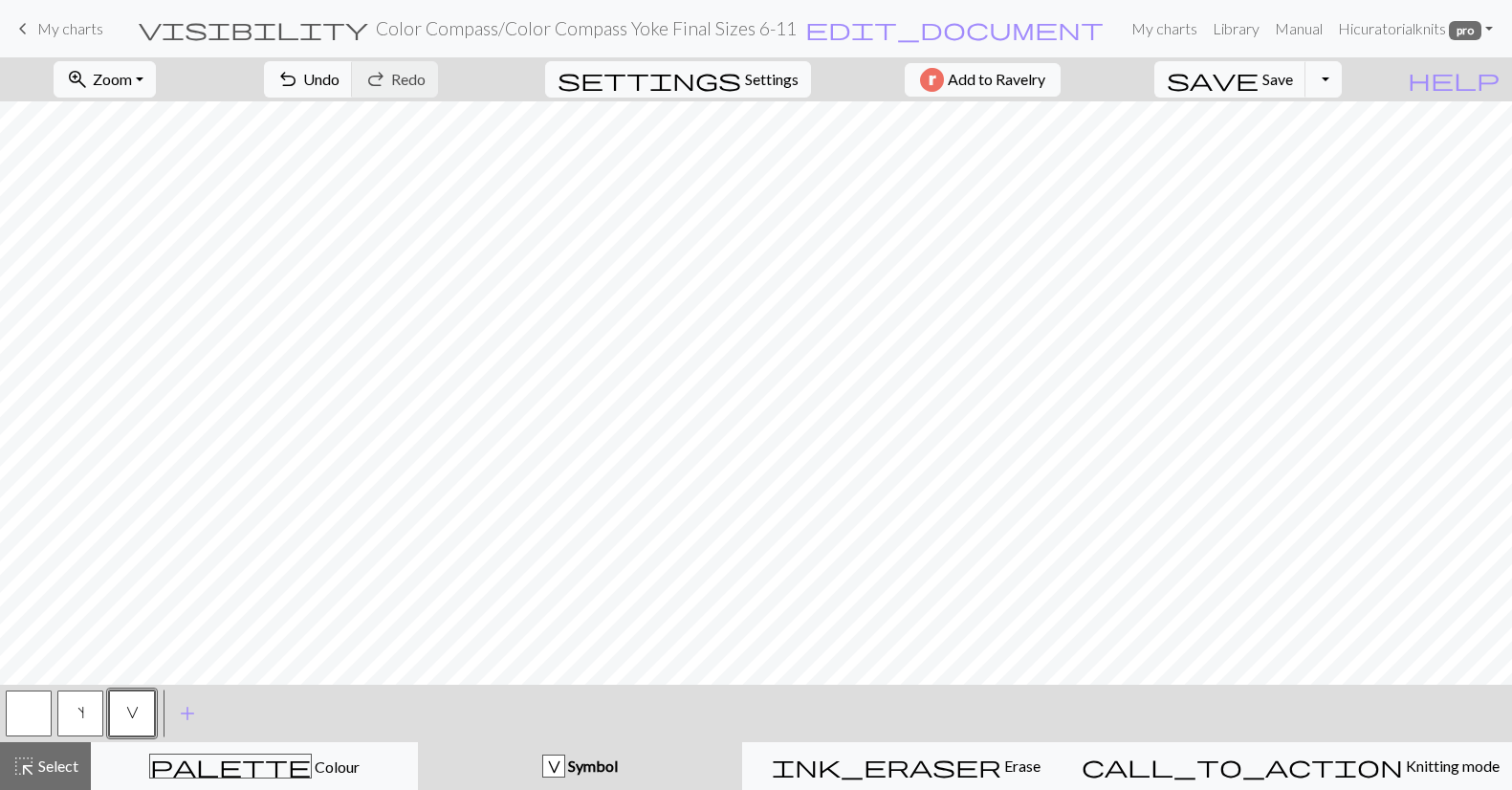
click at [77, 714] on span "s" at bounding box center [80, 712] width 7 height 15
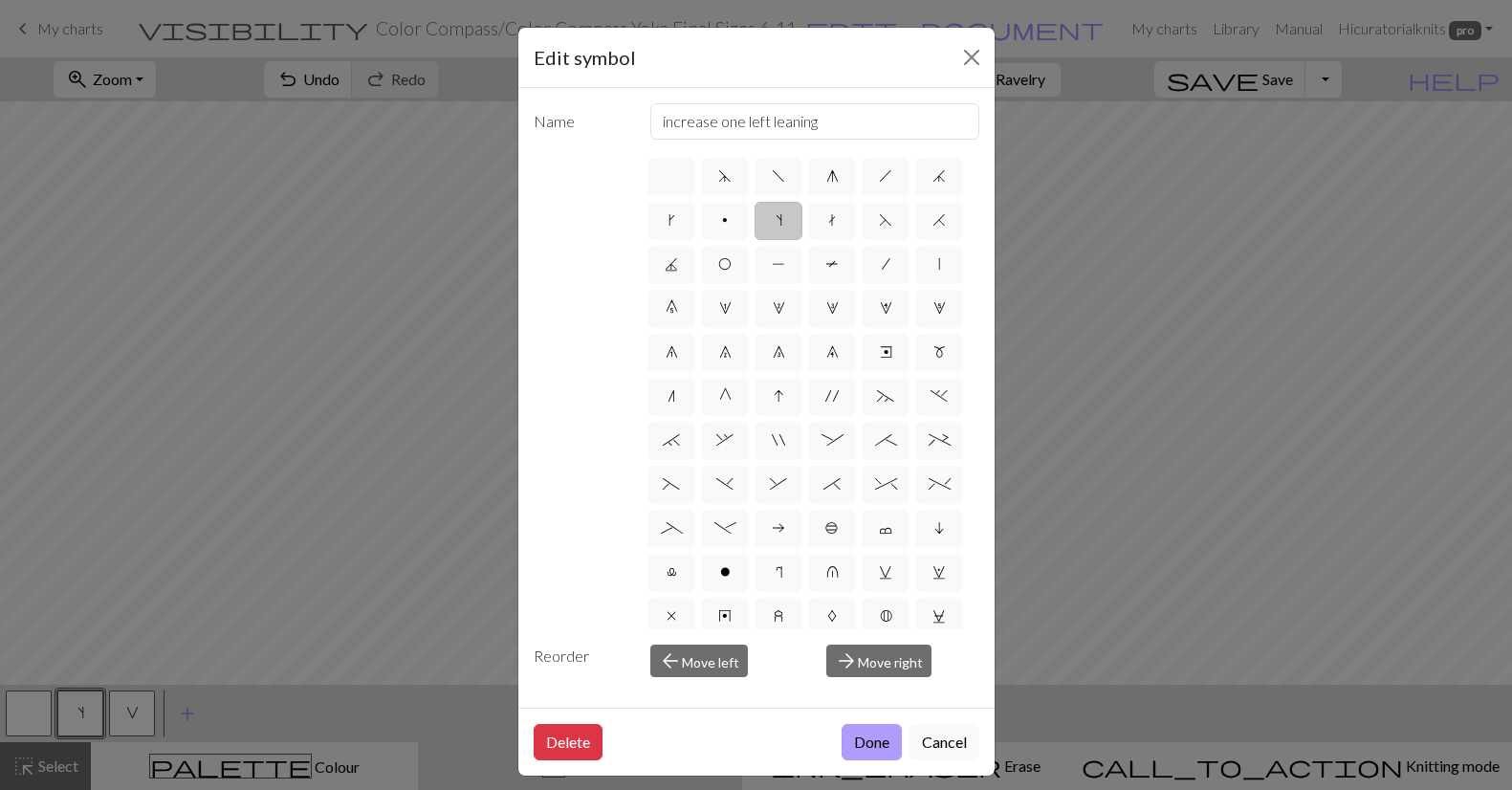
click at [884, 741] on button "Done" at bounding box center [871, 742] width 60 height 37
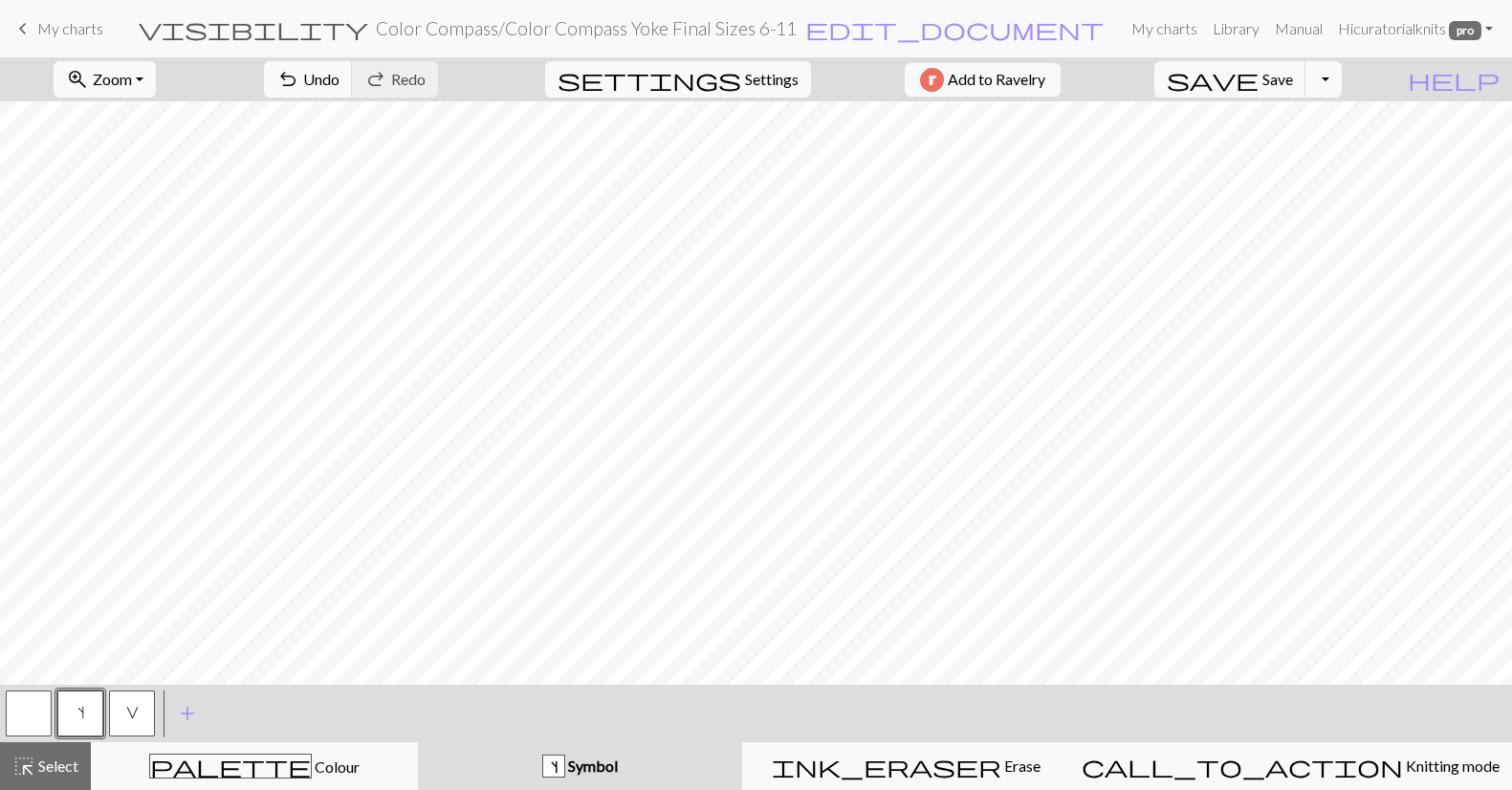
click at [38, 722] on button "button" at bounding box center [29, 714] width 46 height 46
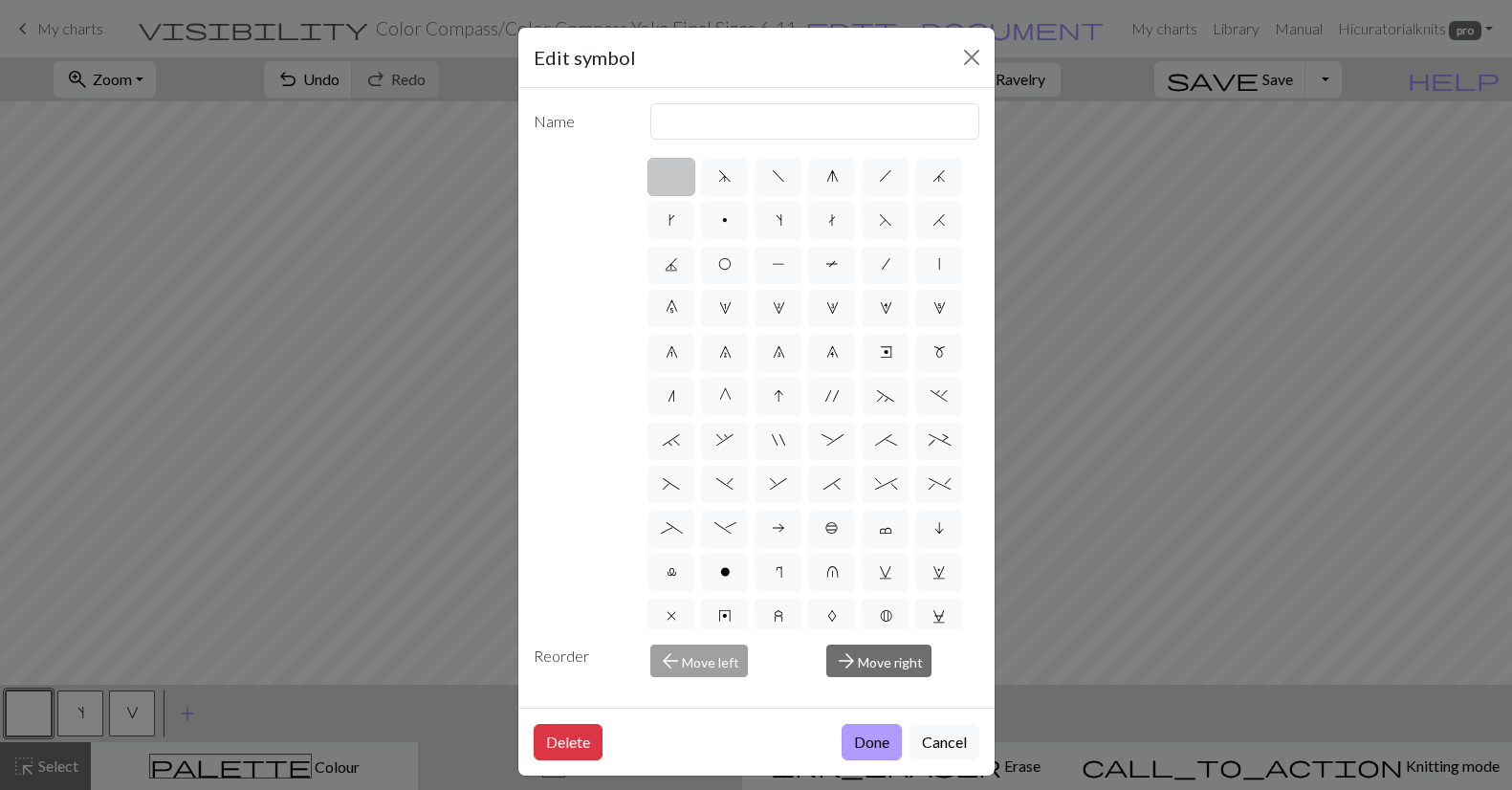
click at [860, 741] on button "Done" at bounding box center [871, 742] width 60 height 37
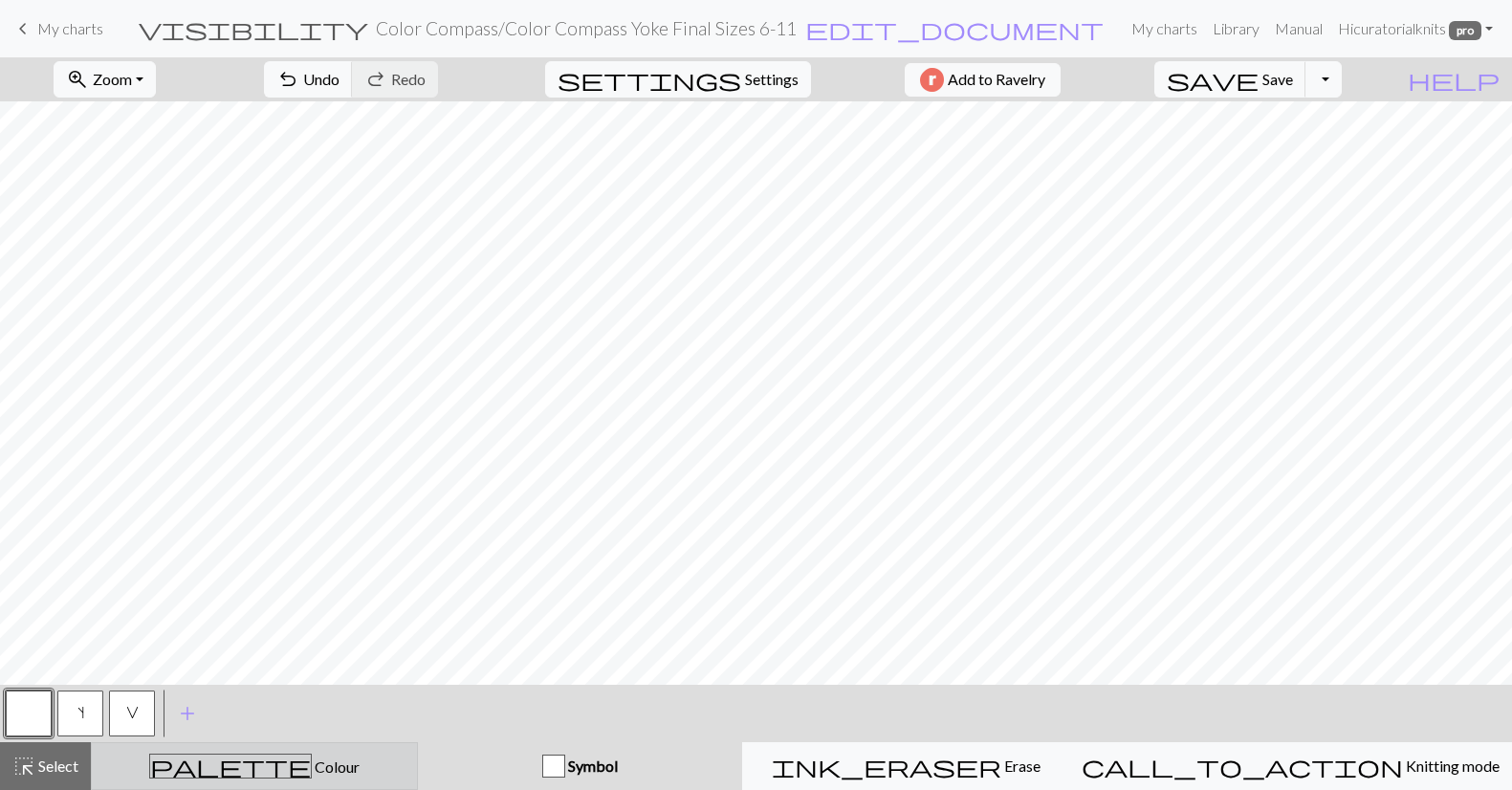
click at [364, 759] on div "palette Colour Colour" at bounding box center [254, 765] width 302 height 25
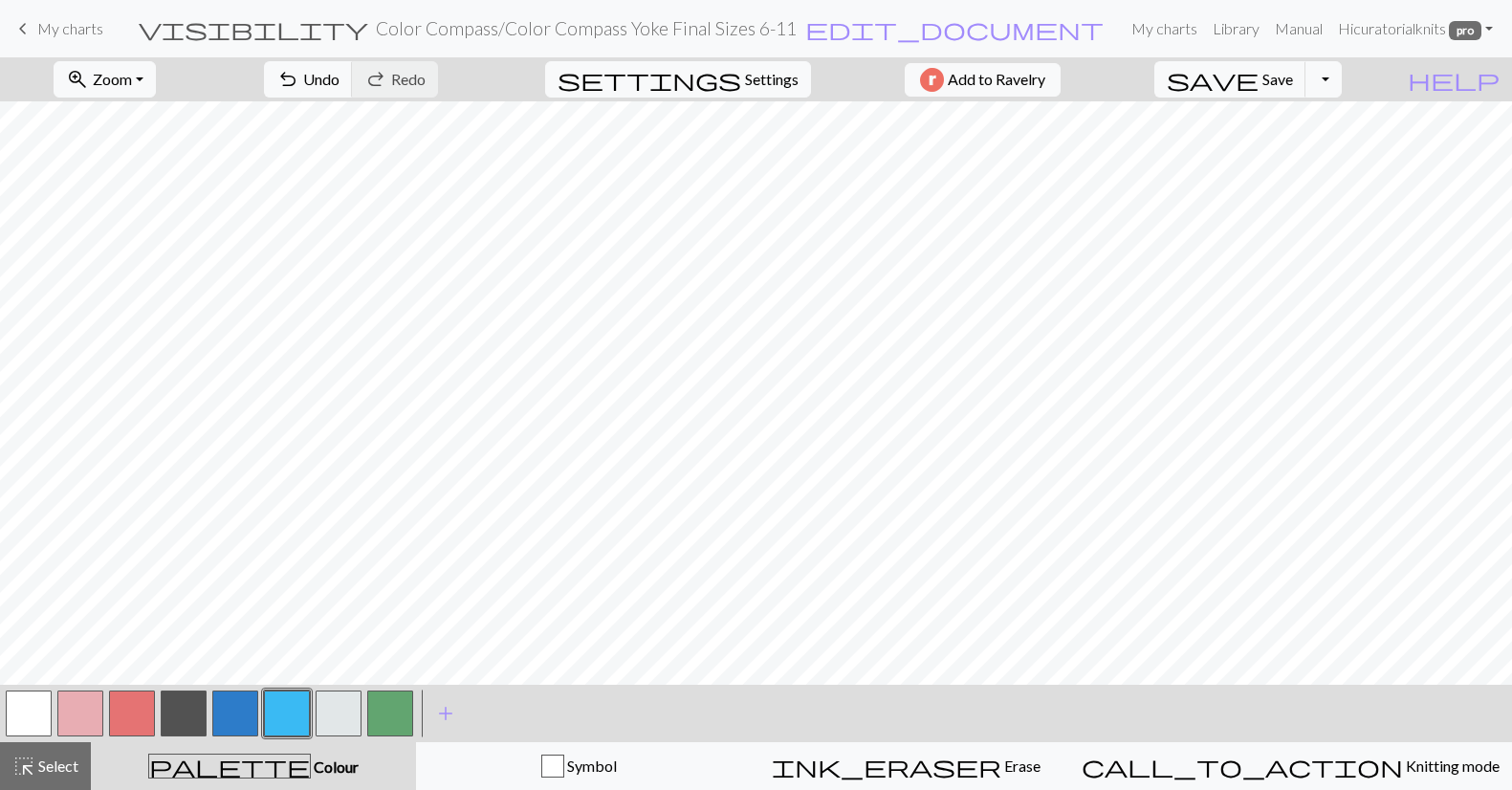
click at [340, 717] on button "button" at bounding box center [338, 714] width 46 height 46
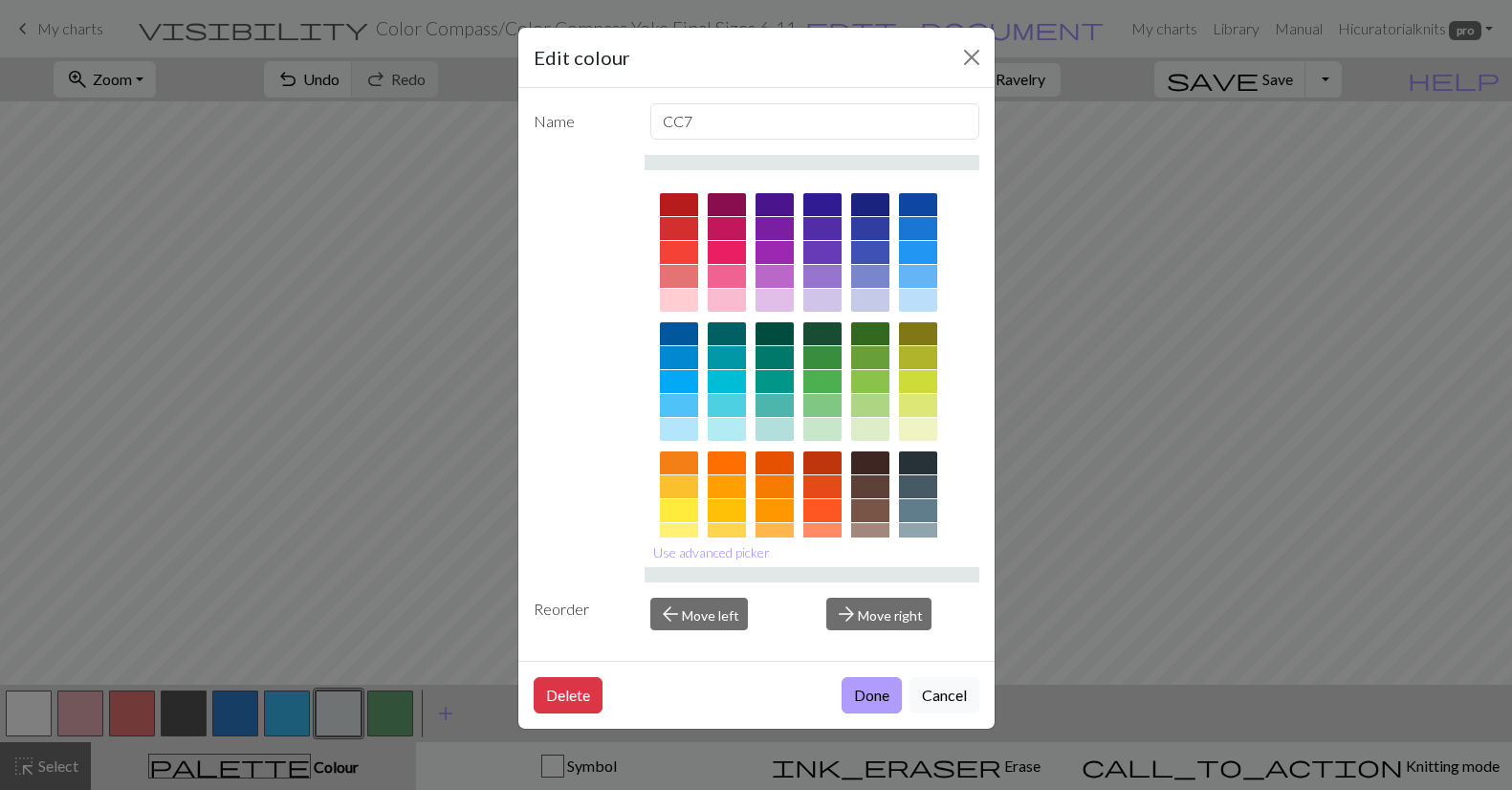
click at [886, 703] on button "Done" at bounding box center [871, 695] width 60 height 37
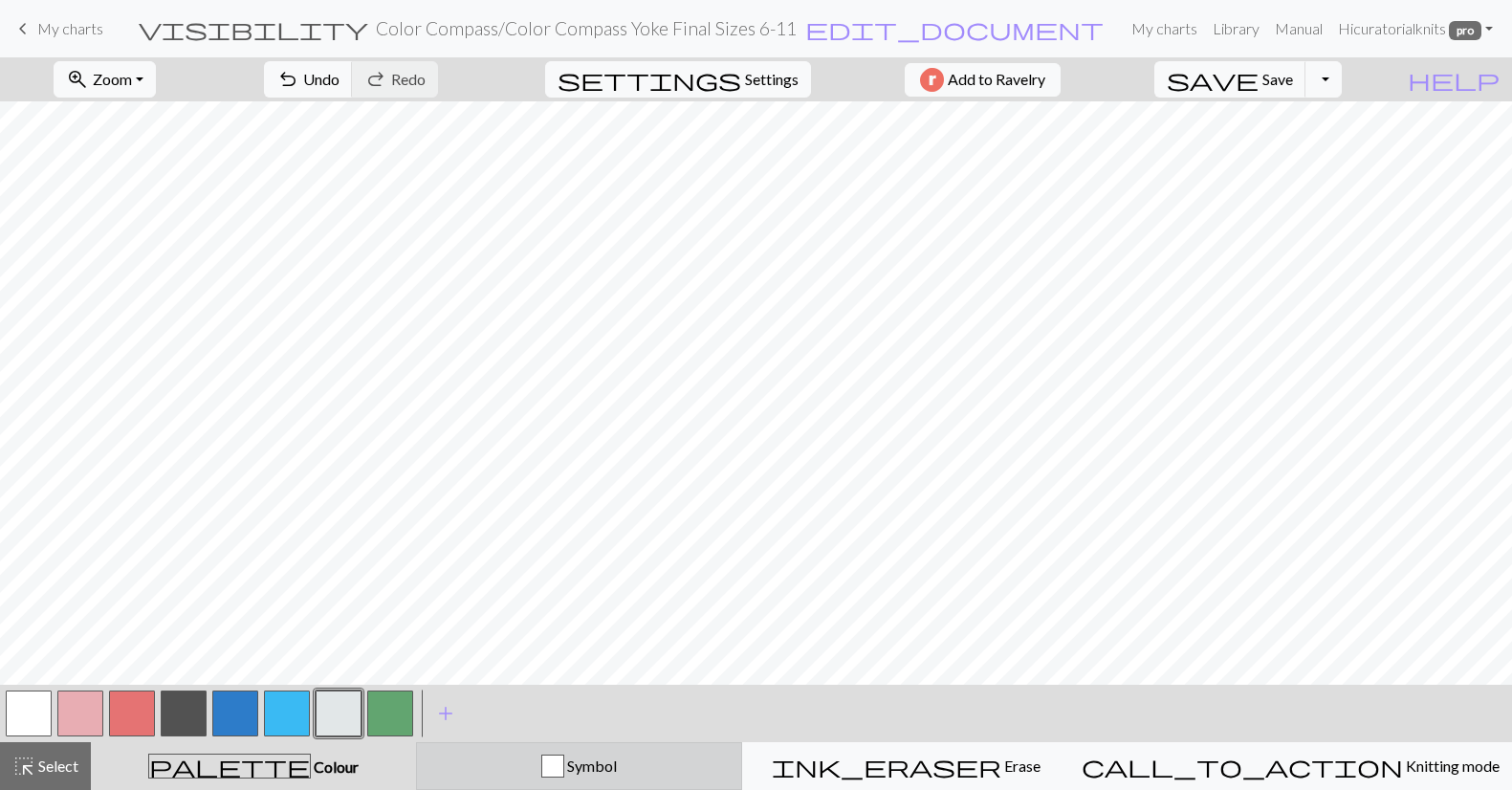
click at [723, 766] on div "Symbol" at bounding box center [579, 765] width 302 height 23
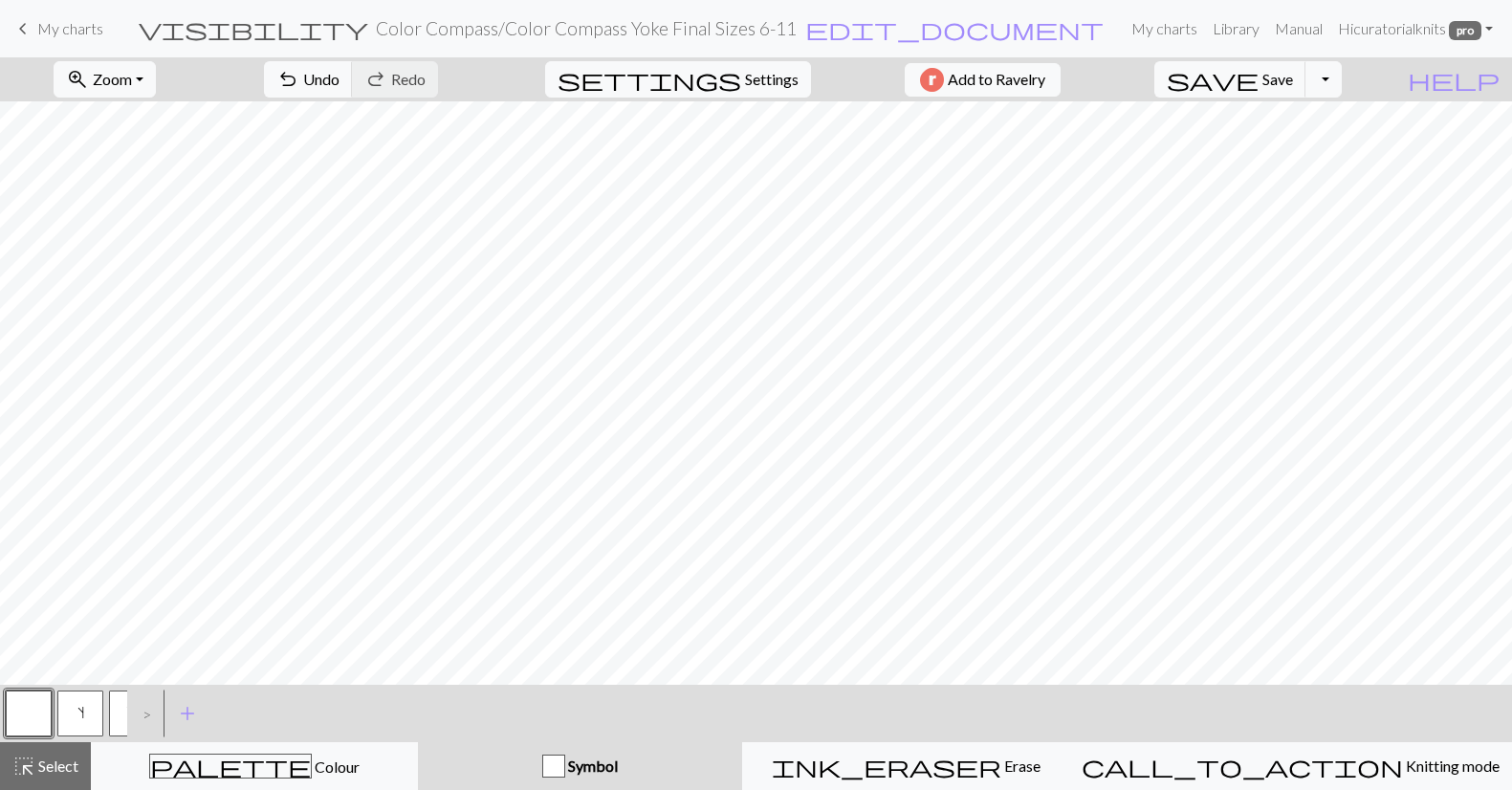
click at [85, 710] on button "s" at bounding box center [80, 714] width 46 height 46
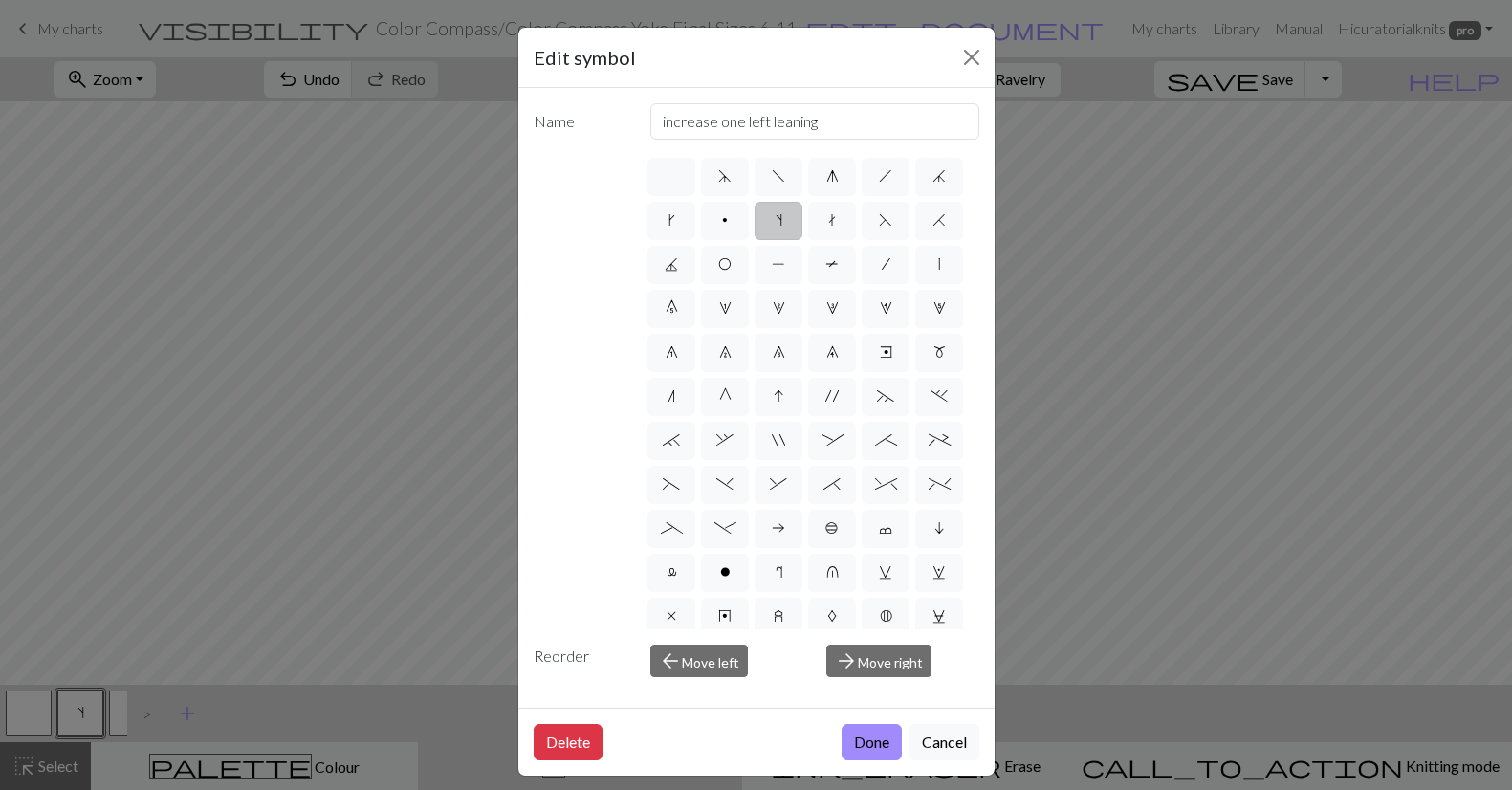
click at [858, 748] on button "Done" at bounding box center [871, 742] width 60 height 37
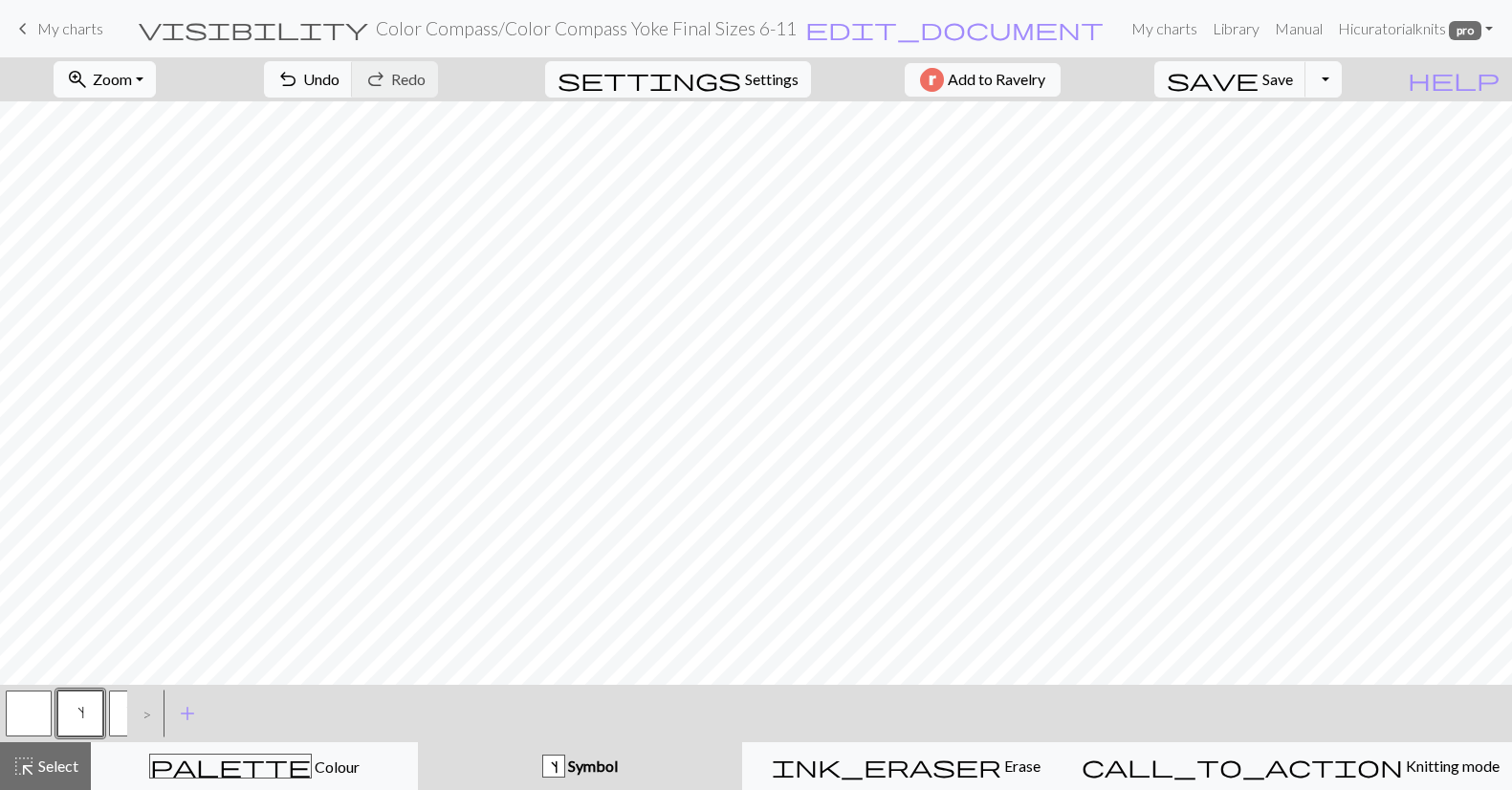
scroll to position [0, 0]
click at [64, 761] on span "Select" at bounding box center [56, 765] width 43 height 18
